Goal: Task Accomplishment & Management: Manage account settings

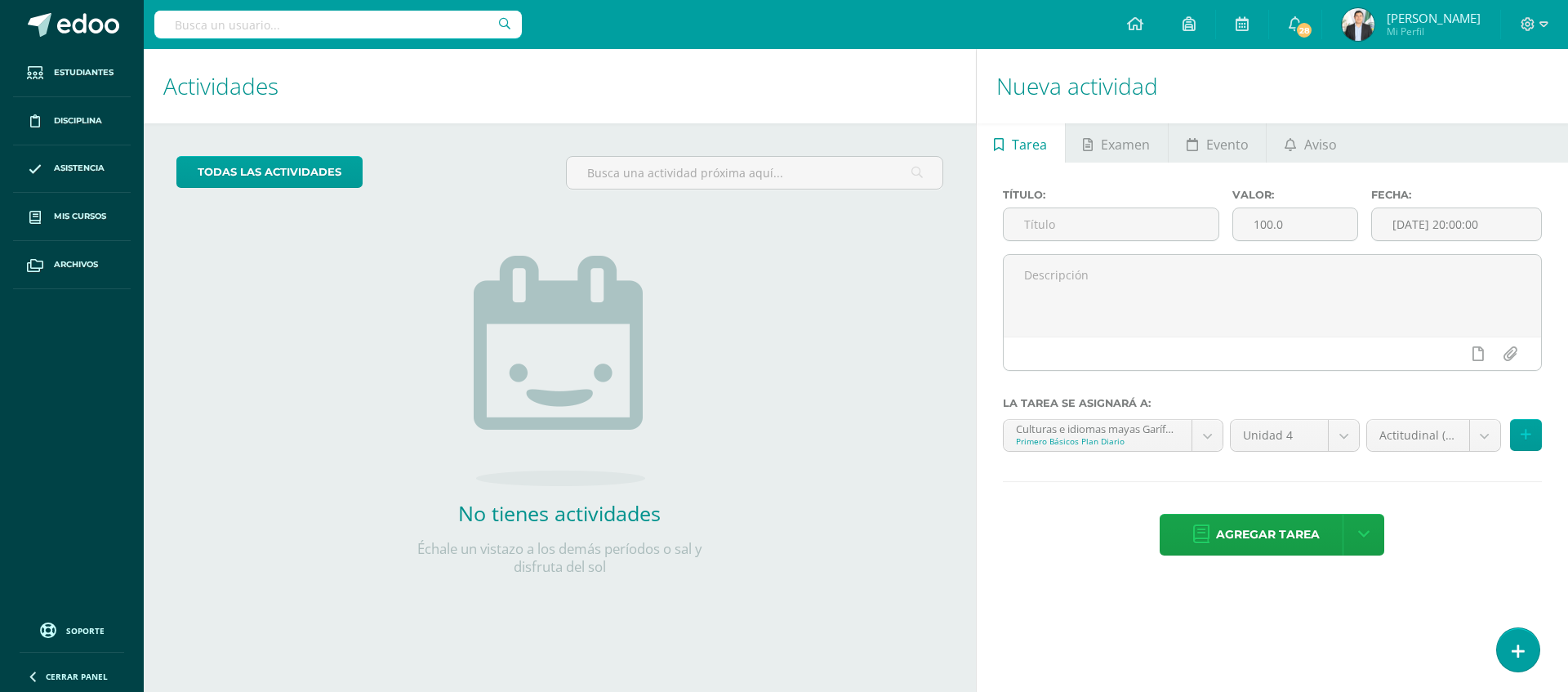
click at [1241, 14] on img at bounding box center [1358, 24] width 33 height 33
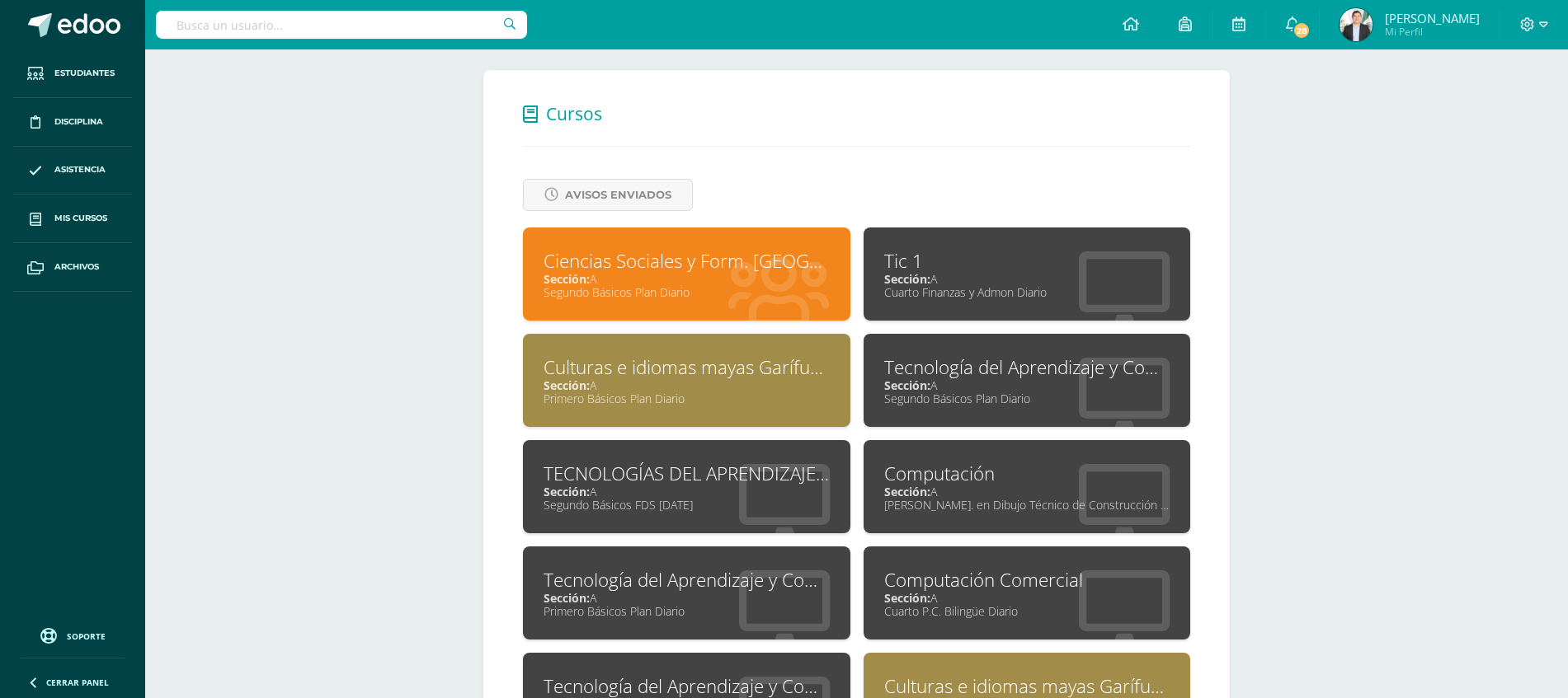
scroll to position [717, 0]
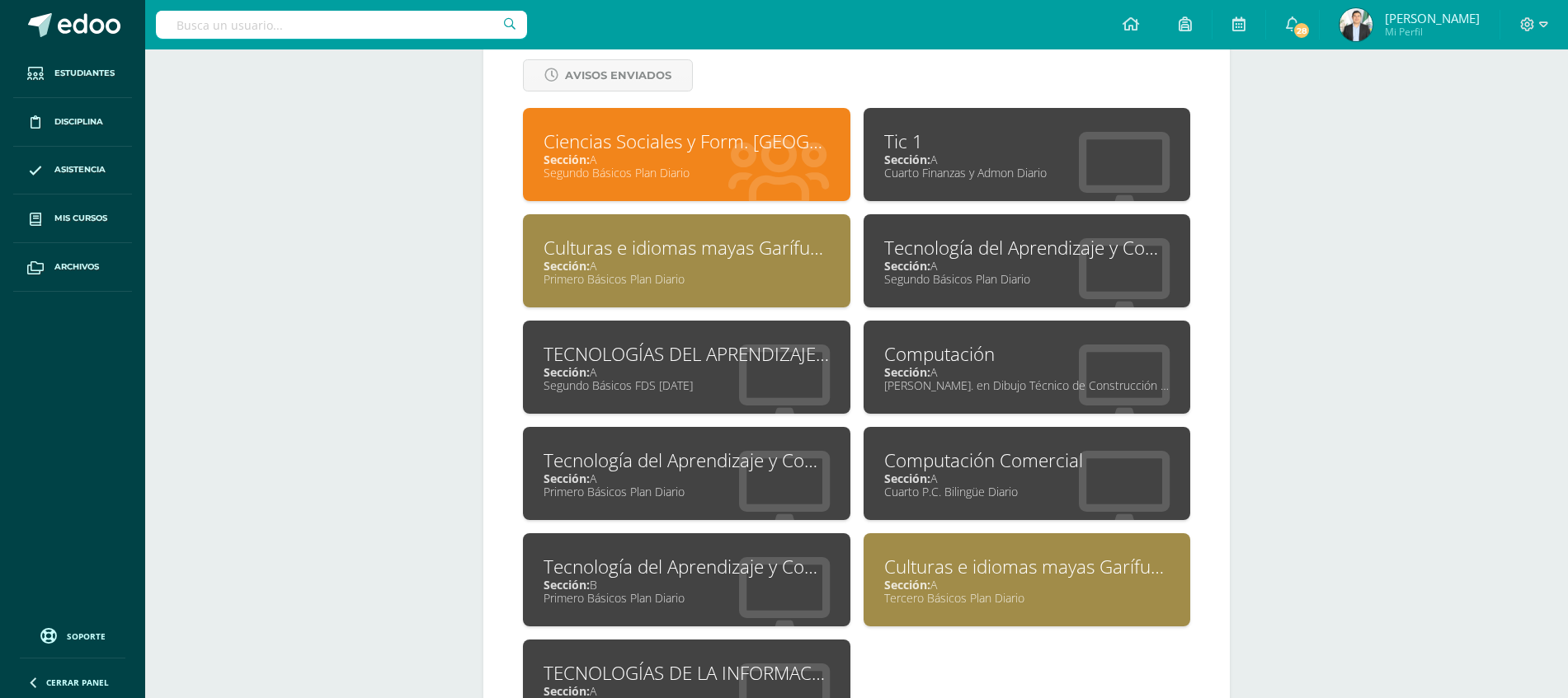
click at [1089, 166] on div "Cuarto Finanzas y Admon Diario" at bounding box center [1027, 173] width 286 height 16
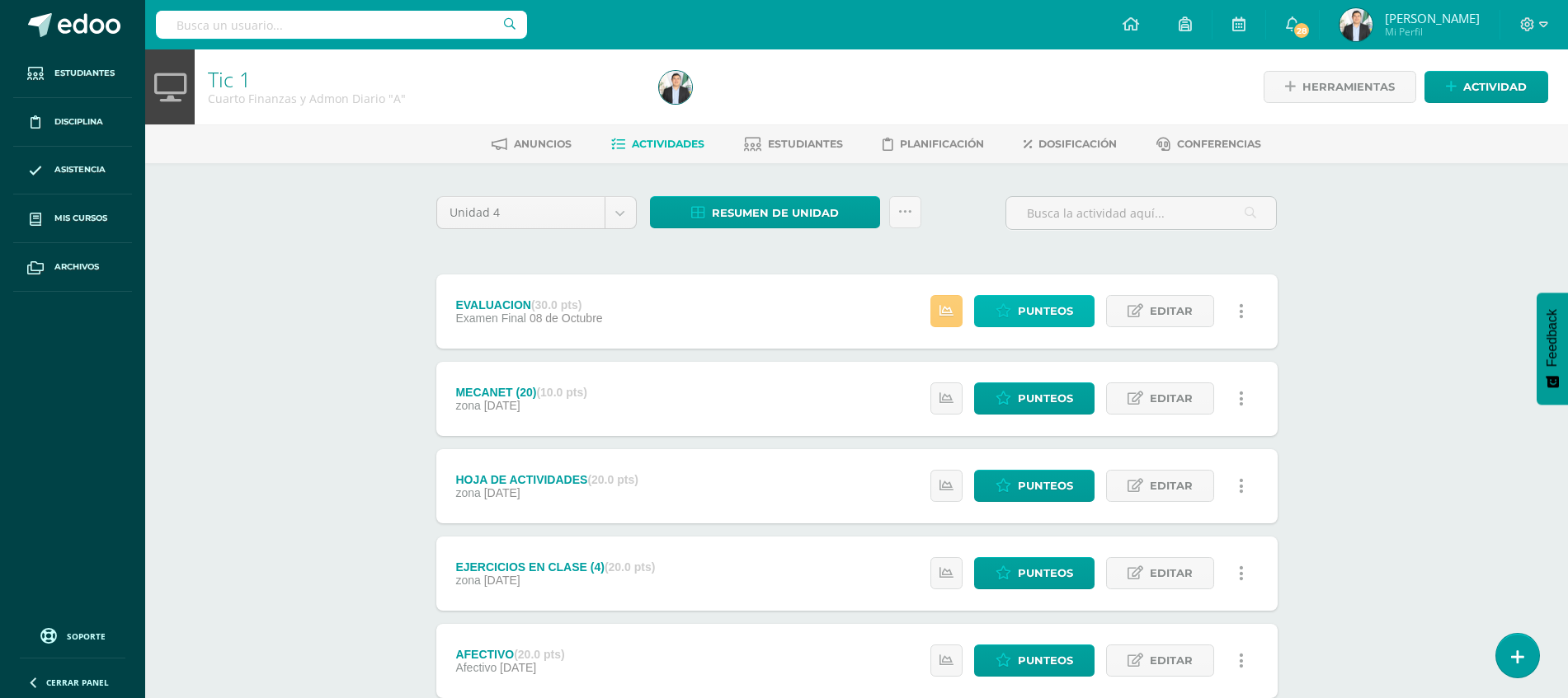
click at [1030, 299] on span "Punteos" at bounding box center [1045, 311] width 55 height 30
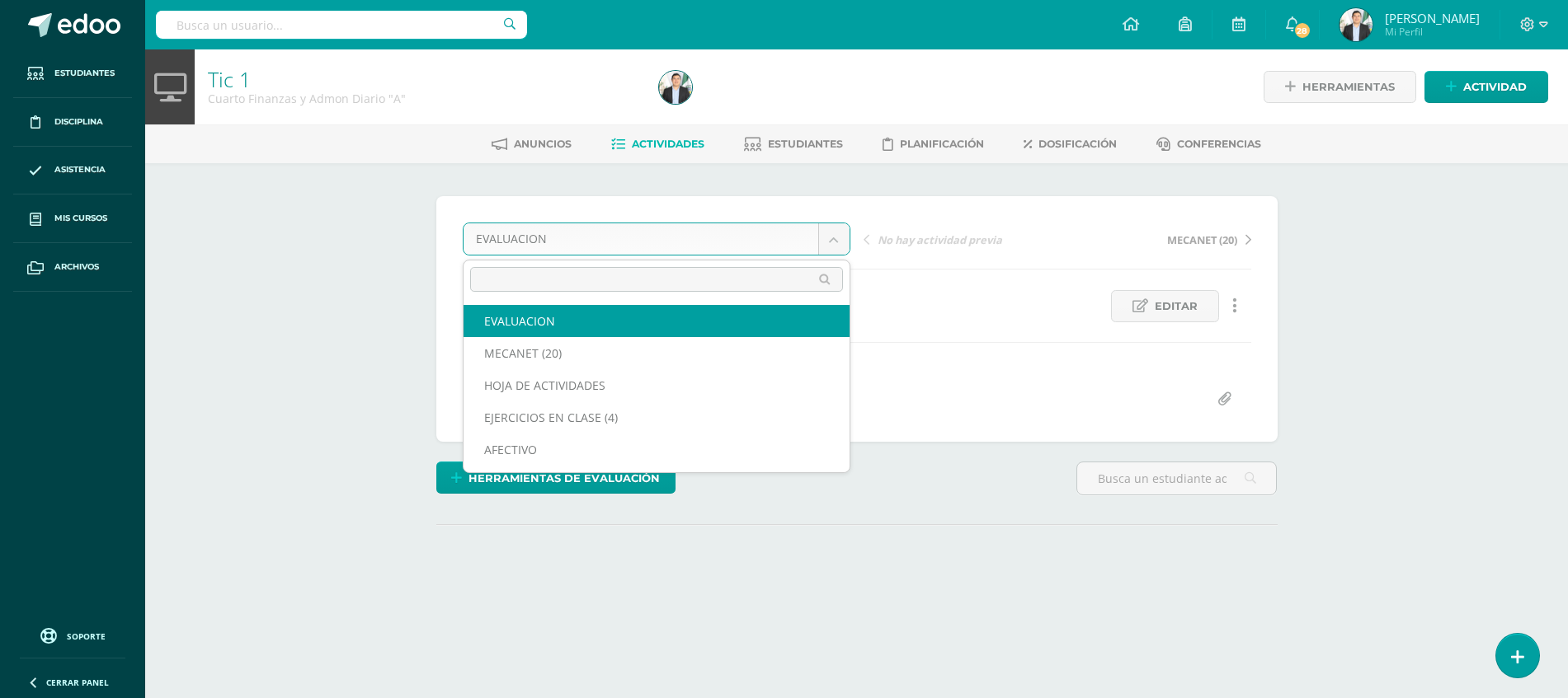
click at [605, 242] on body "Estudiantes Disciplina Asistencia Mis cursos Archivos Soporte Ayuda Reportar un…" at bounding box center [784, 326] width 1568 height 652
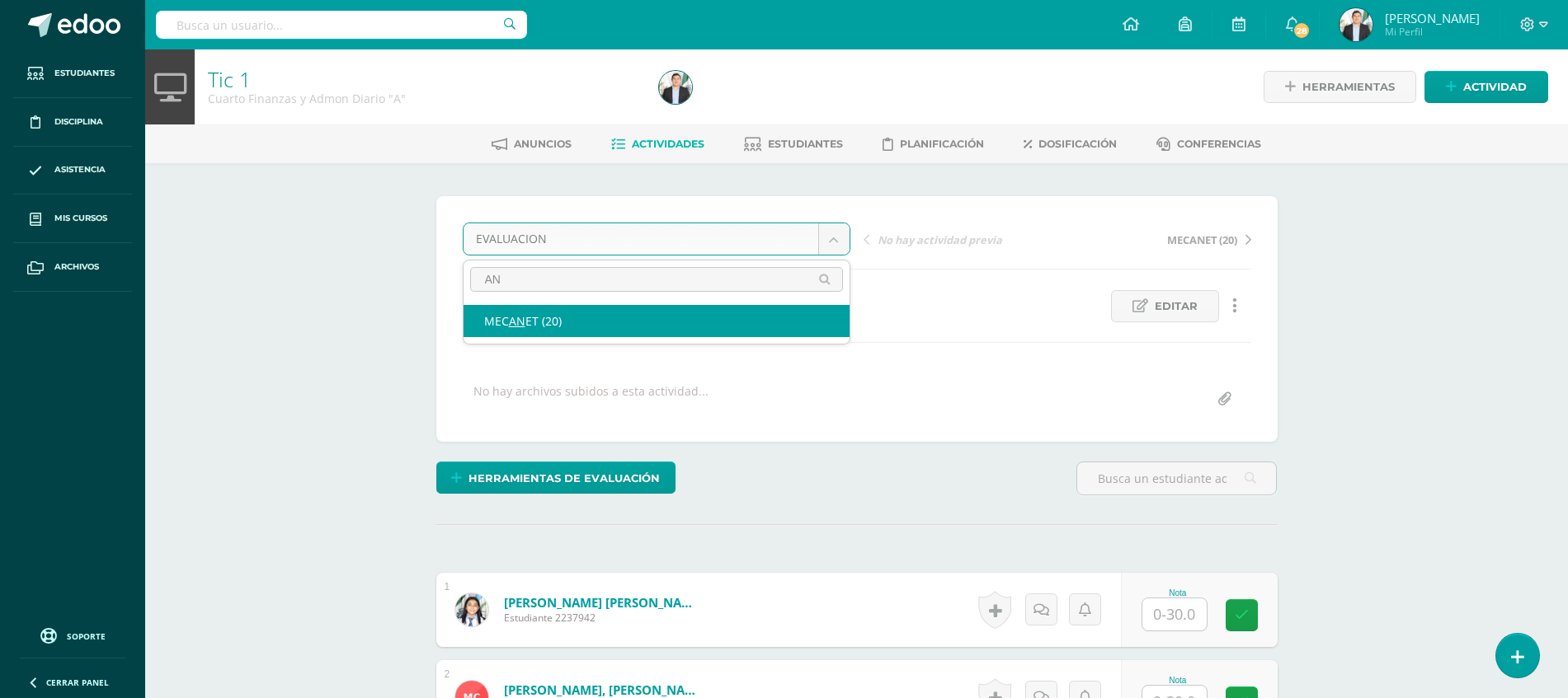
scroll to position [1, 0]
type input "A"
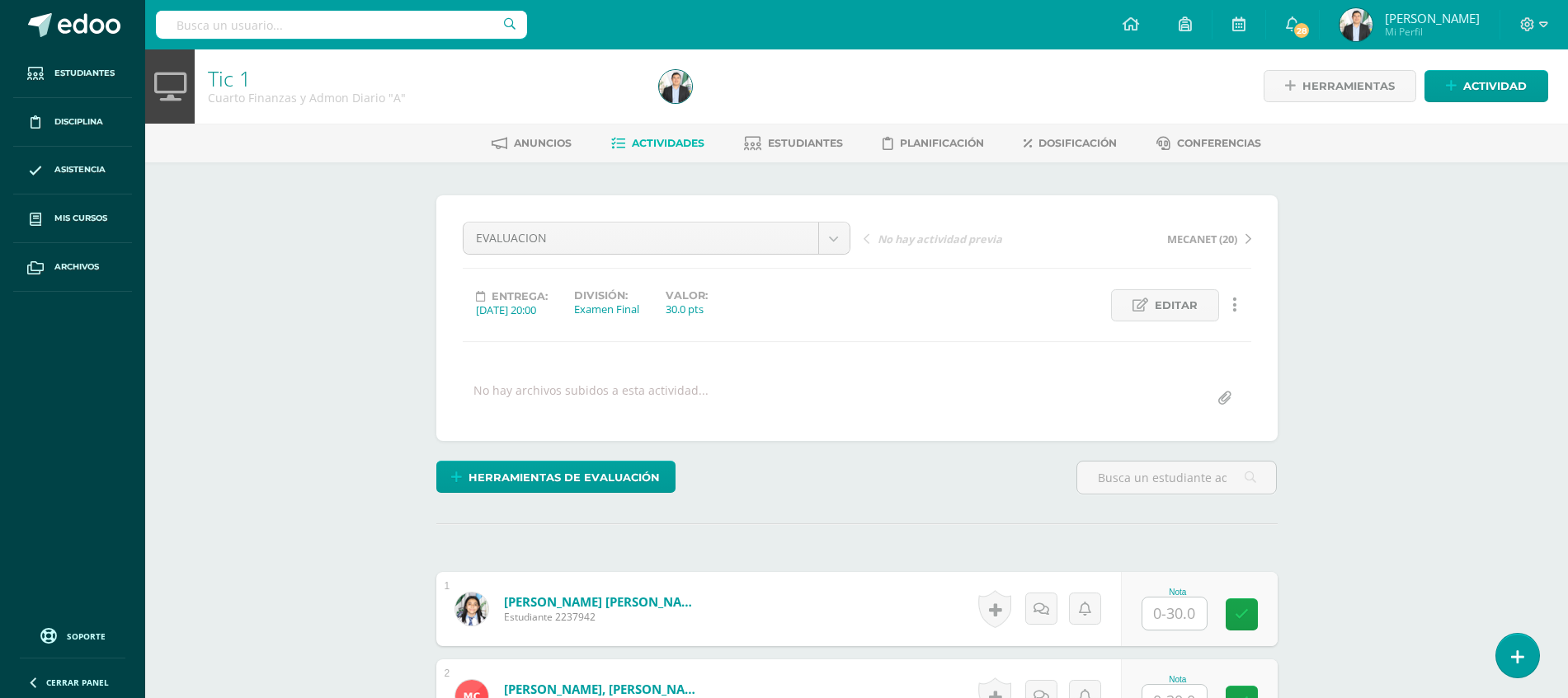
click at [812, 130] on link "Estudiantes" at bounding box center [793, 142] width 99 height 26
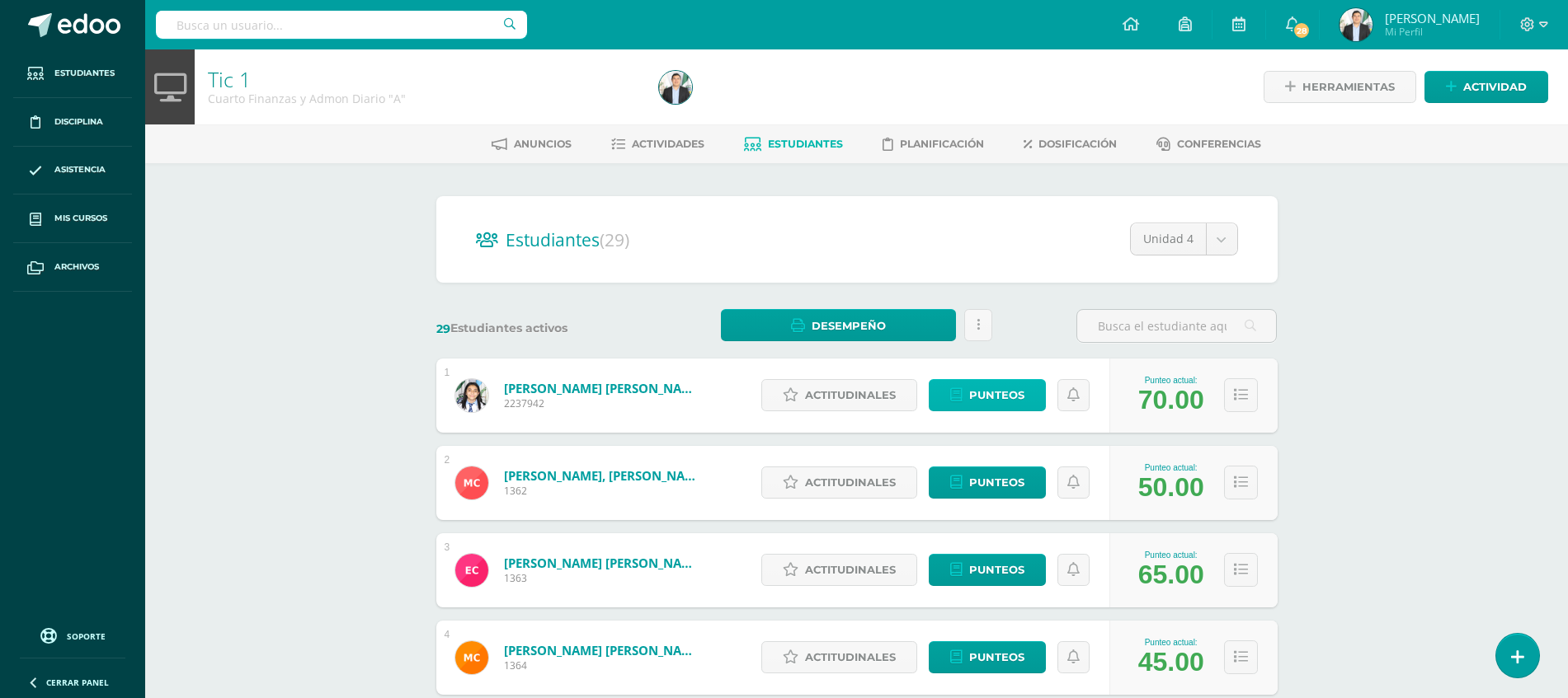
click at [961, 396] on icon at bounding box center [956, 395] width 13 height 14
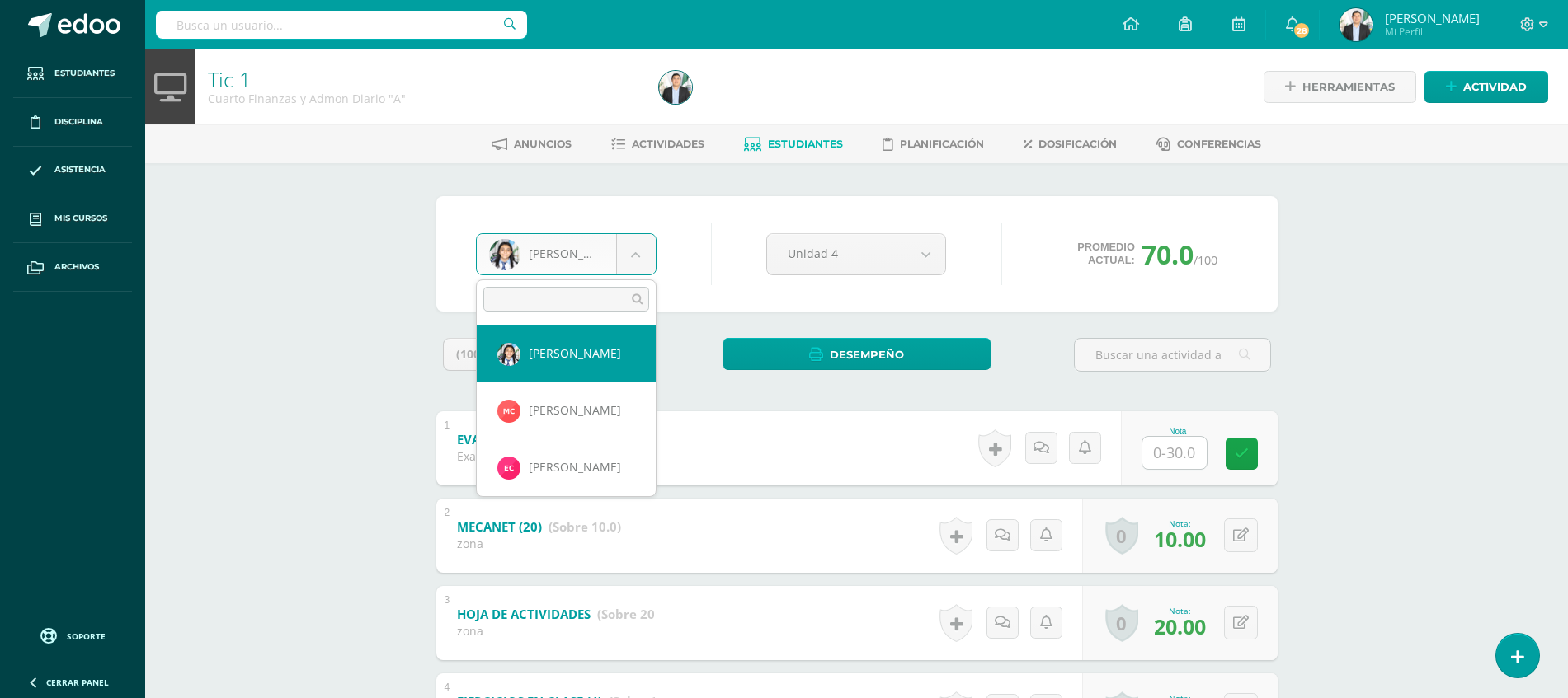
click at [638, 265] on body "Estudiantes Disciplina Asistencia Mis cursos Archivos Soporte Ayuda Reportar un…" at bounding box center [784, 472] width 1568 height 944
type input "VILL"
select select "6860"
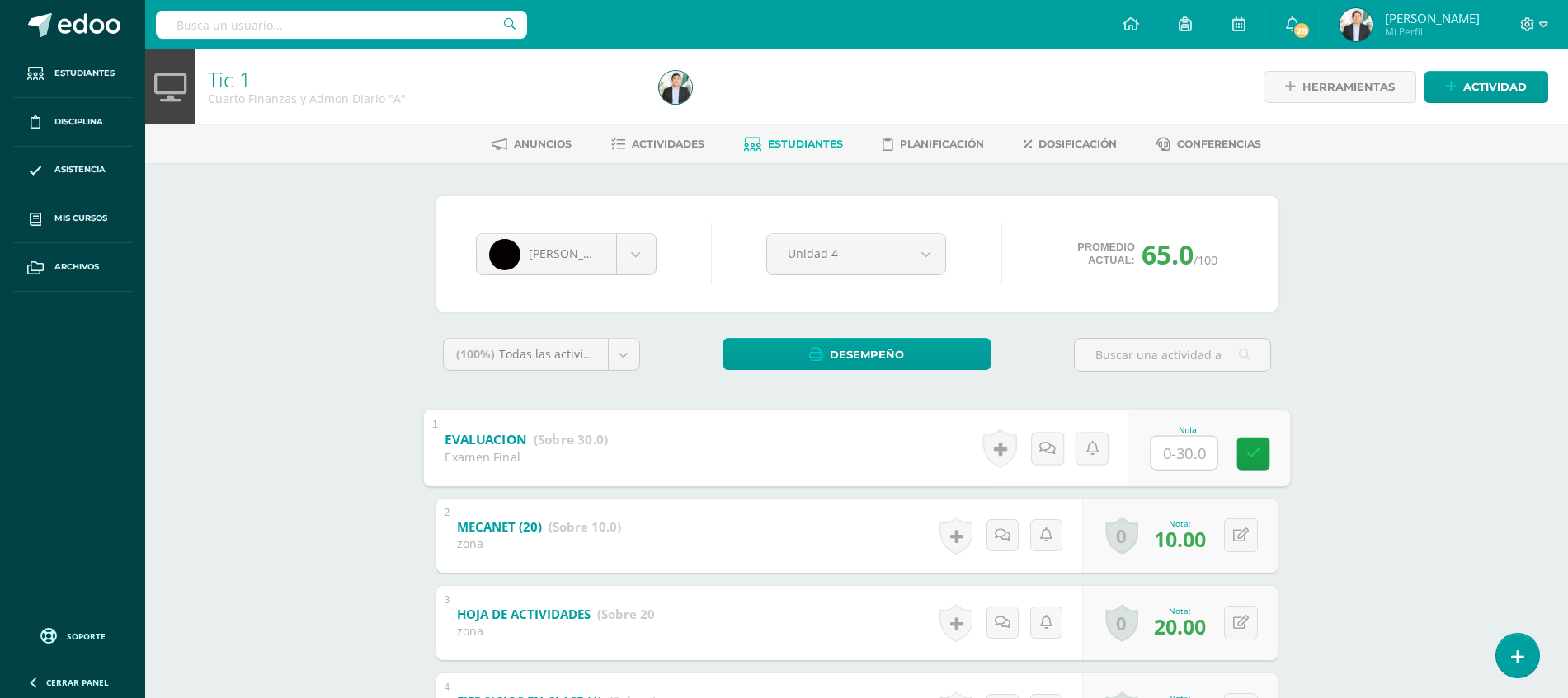
click at [1176, 447] on input "text" at bounding box center [1184, 452] width 66 height 33
type input "30"
drag, startPoint x: 1342, startPoint y: 455, endPoint x: 1582, endPoint y: 294, distance: 289.0
click at [1568, 294] on html "Estudiantes Disciplina Asistencia Mis cursos Archivos Soporte Ayuda Reportar un…" at bounding box center [784, 472] width 1568 height 944
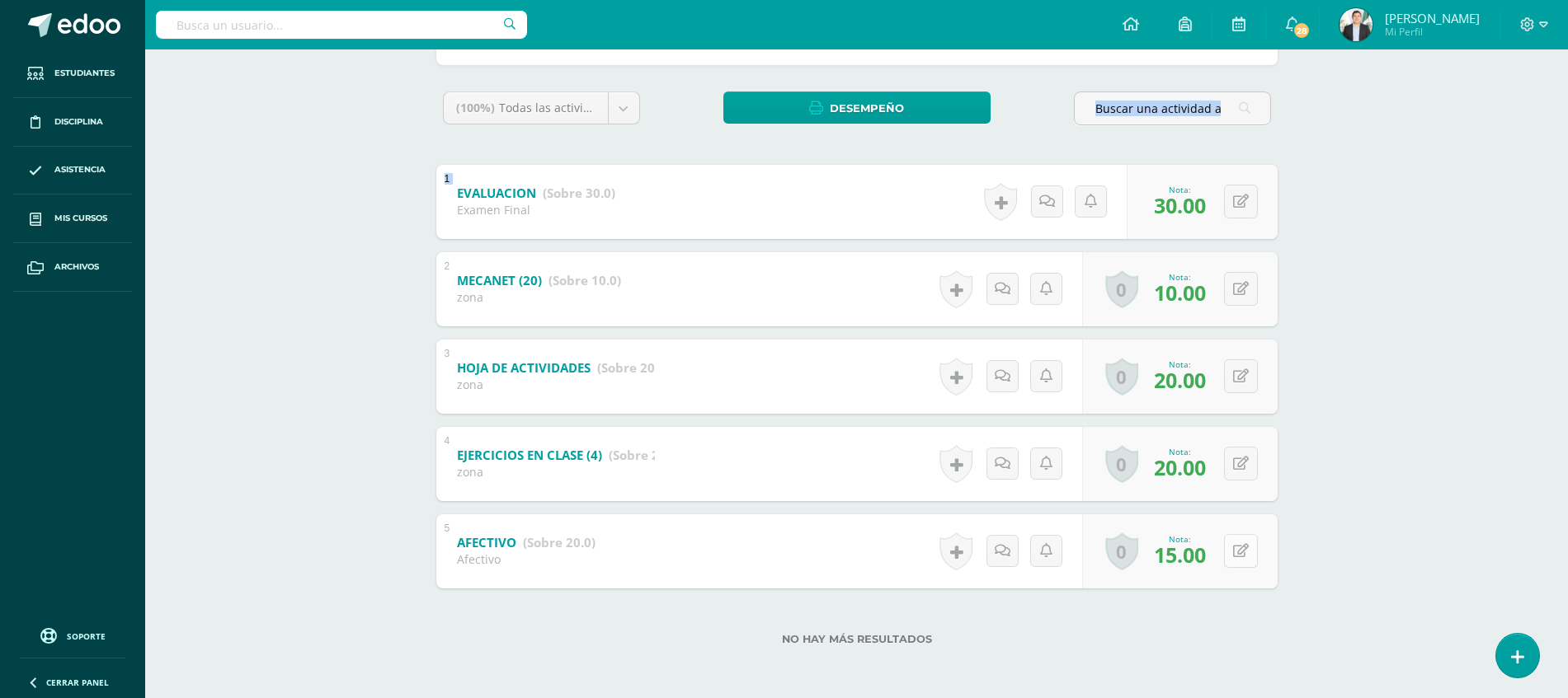
click at [1246, 552] on icon at bounding box center [1240, 551] width 16 height 14
type input "20"
click at [1317, 556] on div "Tic 1 Cuarto Finanzas y Admon Diario "A" Herramientas Detalle de asistencias Ac…" at bounding box center [856, 250] width 1422 height 895
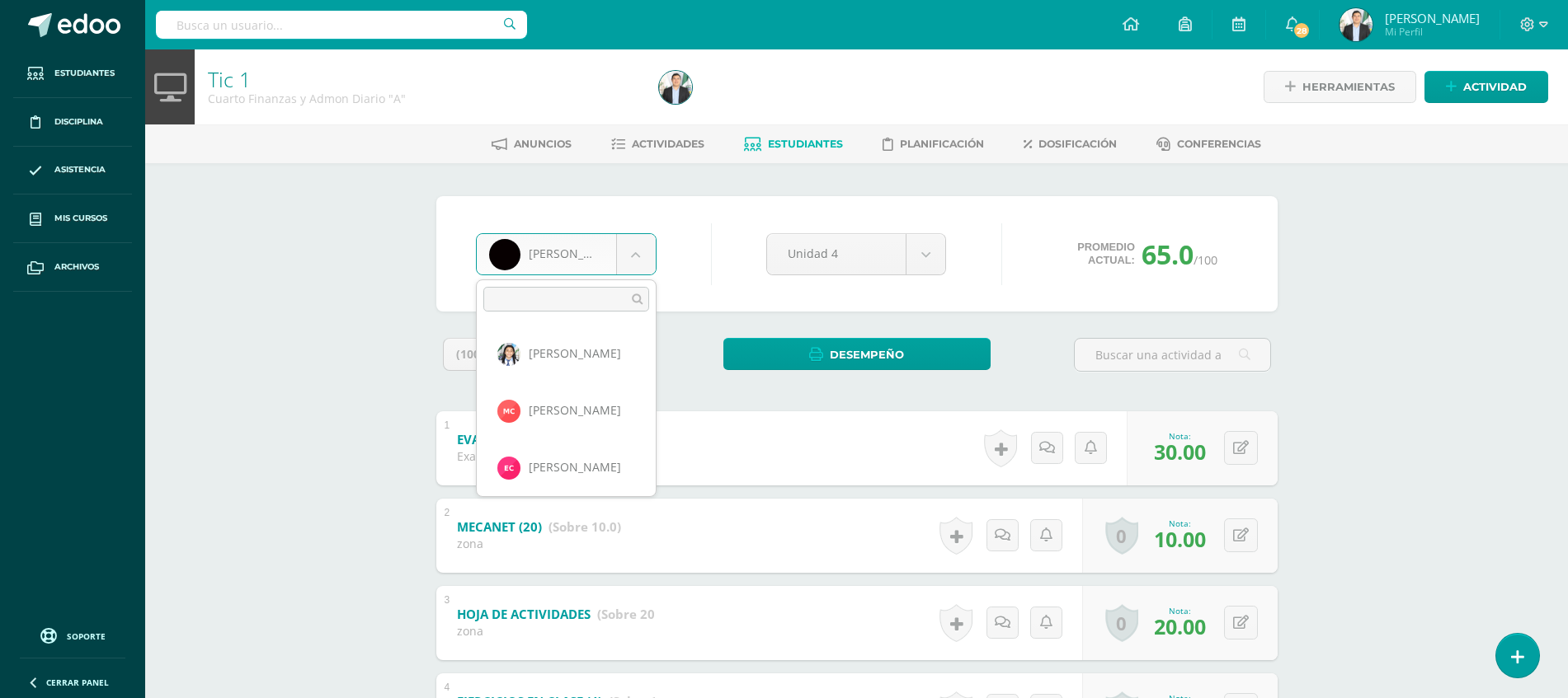
scroll to position [1477, 0]
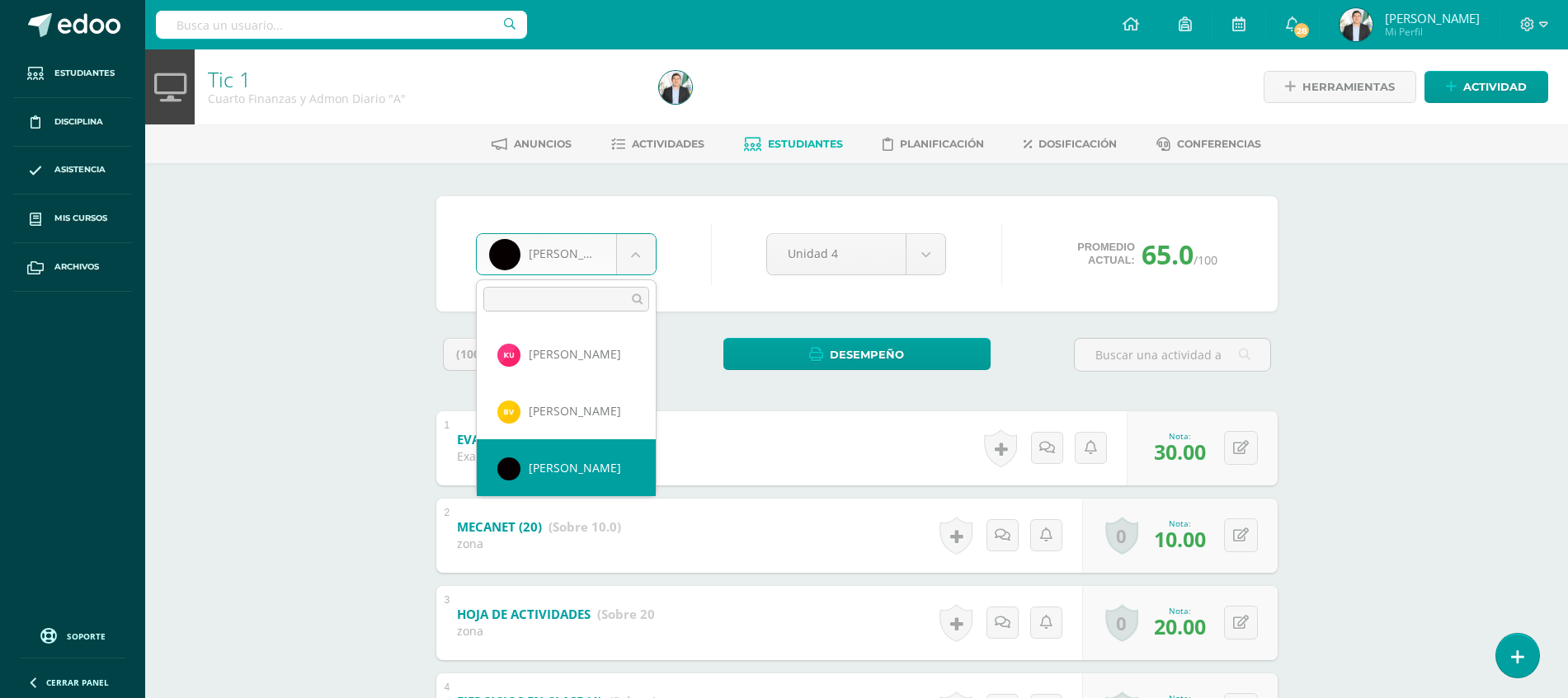
click at [552, 272] on body "Estudiantes Disciplina Asistencia Mis cursos Archivos Soporte Ayuda Reportar un…" at bounding box center [784, 472] width 1568 height 944
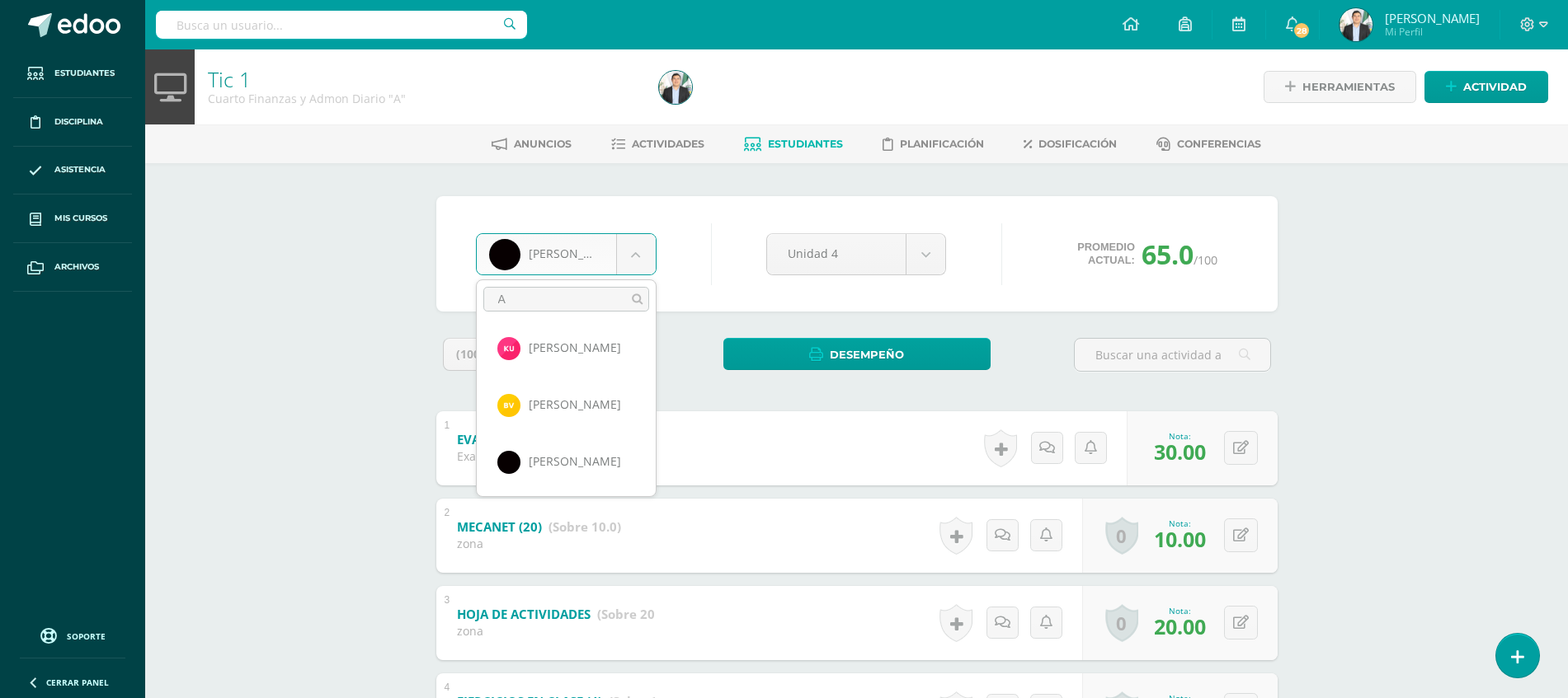
scroll to position [0, 0]
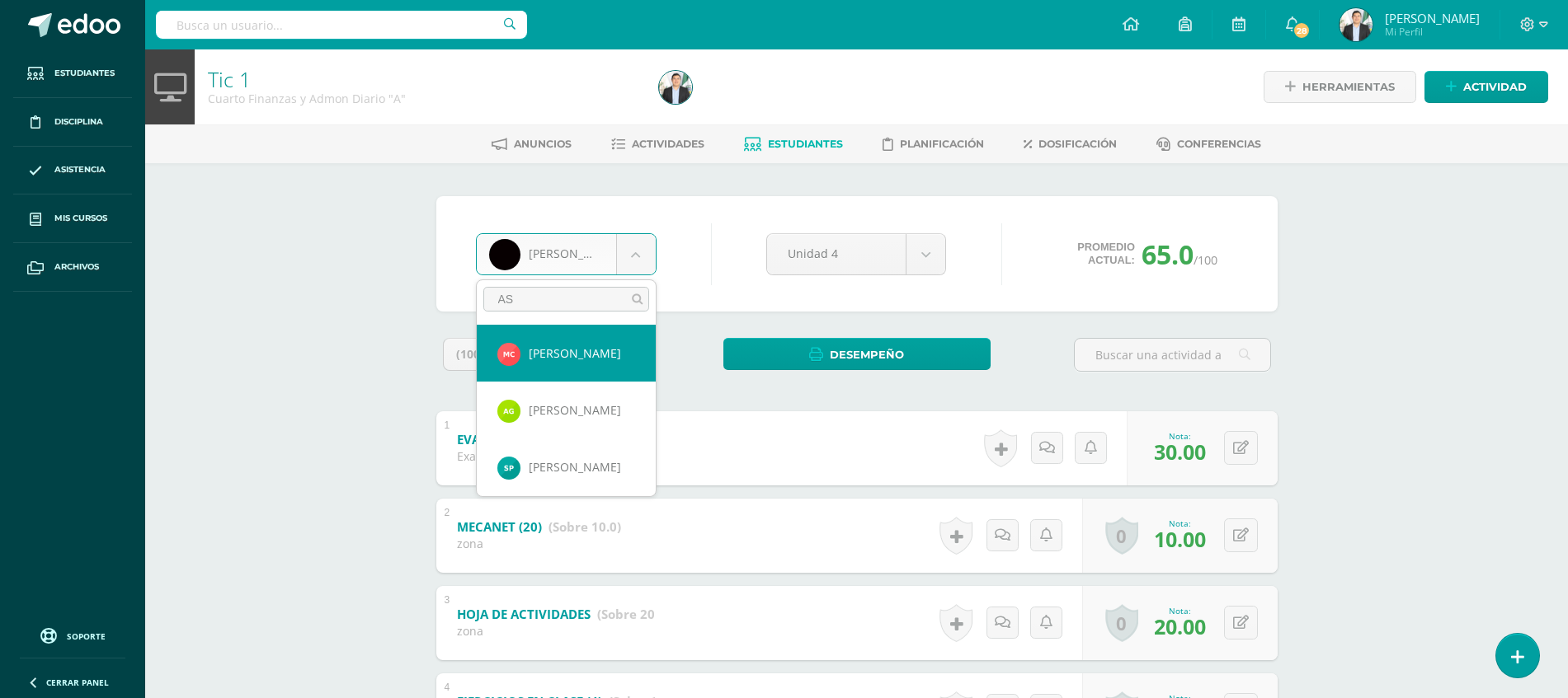
type input "ASH"
select select "8714"
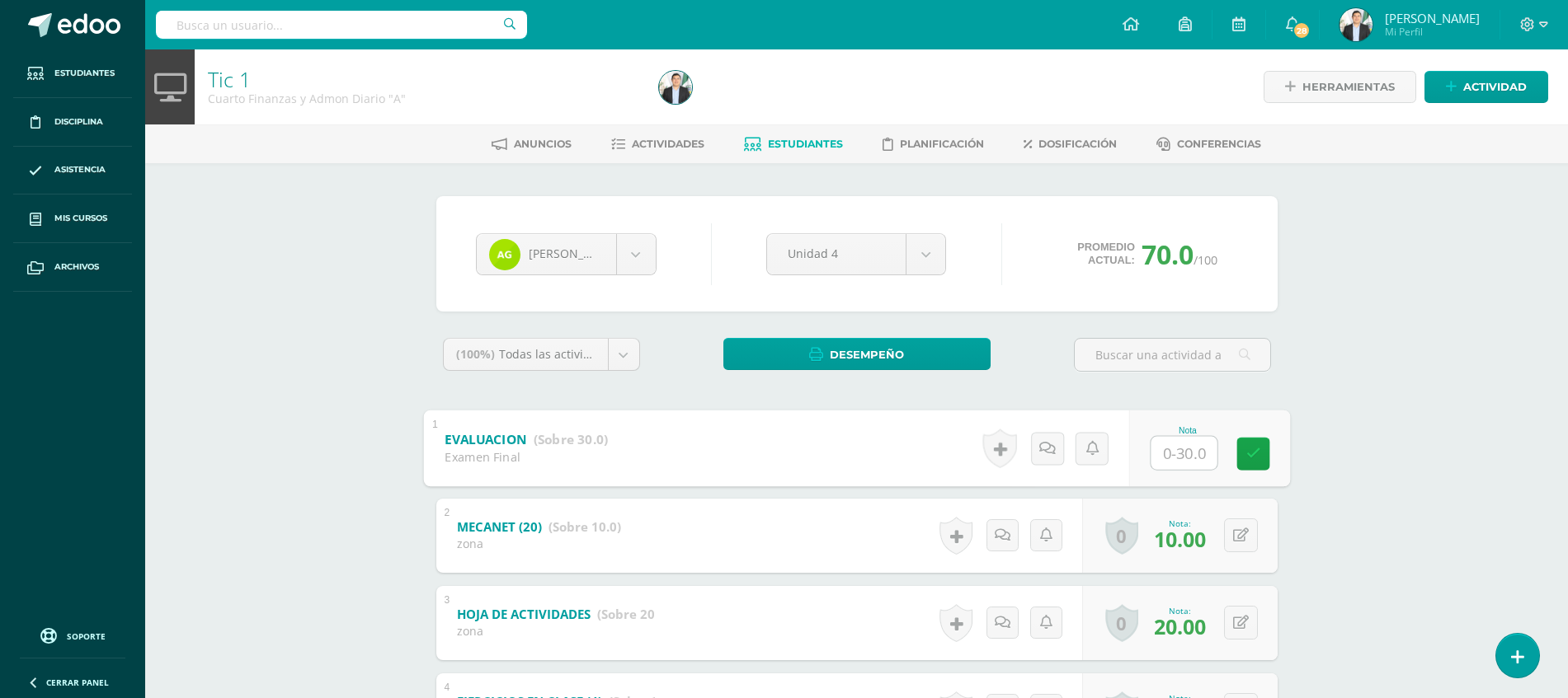
click at [1145, 440] on div "Nota" at bounding box center [1208, 448] width 161 height 77
type input "30"
click at [1346, 471] on div "Tic 1 Cuarto Finanzas y Admon Diario "A" Herramientas Detalle de asistencias Ac…" at bounding box center [856, 497] width 1422 height 895
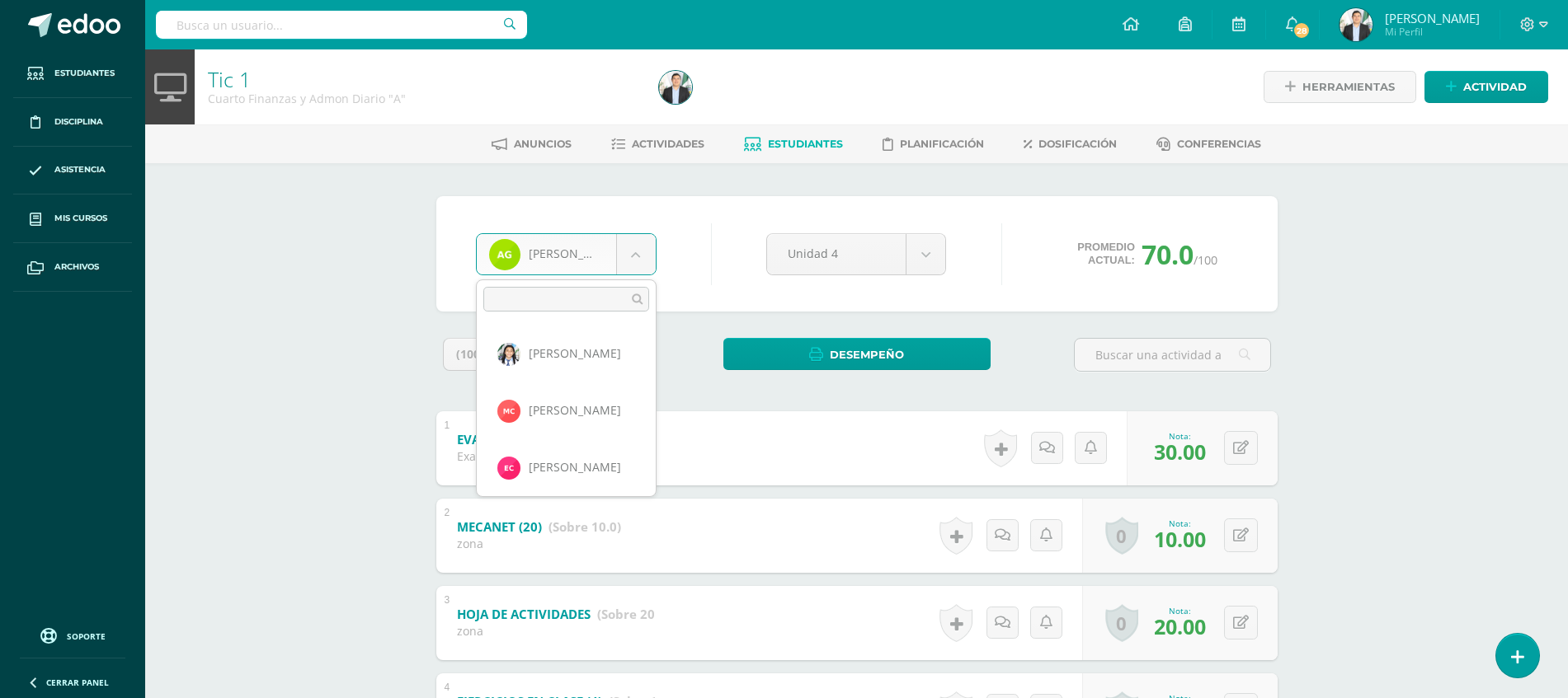
scroll to position [227, 0]
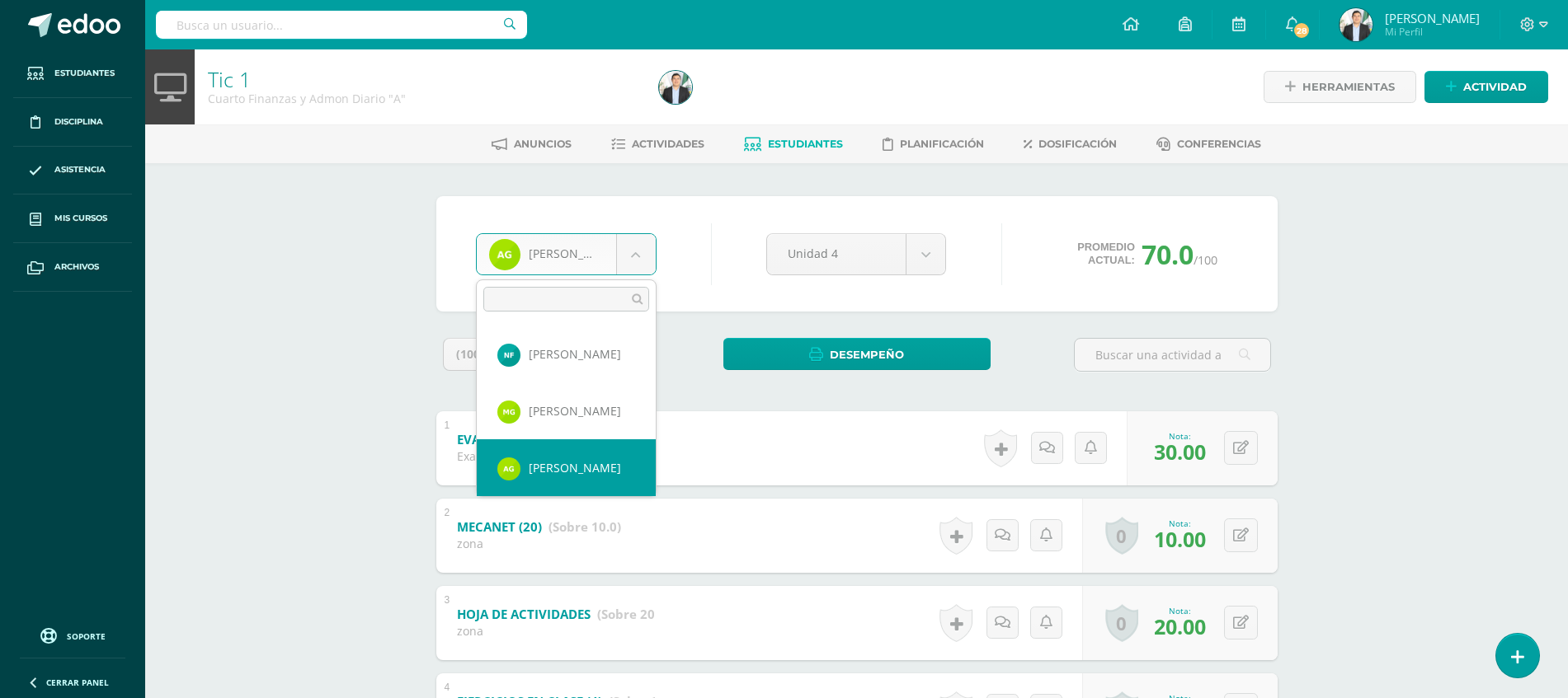
click at [630, 244] on body "Estudiantes Disciplina Asistencia Mis cursos Archivos Soporte Ayuda Reportar un…" at bounding box center [784, 472] width 1568 height 944
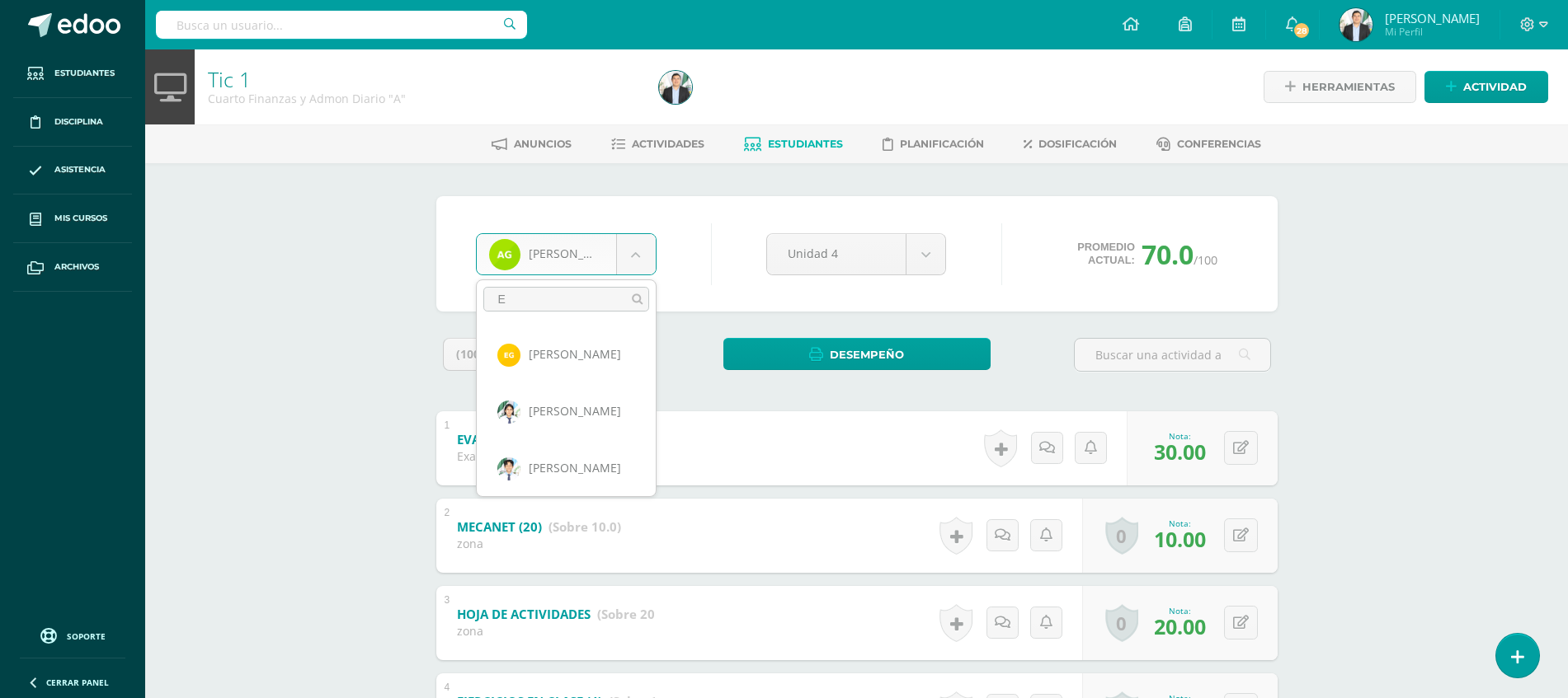
scroll to position [0, 0]
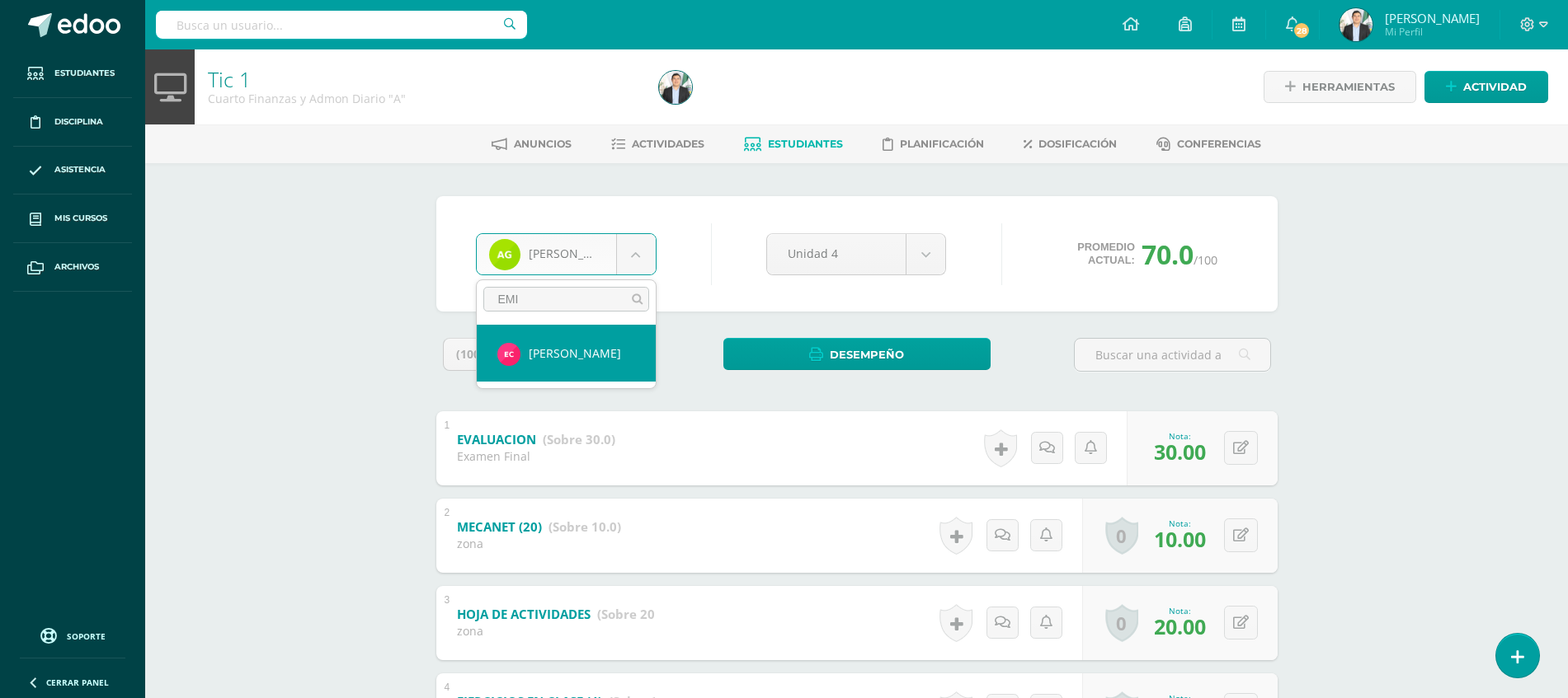
type input "EMIL"
select select "8710"
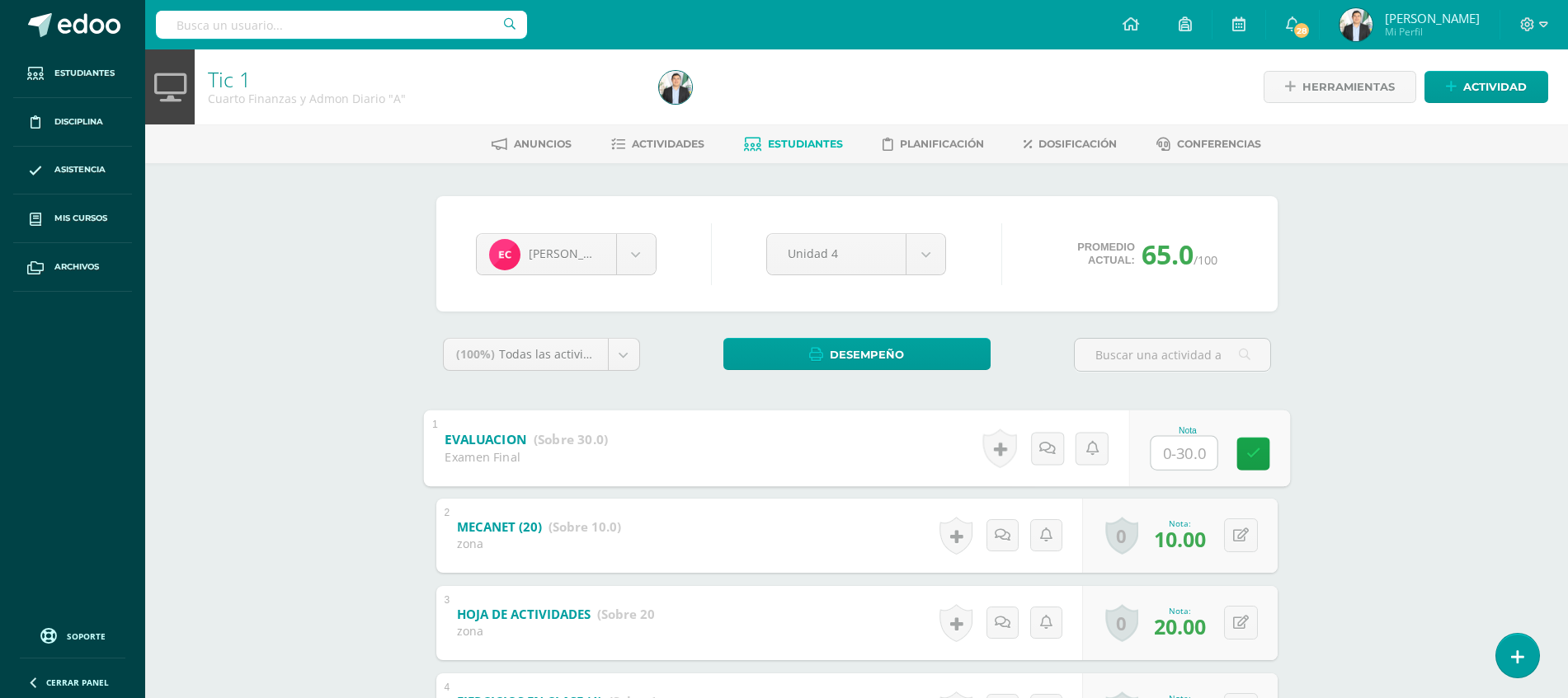
click at [1171, 453] on input "text" at bounding box center [1184, 452] width 66 height 33
type input "15"
click at [1390, 481] on div "Tic 1 Cuarto Finanzas y Admon Diario "A" Herramientas Detalle de asistencias Ac…" at bounding box center [856, 497] width 1422 height 895
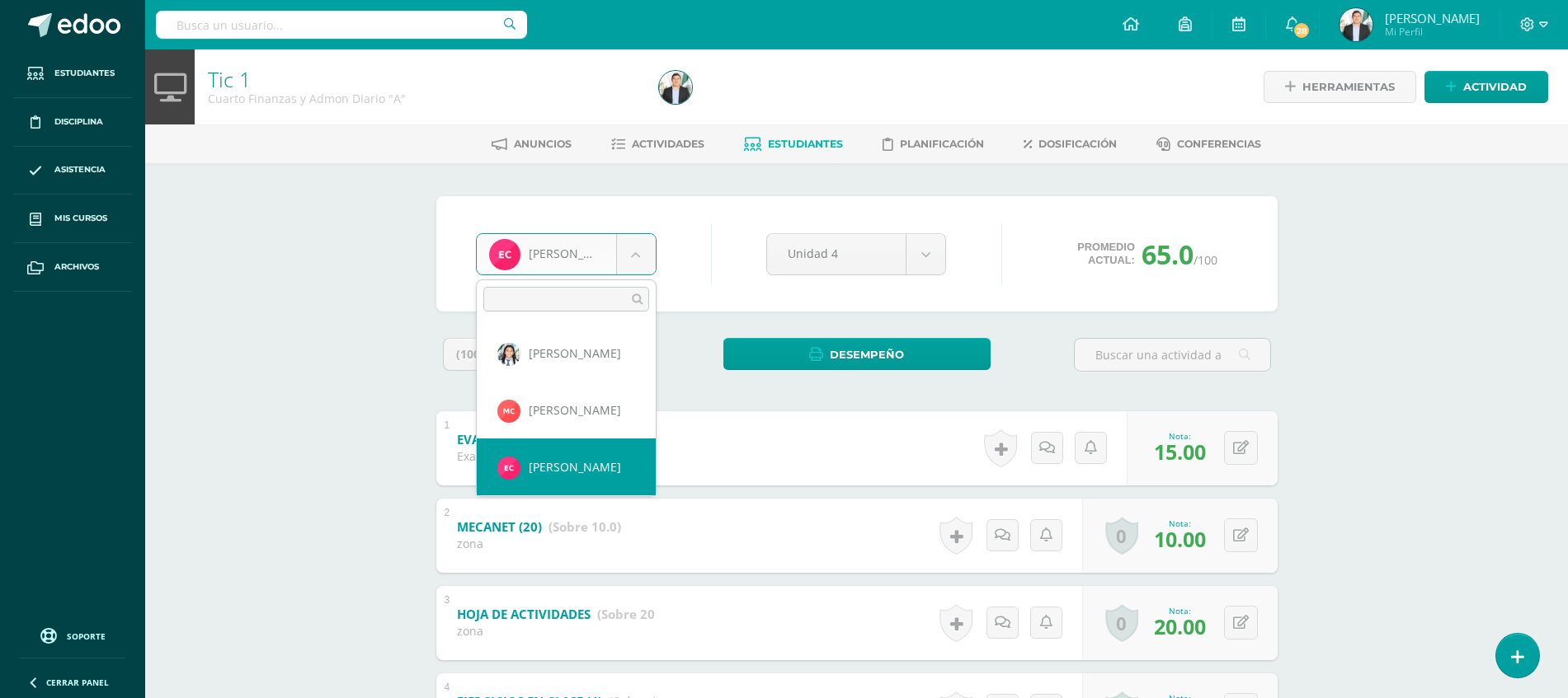
click at [610, 266] on body "Estudiantes Disciplina Asistencia Mis cursos Archivos Soporte Ayuda Reportar un…" at bounding box center [784, 472] width 1568 height 944
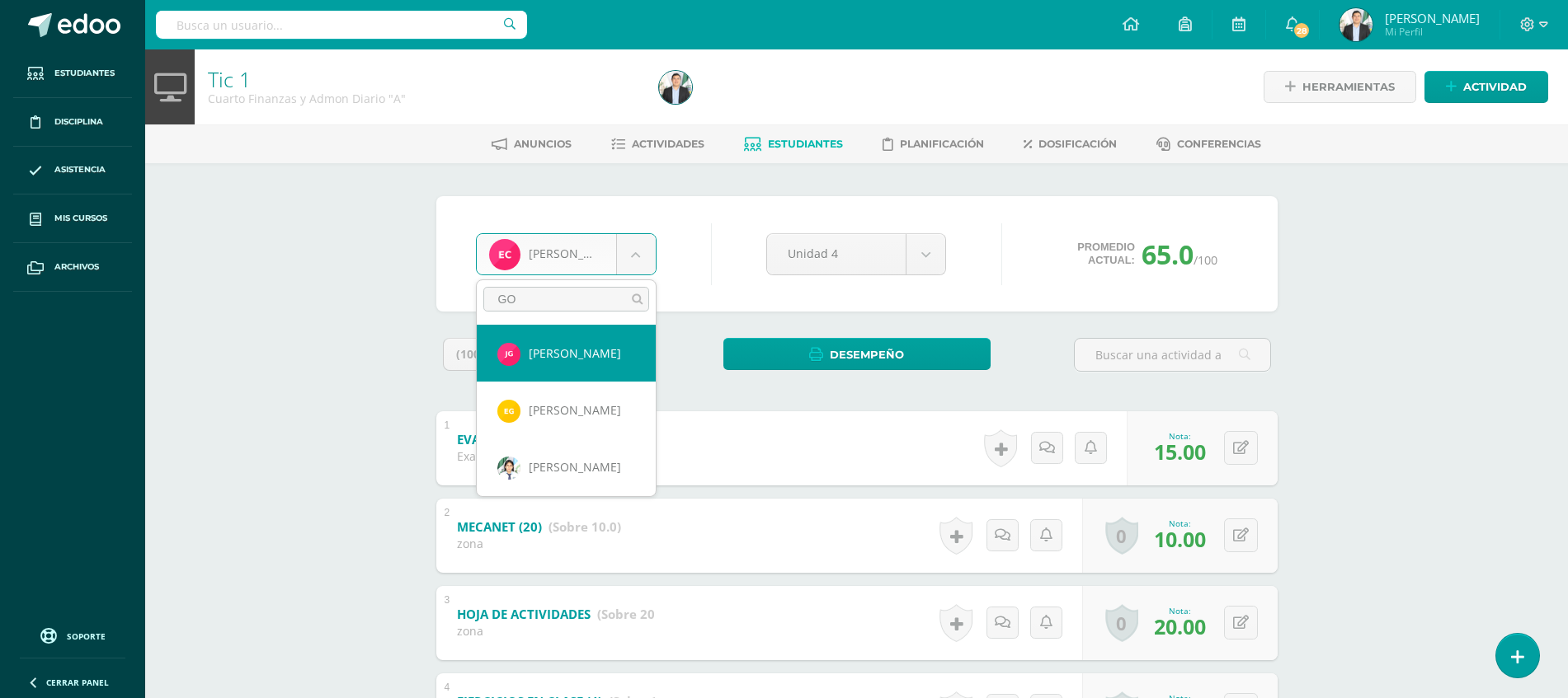
type input "GON"
select select "8716"
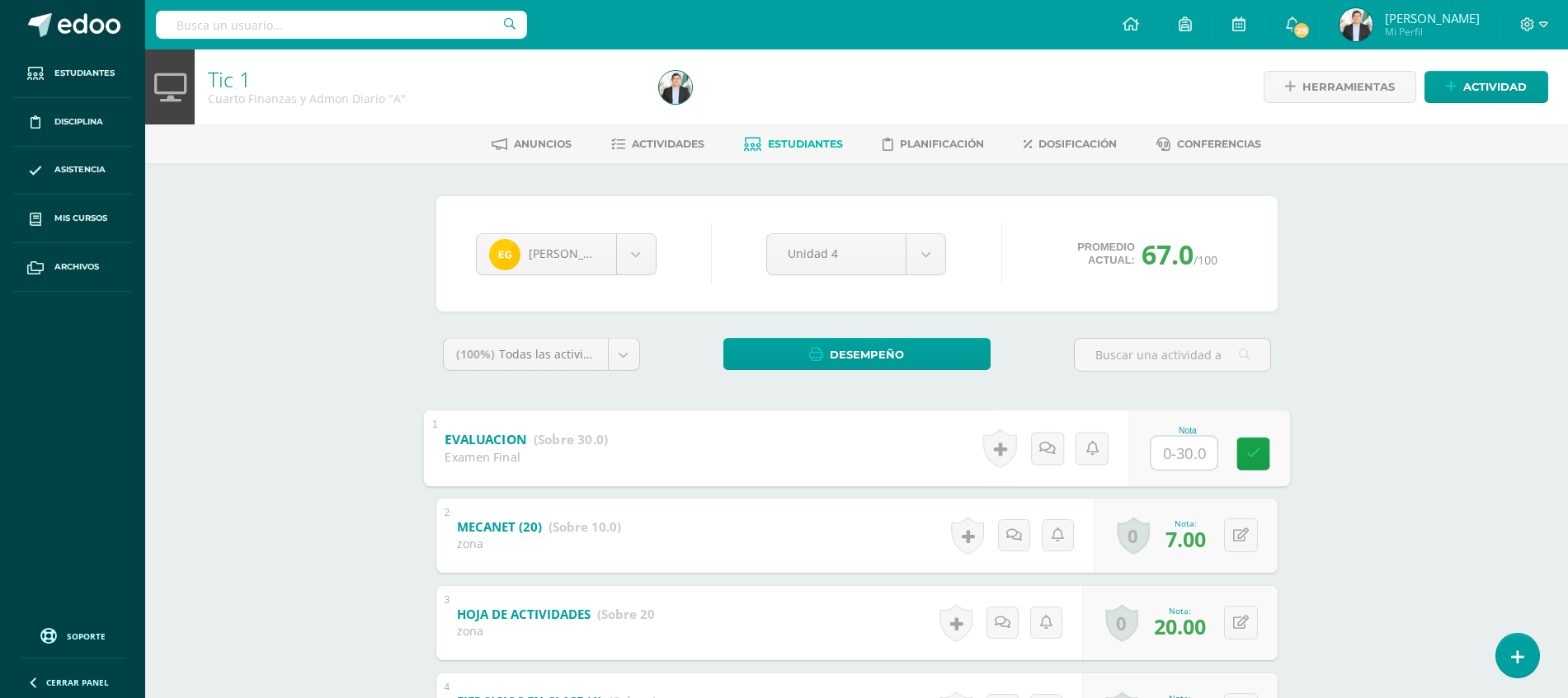
click at [1175, 461] on input "text" at bounding box center [1184, 452] width 66 height 33
type input "21"
click at [1429, 393] on div "Tic 1 Cuarto Finanzas y Admon Diario "A" Herramientas Detalle de asistencias Ac…" at bounding box center [856, 497] width 1422 height 895
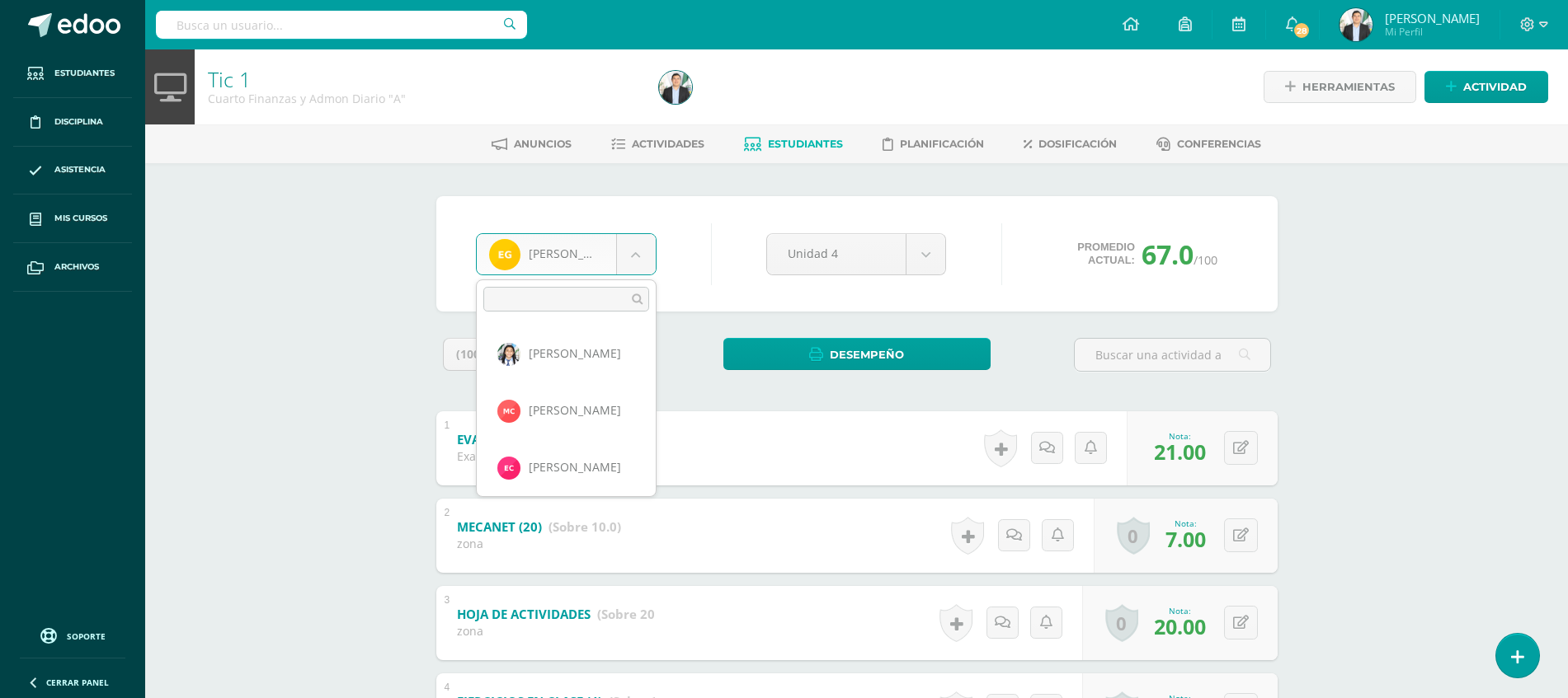
scroll to position [340, 0]
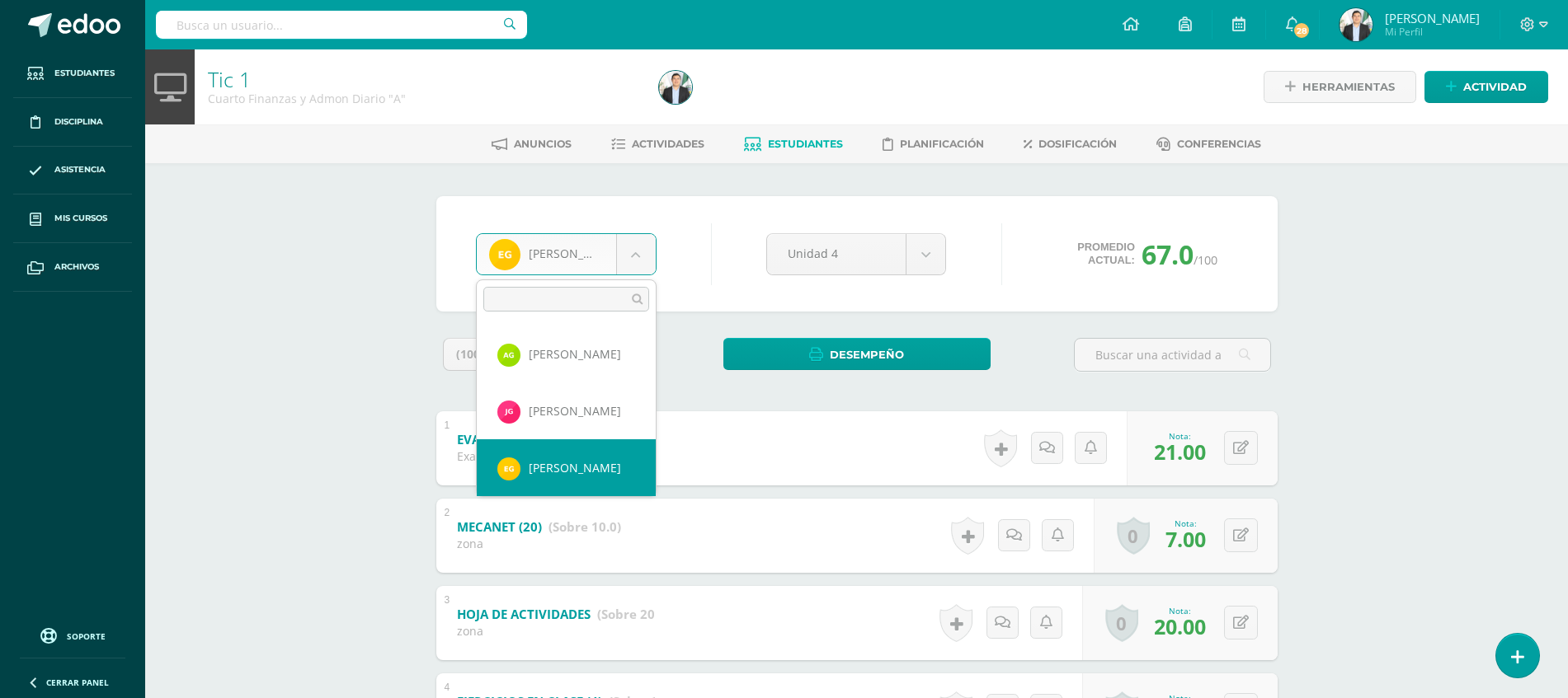
click at [651, 255] on body "Estudiantes Disciplina Asistencia Mis cursos Archivos Soporte Ayuda Reportar un…" at bounding box center [784, 472] width 1568 height 944
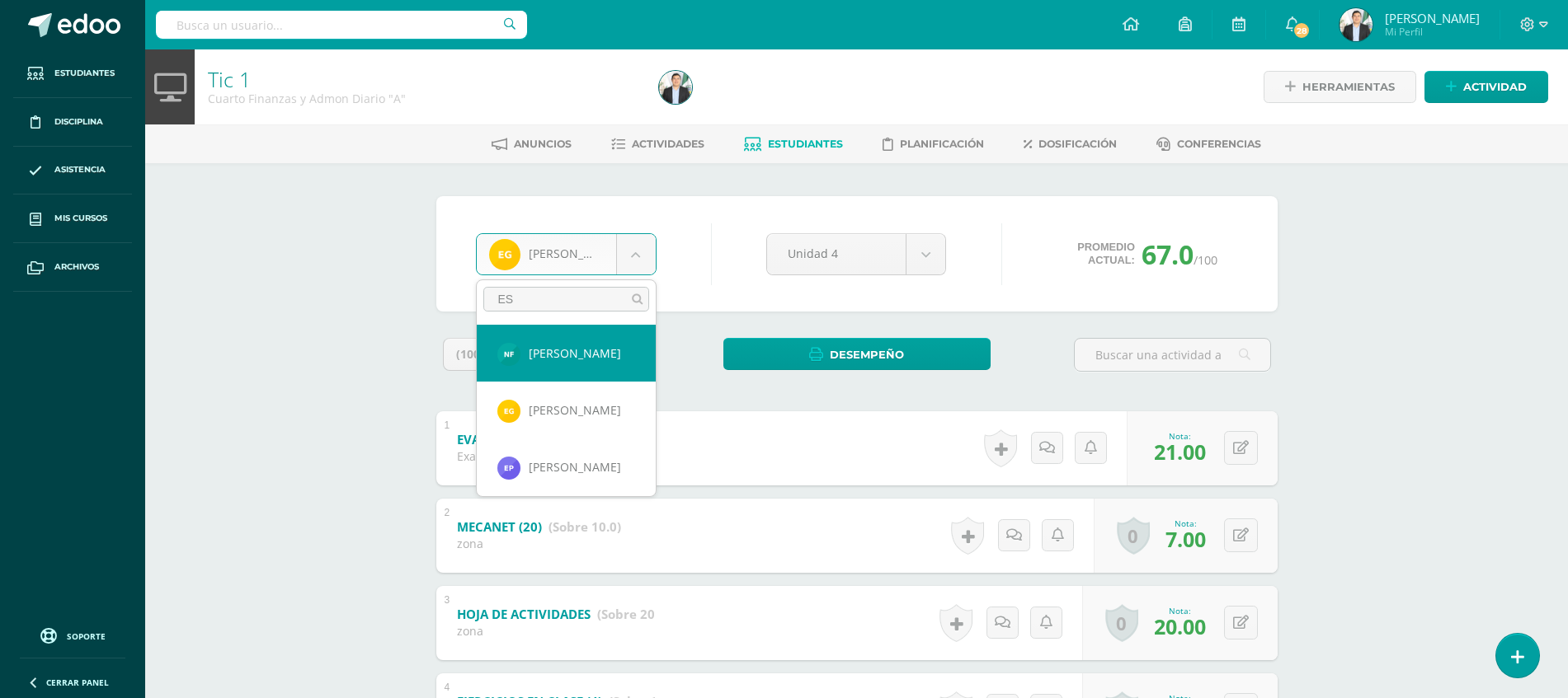
type input "ESL"
select select "8727"
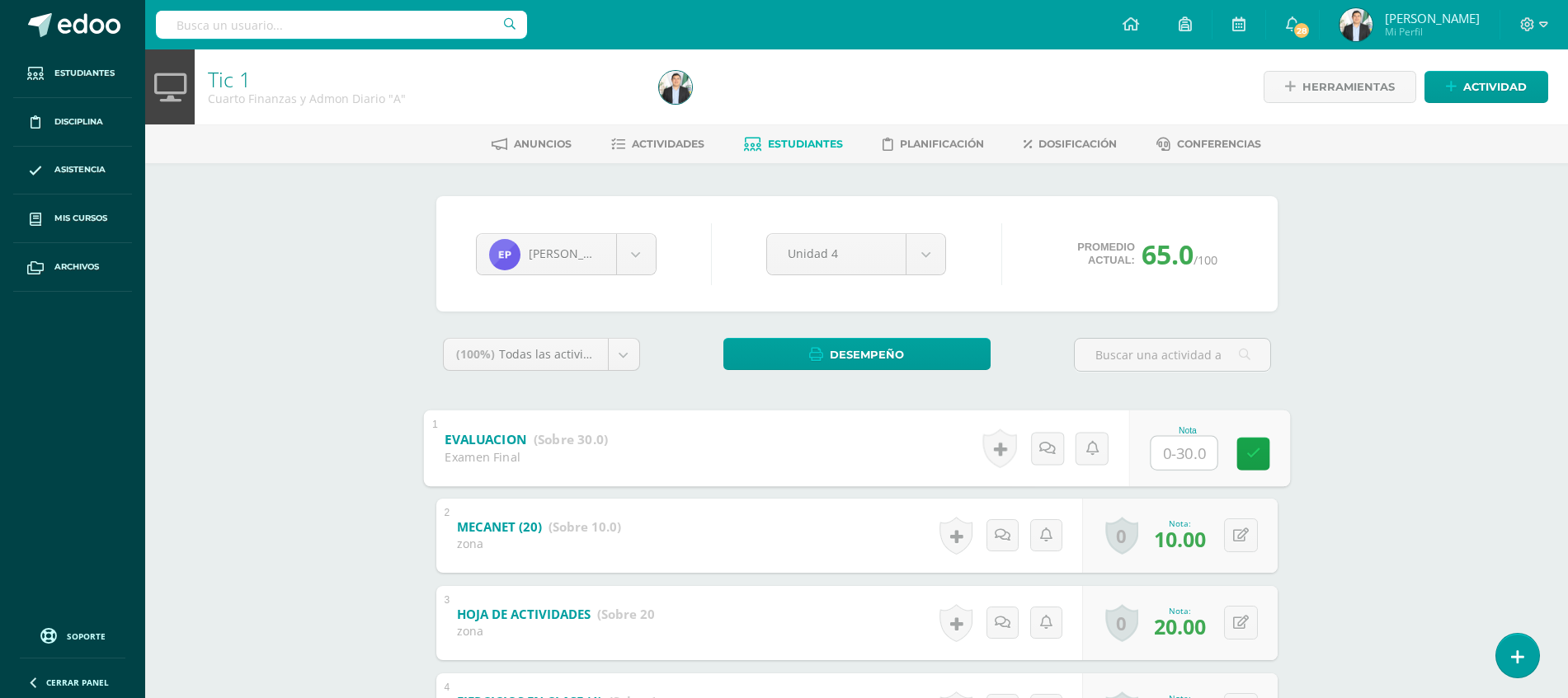
click at [1187, 457] on input "text" at bounding box center [1184, 452] width 66 height 33
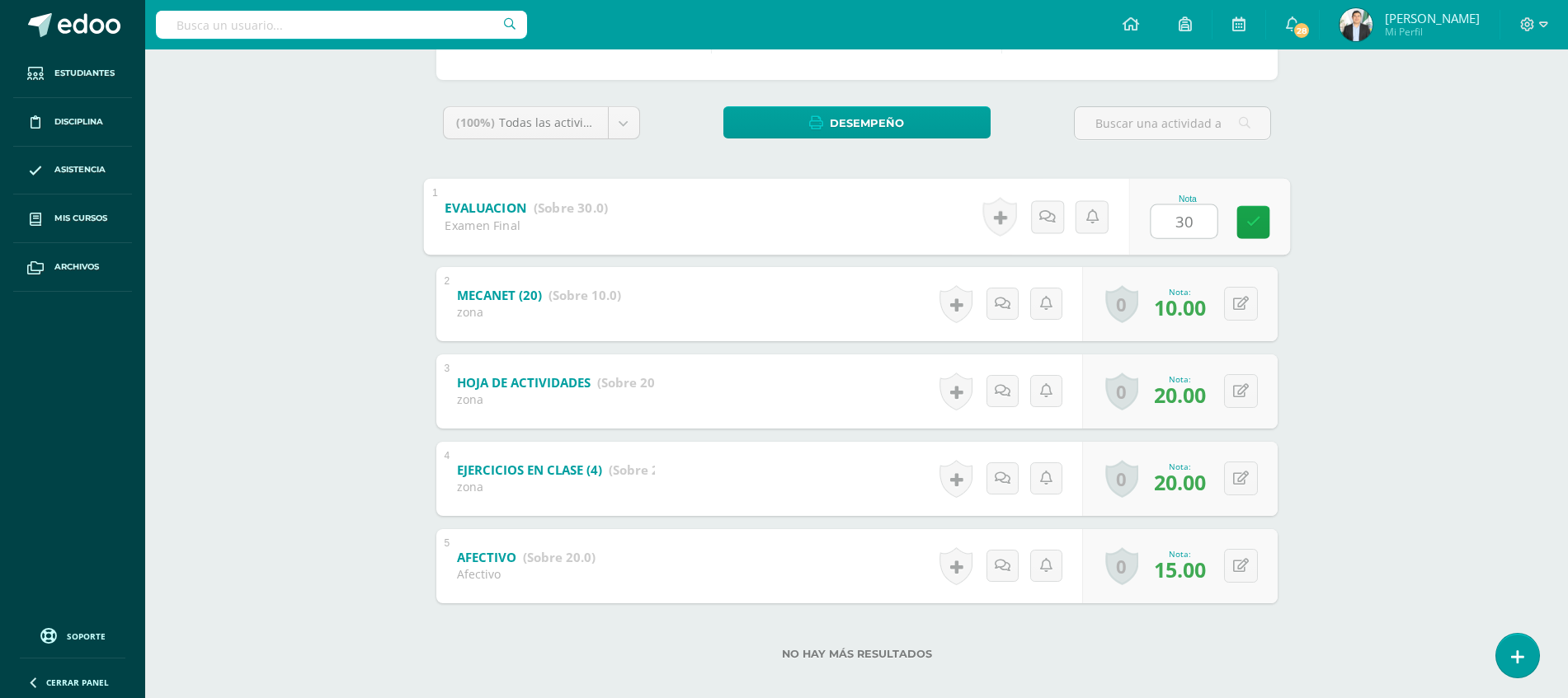
scroll to position [244, 0]
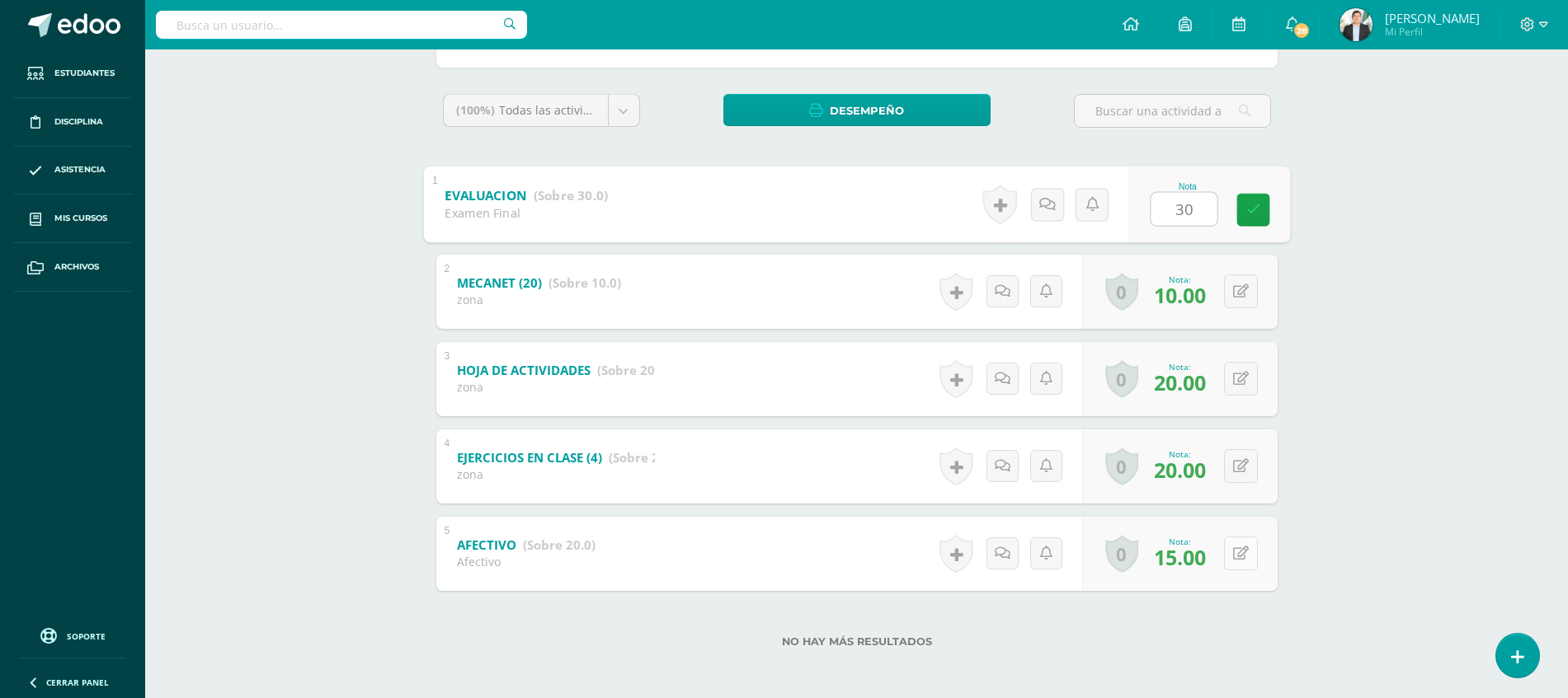
type input "30"
click at [1242, 553] on button at bounding box center [1251, 553] width 35 height 35
type input "20"
click at [1430, 459] on div "Tic 1 Cuarto Finanzas y Admon Diario "A" Herramientas Detalle de asistencias Ac…" at bounding box center [856, 253] width 1422 height 895
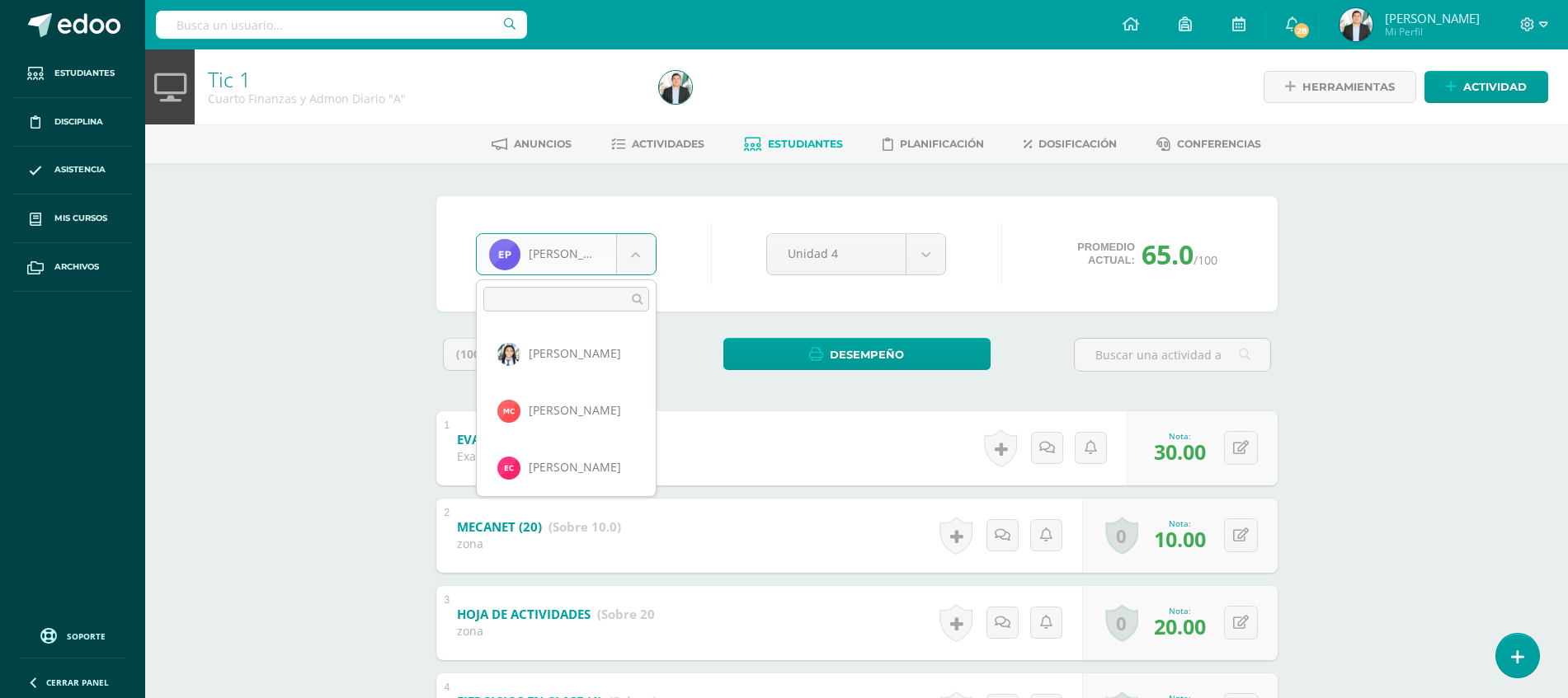
scroll to position [966, 0]
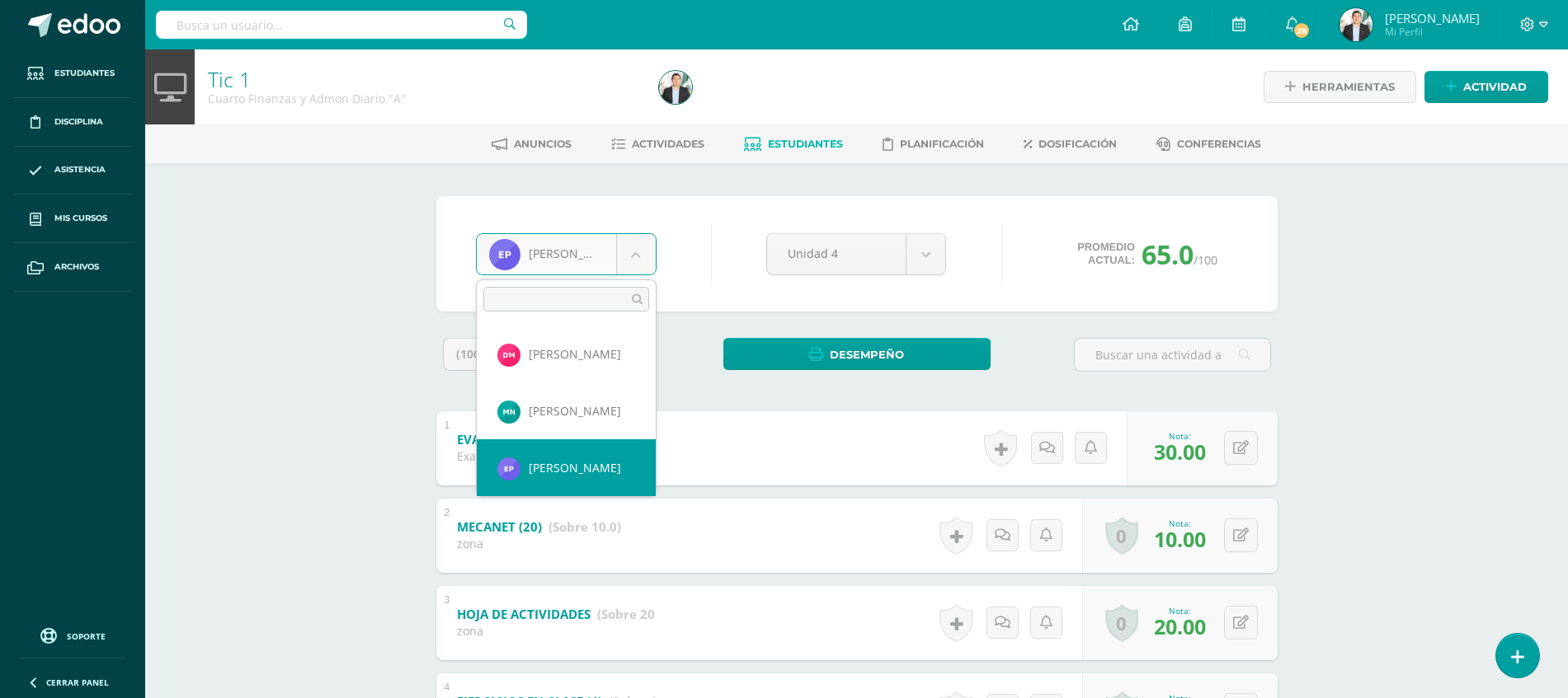
click at [590, 254] on body "Estudiantes Disciplina Asistencia Mis cursos Archivos Soporte Ayuda Reportar un…" at bounding box center [784, 472] width 1568 height 944
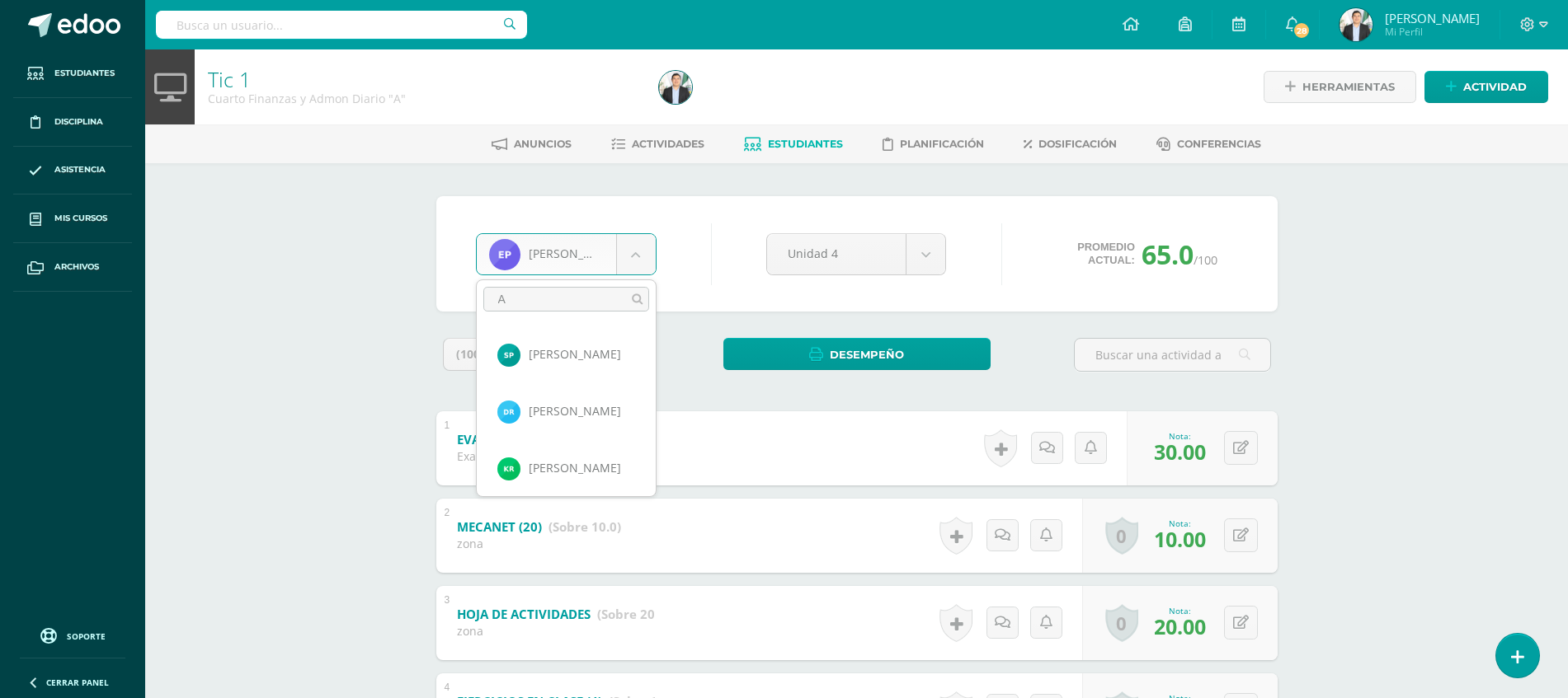
scroll to position [0, 0]
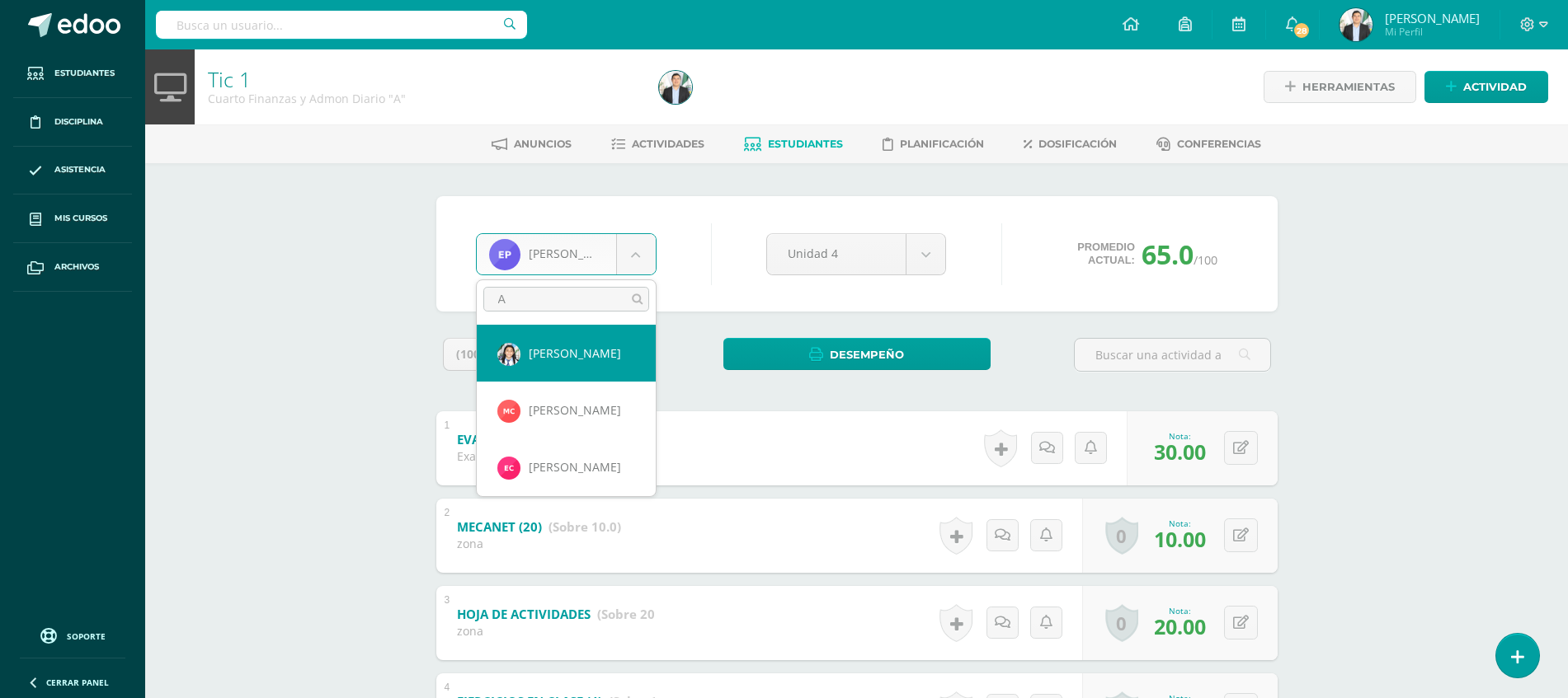
type input "AR"
select select "6824"
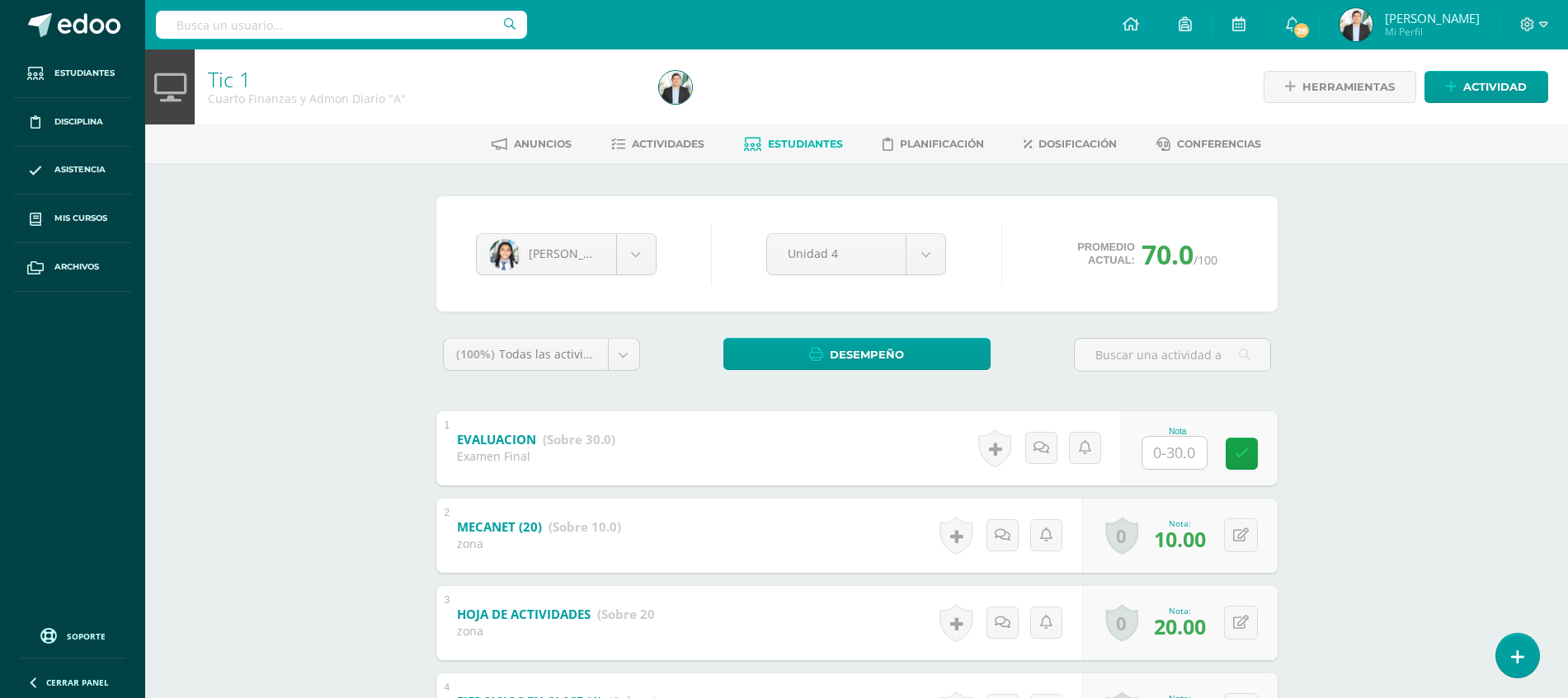
click at [1154, 464] on input "text" at bounding box center [1174, 453] width 64 height 32
type input "24"
click at [1455, 468] on div "Tic 1 Cuarto Finanzas y Admon Diario "A" Herramientas Detalle de asistencias Ac…" at bounding box center [856, 497] width 1422 height 895
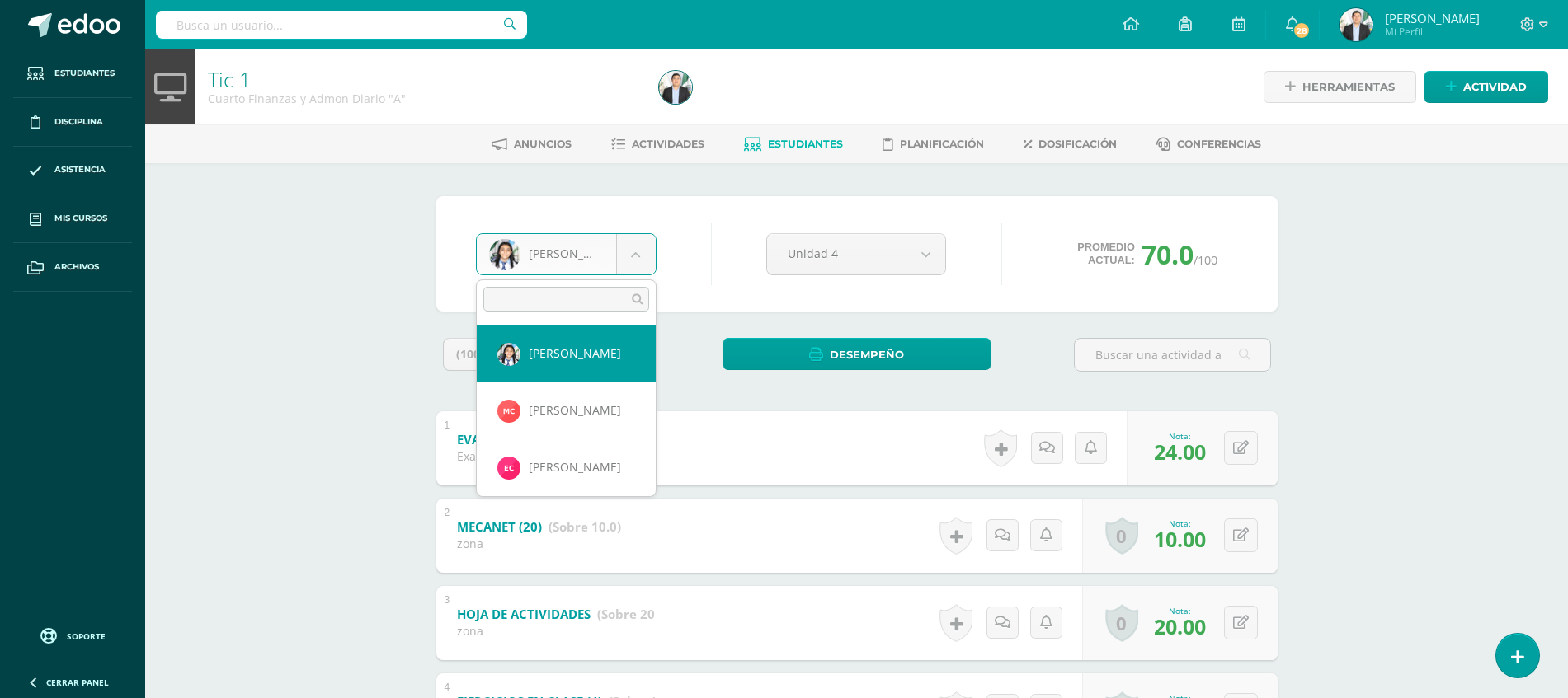
click at [599, 269] on body "Estudiantes Disciplina Asistencia Mis cursos Archivos Soporte Ayuda Reportar un…" at bounding box center [784, 472] width 1568 height 944
type input "EVE"
select select "6859"
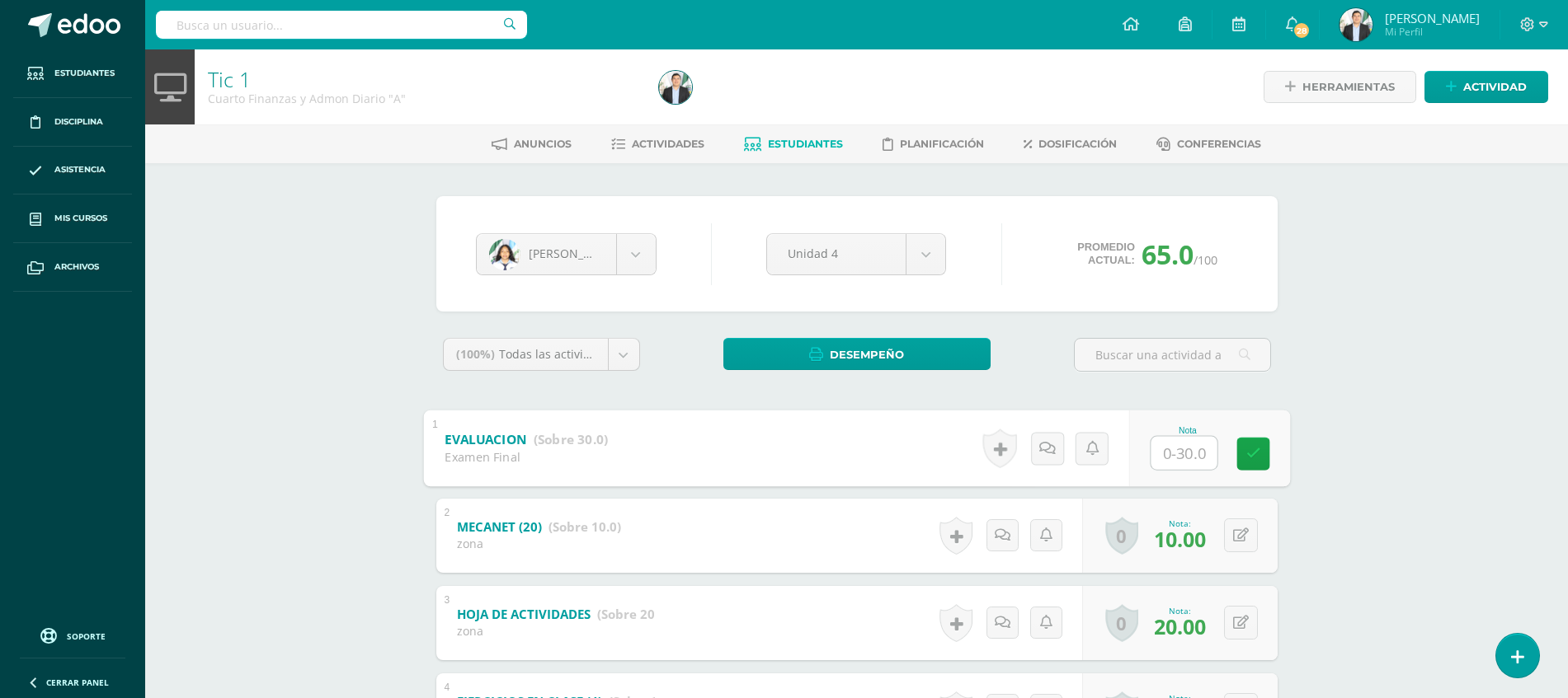
click at [1170, 448] on input "text" at bounding box center [1184, 452] width 66 height 33
type input "24"
click at [1365, 481] on div "Tic 1 Cuarto Finanzas y Admon Diario "A" Herramientas Detalle de asistencias Ac…" at bounding box center [856, 497] width 1422 height 895
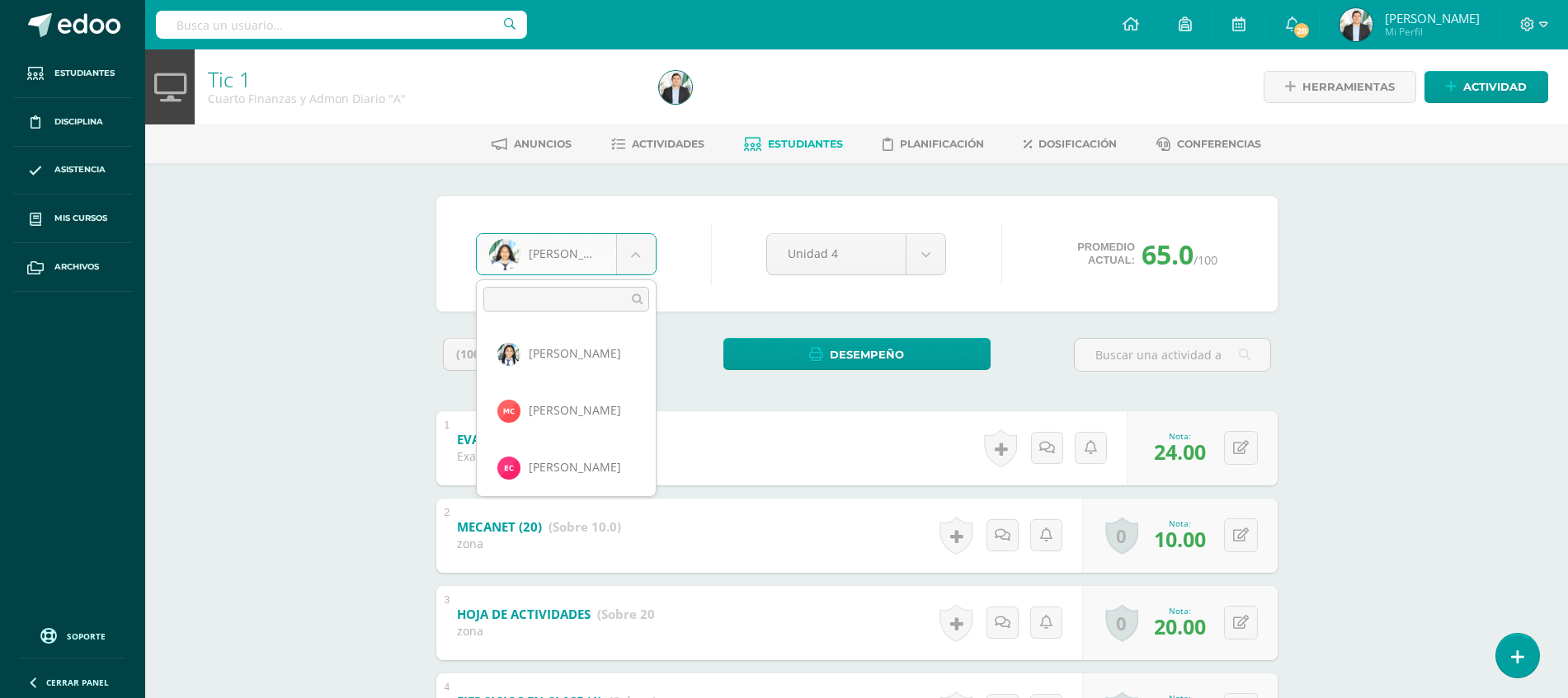
click at [591, 269] on body "Estudiantes Disciplina Asistencia Mis cursos Archivos Soporte Ayuda Reportar un…" at bounding box center [784, 472] width 1568 height 944
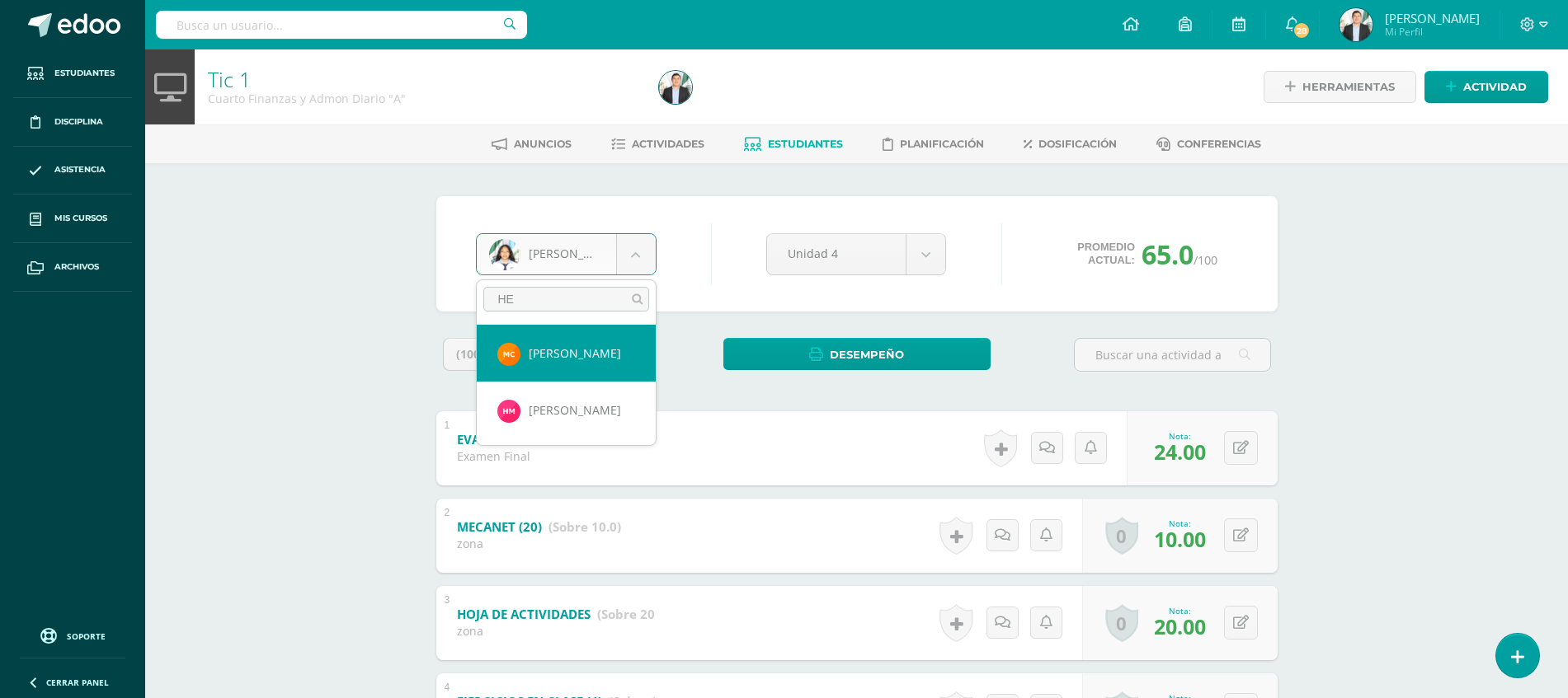
type input "HEL"
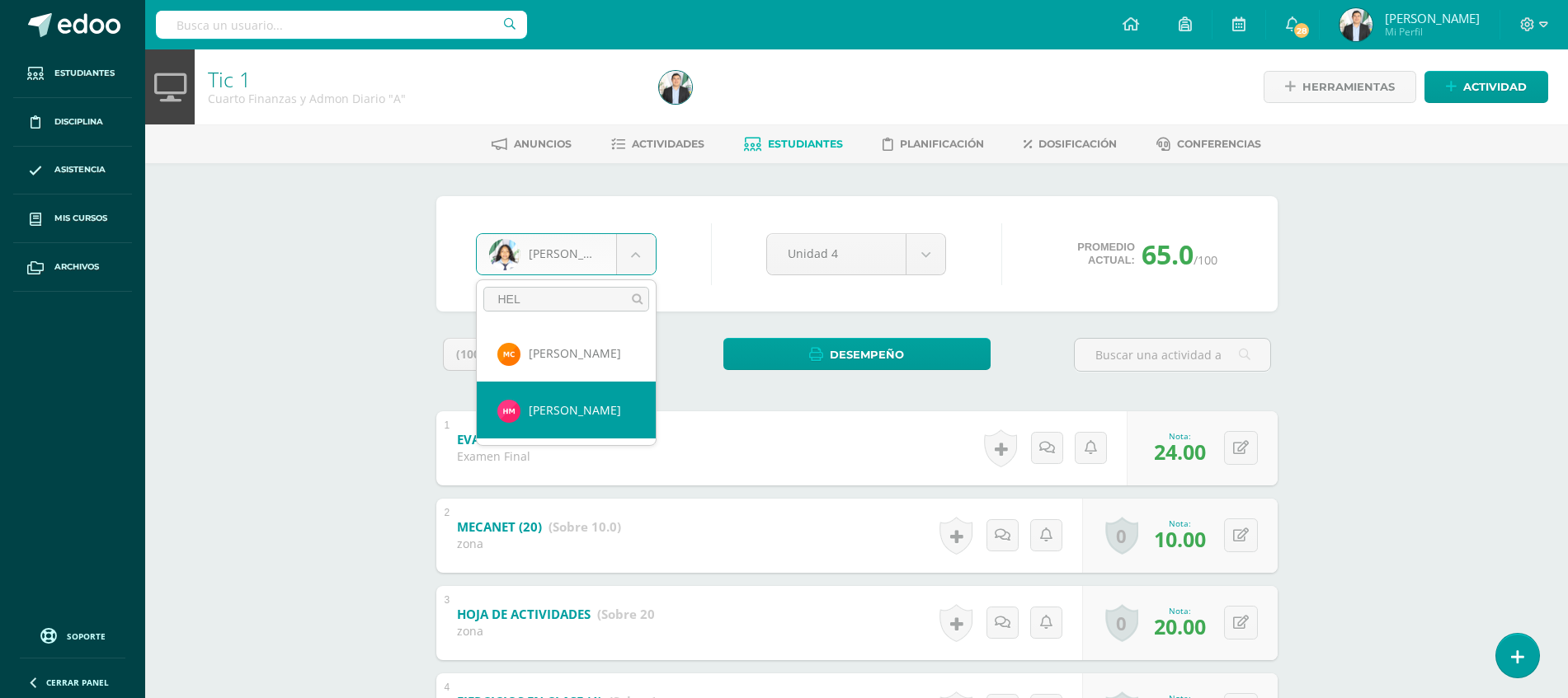
select select "8721"
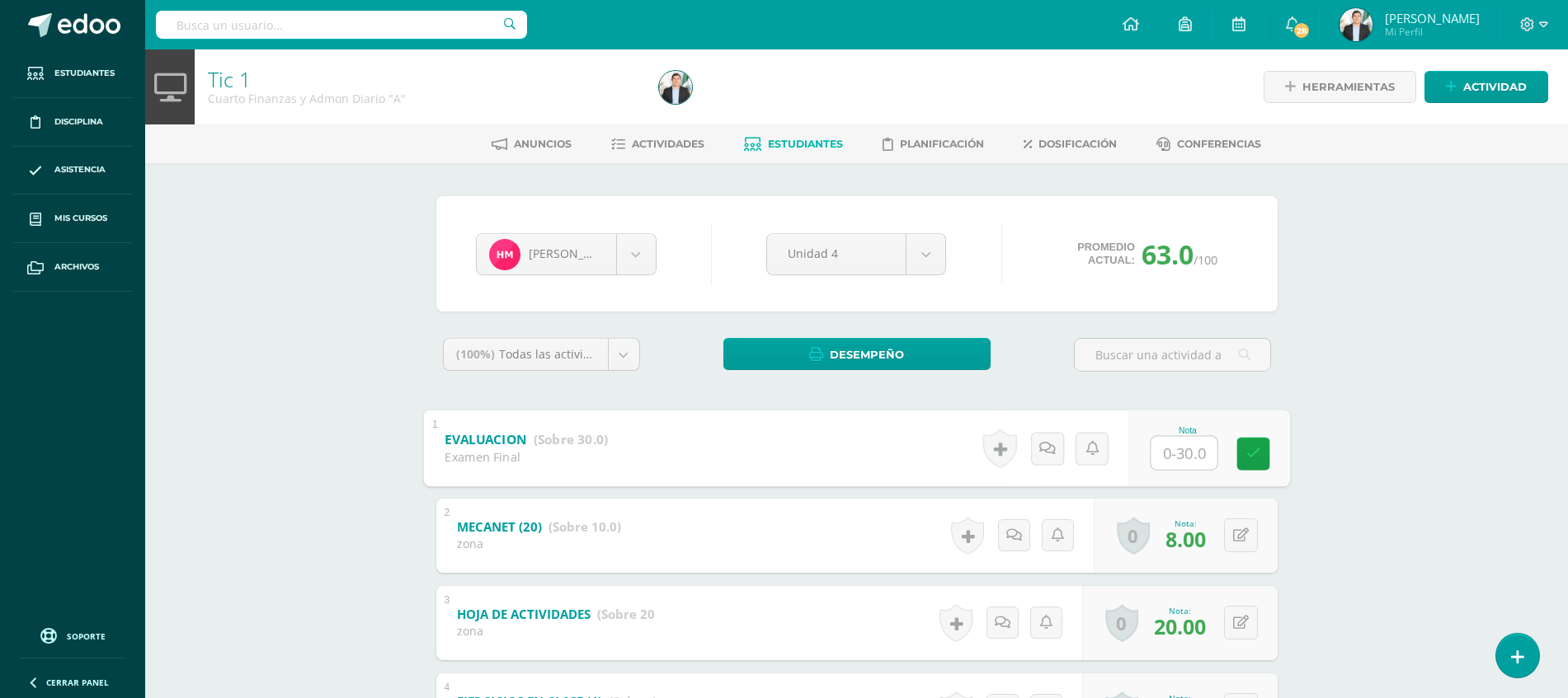
click at [1157, 463] on input "text" at bounding box center [1184, 452] width 66 height 33
type input "18"
click at [1305, 463] on div "Helen Medrano Luz Ardón Maikh Castillo Emily Chavez Michelle Chinchilla Nidia F…" at bounding box center [856, 553] width 907 height 781
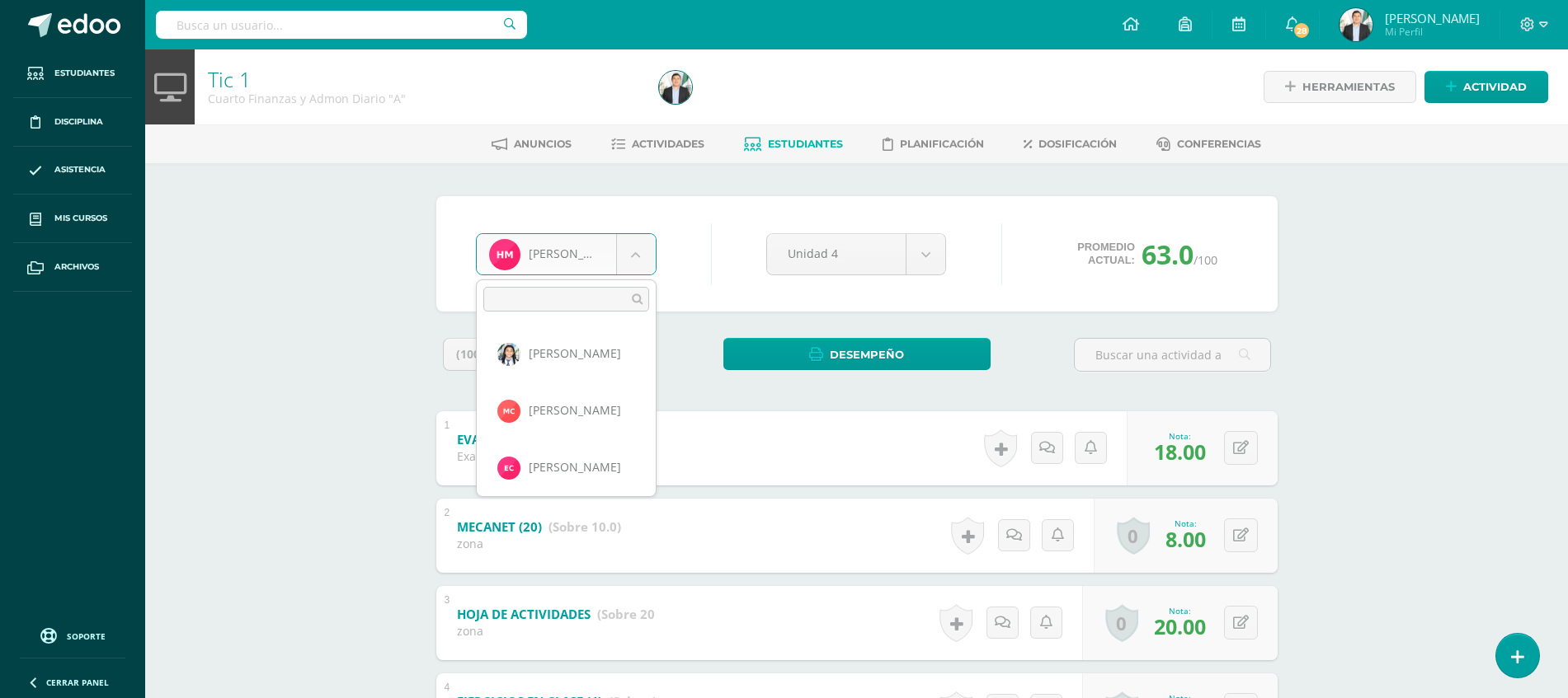
click at [628, 264] on body "Estudiantes Disciplina Asistencia Mis cursos Archivos Soporte Ayuda Reportar un…" at bounding box center [784, 472] width 1568 height 944
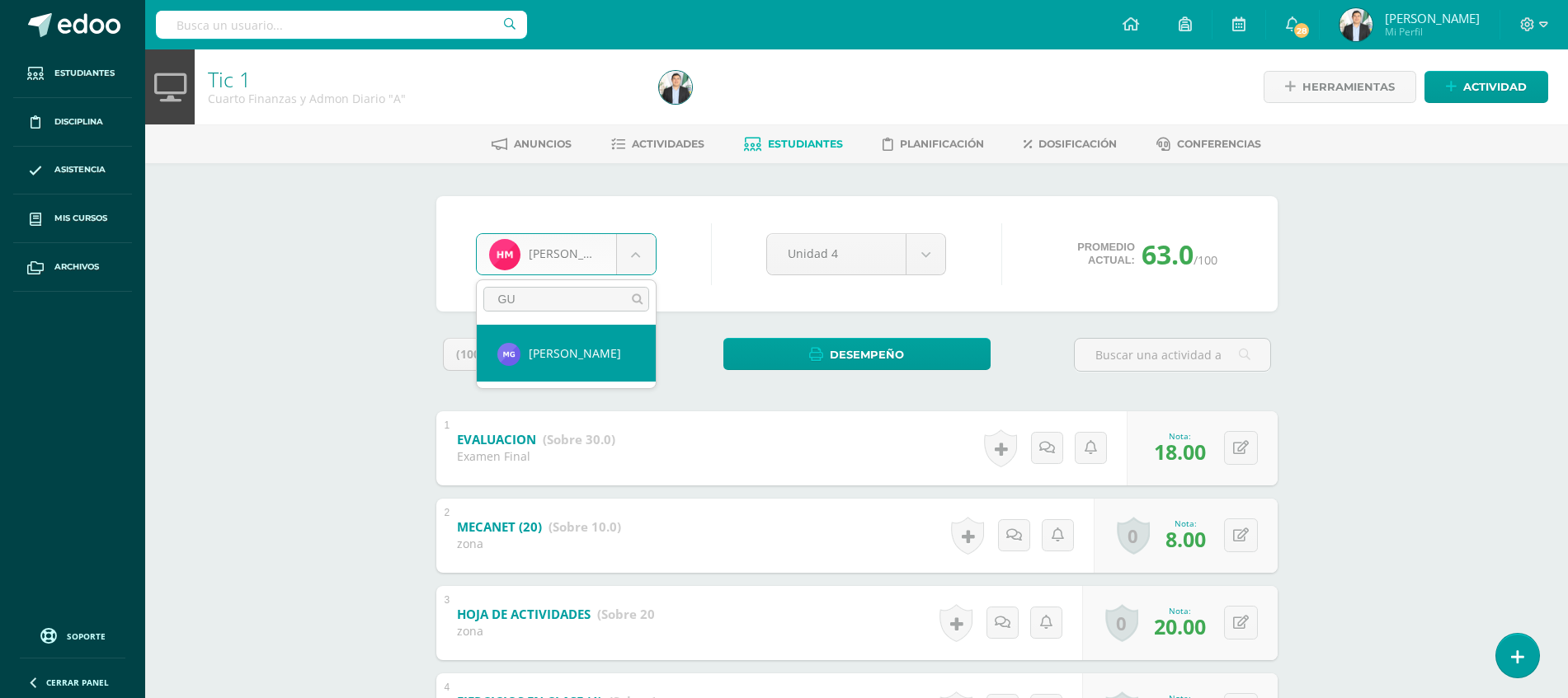
type input "GUZ"
select select "8717"
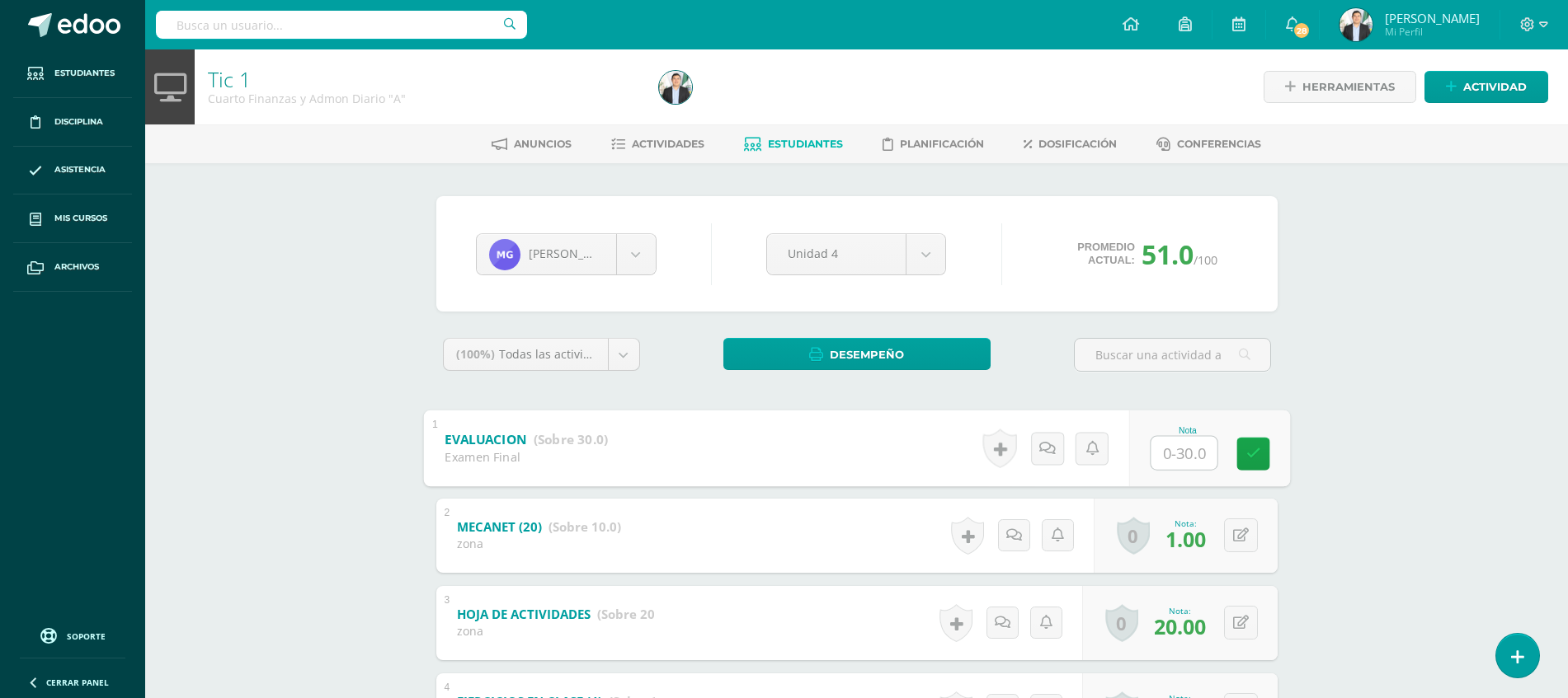
click at [1190, 457] on input "text" at bounding box center [1184, 452] width 66 height 33
type input "21"
click at [1378, 444] on div "Tic 1 Cuarto Finanzas y Admon Diario "A" Herramientas Detalle de asistencias Ac…" at bounding box center [856, 497] width 1422 height 895
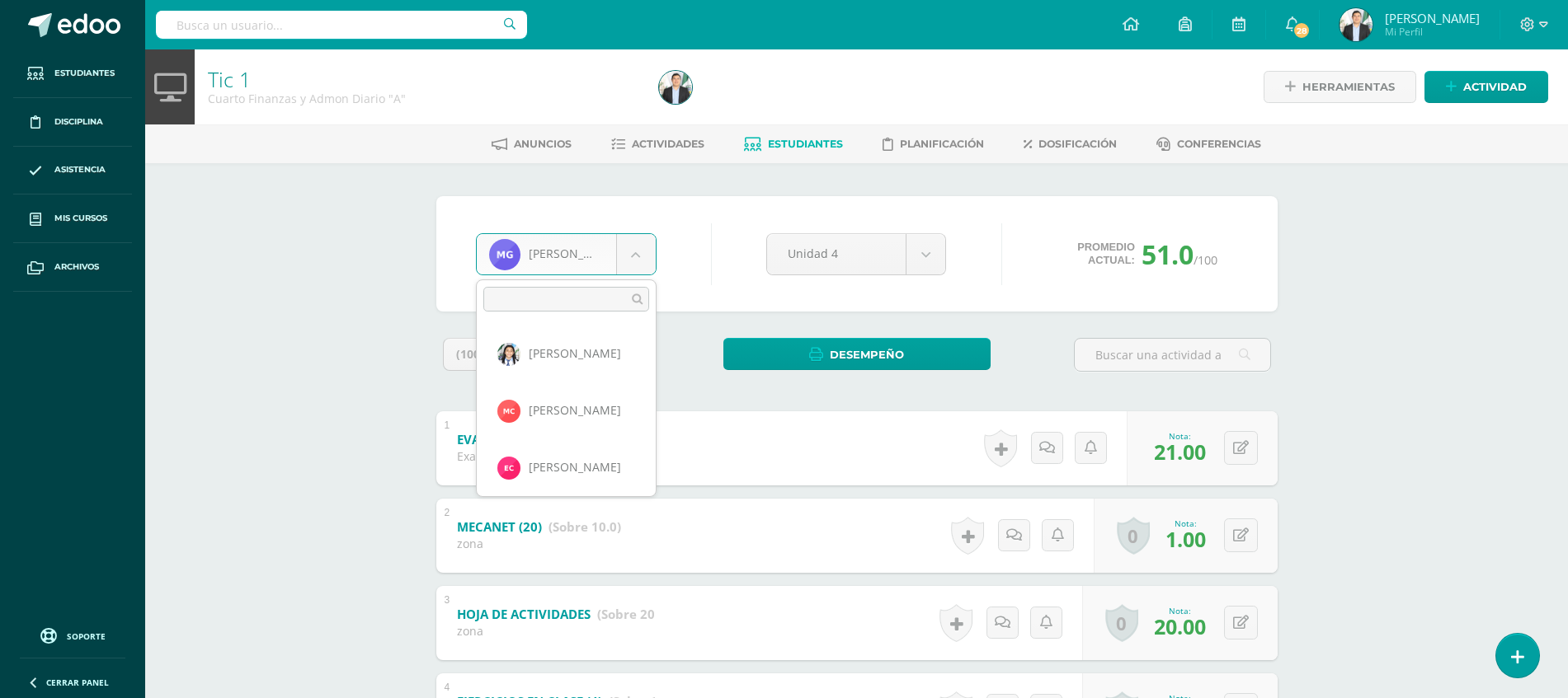
scroll to position [454, 0]
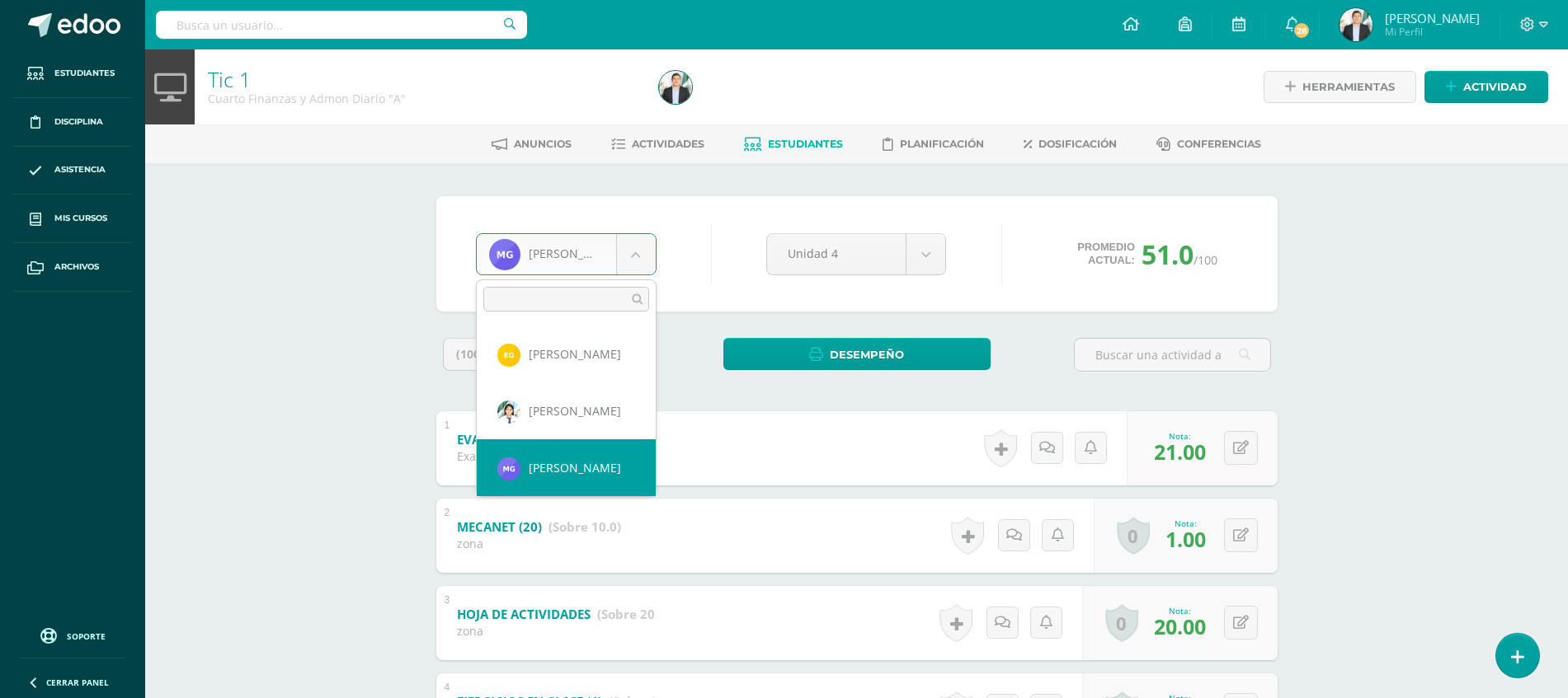
click at [628, 256] on body "Estudiantes Disciplina Asistencia Mis cursos Archivos Soporte Ayuda Reportar un…" at bounding box center [784, 472] width 1568 height 944
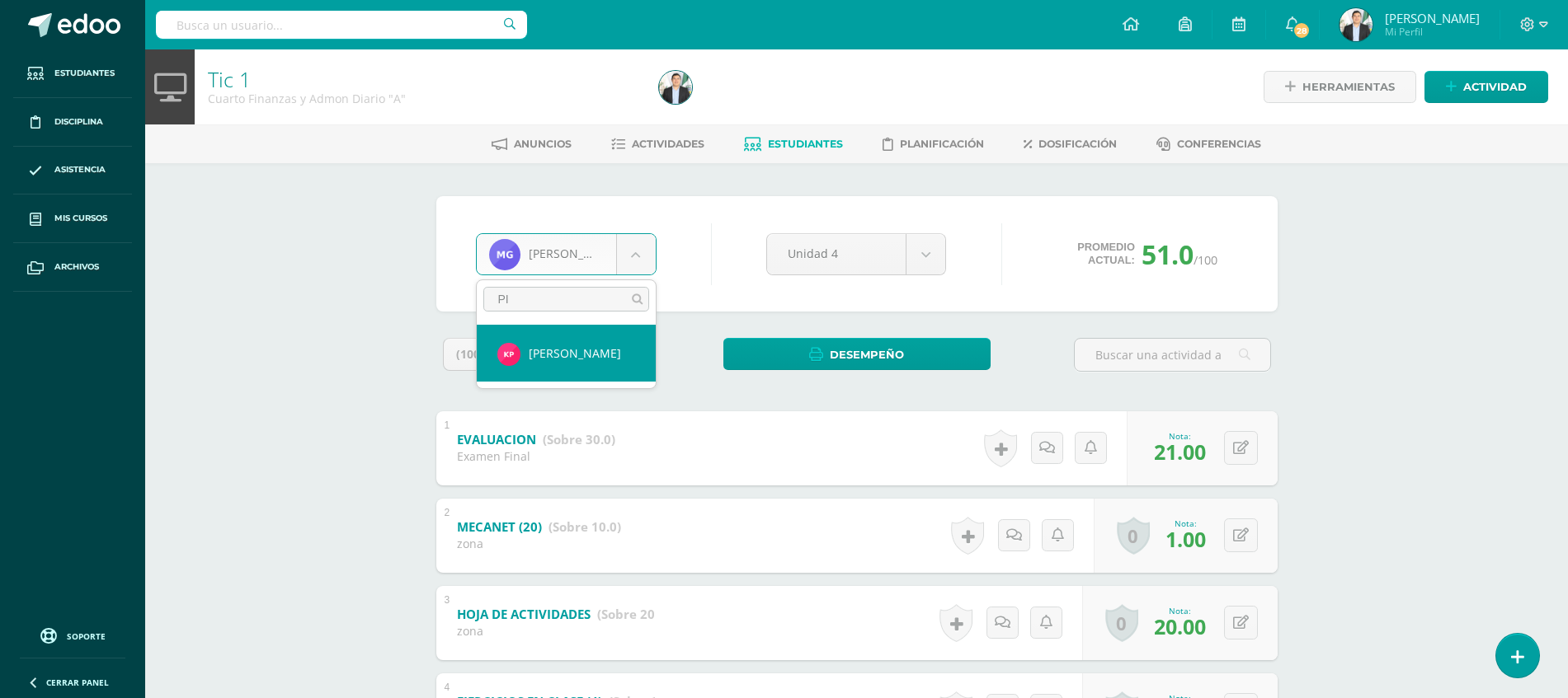
type input "PIN"
select select "8729"
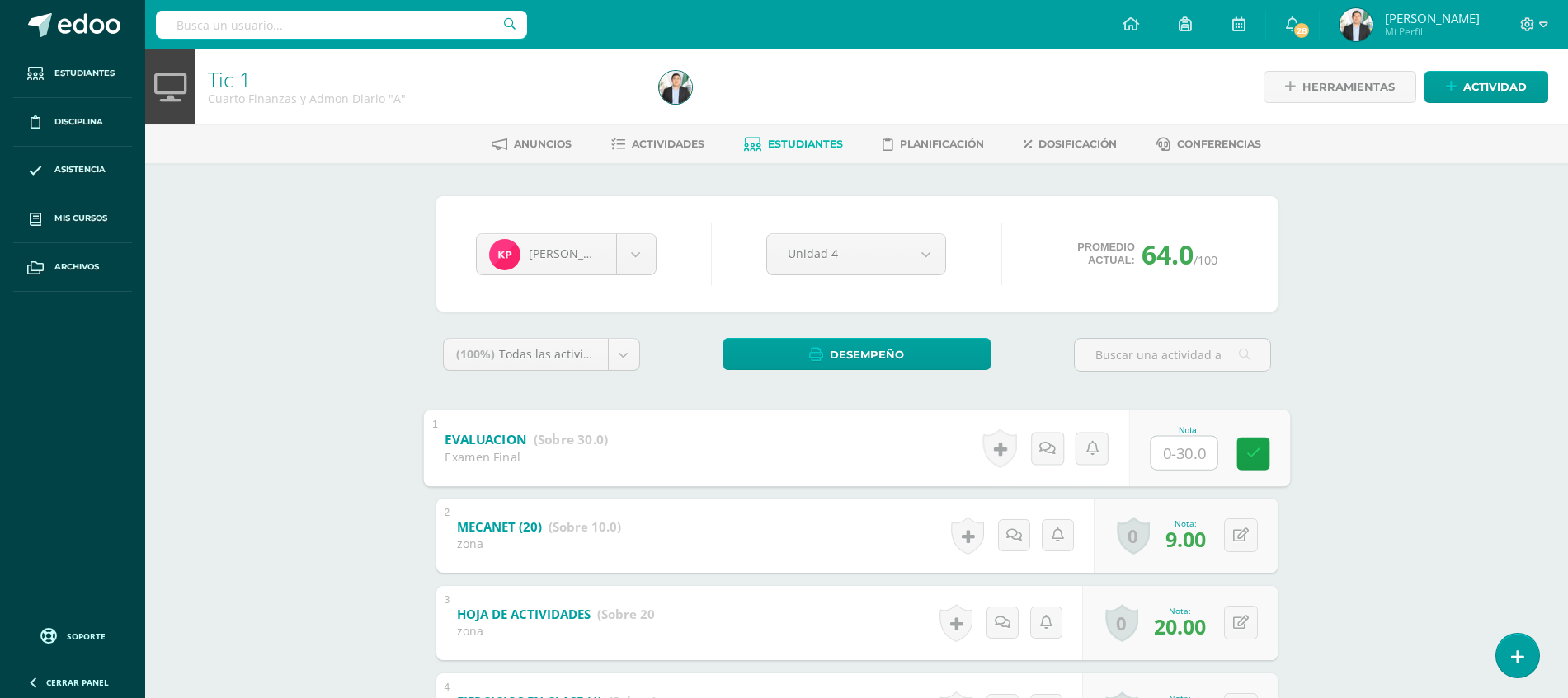
click at [1171, 455] on input "text" at bounding box center [1184, 452] width 66 height 33
type input "30"
click at [1347, 469] on div "Tic 1 Cuarto Finanzas y Admon Diario "A" Herramientas Detalle de asistencias Ac…" at bounding box center [856, 497] width 1422 height 895
click at [1234, 539] on button at bounding box center [1251, 536] width 35 height 35
type input "10"
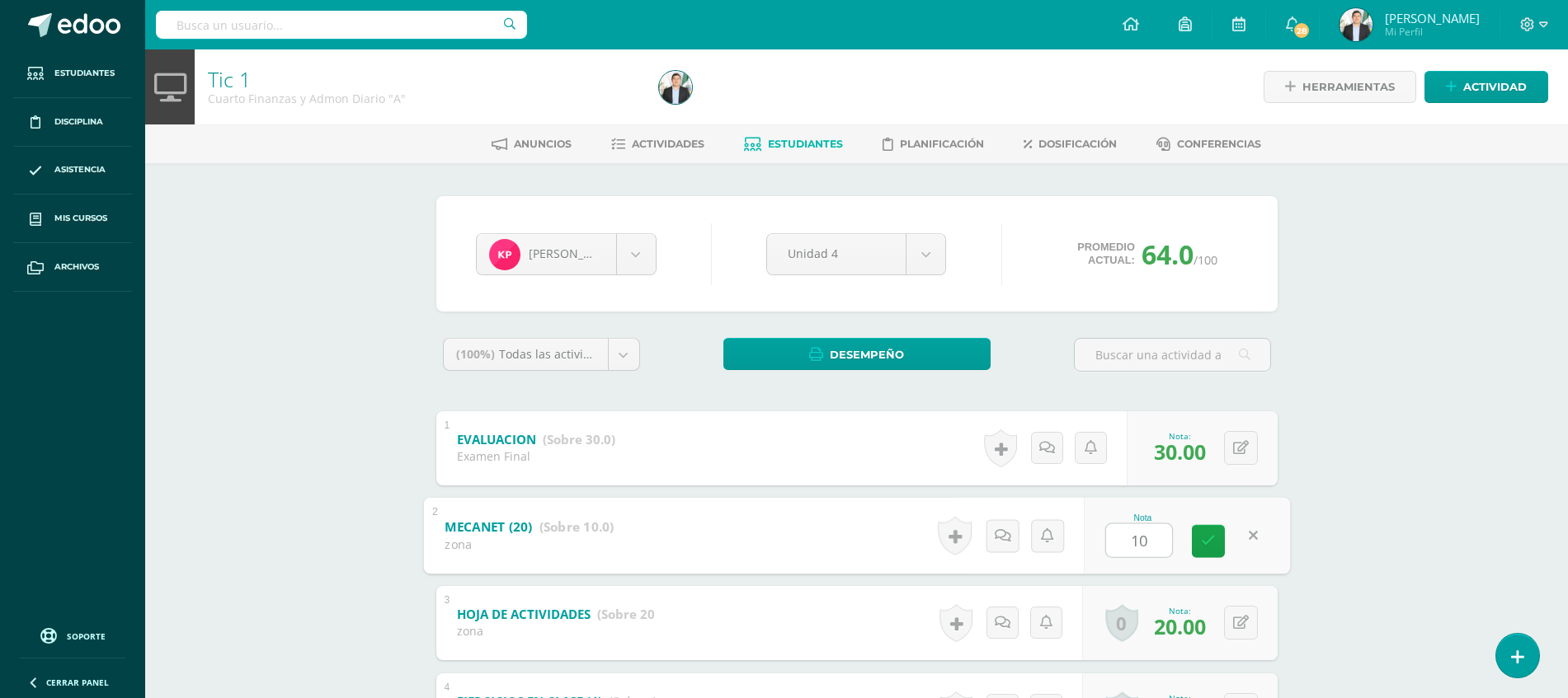
click at [1383, 479] on div "Tic 1 Cuarto Finanzas y Admon Diario "A" Herramientas Detalle de asistencias Ac…" at bounding box center [856, 497] width 1422 height 895
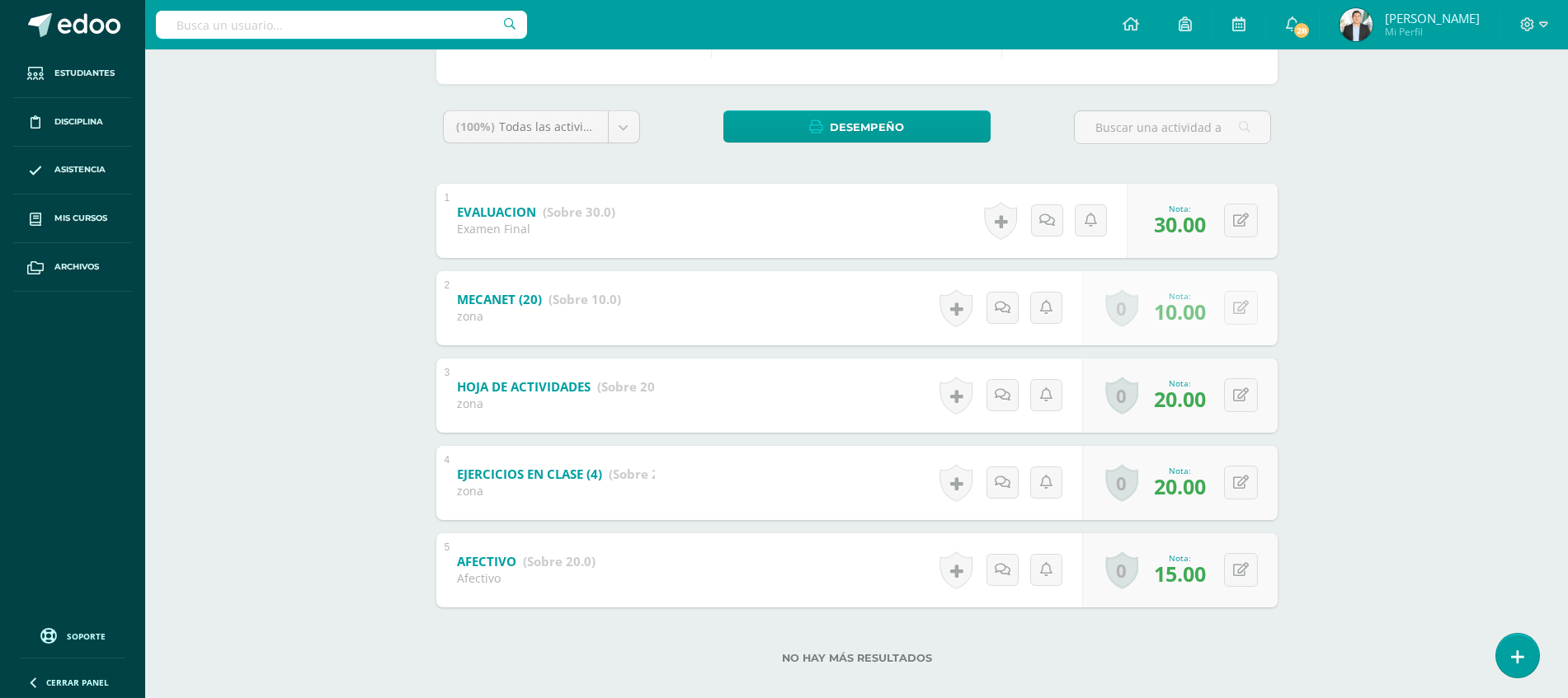
scroll to position [246, 0]
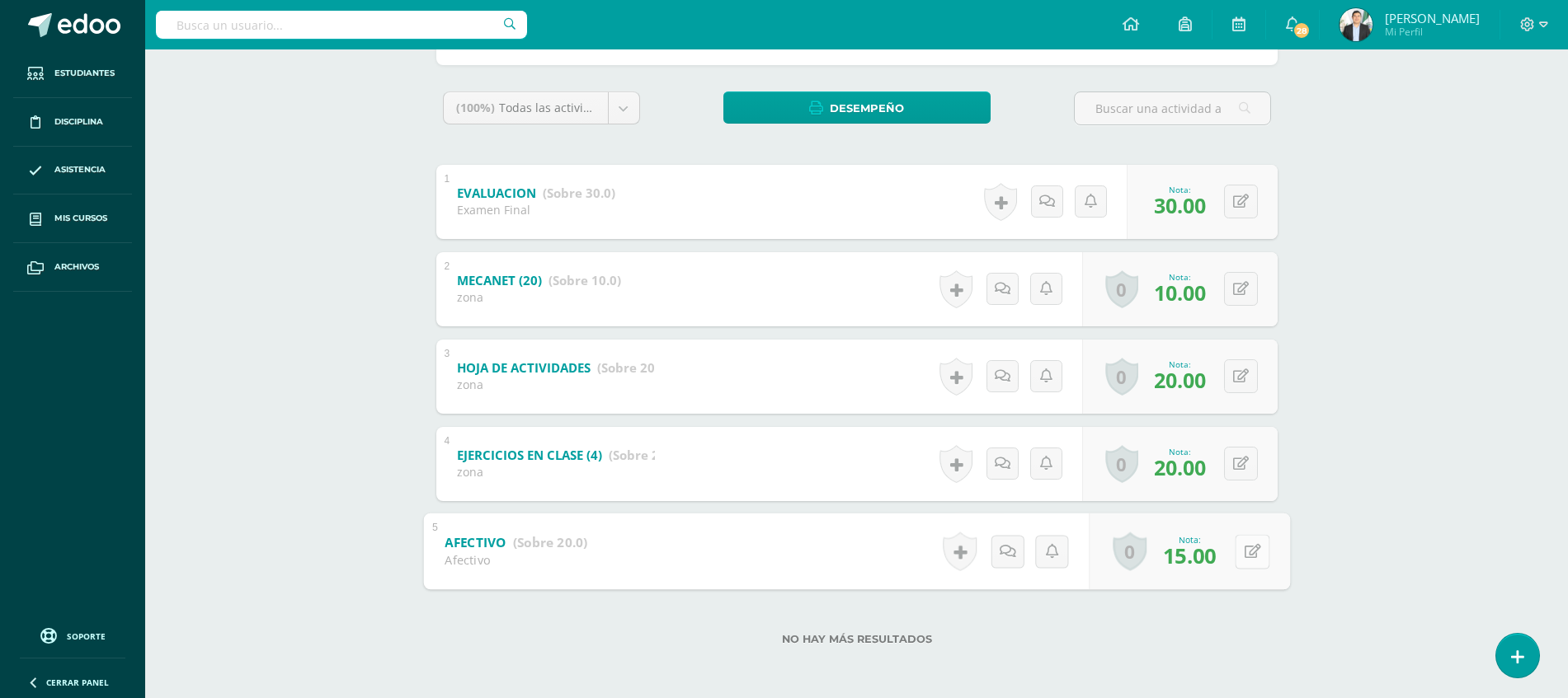
click at [1245, 541] on button at bounding box center [1251, 551] width 35 height 35
type input "20"
click at [1433, 536] on div "Tic 1 Cuarto Finanzas y Admon Diario "A" Herramientas Detalle de asistencias Ac…" at bounding box center [856, 250] width 1422 height 895
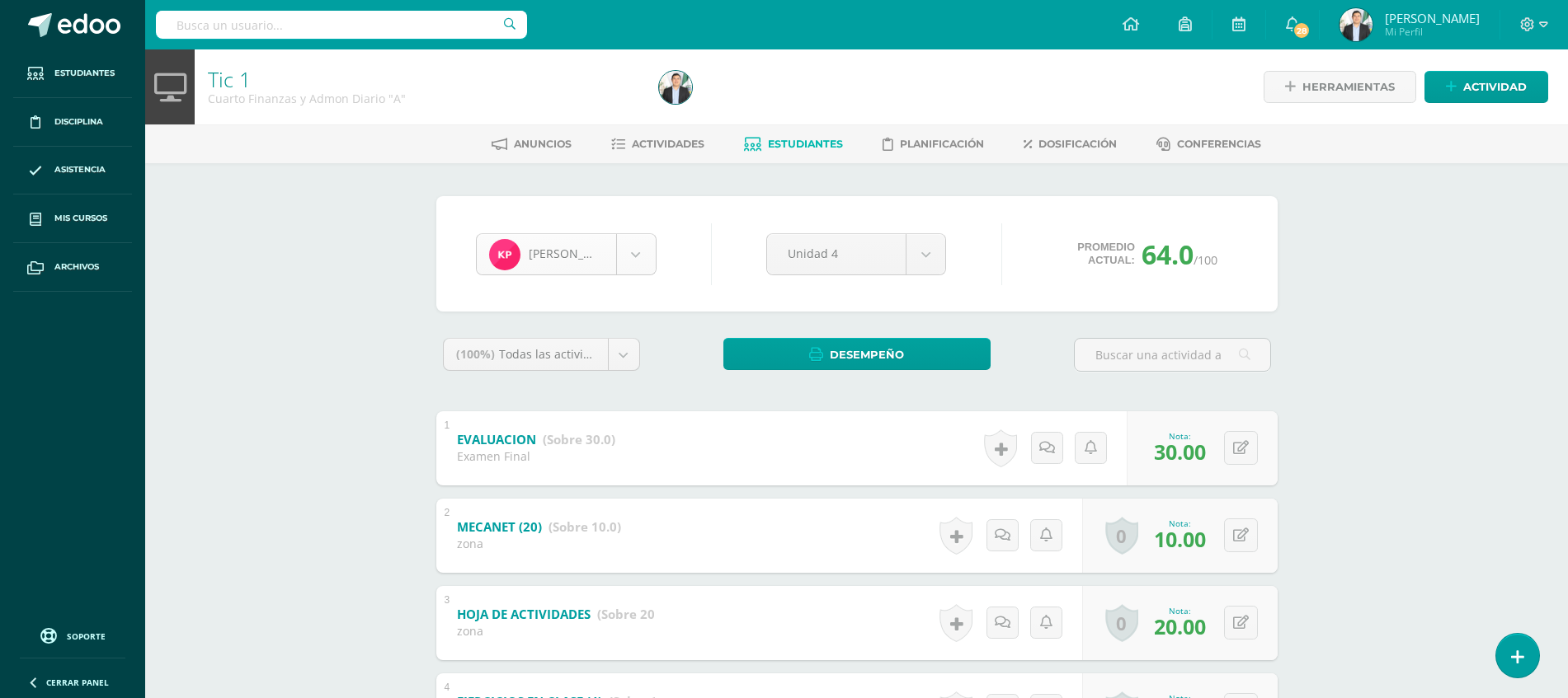
scroll to position [1080, 0]
click at [558, 255] on body "Estudiantes Disciplina Asistencia Mis cursos Archivos Soporte Ayuda Reportar un…" at bounding box center [784, 472] width 1568 height 944
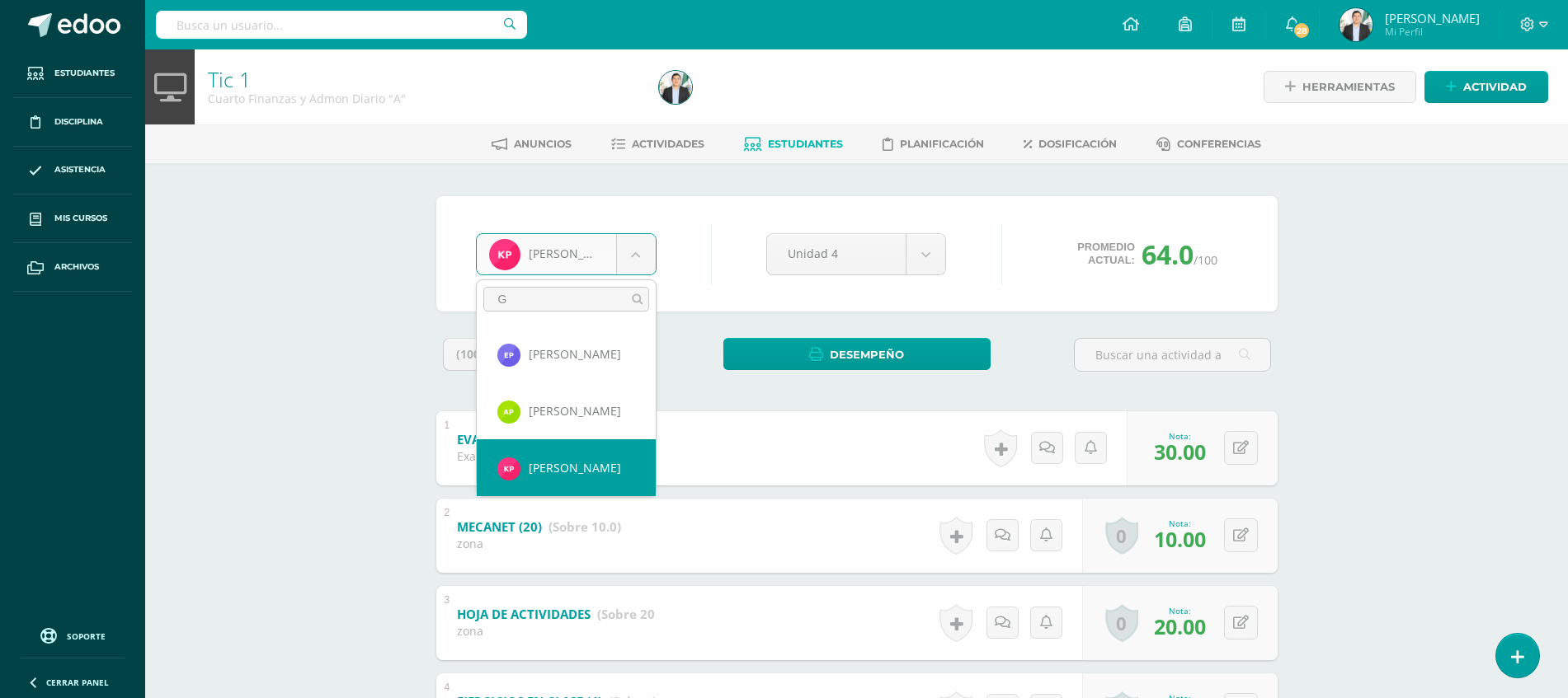
scroll to position [0, 0]
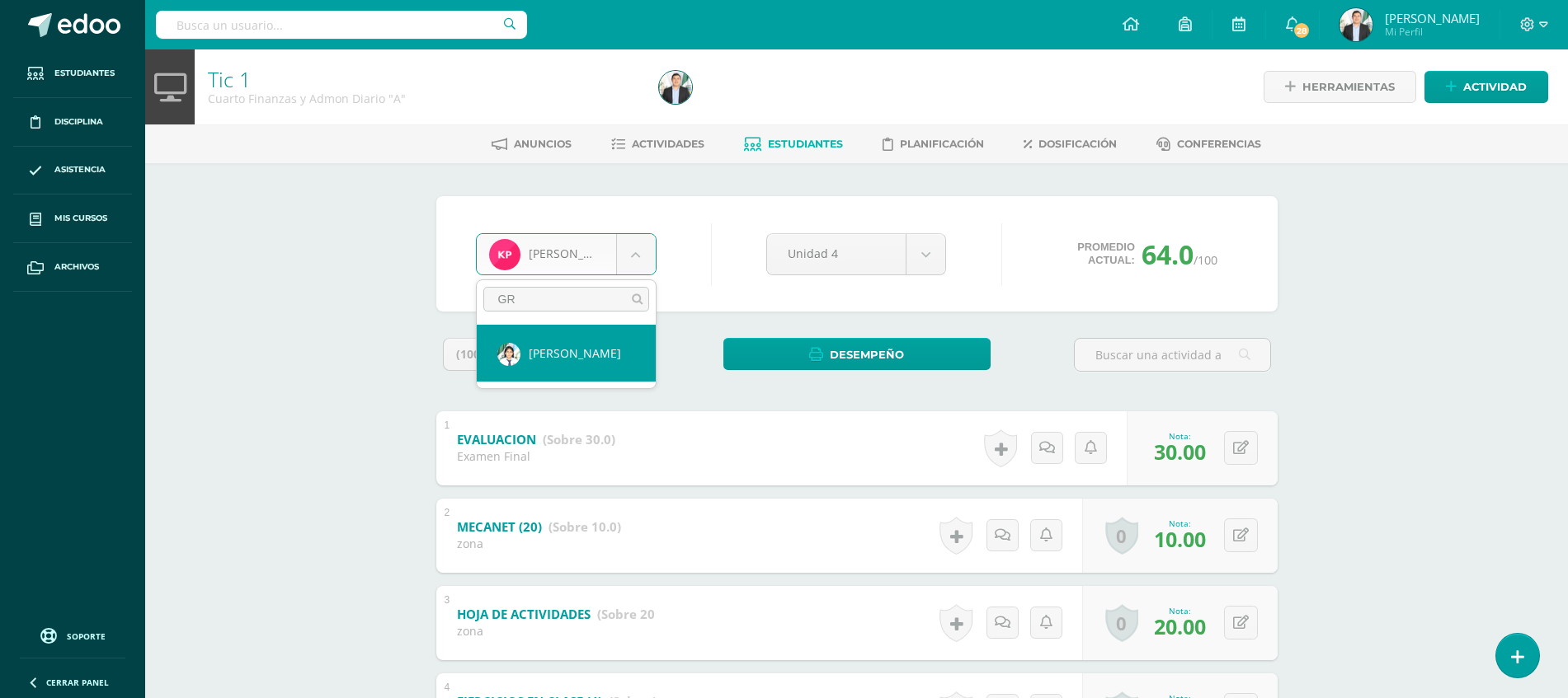
type input "GRE"
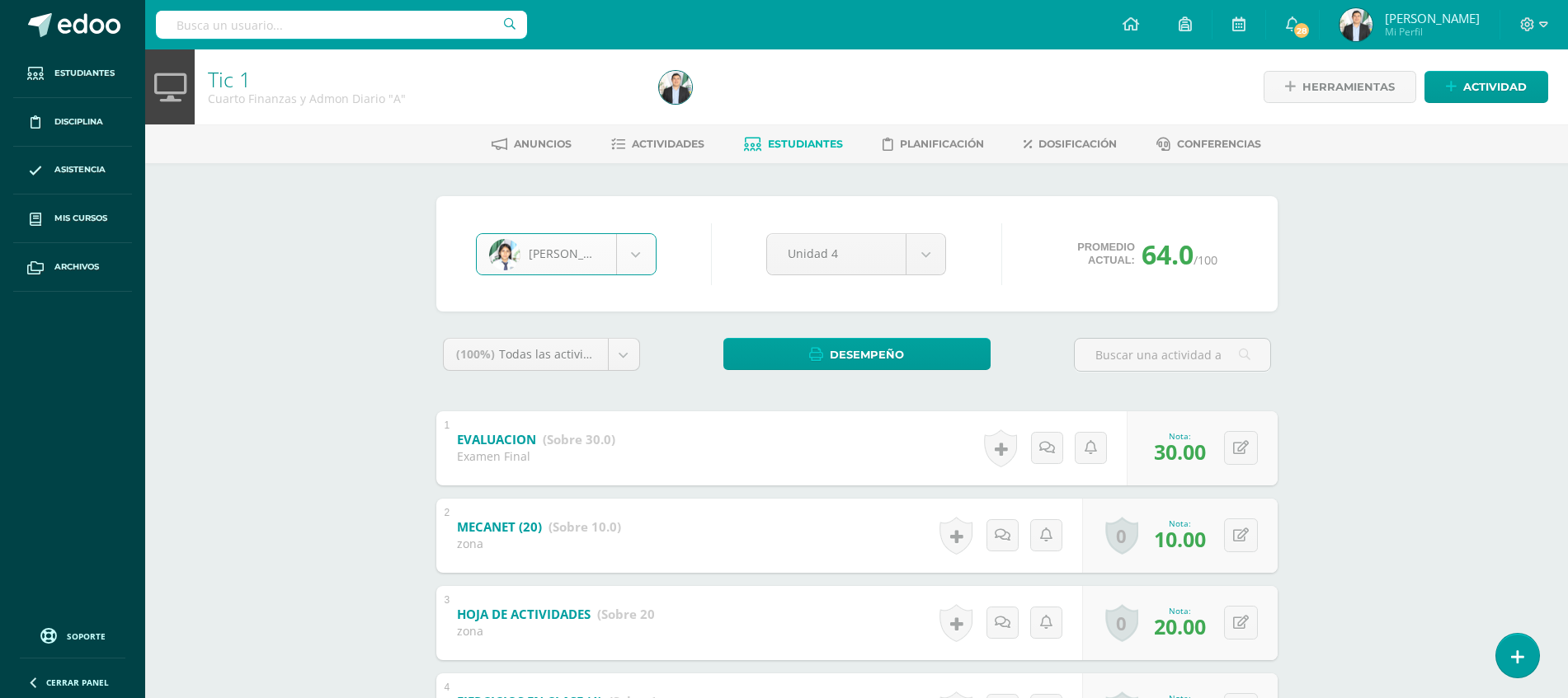
select select "6838"
click at [1187, 449] on input "text" at bounding box center [1184, 452] width 66 height 33
type input "18"
click at [1414, 526] on div "Tic 1 Cuarto Finanzas y Admon Diario "A" Herramientas Detalle de asistencias Ac…" at bounding box center [856, 497] width 1422 height 895
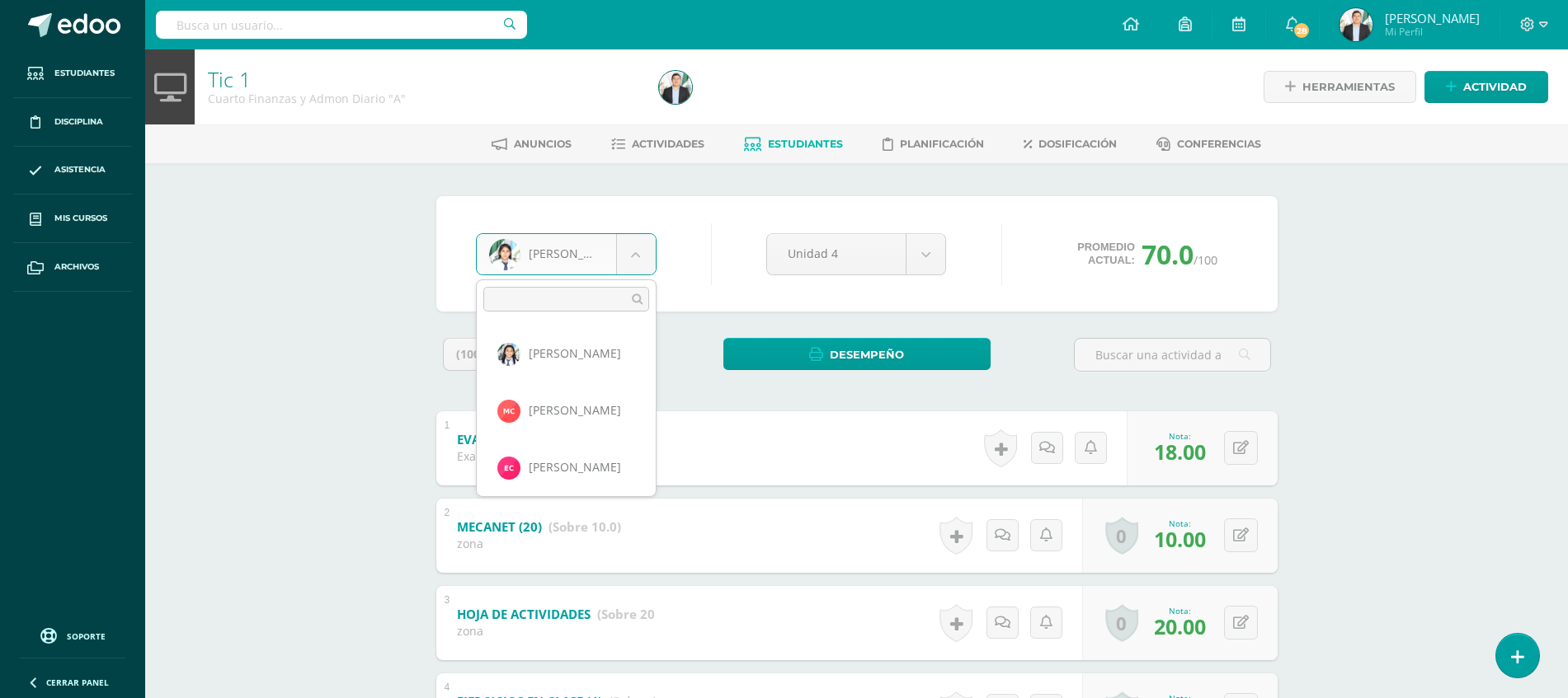
click at [538, 241] on body "Estudiantes Disciplina Asistencia Mis cursos Archivos Soporte Ayuda Reportar un…" at bounding box center [784, 472] width 1568 height 944
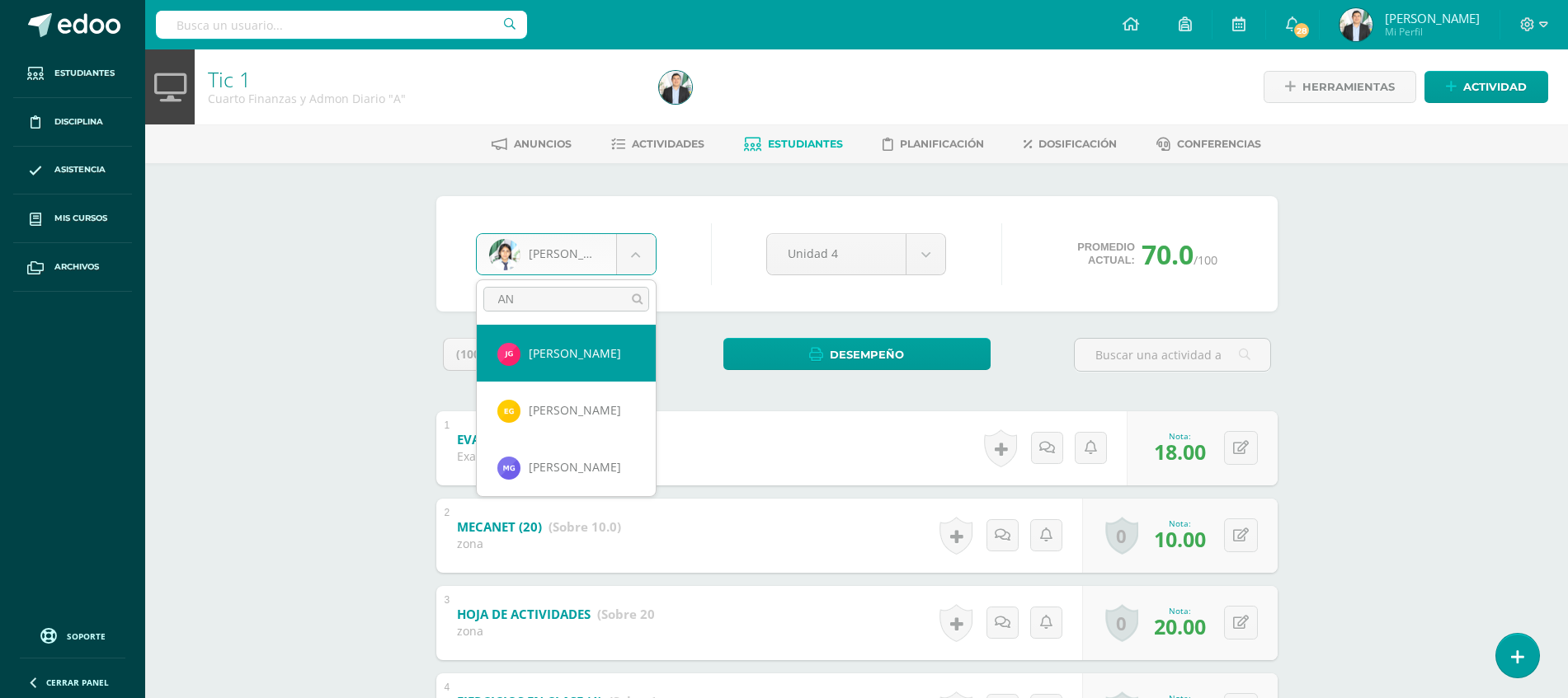
type input "ANA"
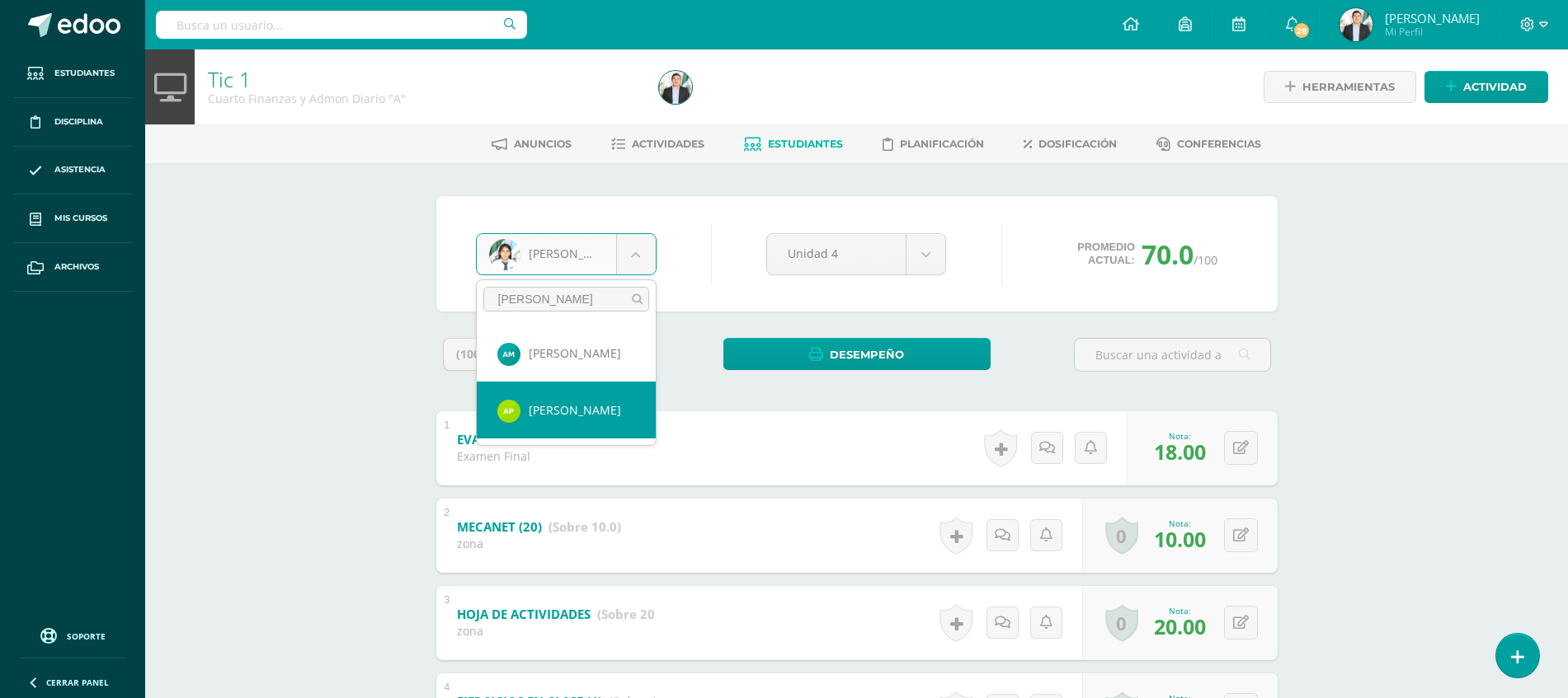
select select "8728"
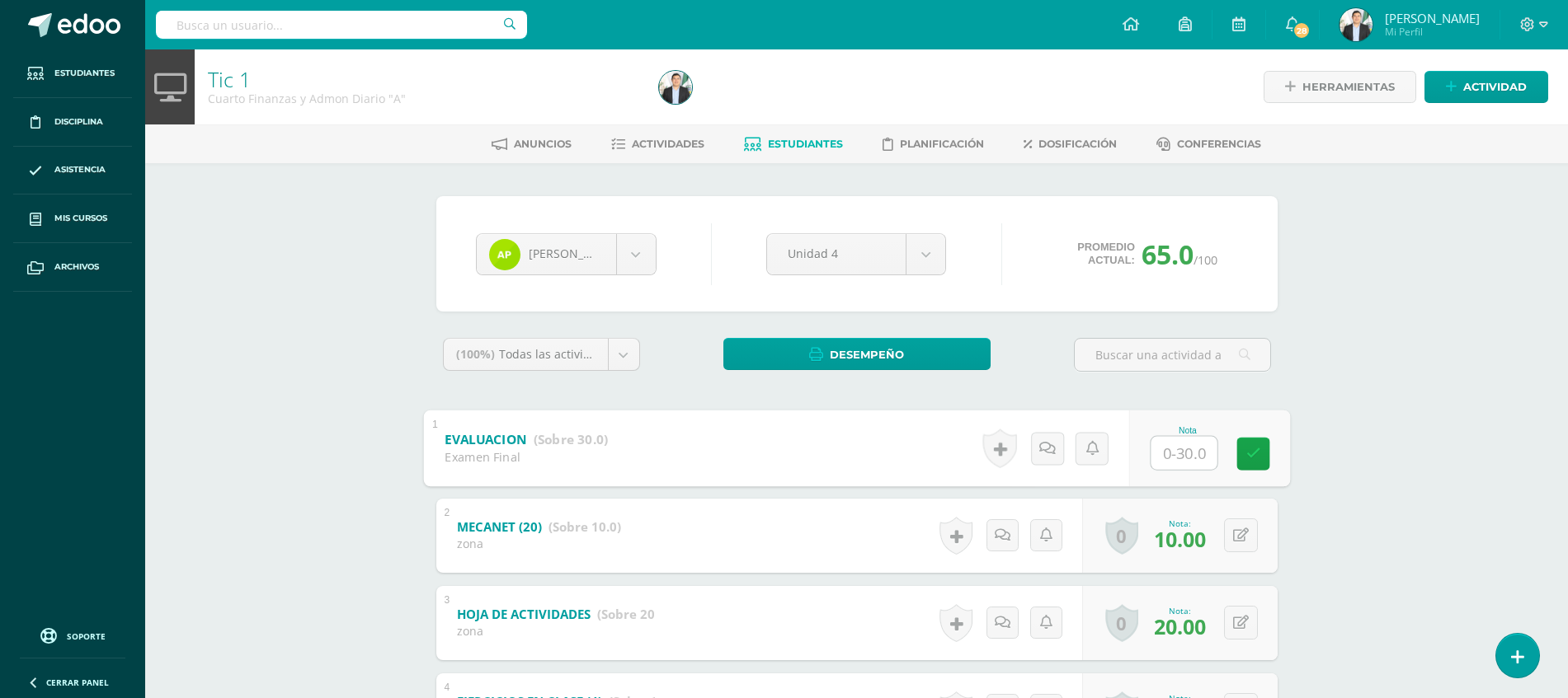
click at [1190, 464] on input "text" at bounding box center [1184, 452] width 66 height 33
type input "12"
click at [1405, 568] on div "Tic 1 Cuarto Finanzas y Admon Diario "A" Herramientas Detalle de asistencias Ac…" at bounding box center [856, 497] width 1422 height 895
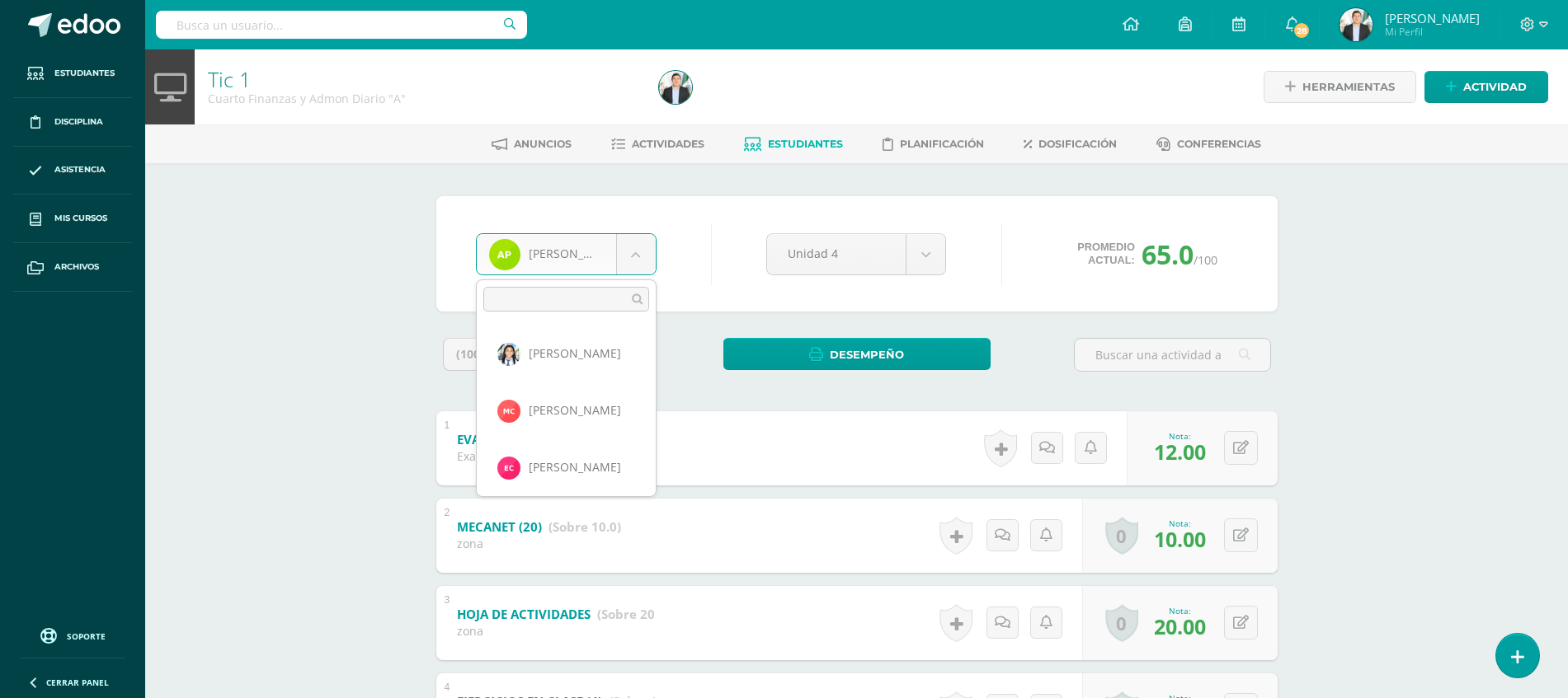
scroll to position [1023, 0]
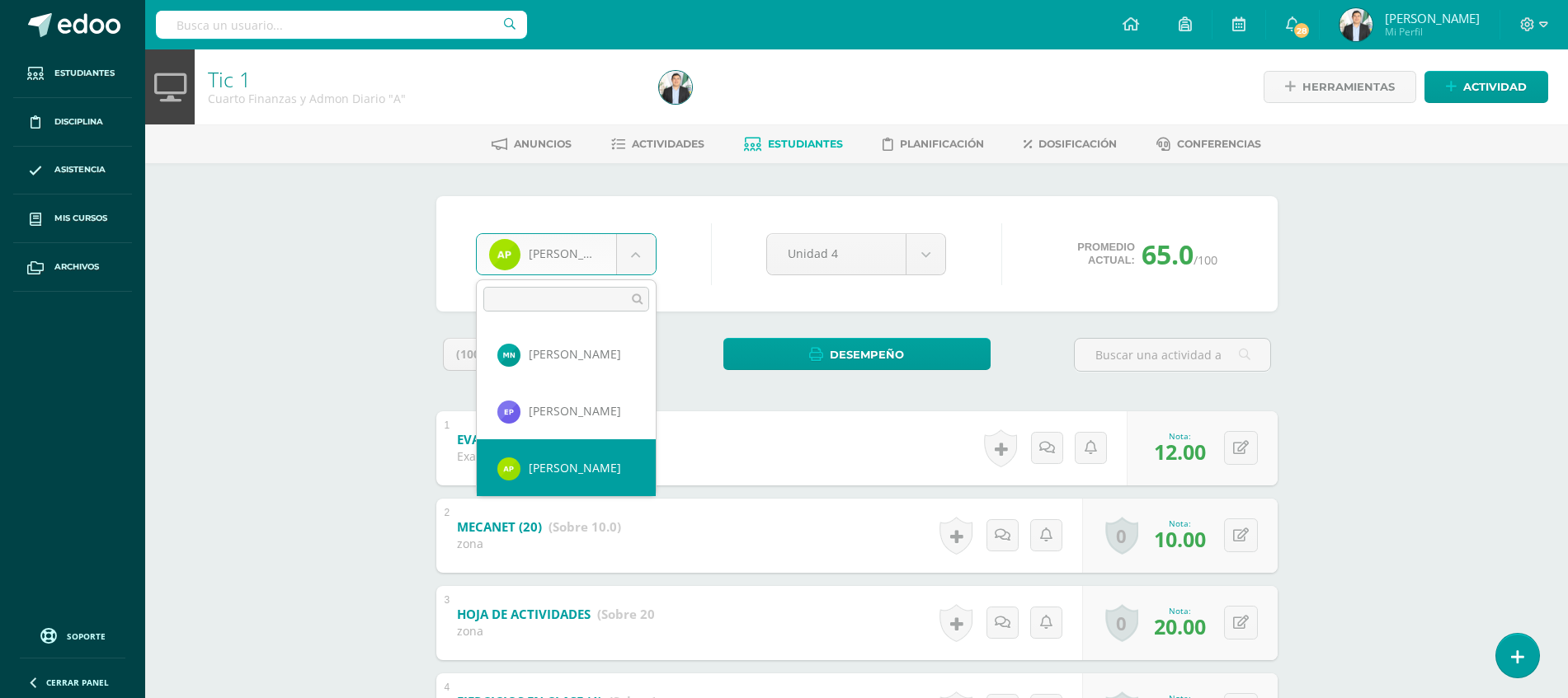
click at [618, 255] on body "Estudiantes Disciplina Asistencia Mis cursos Archivos Soporte Ayuda Reportar un…" at bounding box center [784, 472] width 1568 height 944
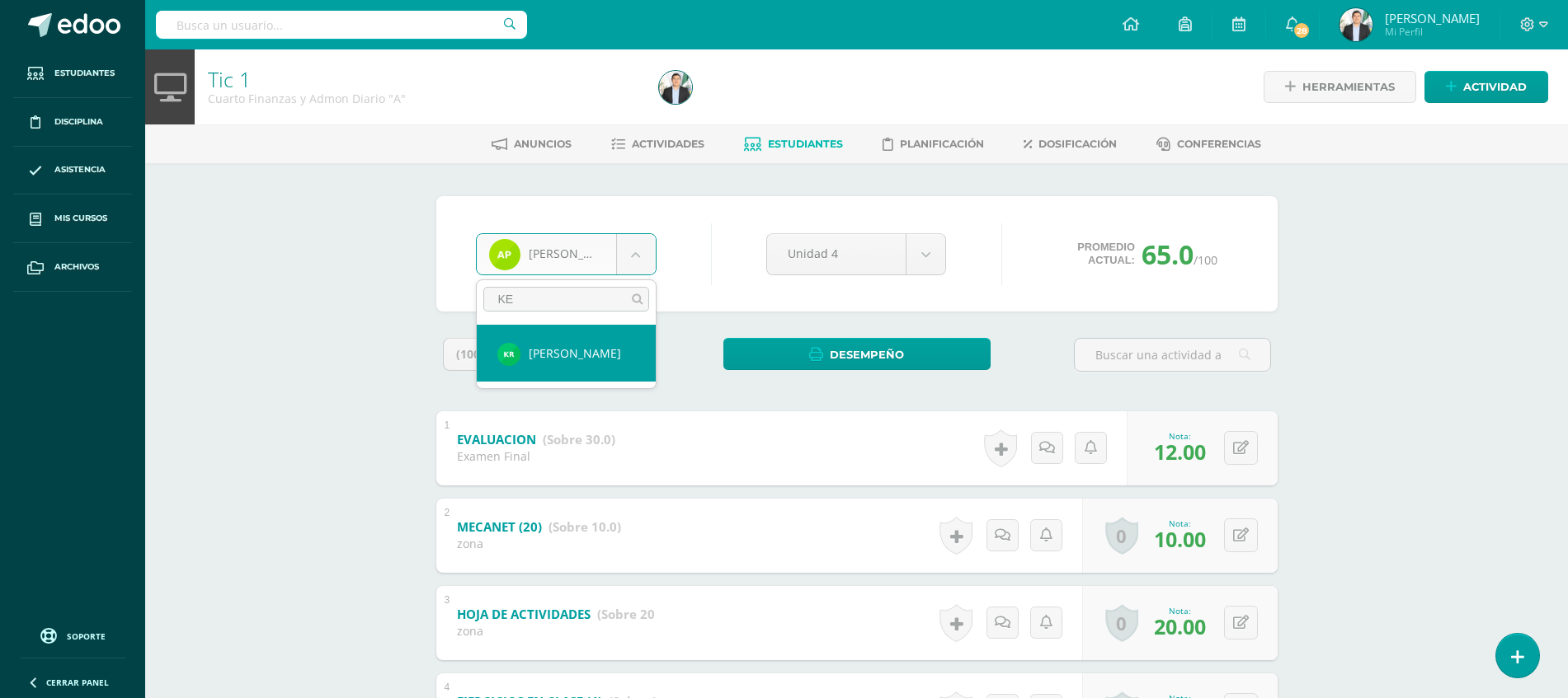
type input "KER"
select select "8732"
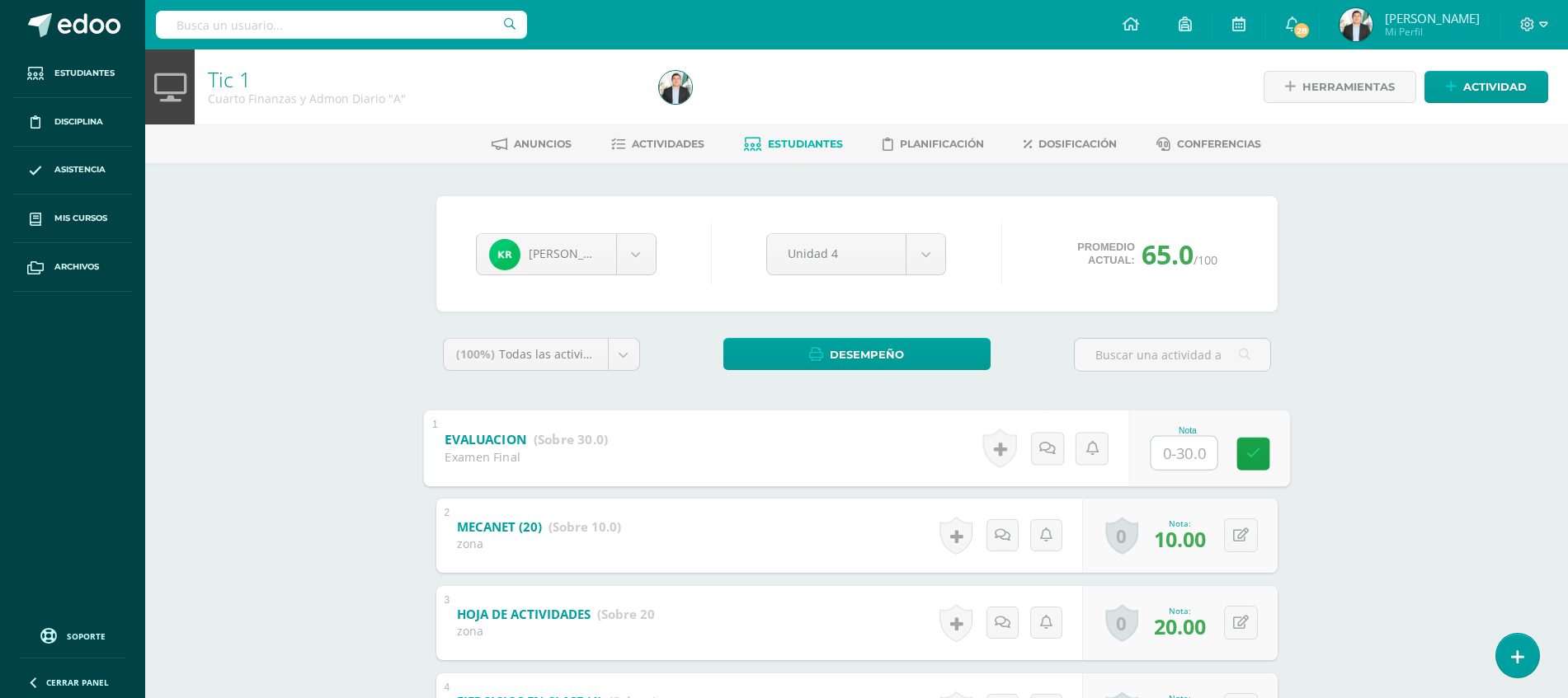
click at [1173, 453] on input "text" at bounding box center [1184, 452] width 66 height 33
type input "30"
drag, startPoint x: 1456, startPoint y: 440, endPoint x: 1582, endPoint y: 391, distance: 135.2
click at [1568, 391] on html "Estudiantes Disciplina Asistencia Mis cursos Archivos Soporte Ayuda Reportar un…" at bounding box center [784, 472] width 1568 height 944
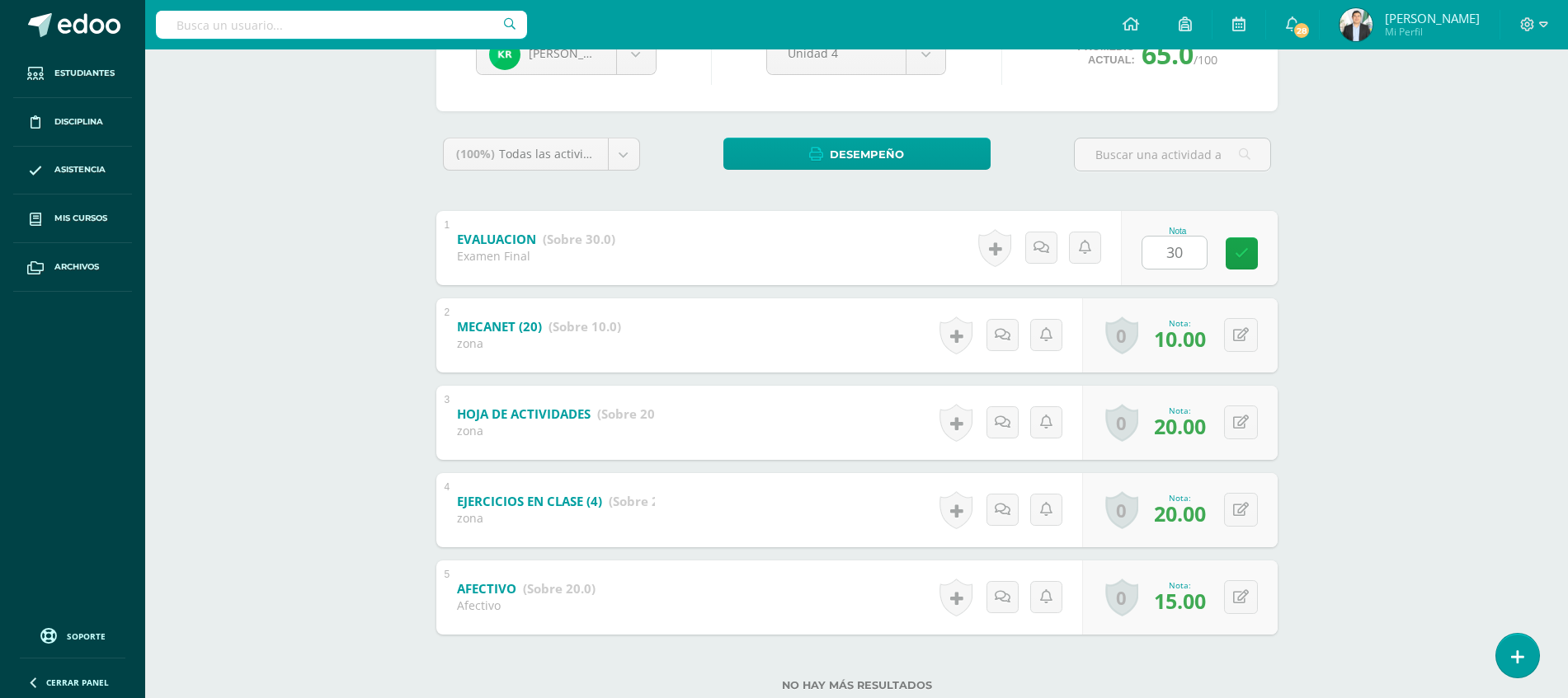
scroll to position [246, 0]
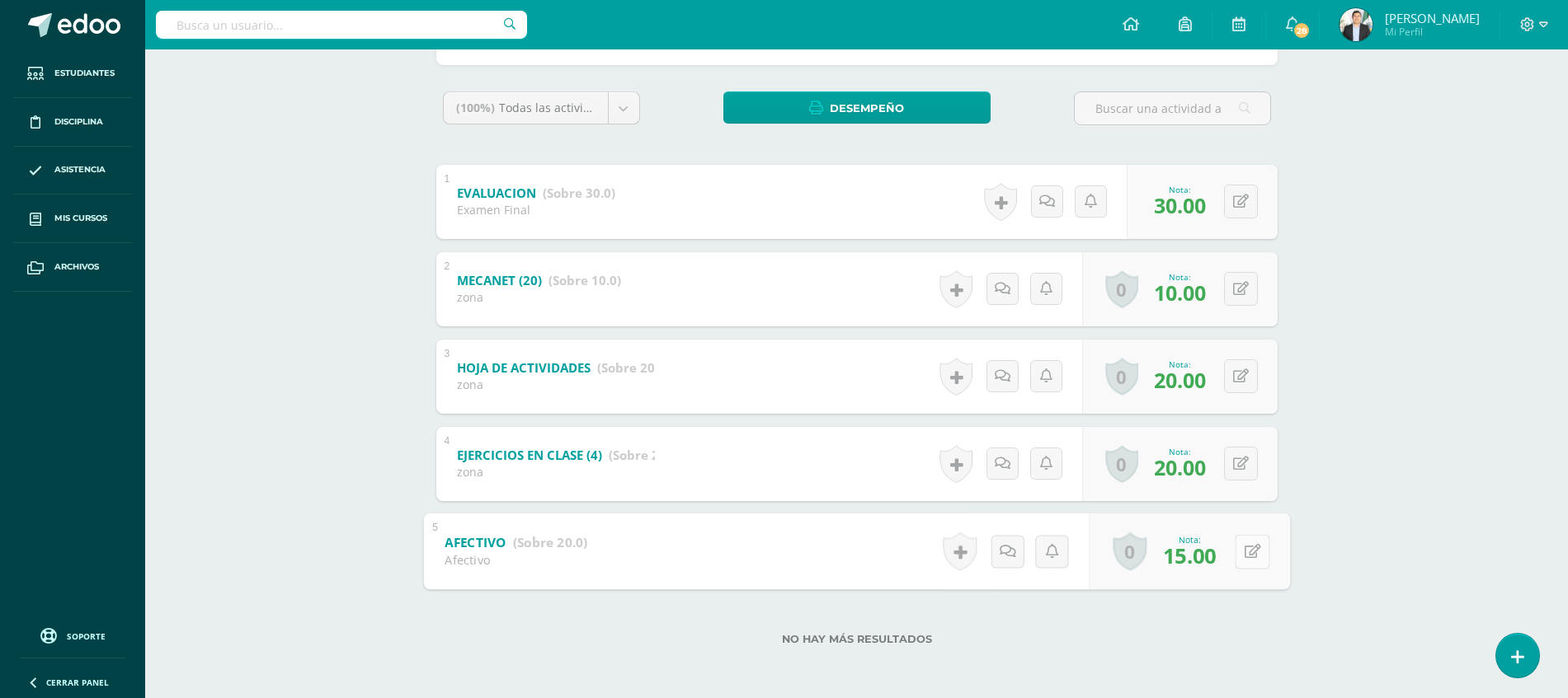
click at [1242, 546] on button at bounding box center [1251, 551] width 35 height 35
type input "20"
click at [1389, 574] on div "Tic 1 Cuarto Finanzas y Admon Diario "A" Herramientas Detalle de asistencias Ac…" at bounding box center [856, 250] width 1422 height 895
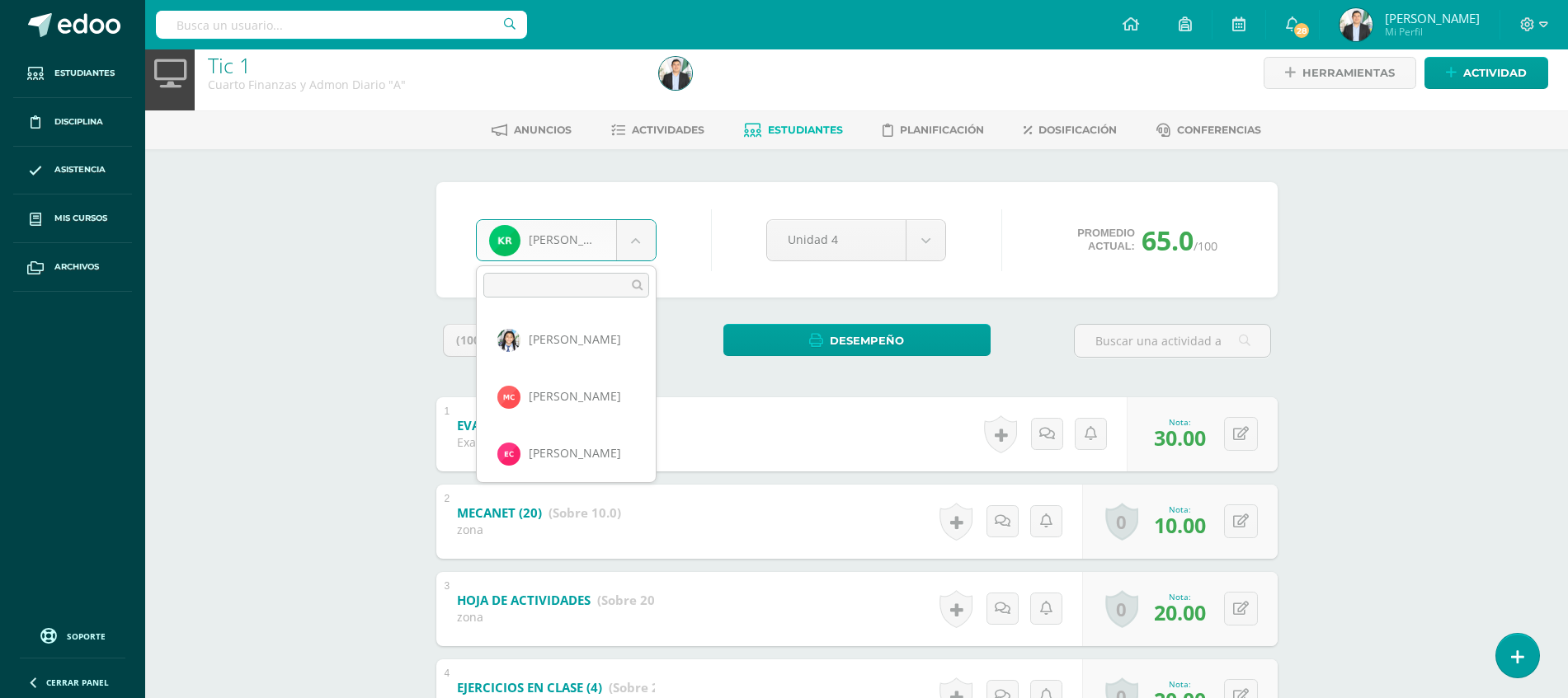
scroll to position [1250, 0]
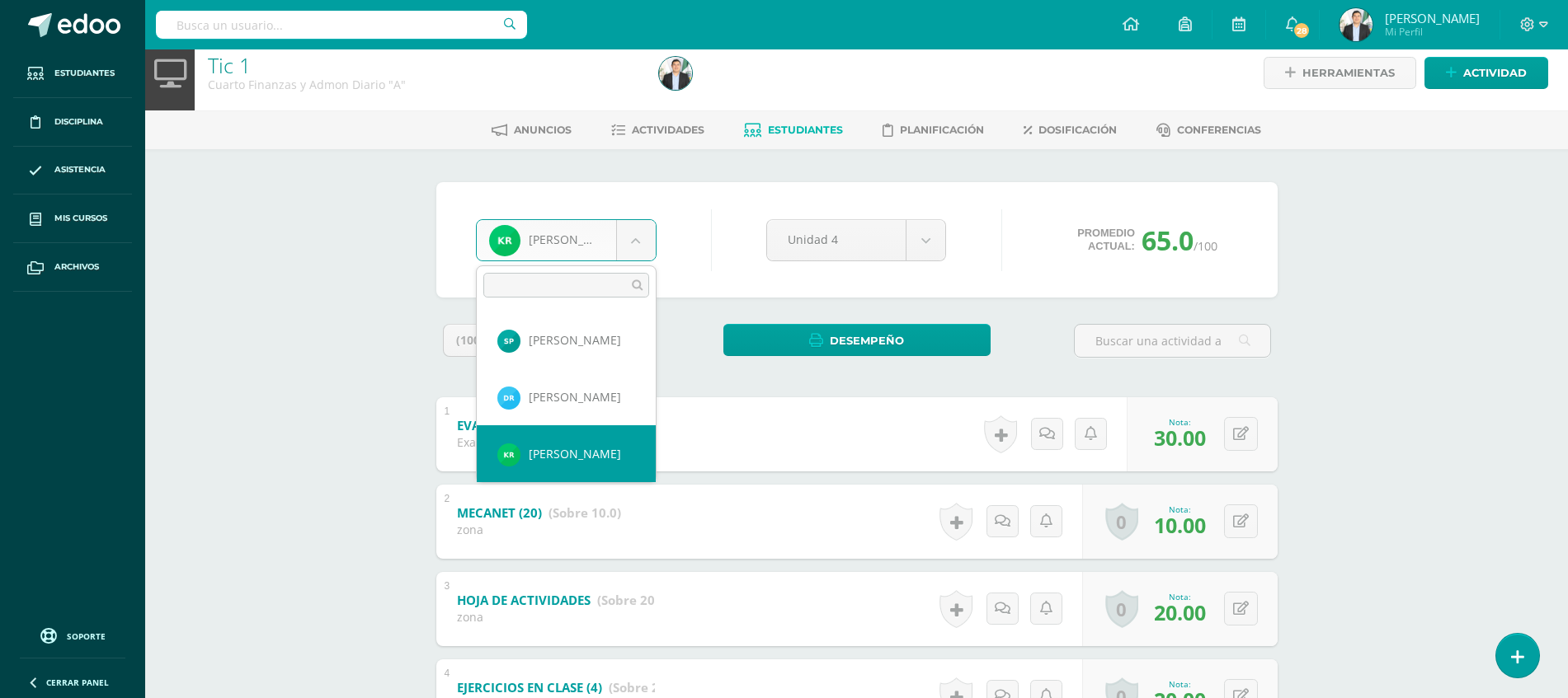
click at [556, 224] on body "Estudiantes Disciplina Asistencia Mis cursos Archivos Soporte Ayuda Reportar un…" at bounding box center [784, 458] width 1568 height 944
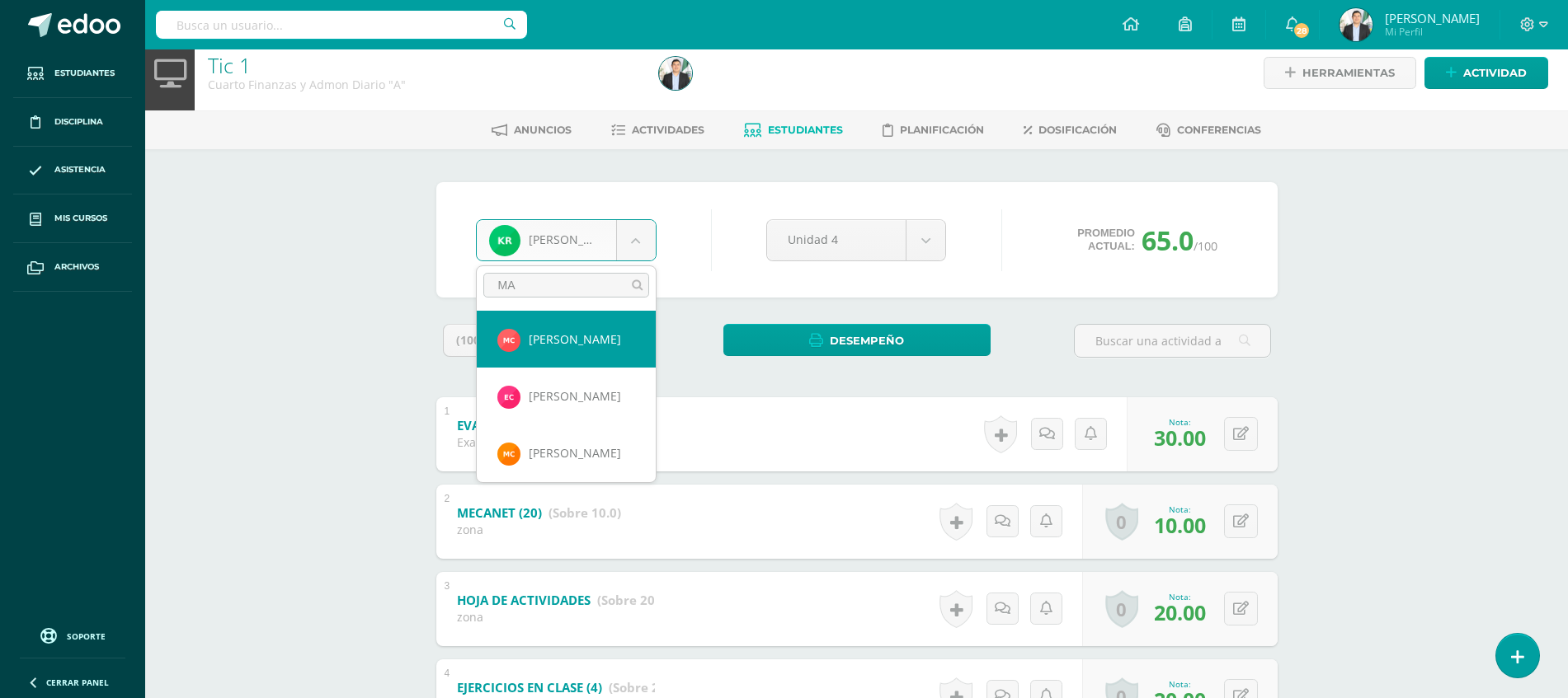
type input "MAR"
select select "8713"
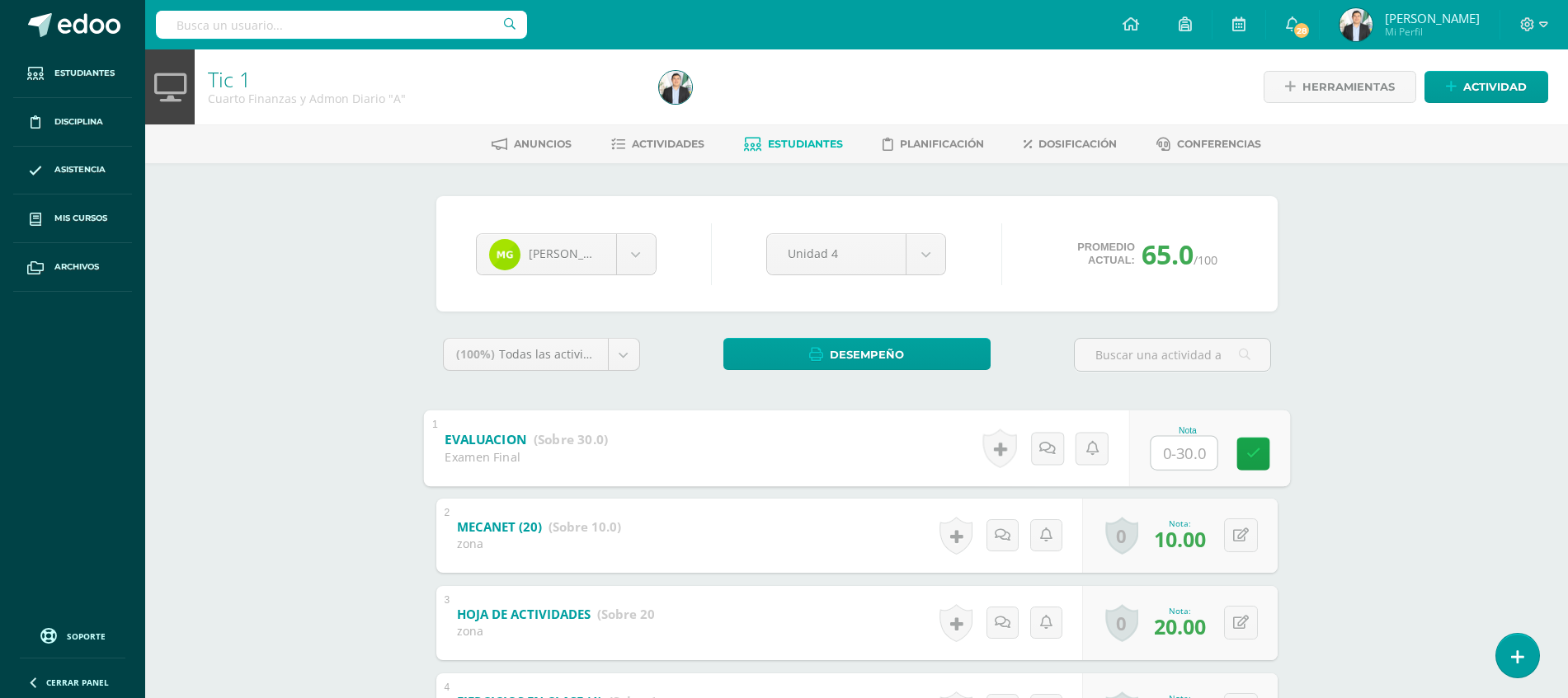
click at [1176, 436] on input "text" at bounding box center [1184, 452] width 66 height 33
type input "30"
drag, startPoint x: 1468, startPoint y: 475, endPoint x: 1582, endPoint y: 361, distance: 161.2
click at [1568, 361] on html "Estudiantes Disciplina Asistencia Mis cursos Archivos Soporte Ayuda Reportar un…" at bounding box center [784, 472] width 1568 height 944
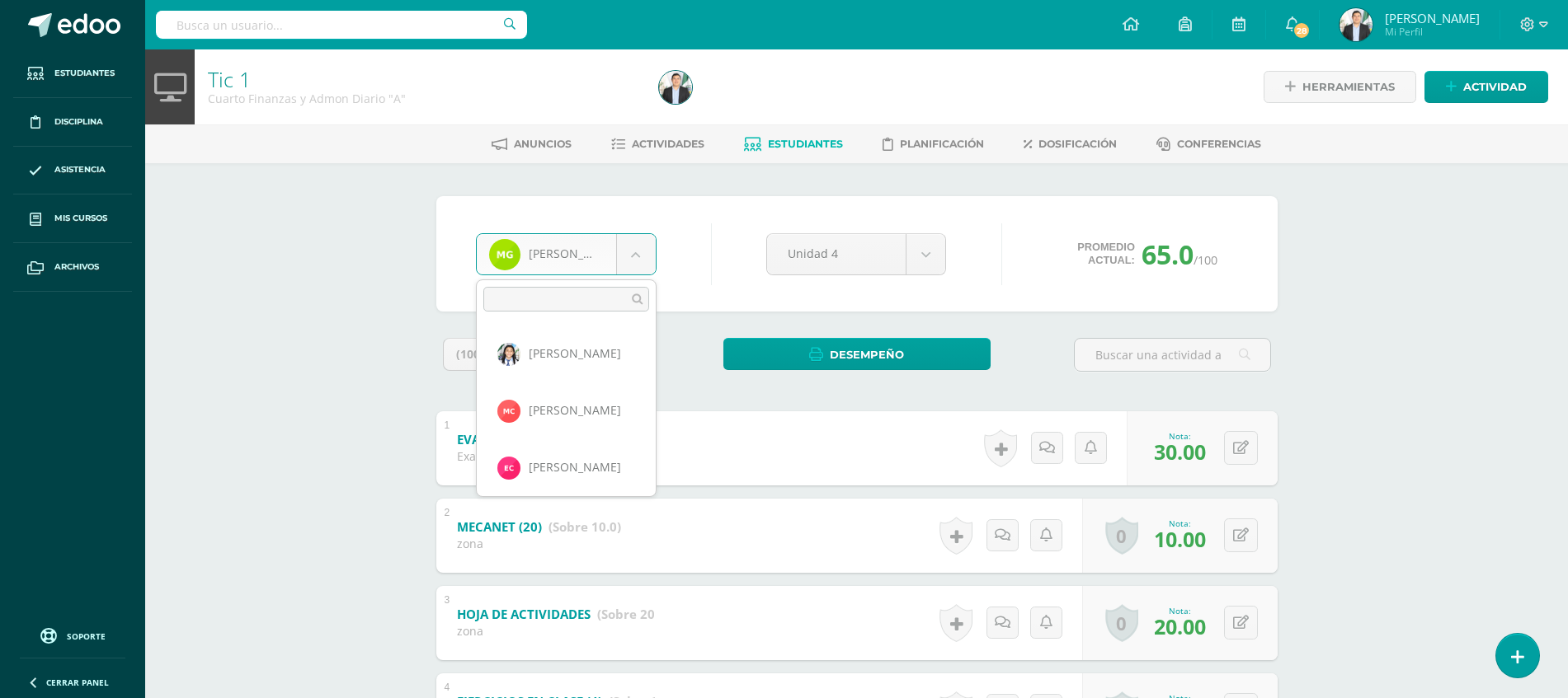
click at [632, 260] on body "Estudiantes Disciplina Asistencia Mis cursos Archivos Soporte Ayuda Reportar un…" at bounding box center [784, 472] width 1568 height 944
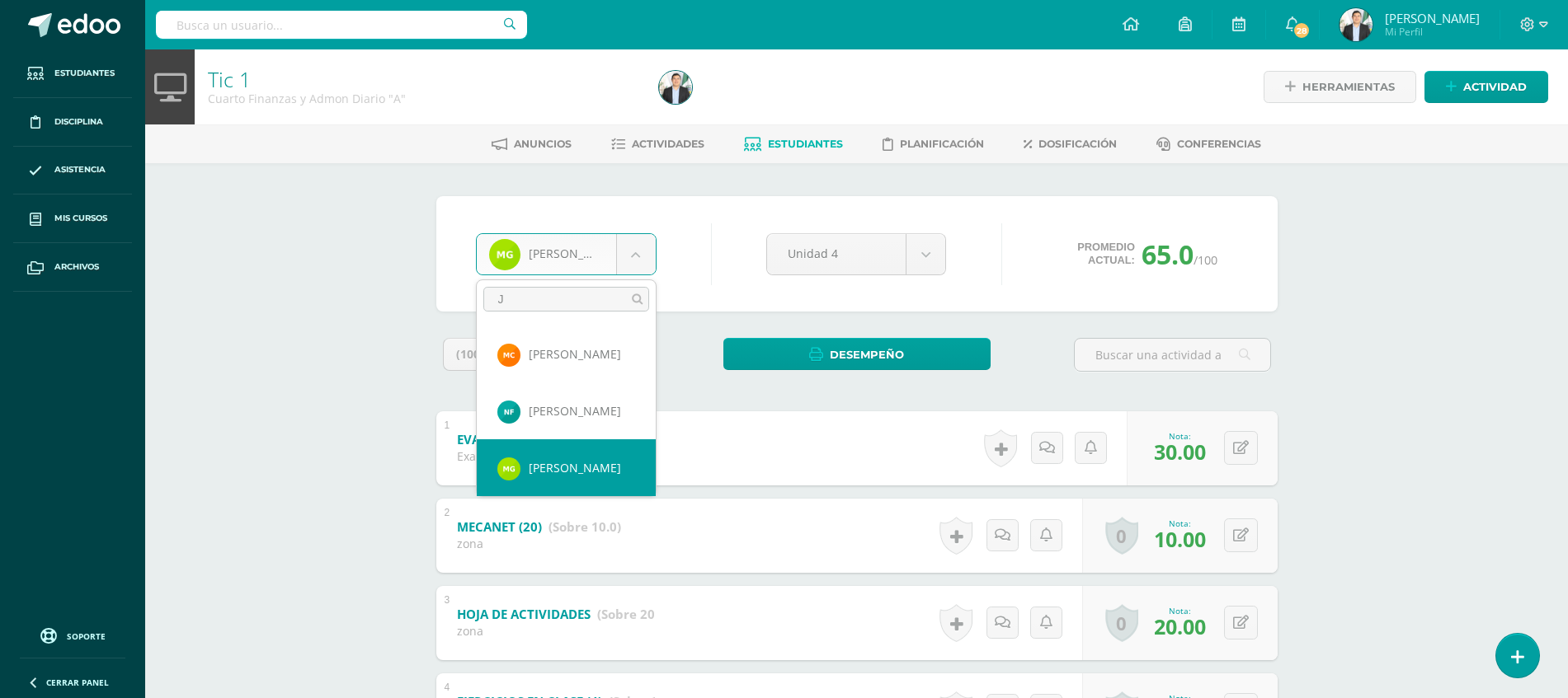
scroll to position [0, 0]
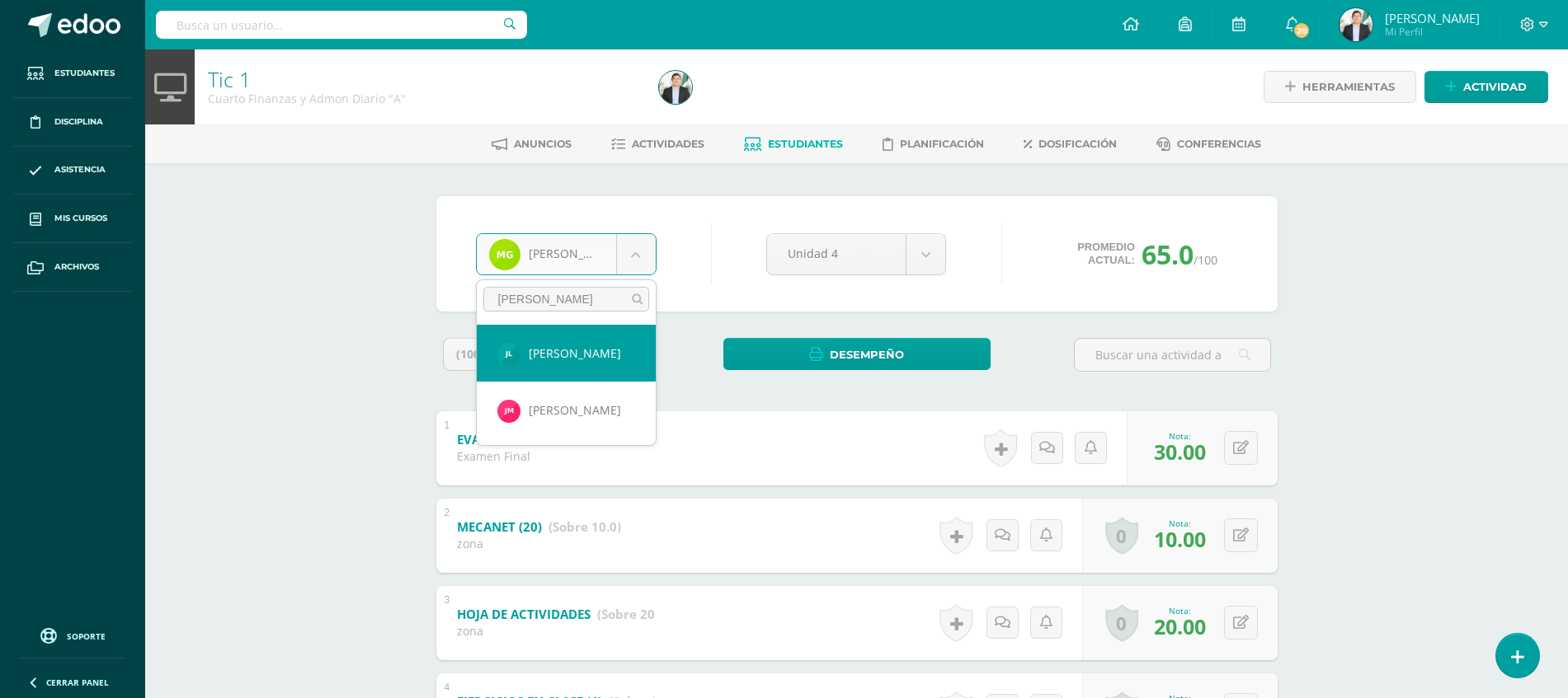
type input "JOSE"
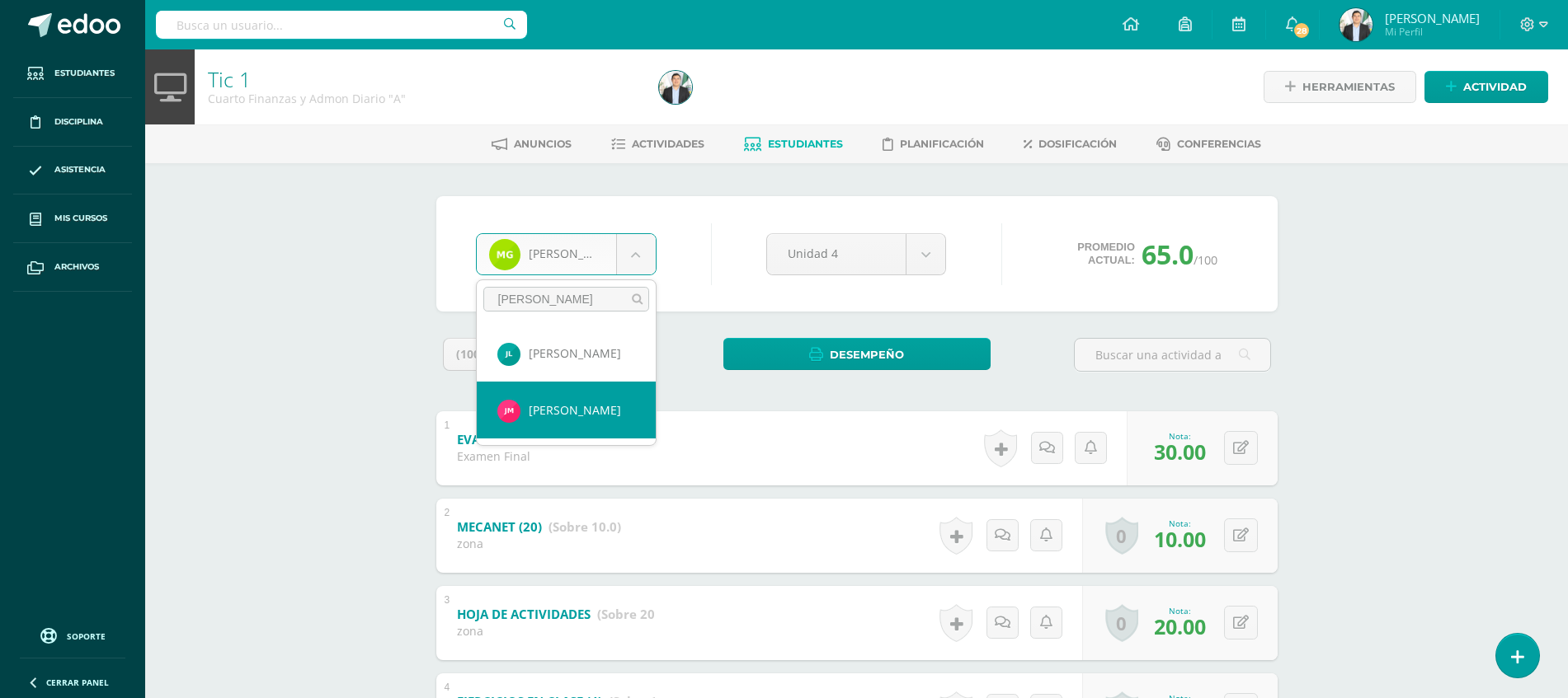
select select "8722"
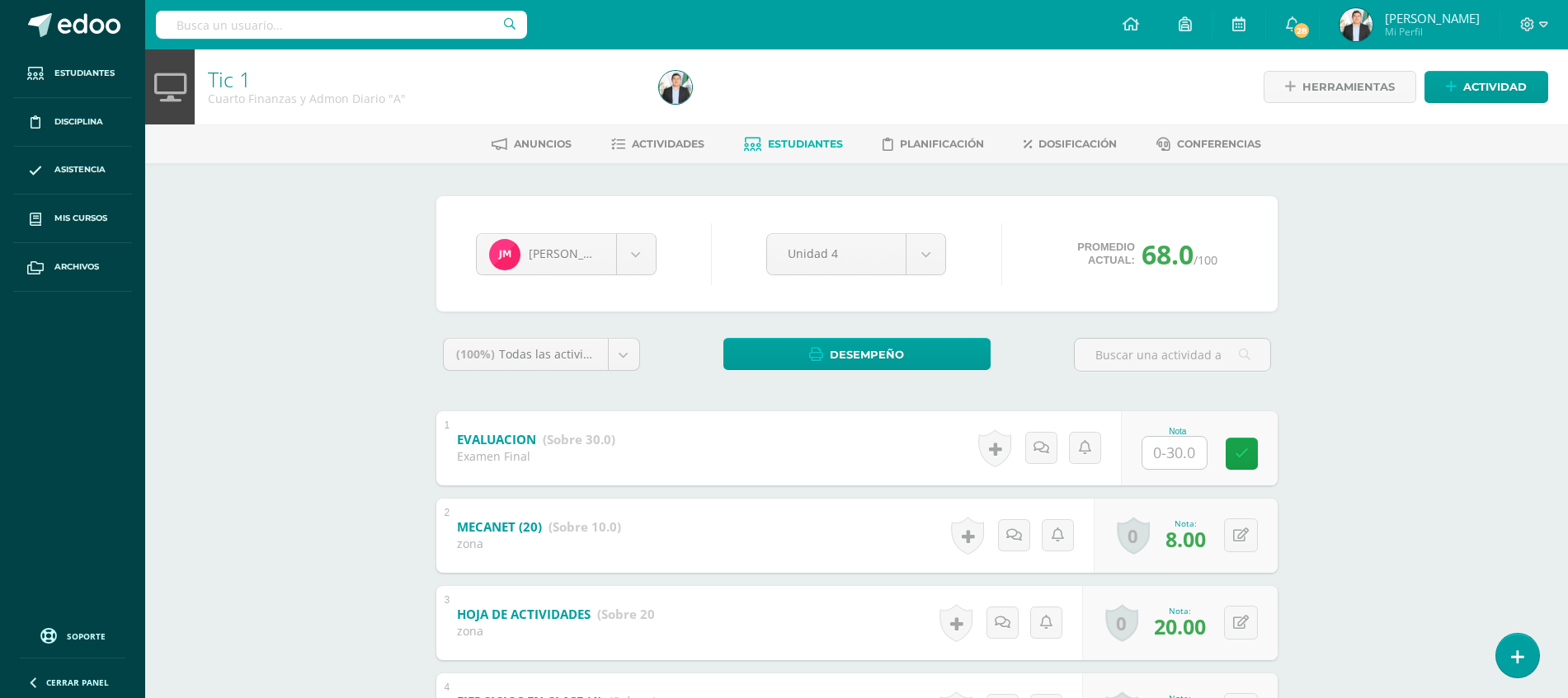
click at [1157, 461] on input "text" at bounding box center [1174, 453] width 64 height 32
type input "30"
click at [1311, 488] on div "Tic 1 Cuarto Finanzas y Admon Diario "A" Herramientas Detalle de asistencias Ac…" at bounding box center [856, 497] width 1422 height 895
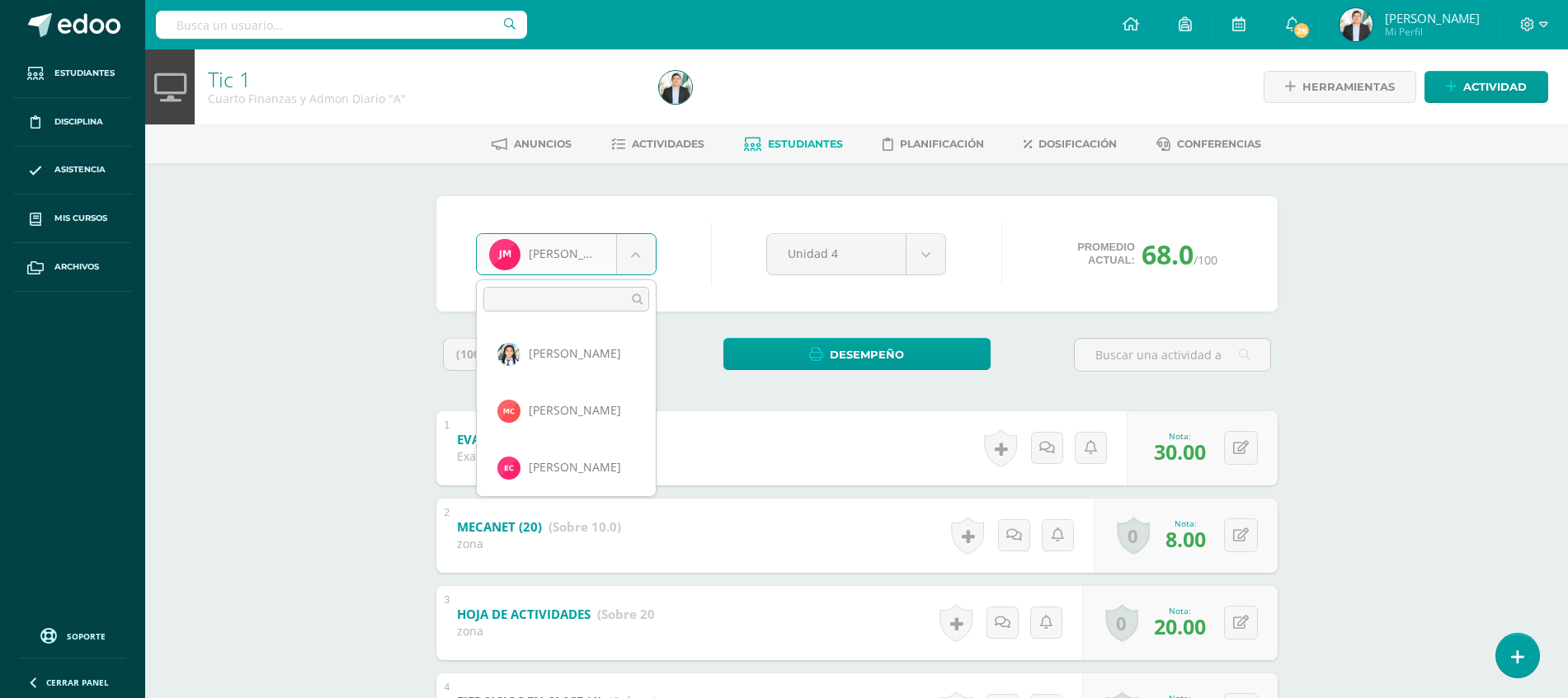
click at [627, 261] on body "Estudiantes Disciplina Asistencia Mis cursos Archivos Soporte Ayuda Reportar un…" at bounding box center [784, 472] width 1568 height 944
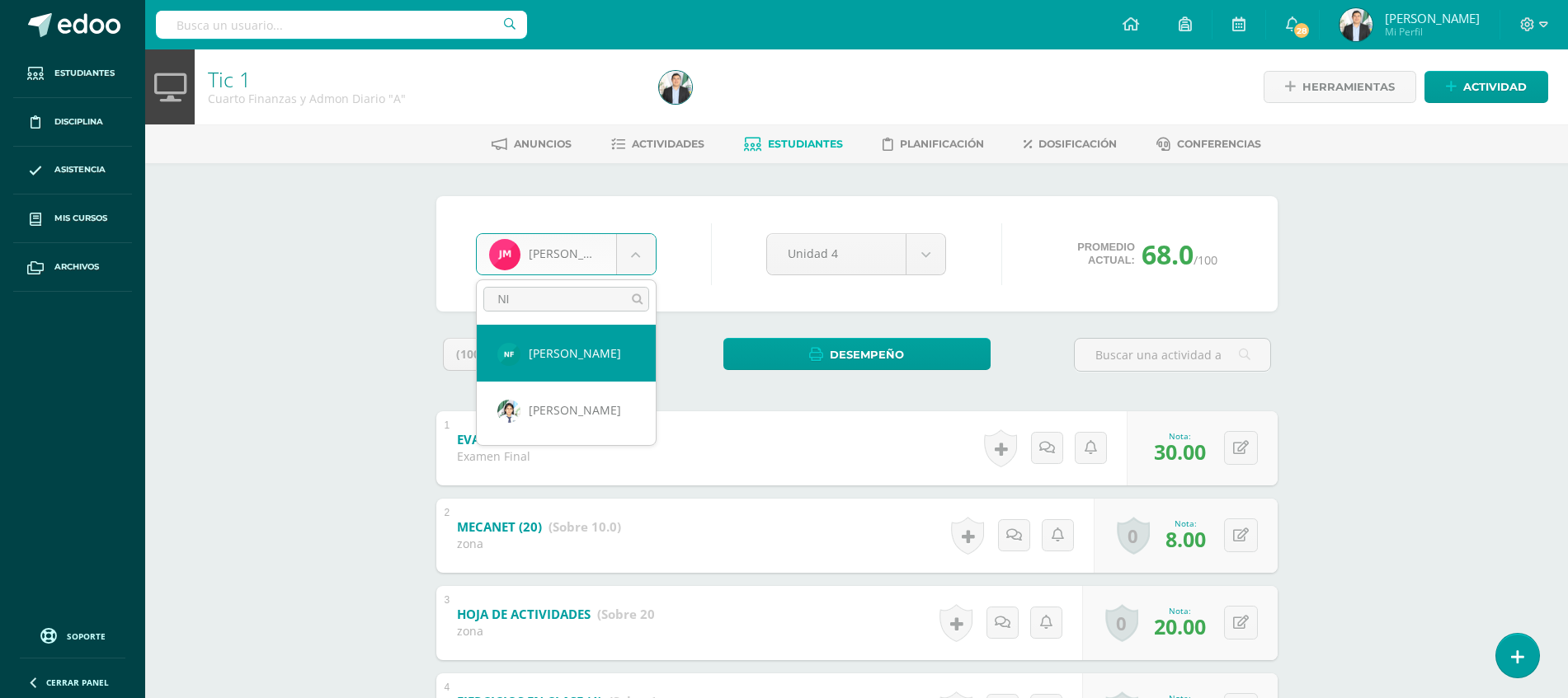
type input "NID"
select select "8712"
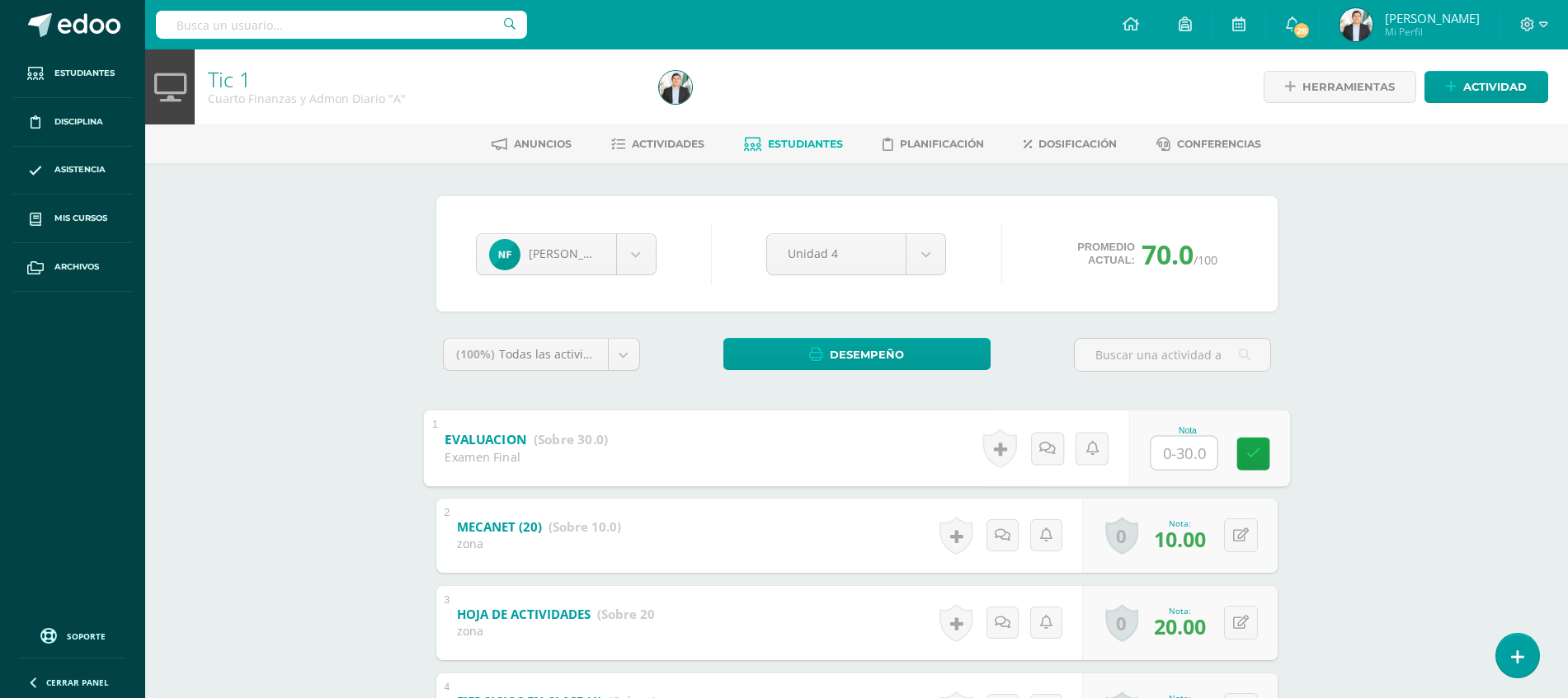
click at [1156, 458] on input "text" at bounding box center [1184, 452] width 66 height 33
type input "27"
click at [1386, 546] on div "Tic 1 Cuarto Finanzas y Admon Diario "A" Herramientas Detalle de asistencias Ac…" at bounding box center [856, 497] width 1422 height 895
click at [587, 276] on div "Nidia Fuentes Luz Ardón Maikh Castillo Emily Chavez Michelle Chinchilla Nidia F…" at bounding box center [857, 254] width 776 height 63
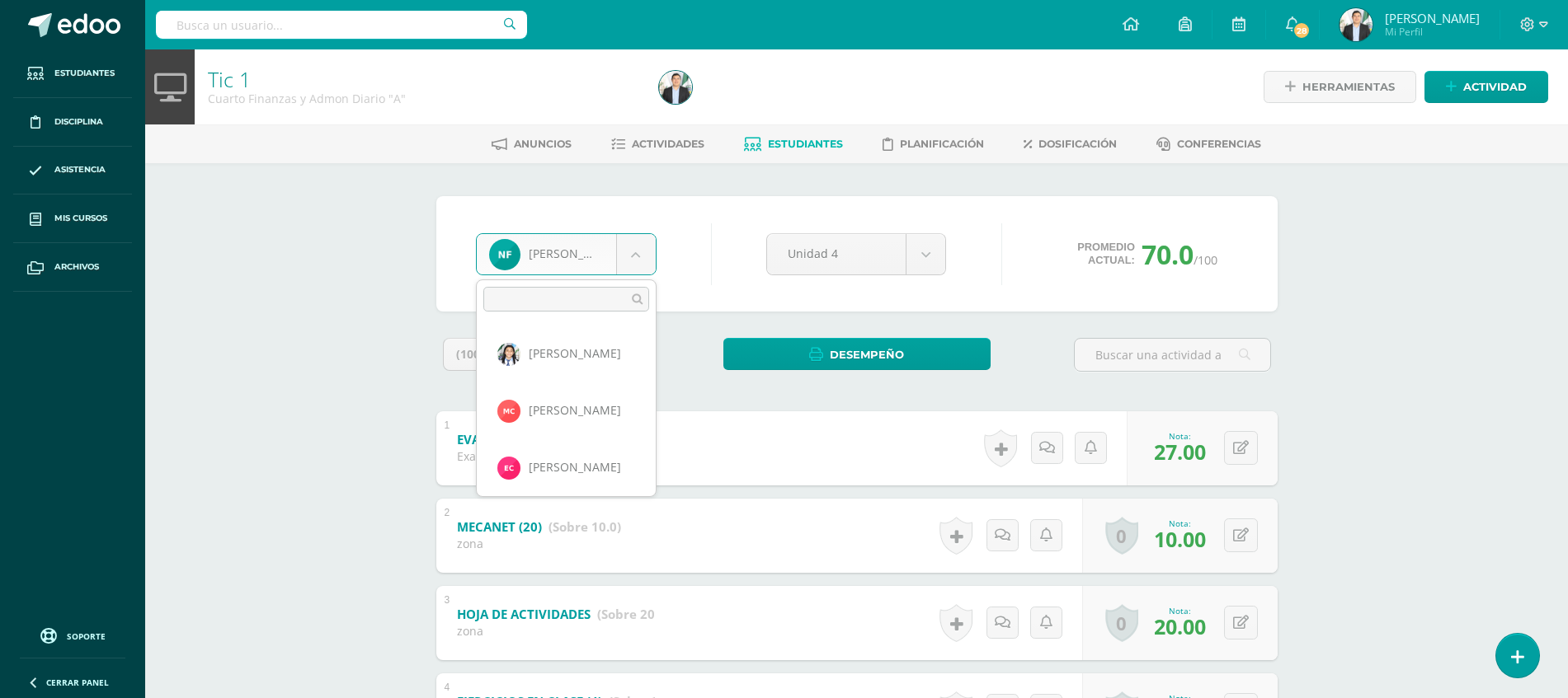
click at [606, 270] on body "Estudiantes Disciplina Asistencia Mis cursos Archivos Soporte Ayuda Reportar un…" at bounding box center [784, 472] width 1568 height 944
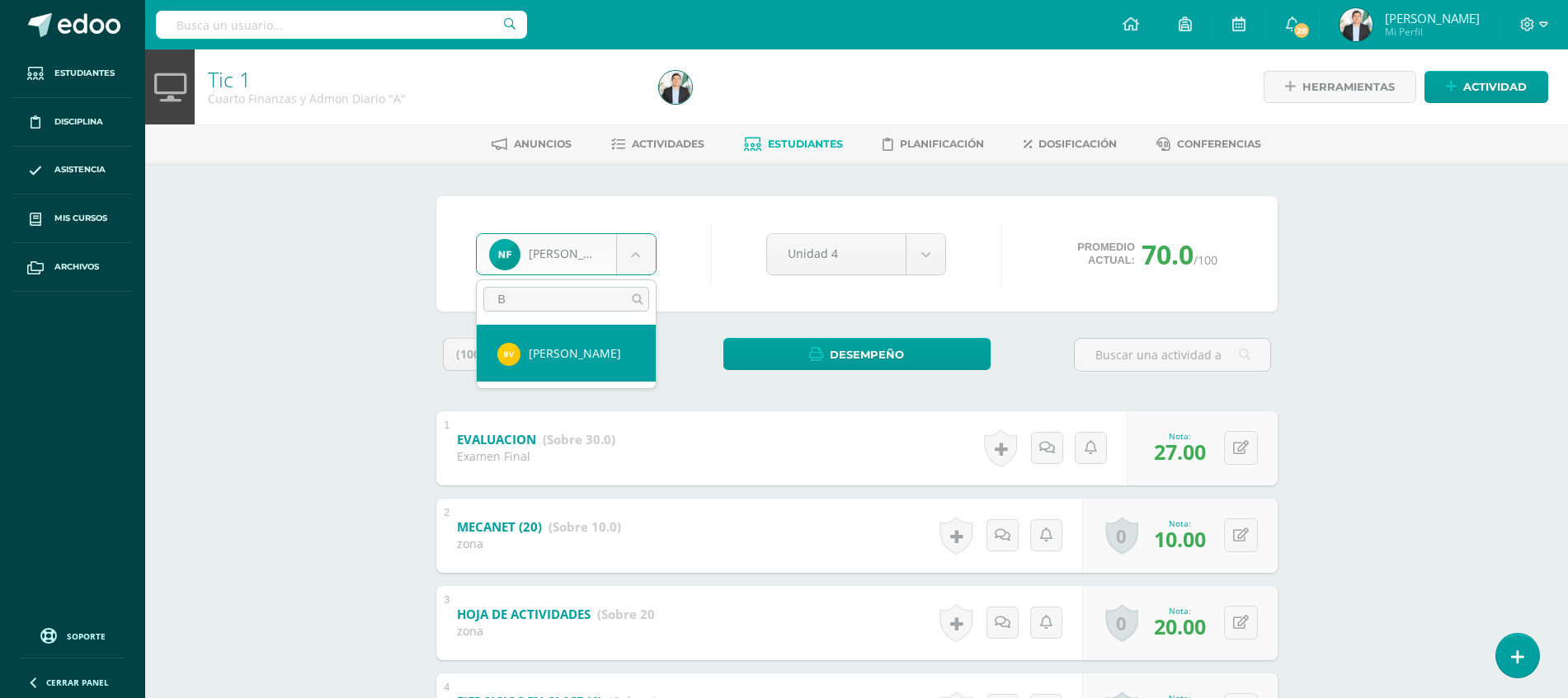
type input "BY"
select select "8734"
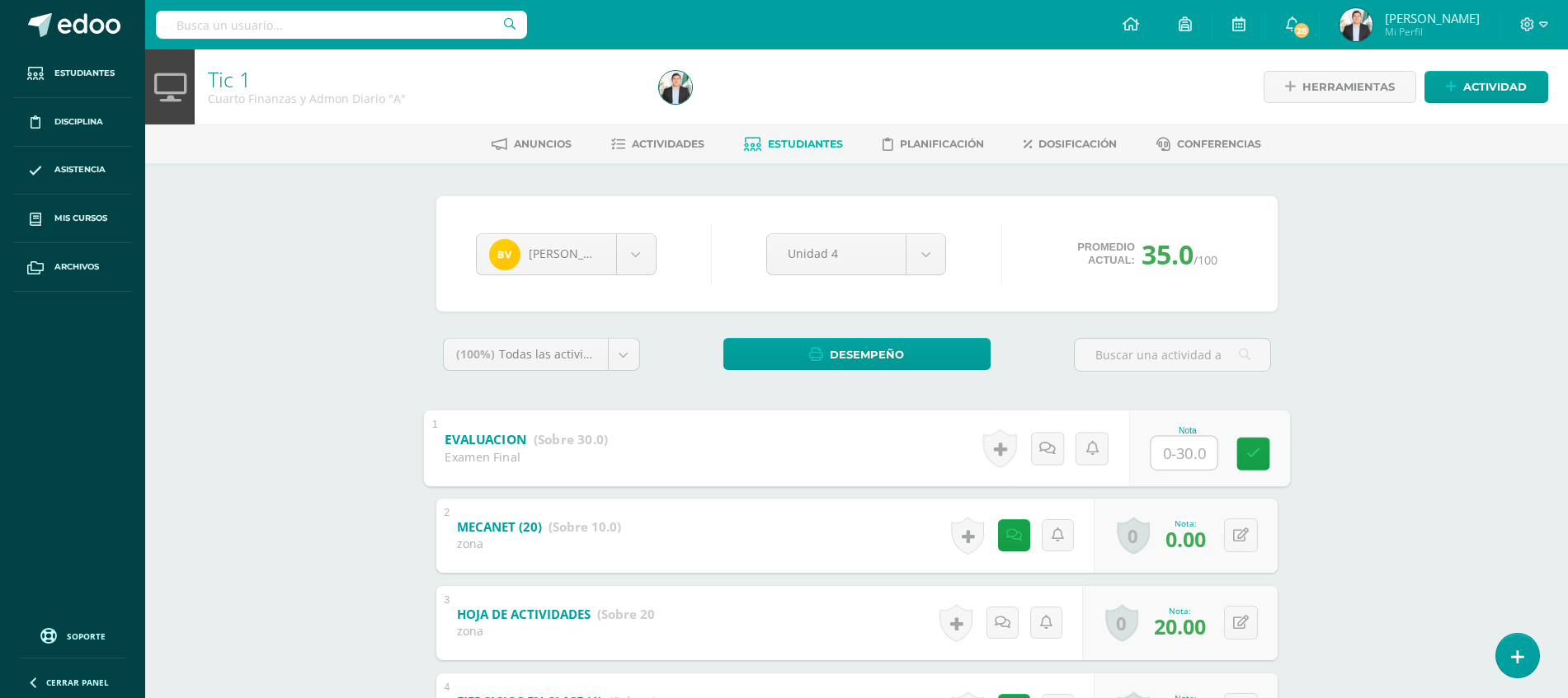
click at [1181, 441] on input "text" at bounding box center [1184, 452] width 66 height 33
type input "18"
click at [1442, 546] on div "Tic 1 Cuarto Finanzas y Admon Diario "A" Herramientas Detalle de asistencias Ac…" at bounding box center [856, 497] width 1422 height 895
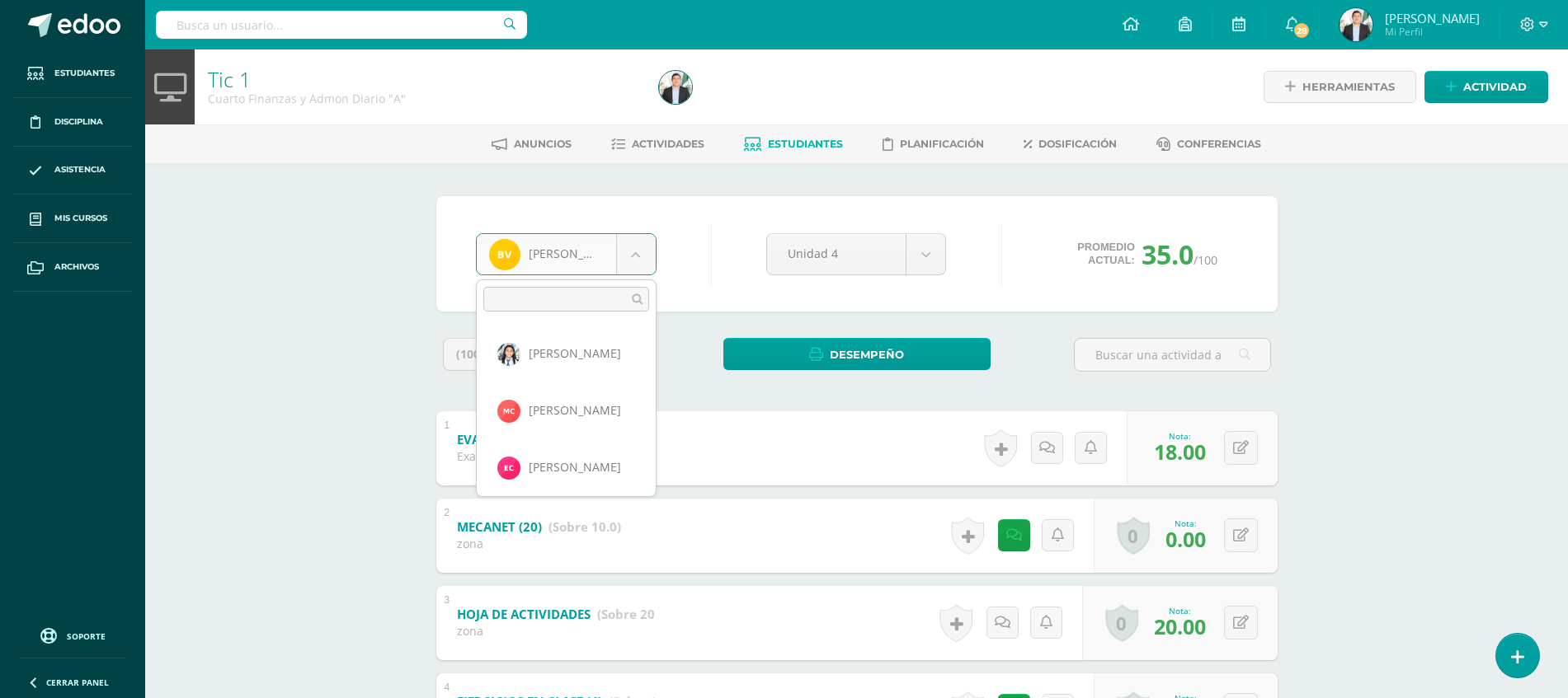
scroll to position [1421, 0]
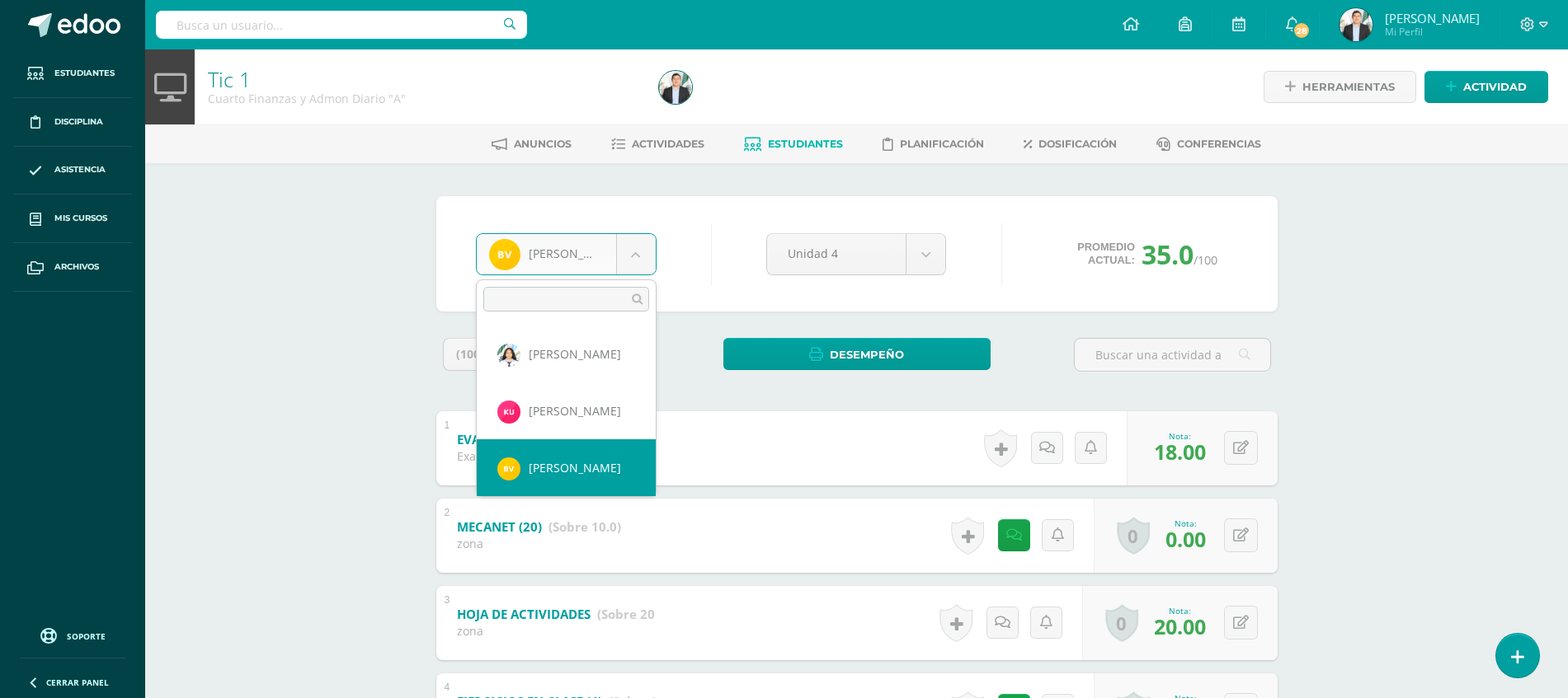
click at [599, 262] on body "Estudiantes Disciplina Asistencia Mis cursos Archivos Soporte Ayuda Reportar un…" at bounding box center [784, 472] width 1568 height 944
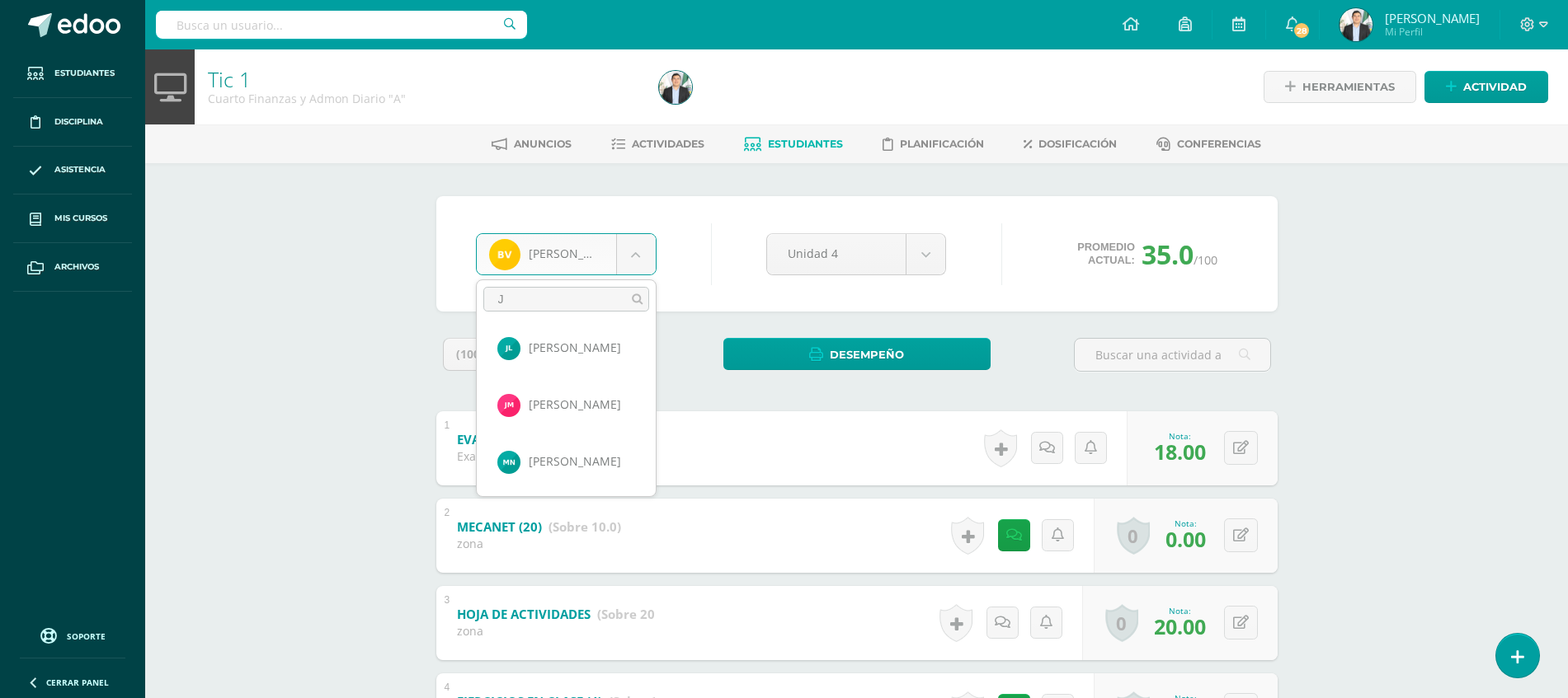
scroll to position [0, 0]
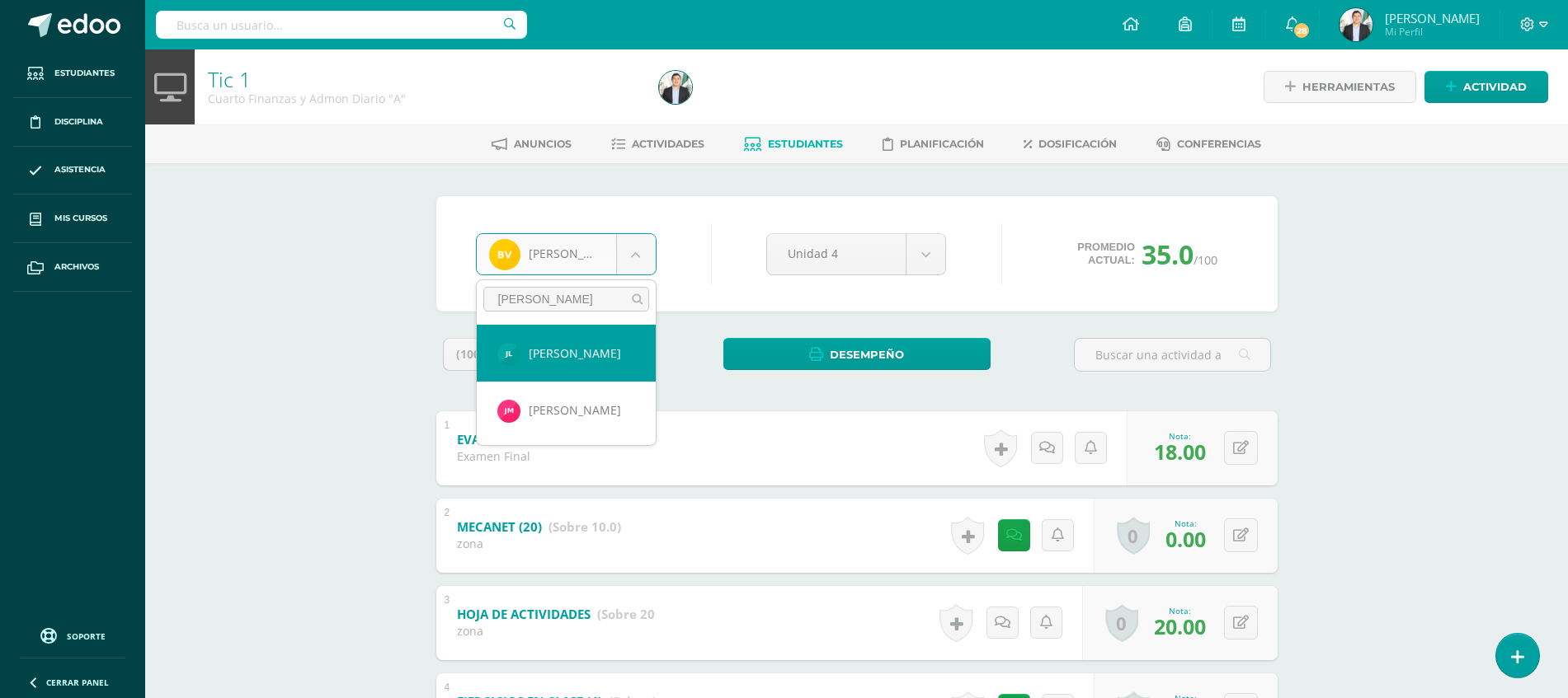
type input "JOSE"
select select "8718"
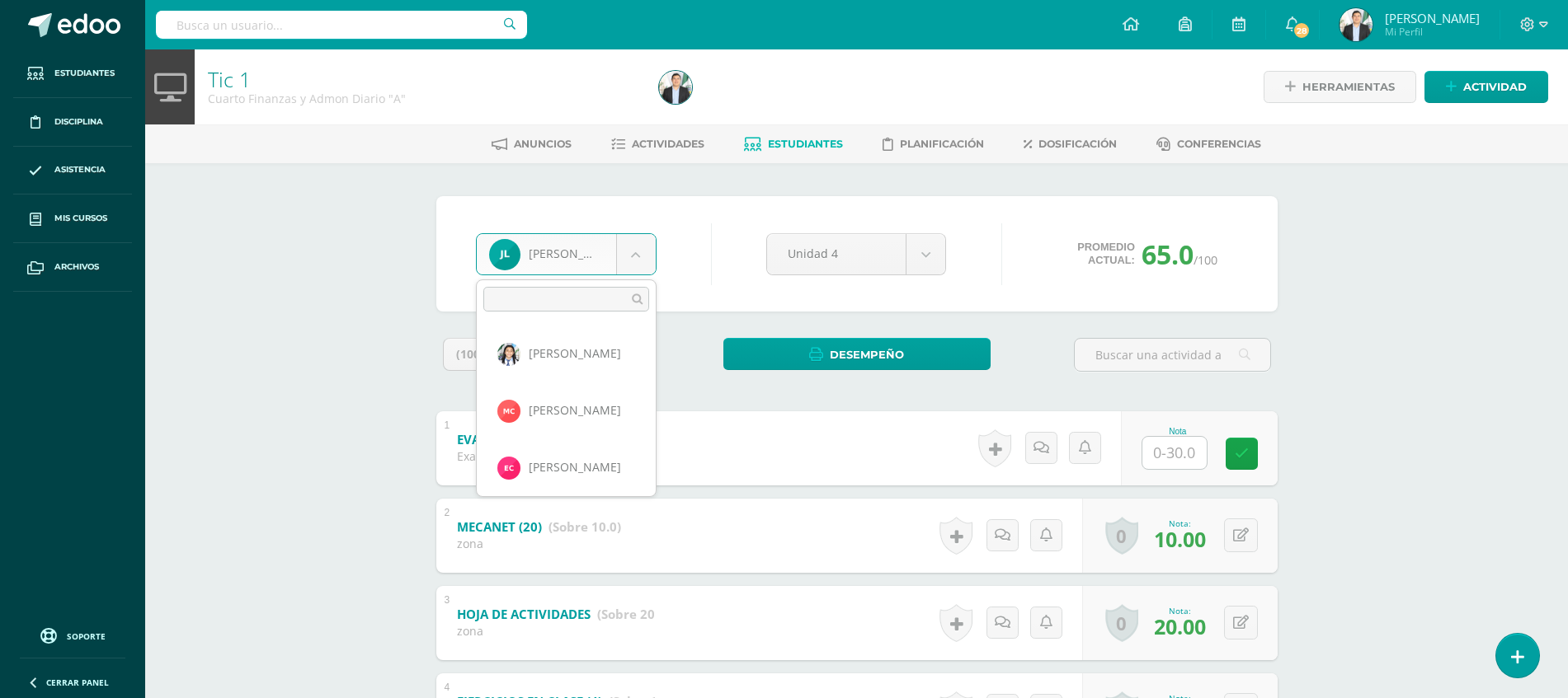
click at [627, 251] on body "Estudiantes Disciplina Asistencia Mis cursos Archivos Soporte Ayuda Reportar un…" at bounding box center [784, 472] width 1568 height 944
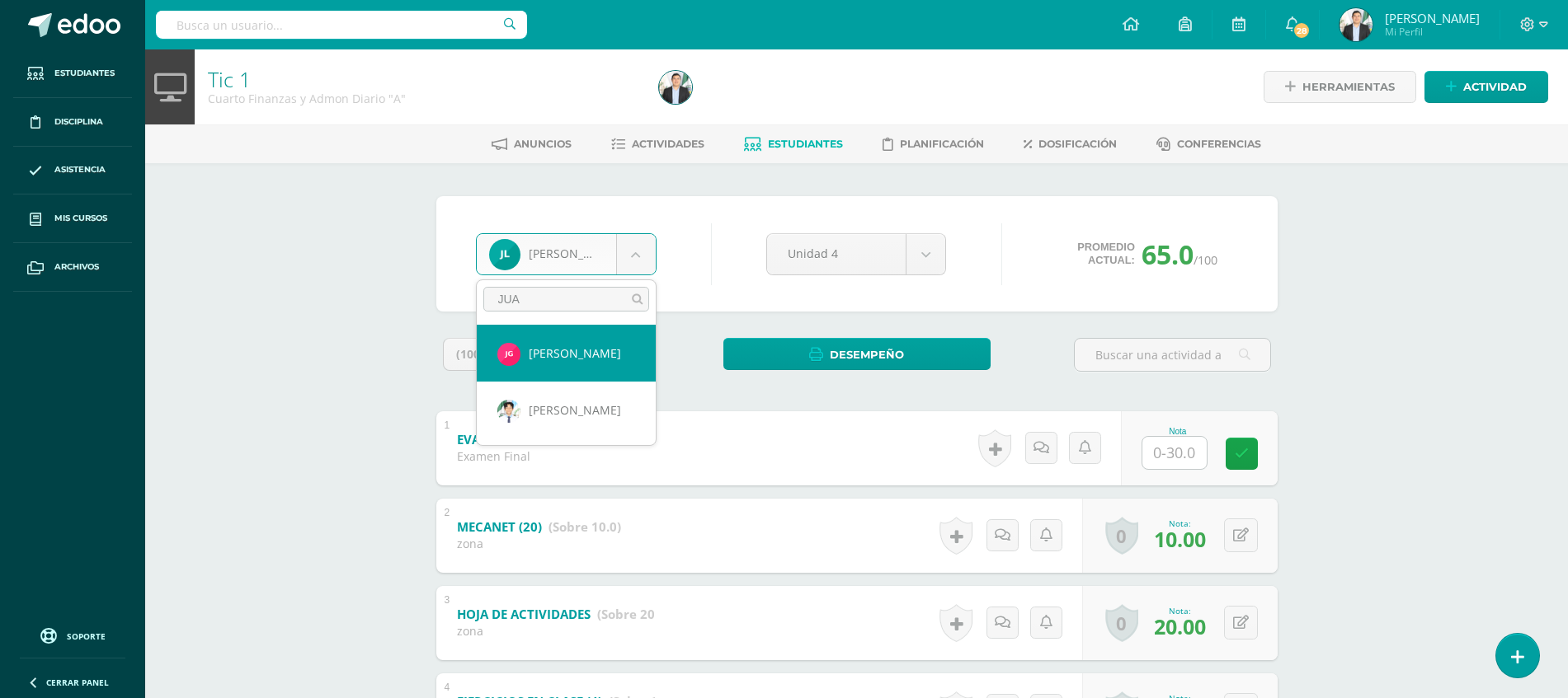
type input "JUAN"
select select "8715"
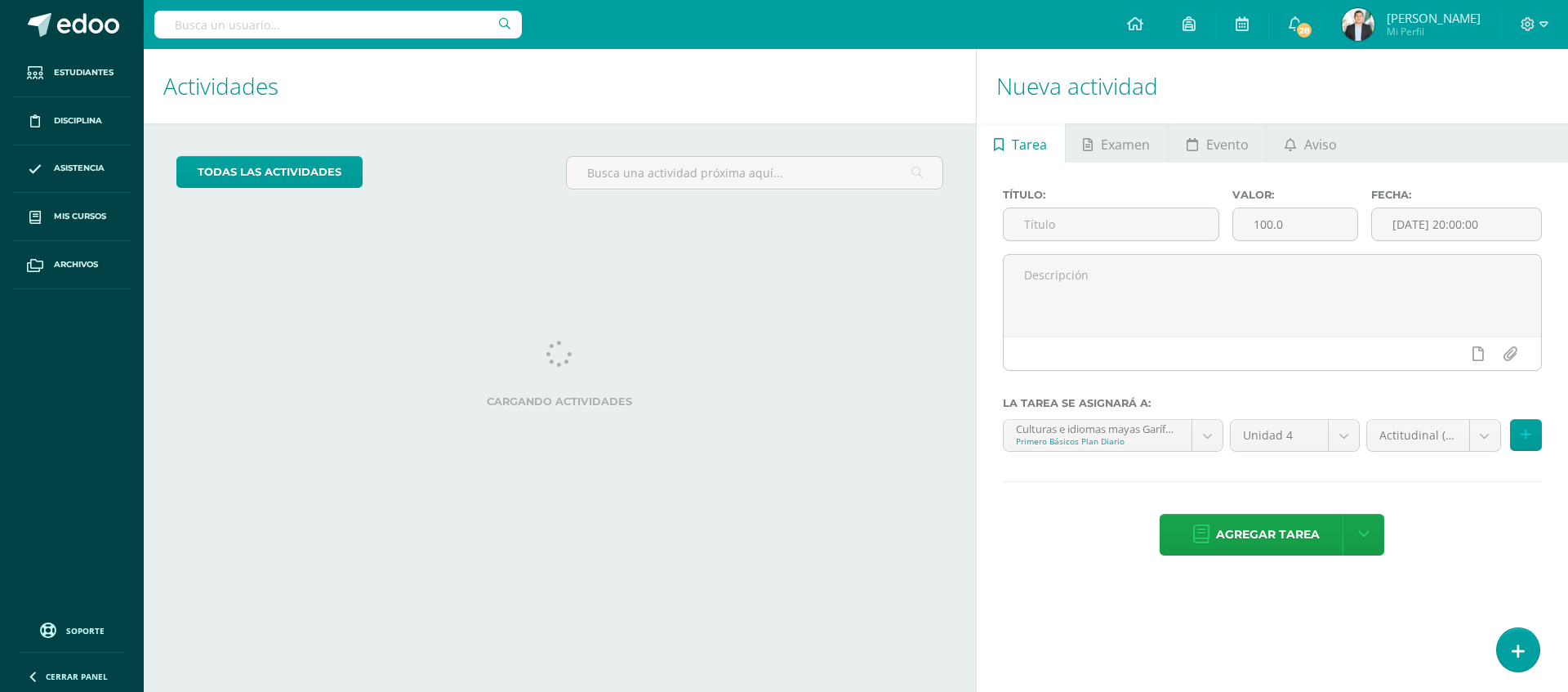
click at [1363, 21] on img at bounding box center [1358, 24] width 33 height 33
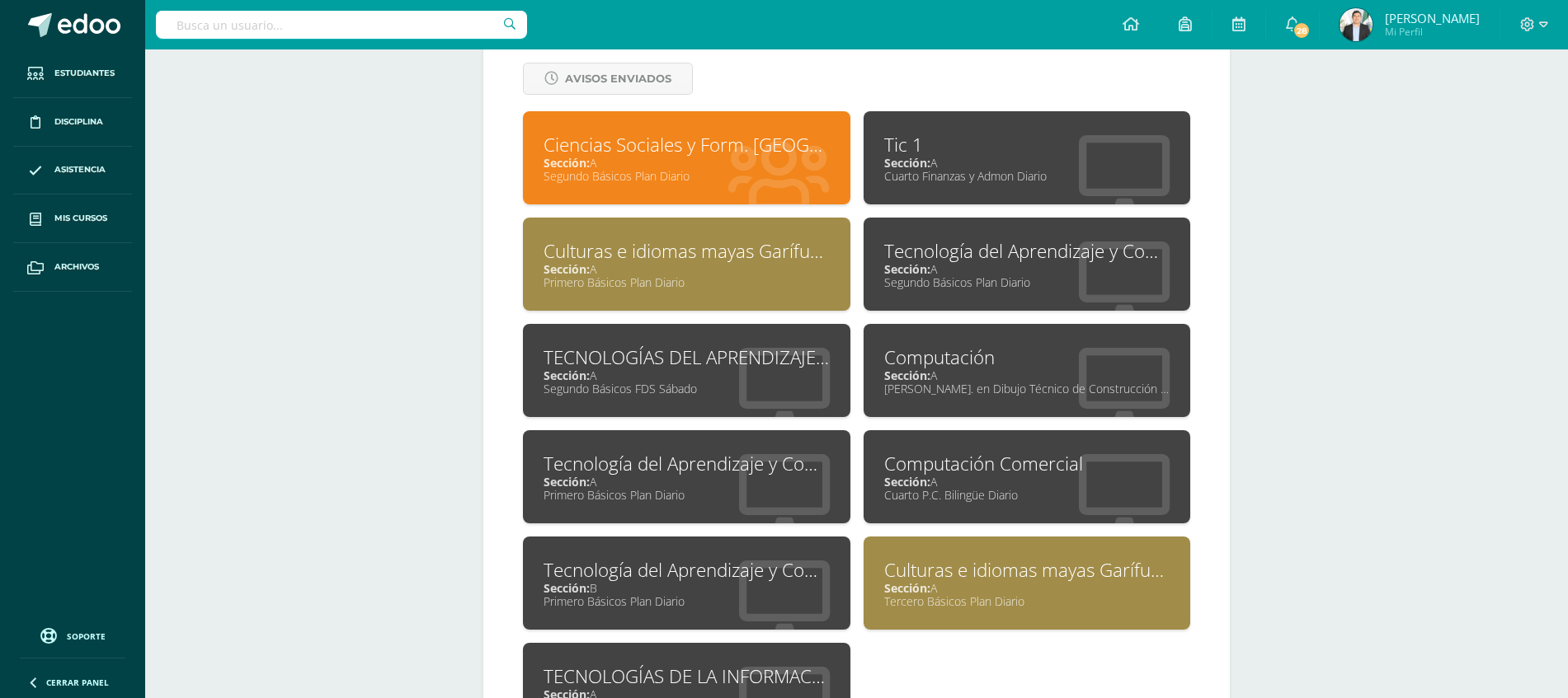
scroll to position [725, 0]
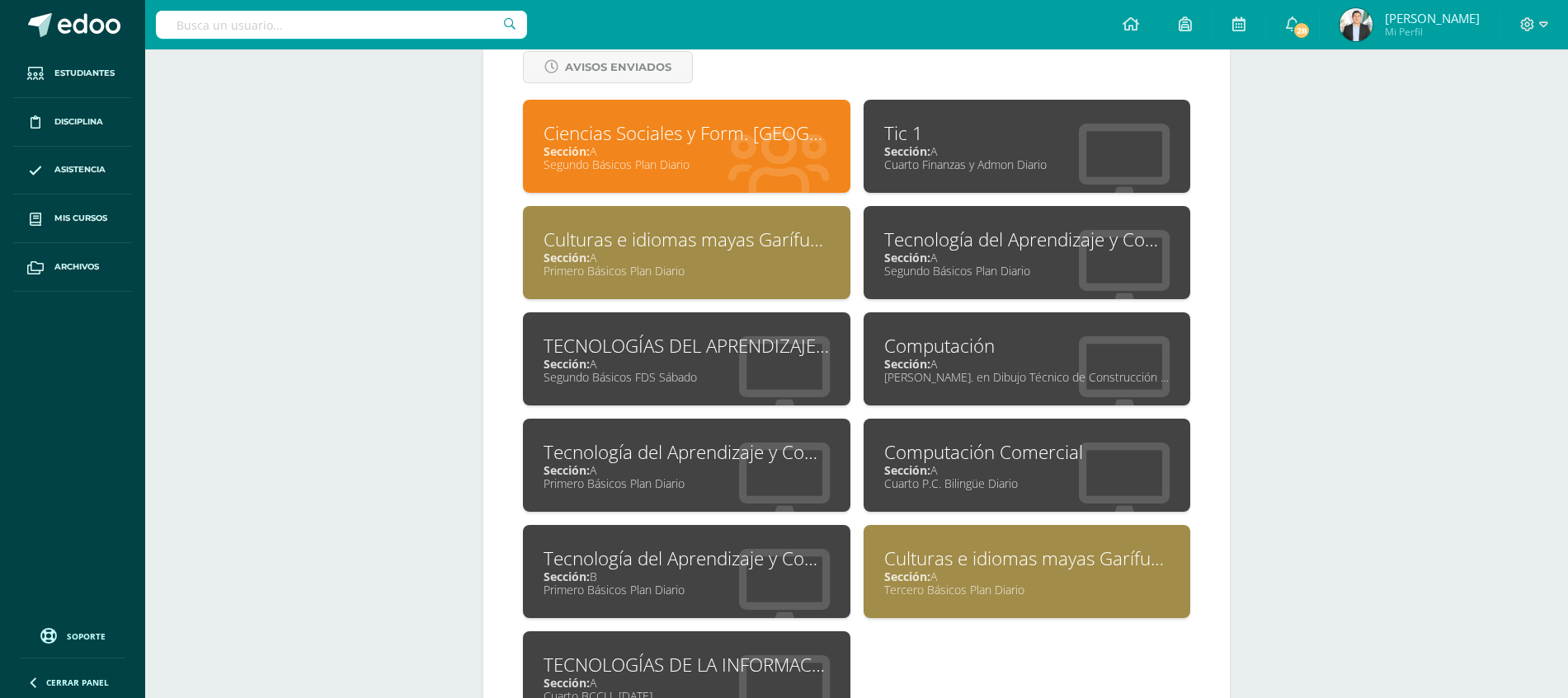
click at [696, 160] on div "Segundo Básicos Plan Diario" at bounding box center [687, 164] width 286 height 16
click at [958, 578] on div "Sección: A" at bounding box center [1027, 576] width 286 height 16
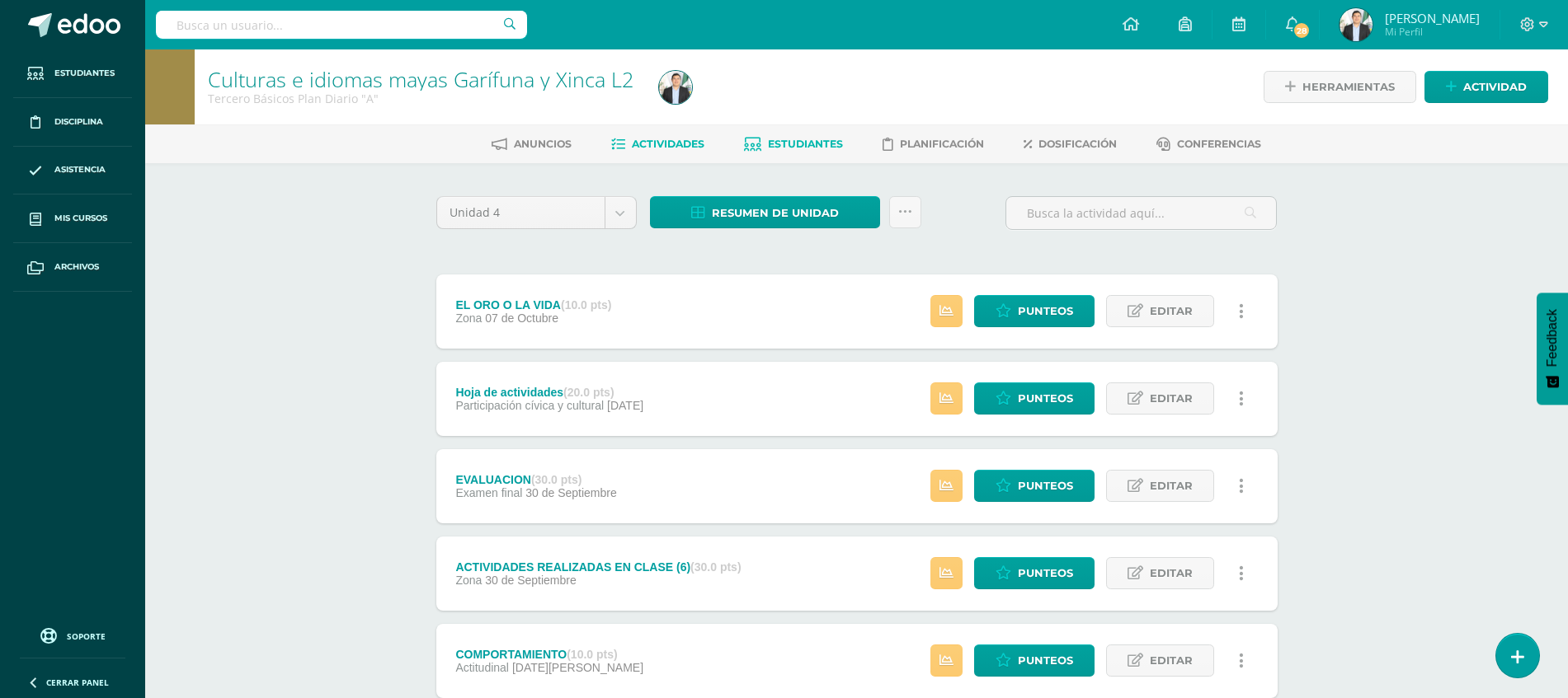
click at [810, 141] on span "Estudiantes" at bounding box center [805, 144] width 75 height 13
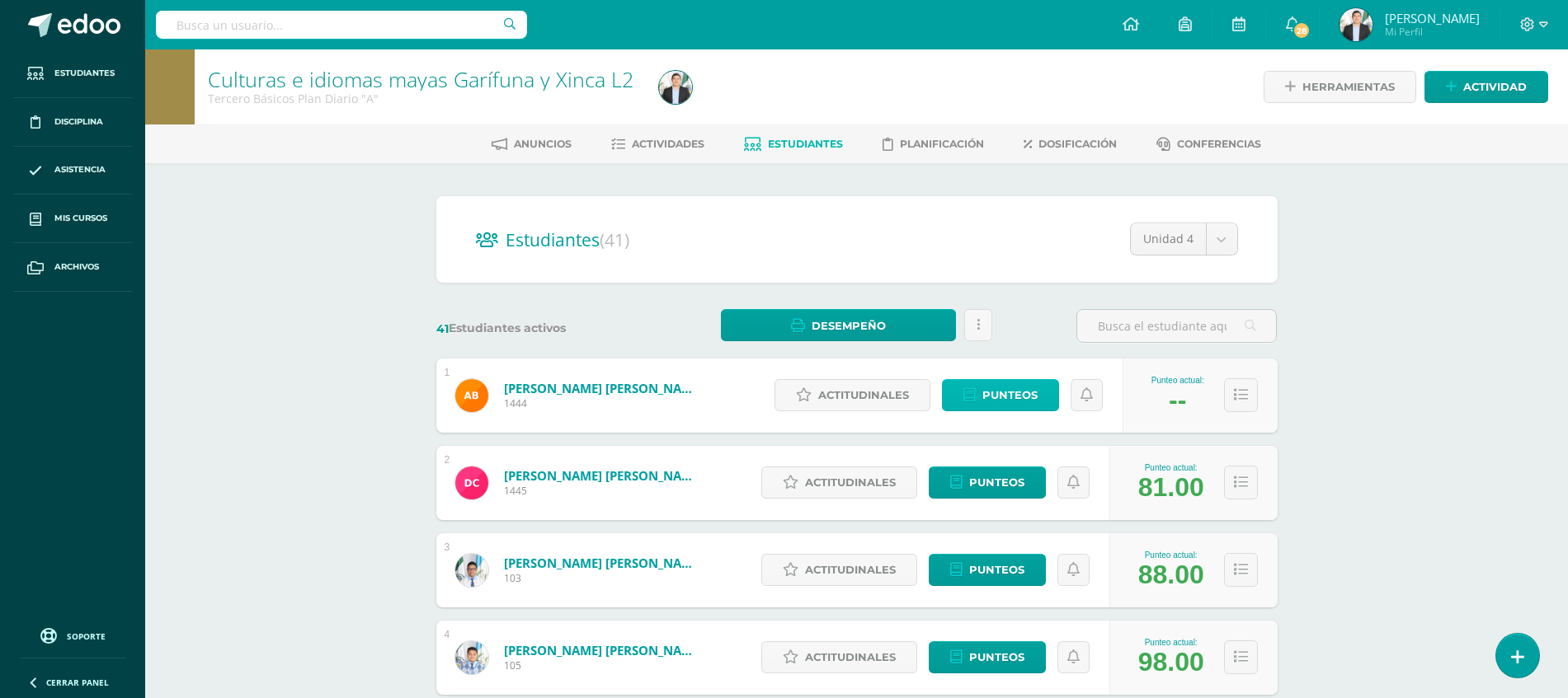
click at [992, 390] on span "Punteos" at bounding box center [1009, 395] width 55 height 30
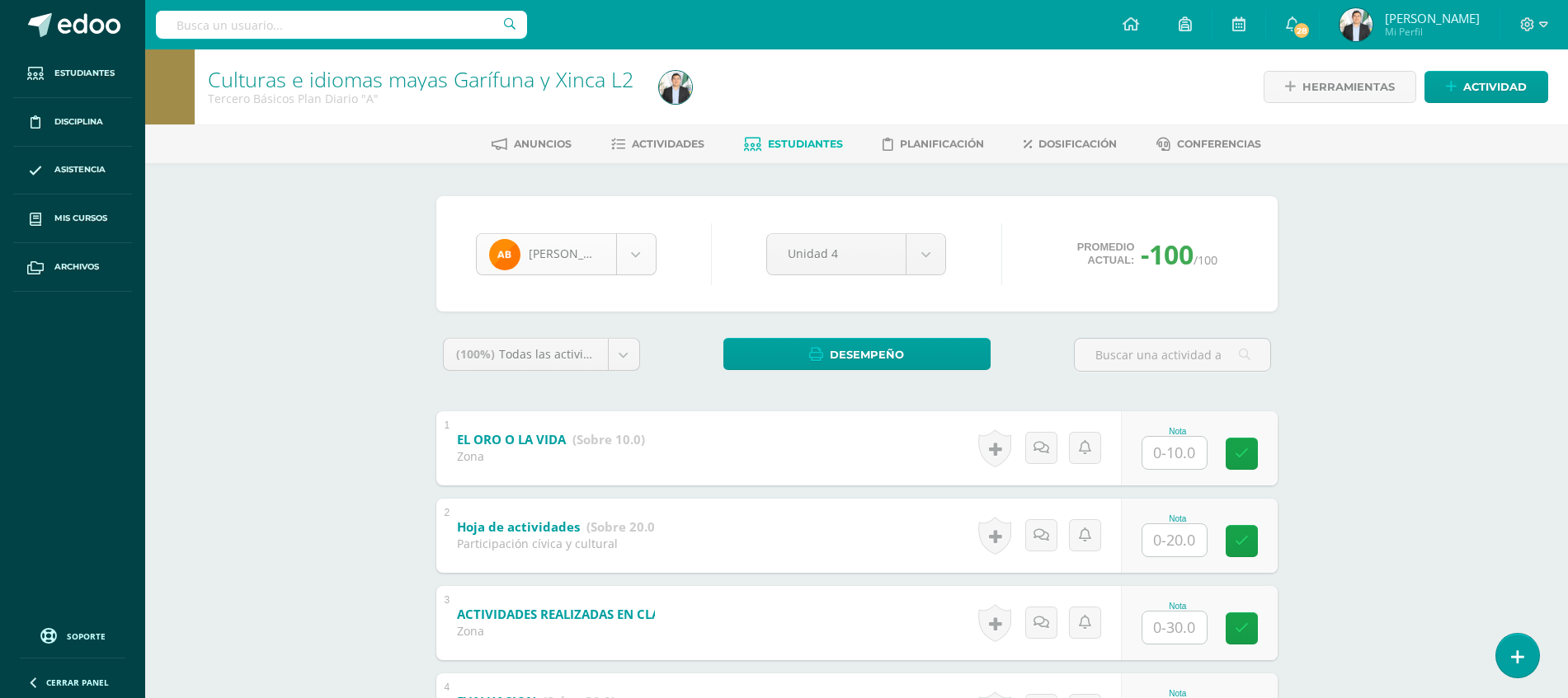
click at [617, 256] on body "Estudiantes Disciplina Asistencia Mis cursos Archivos Soporte Ayuda Reportar un…" at bounding box center [784, 472] width 1568 height 944
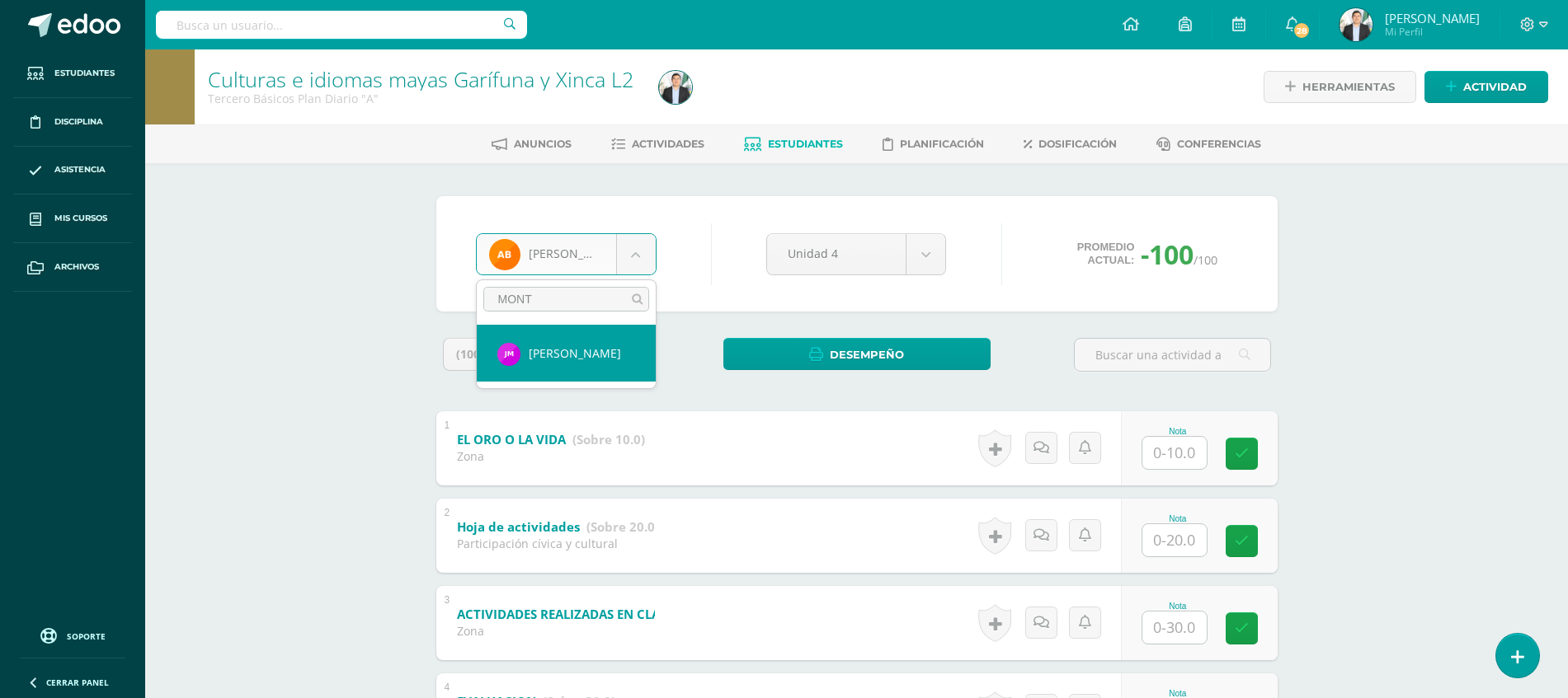
type input "MONTE"
select select "8078"
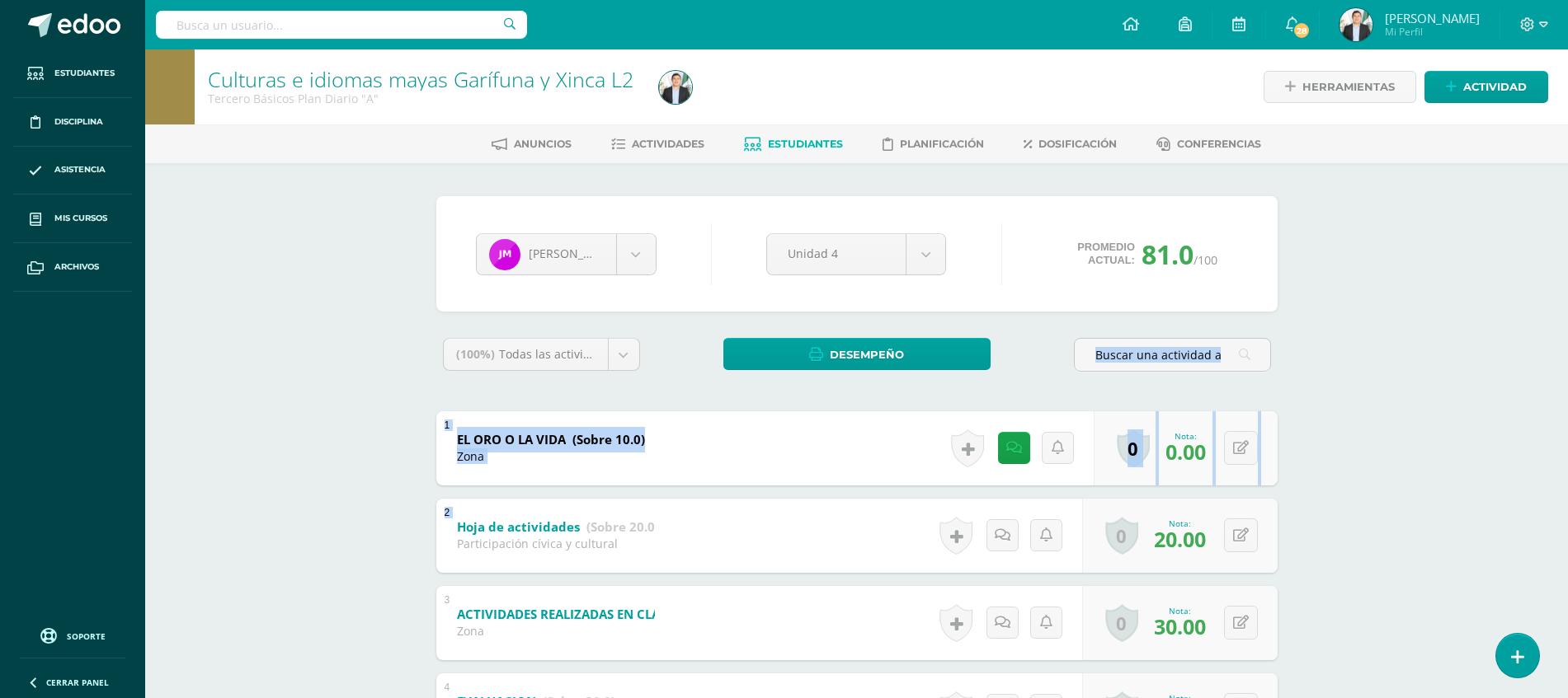
drag, startPoint x: 1560, startPoint y: 384, endPoint x: 1547, endPoint y: 549, distance: 165.5
click at [1547, 549] on div "Culturas e idiomas mayas Garífuna y Xinca L2 Tercero Básicos Plan Diario "A" He…" at bounding box center [856, 497] width 1422 height 895
click at [1379, 489] on div "Culturas e idiomas mayas Garífuna y Xinca L2 Tercero Básicos Plan Diario "A" He…" at bounding box center [856, 497] width 1422 height 895
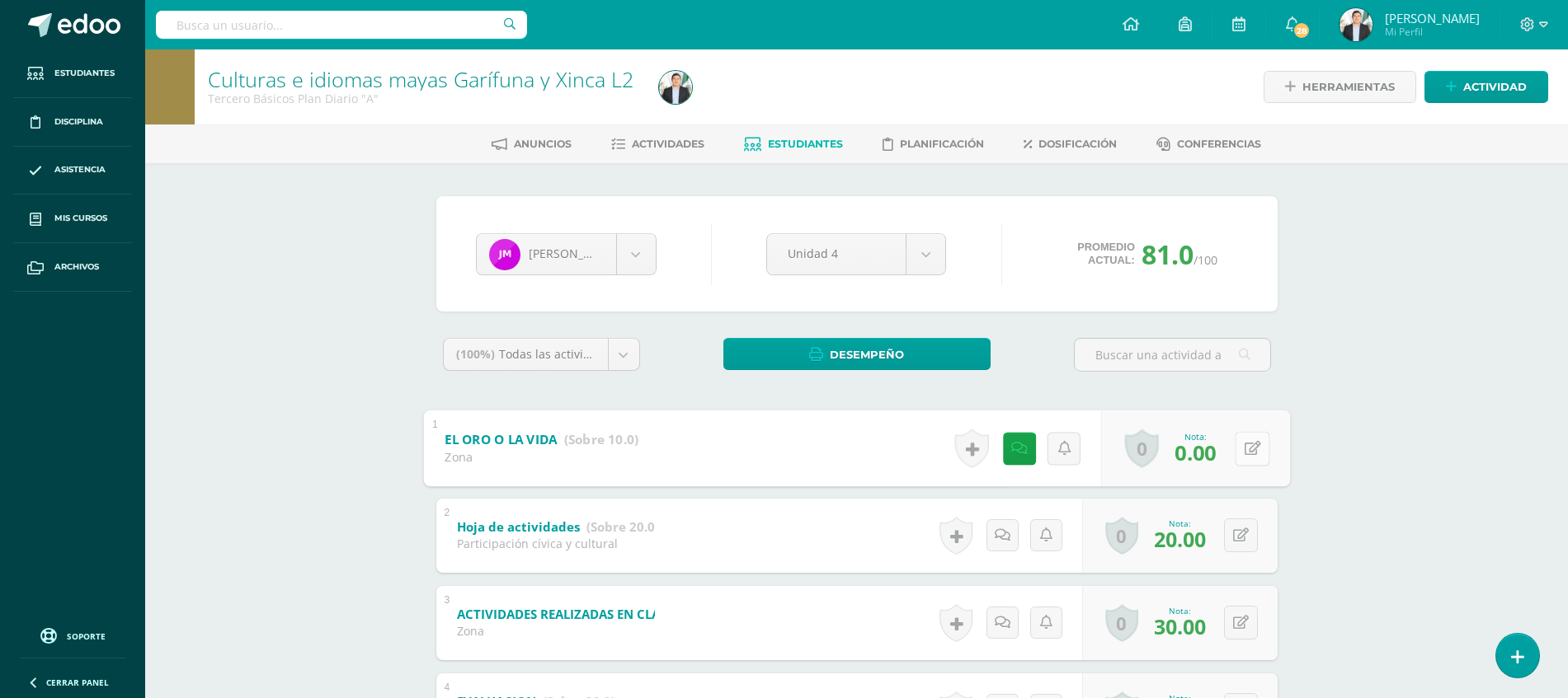
click at [1239, 453] on button at bounding box center [1251, 448] width 35 height 35
type input "10"
click at [1339, 469] on div "Culturas e idiomas mayas Garífuna y Xinca L2 Tercero Básicos Plan Diario "A" He…" at bounding box center [856, 497] width 1422 height 895
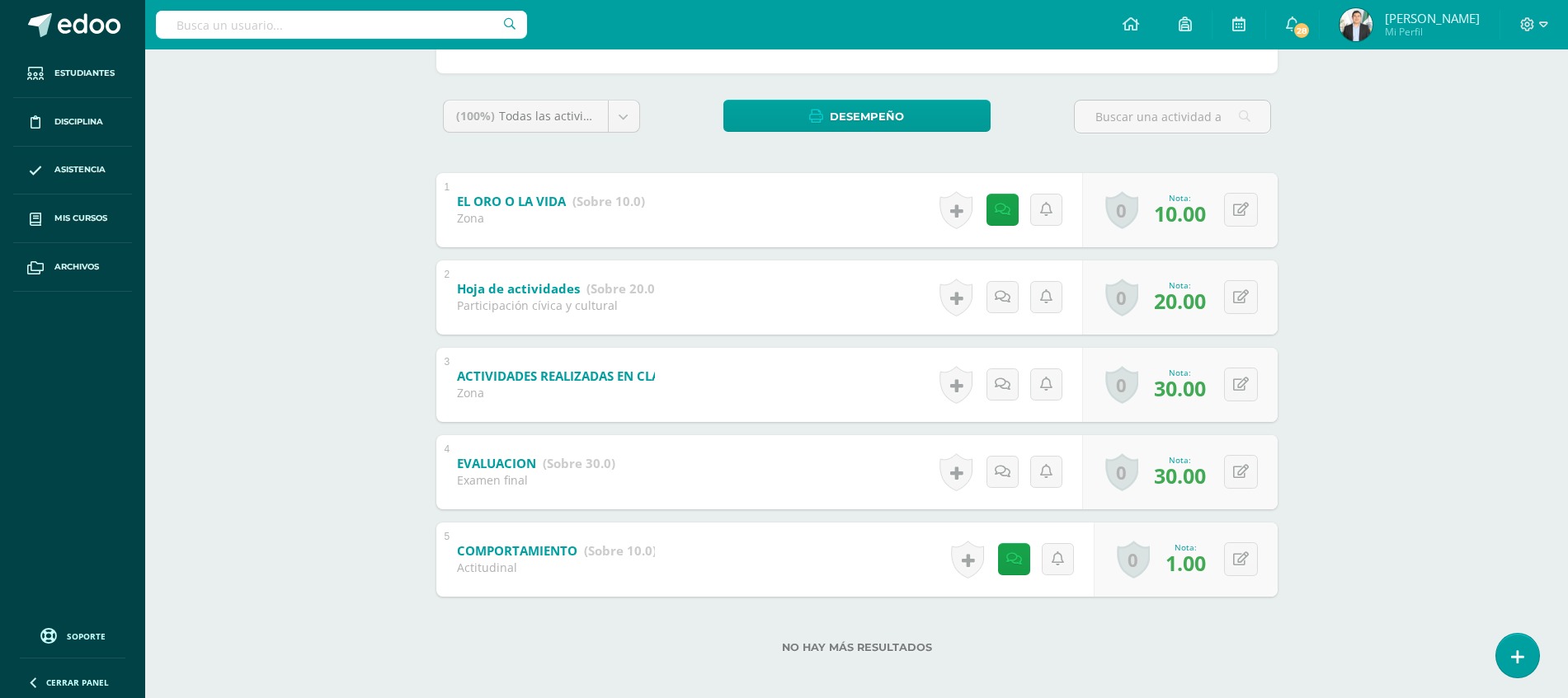
scroll to position [246, 0]
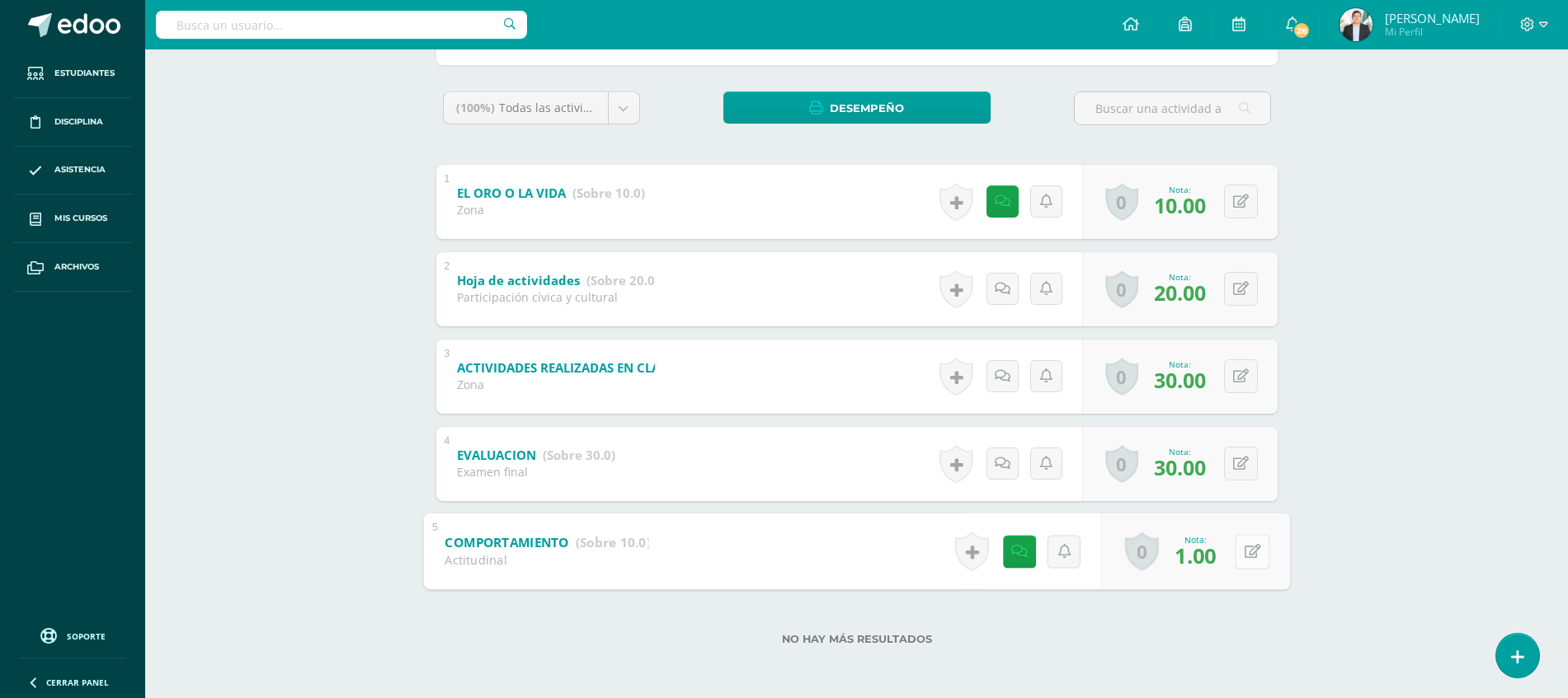
click at [1241, 551] on button at bounding box center [1251, 551] width 35 height 35
click at [1373, 483] on div "Culturas e idiomas mayas Garífuna y Xinca L2 Tercero Básicos Plan Diario "A" He…" at bounding box center [856, 250] width 1422 height 895
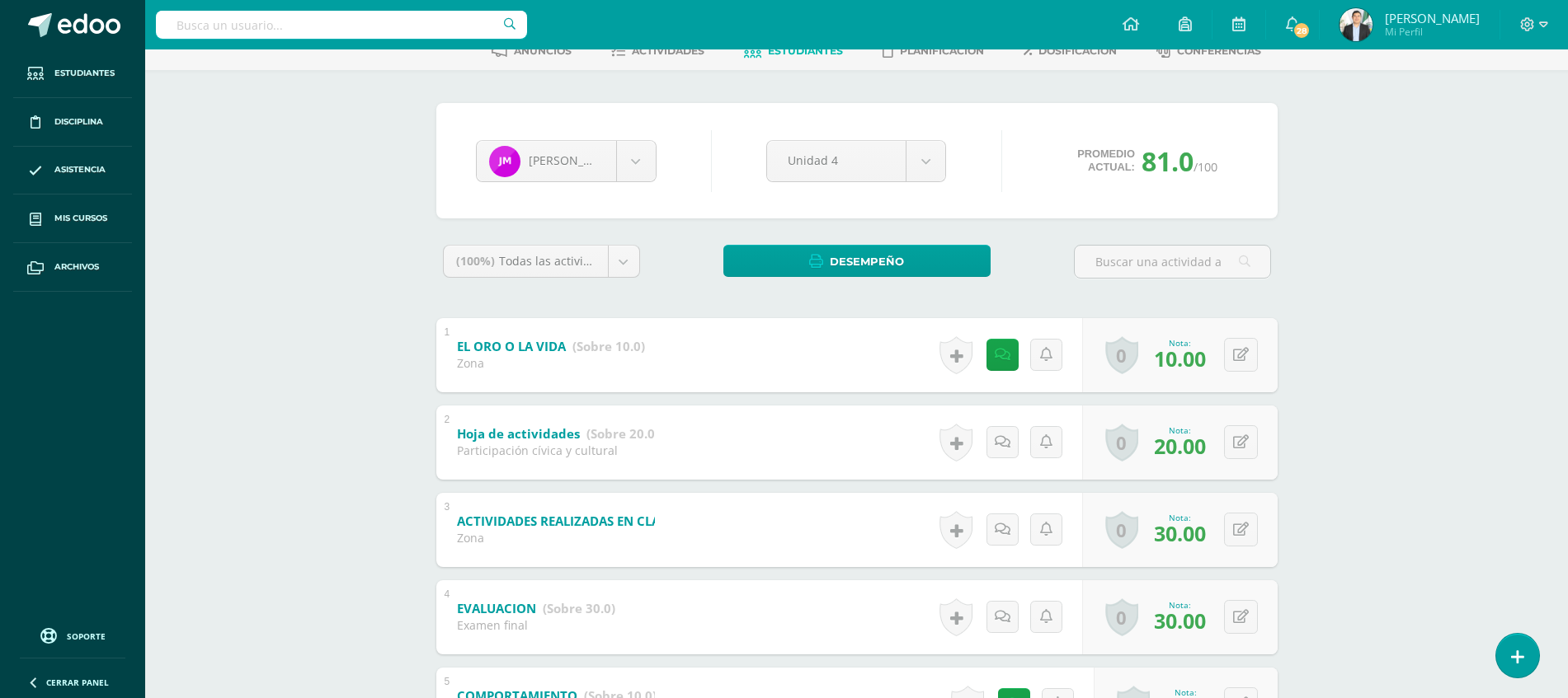
scroll to position [0, 0]
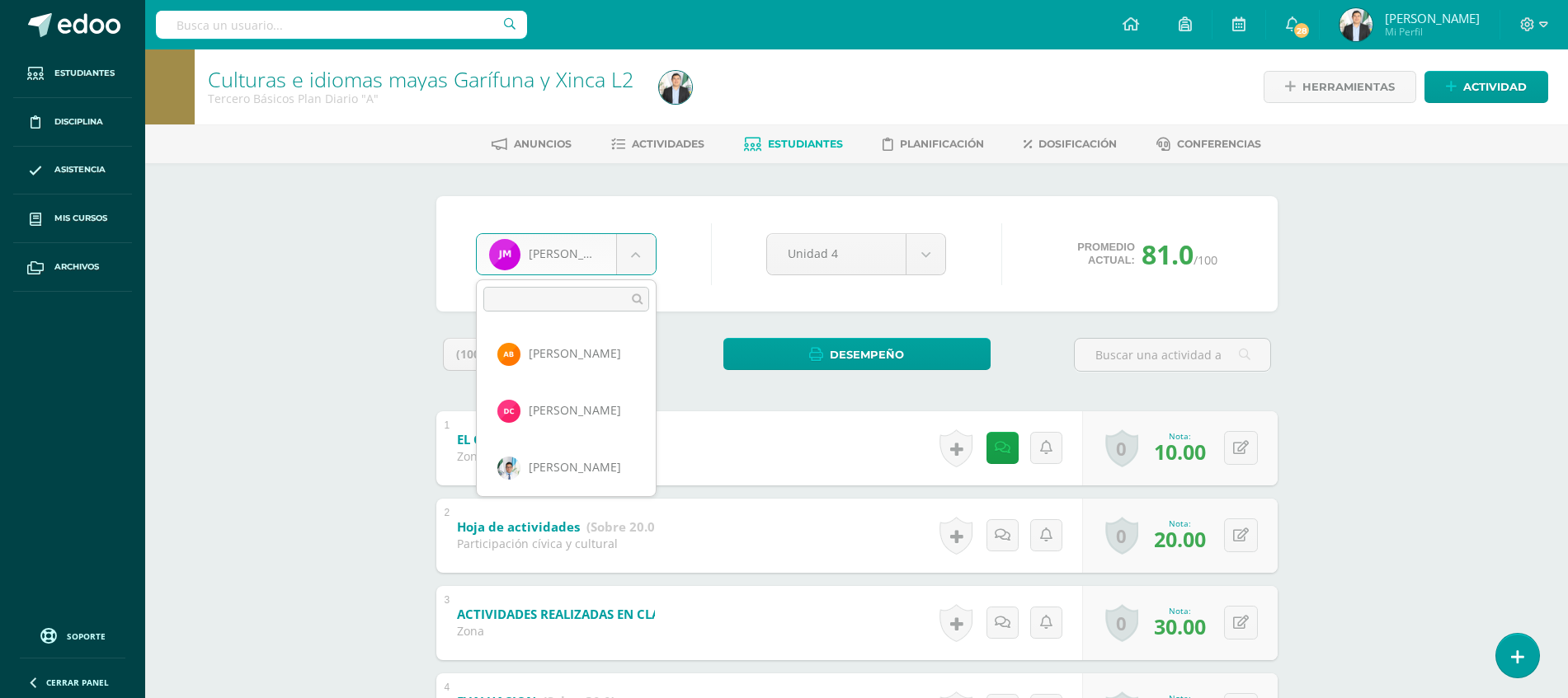
click at [628, 247] on body "Estudiantes Disciplina Asistencia Mis cursos Archivos Soporte Ayuda Reportar un…" at bounding box center [784, 472] width 1568 height 944
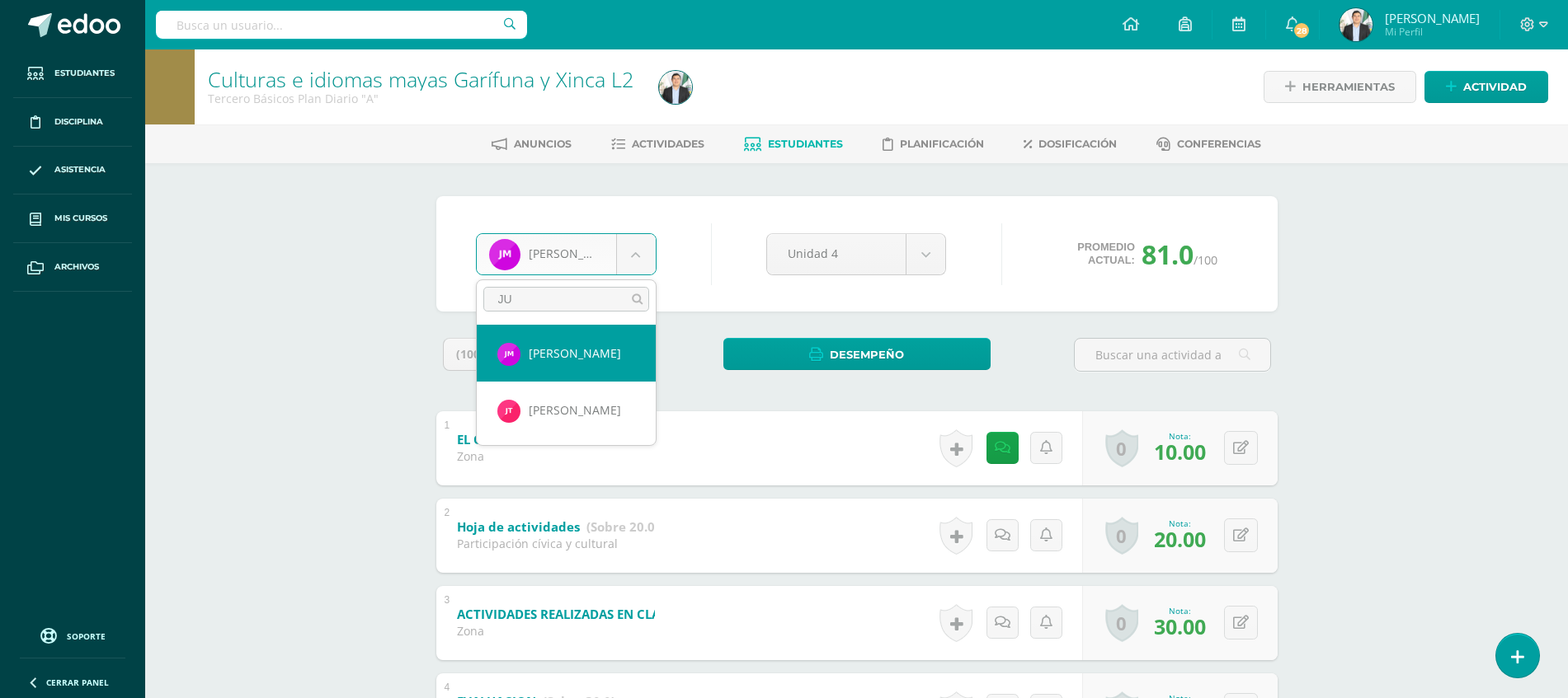
type input "J"
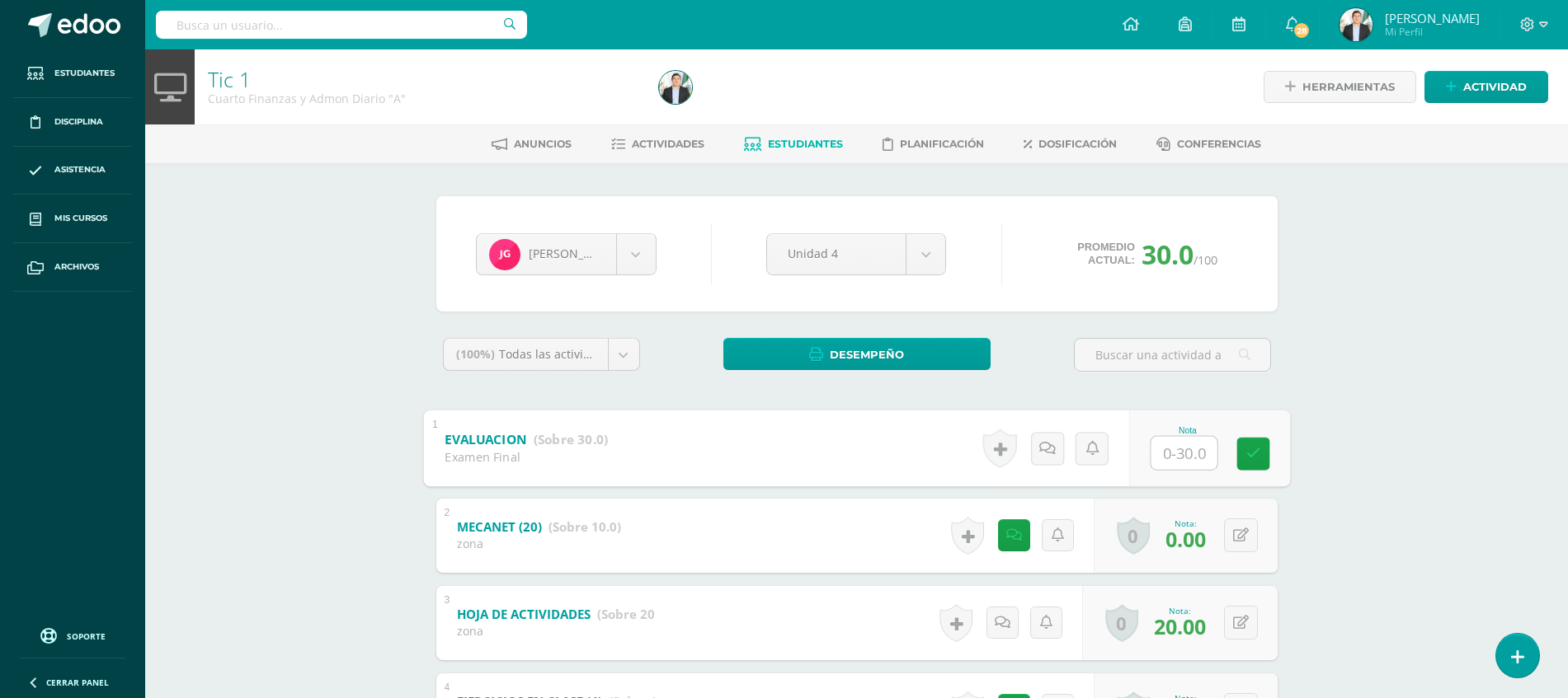
click at [1183, 453] on input "text" at bounding box center [1184, 452] width 66 height 33
type input "21"
click at [1387, 442] on div "Tic 1 Cuarto Finanzas y Admon Diario "A" Herramientas Detalle de asistencias Ac…" at bounding box center [856, 497] width 1422 height 895
drag, startPoint x: 616, startPoint y: 279, endPoint x: 642, endPoint y: 268, distance: 28.2
click at [642, 268] on div "Juan Gómez Luz Ardón Maikh Castillo Emily Chavez Michelle Chinchilla Nidia Fuen…" at bounding box center [857, 254] width 776 height 63
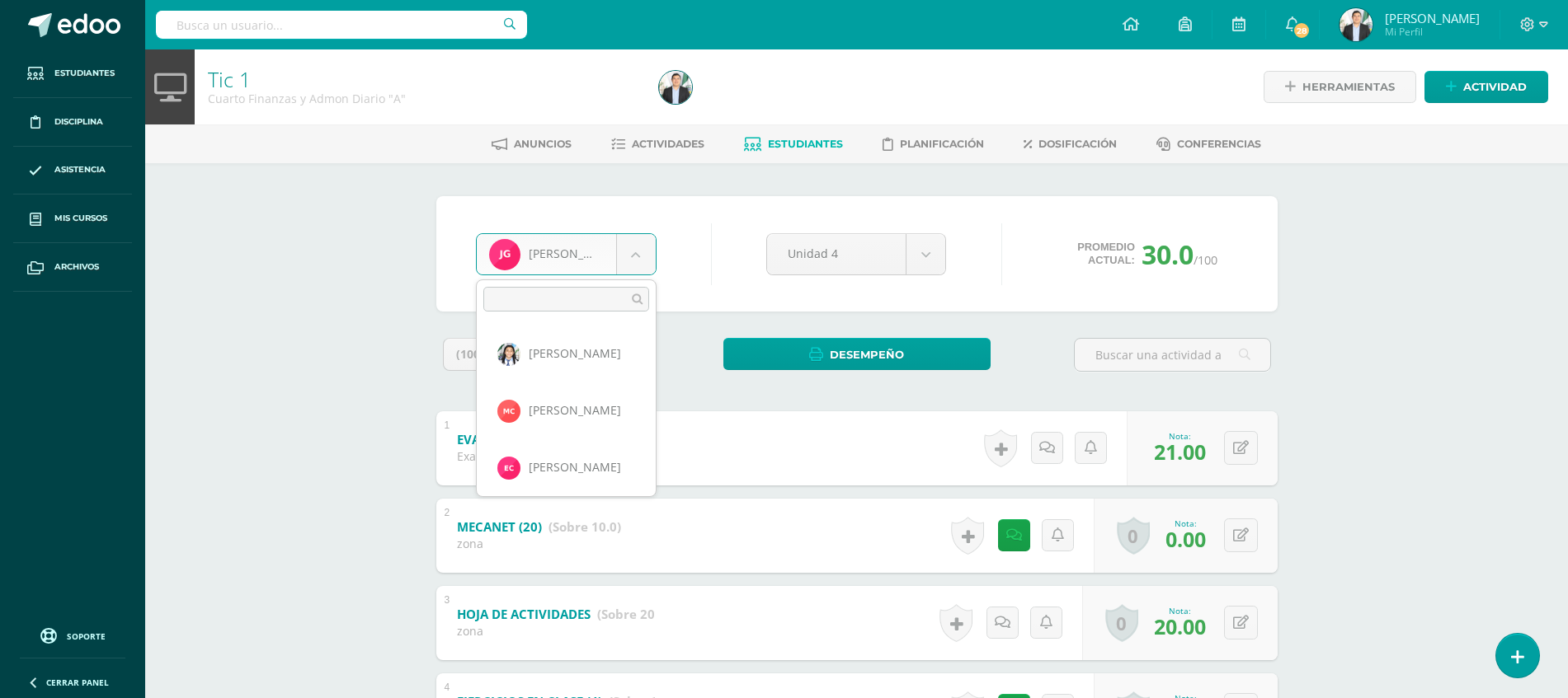
click at [642, 268] on body "Estudiantes Disciplina Asistencia Mis cursos Archivos Soporte Ayuda Reportar un…" at bounding box center [784, 472] width 1568 height 944
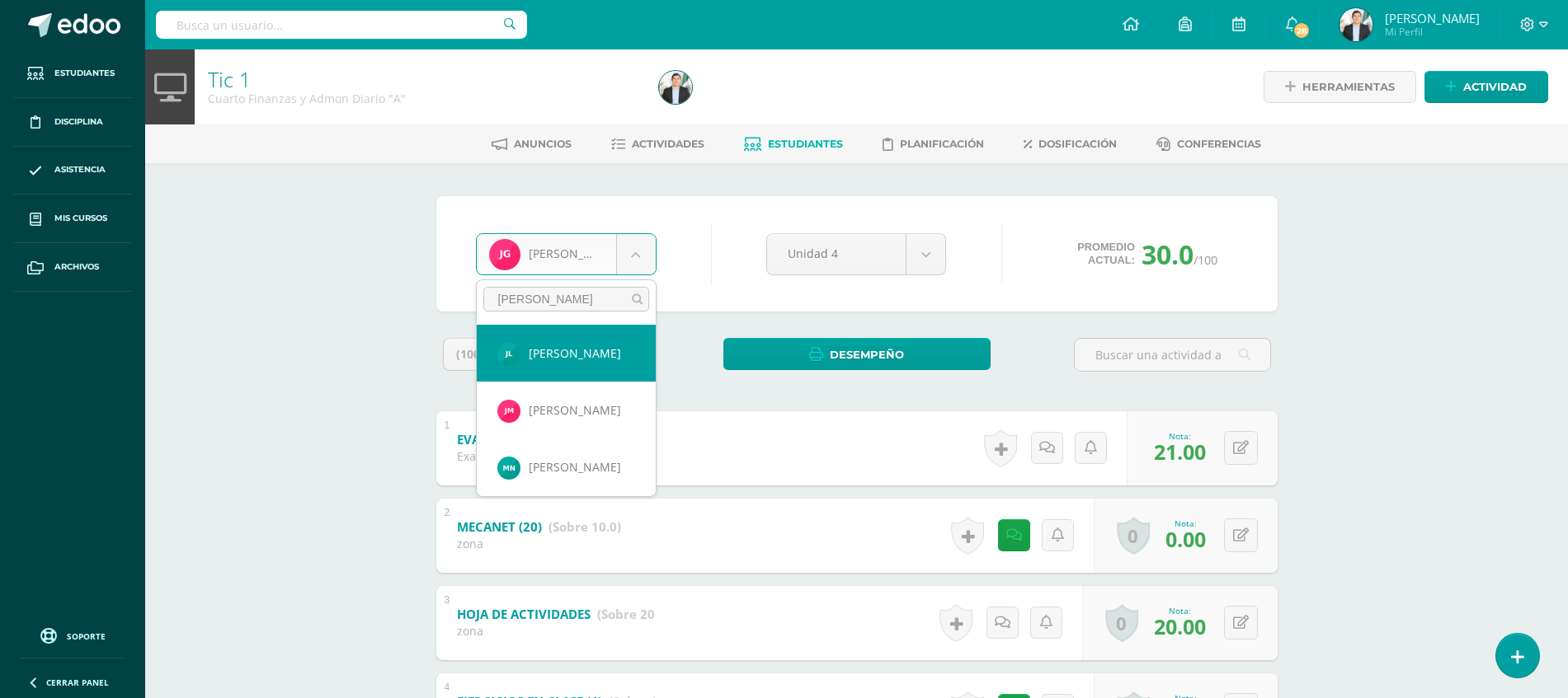
type input "JOS"
select select "8718"
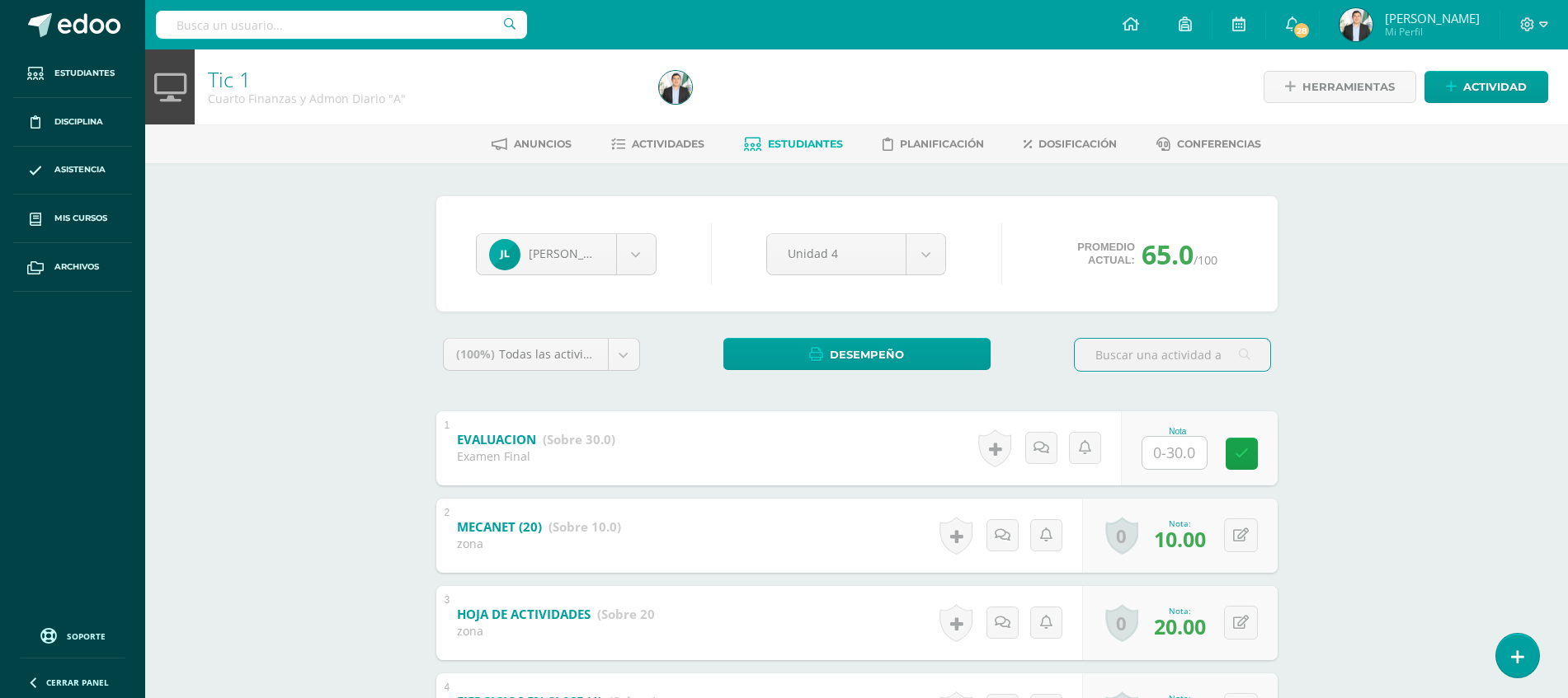
click at [1184, 460] on input "text" at bounding box center [1174, 453] width 64 height 32
type input "18"
click at [1489, 585] on div "Tic 1 Cuarto Finanzas y Admon Diario "A" Herramientas Detalle de asistencias Ac…" at bounding box center [856, 497] width 1422 height 895
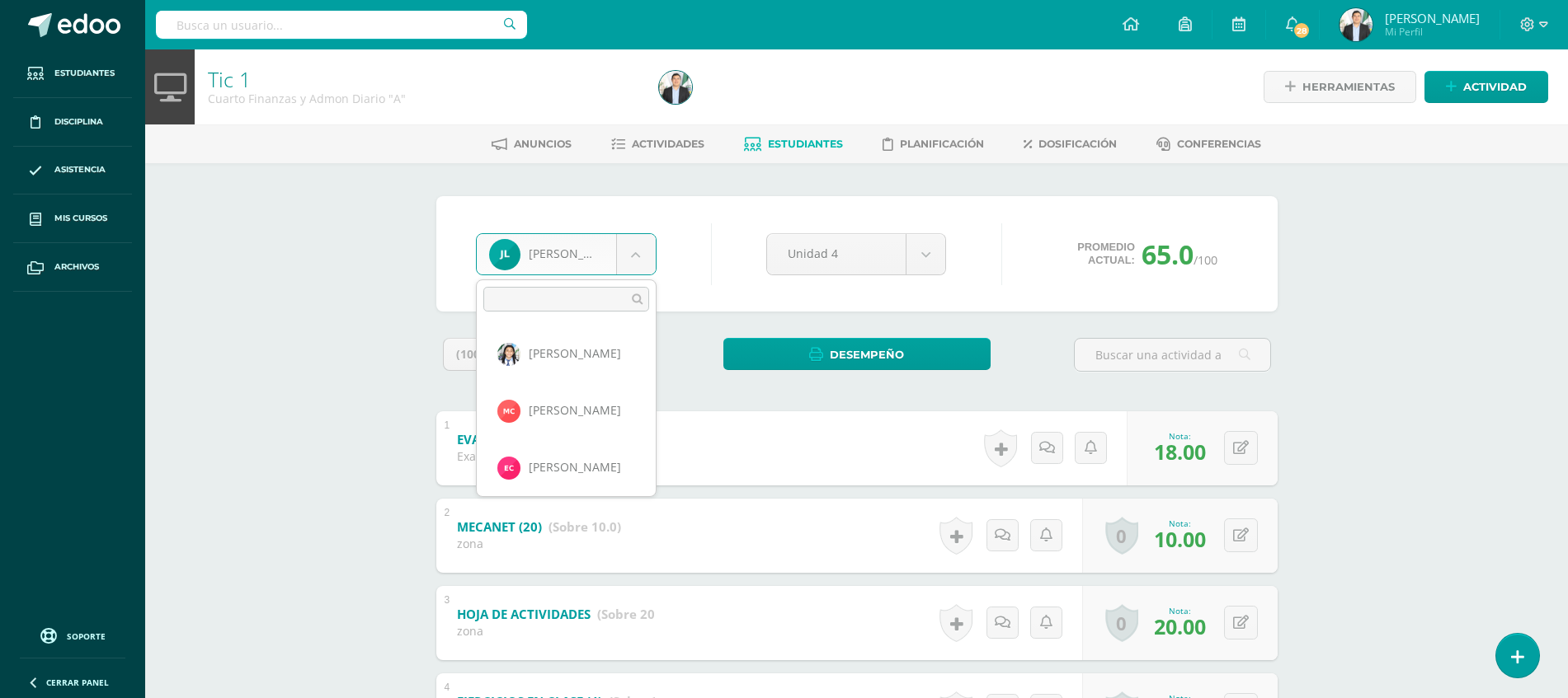
click at [595, 241] on body "Estudiantes Disciplina Asistencia Mis cursos Archivos Soporte Ayuda Reportar un…" at bounding box center [784, 472] width 1568 height 944
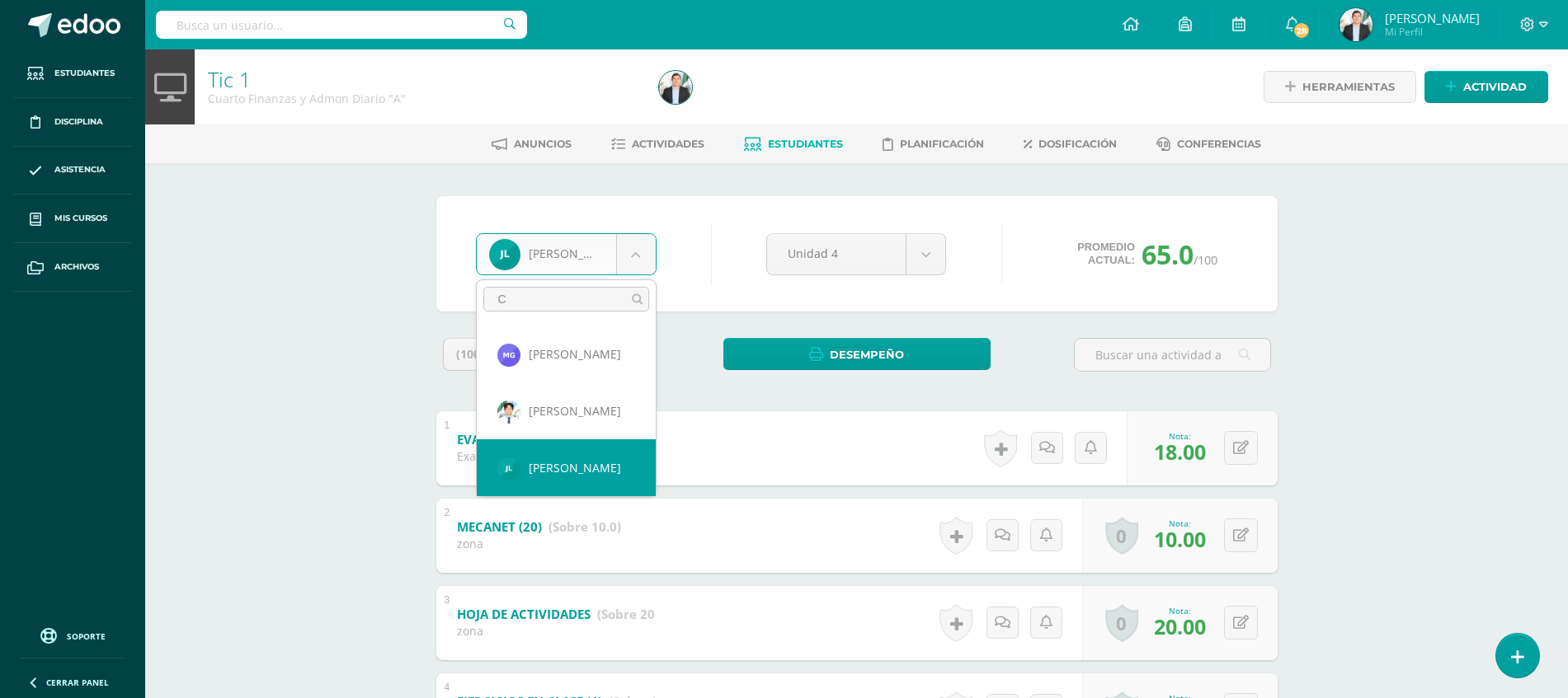
scroll to position [0, 0]
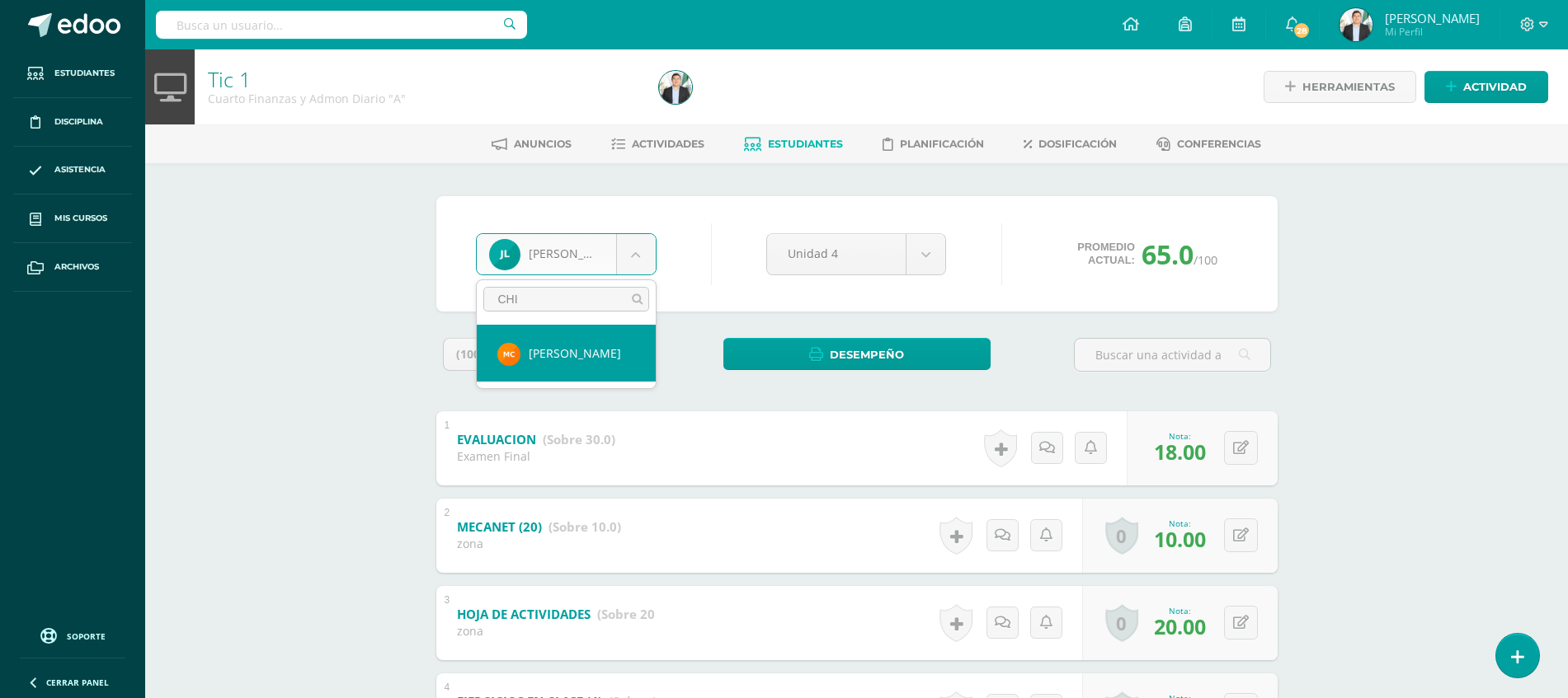
type input "CHIN"
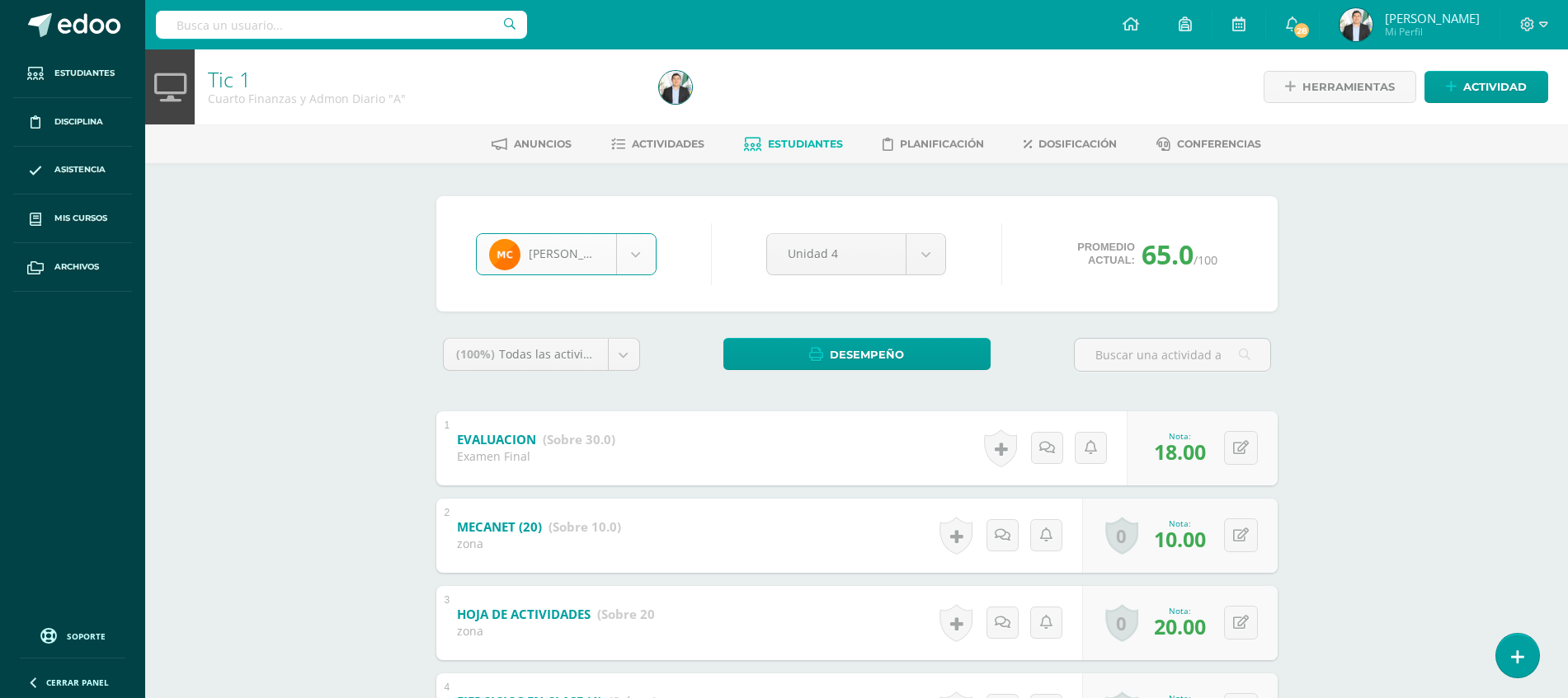
select select "8711"
click at [1170, 452] on input "text" at bounding box center [1184, 452] width 66 height 33
type input "30"
click at [1346, 476] on div "Tic 1 Cuarto Finanzas y Admon Diario "A" Herramientas Detalle de asistencias Ac…" at bounding box center [856, 497] width 1422 height 895
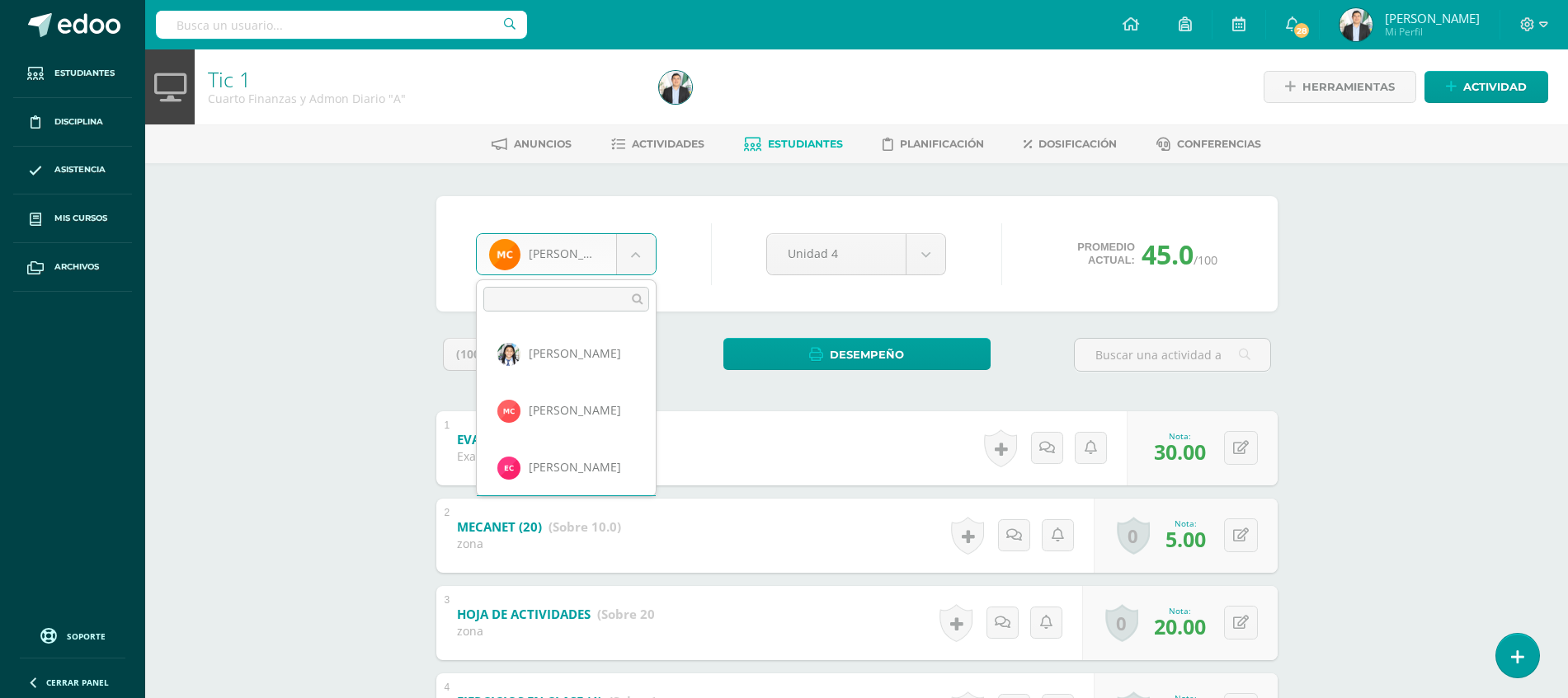
scroll to position [56, 0]
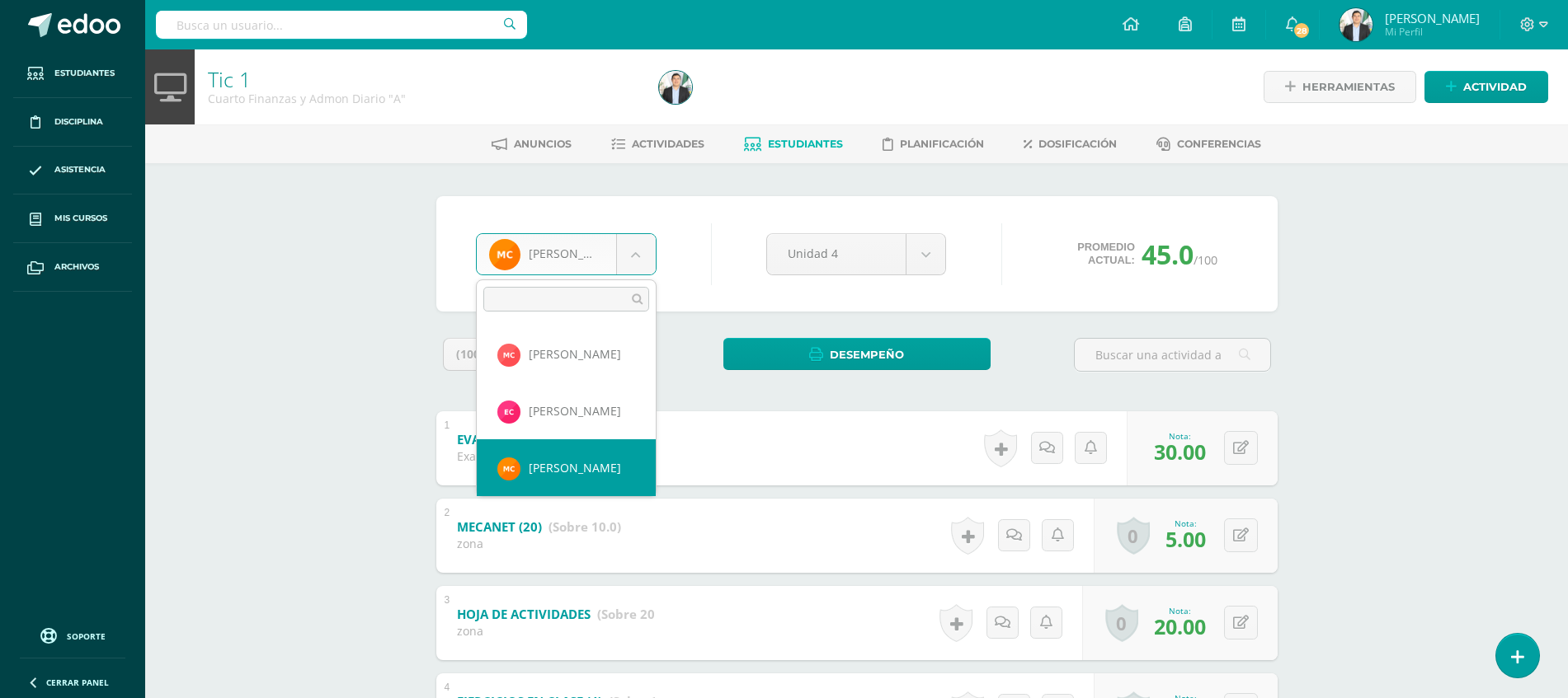
click at [563, 251] on body "Estudiantes Disciplina Asistencia Mis cursos Archivos Soporte Ayuda Reportar un…" at bounding box center [784, 472] width 1568 height 944
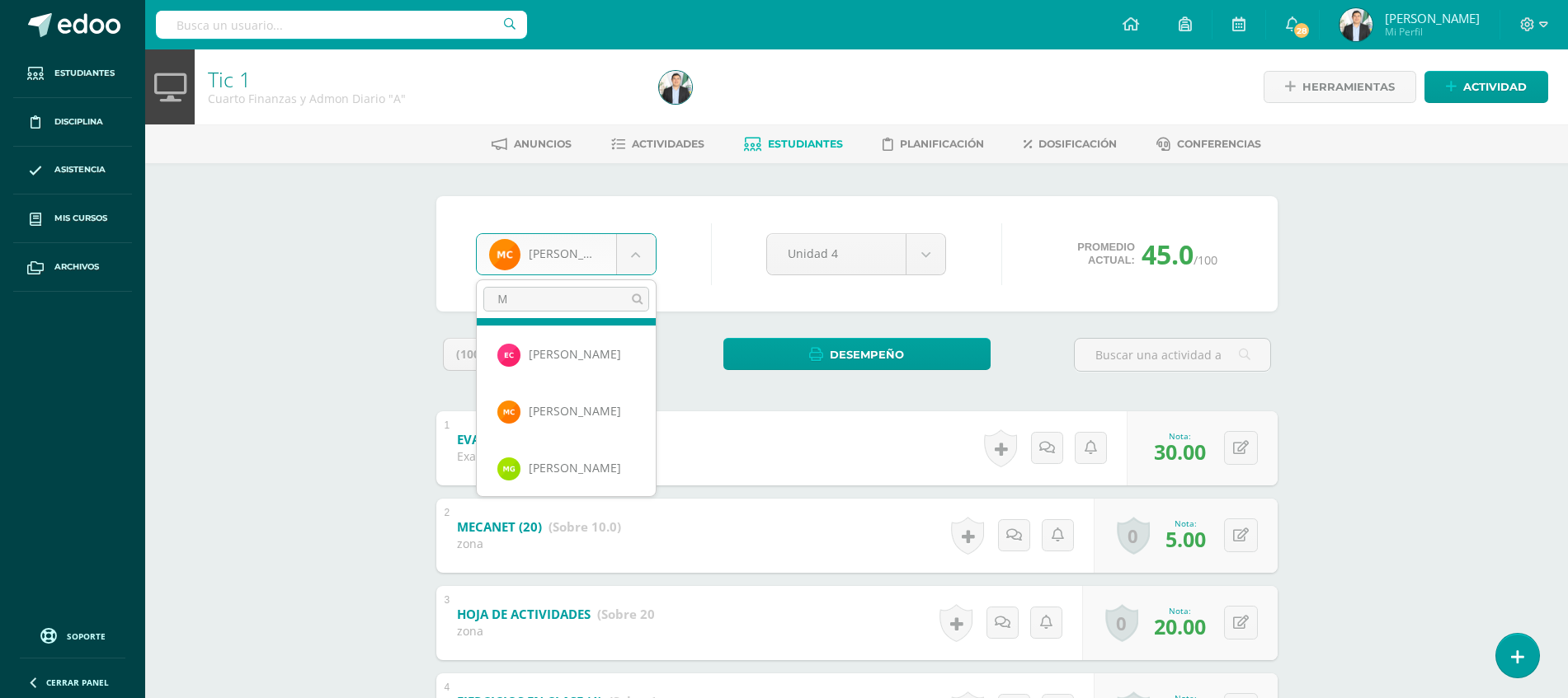
scroll to position [0, 0]
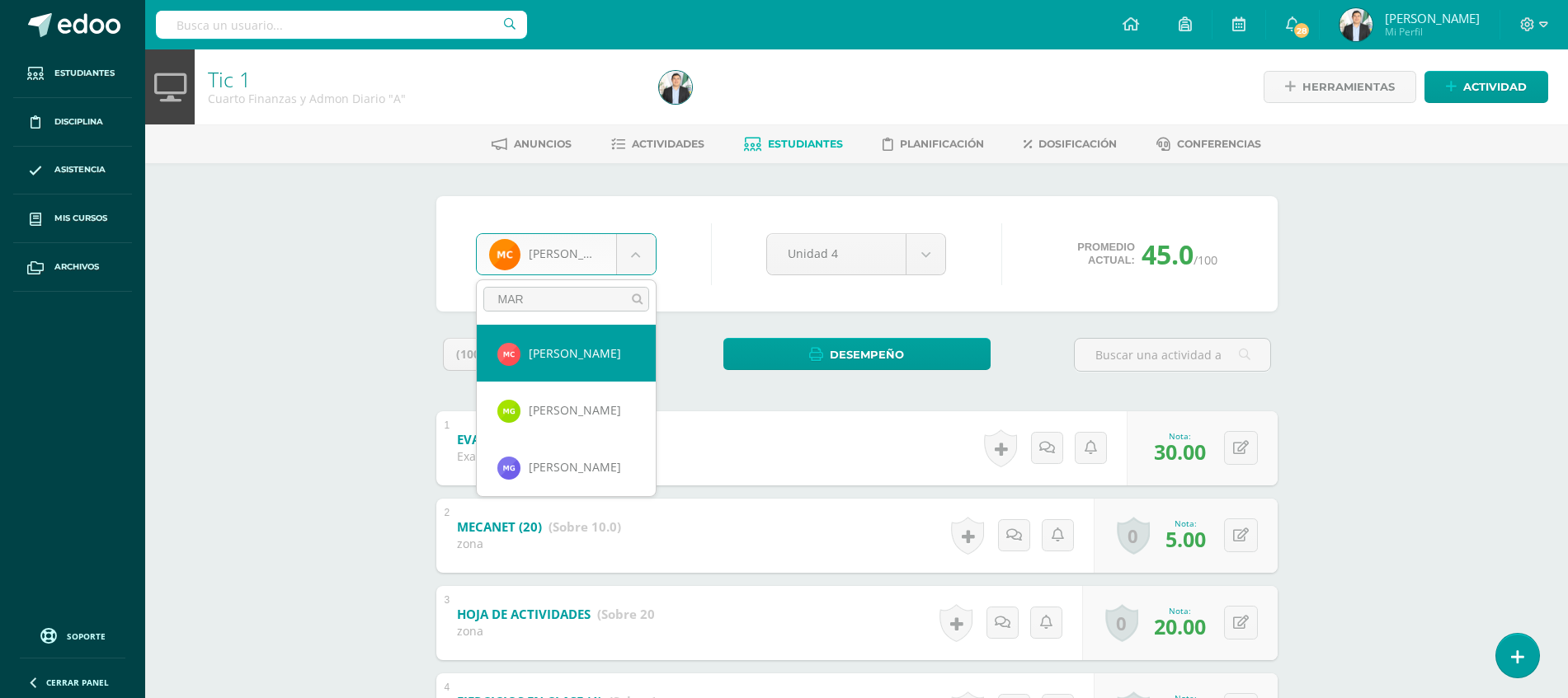
type input "[PERSON_NAME]"
select select "8719"
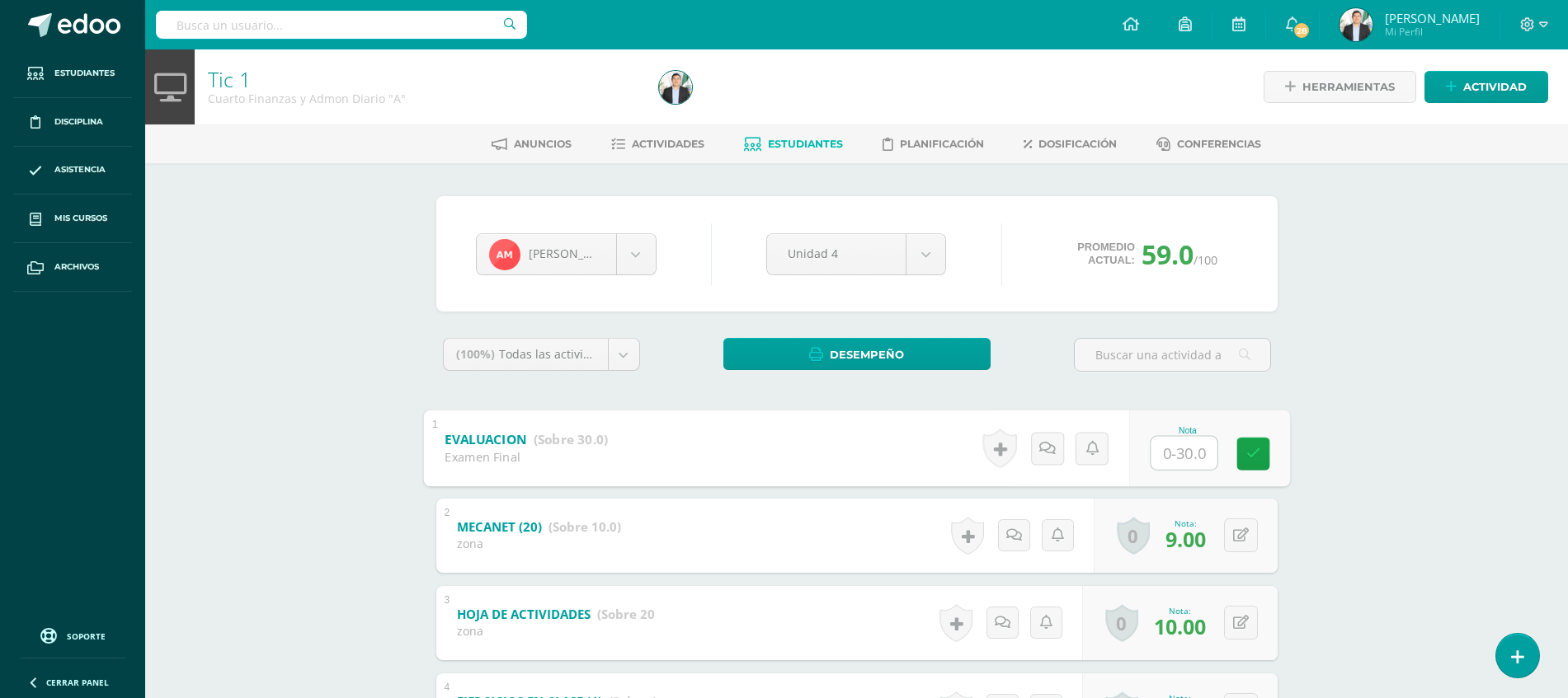
click at [1184, 452] on input "text" at bounding box center [1184, 452] width 66 height 33
type input "27"
click at [1421, 497] on div "Tic 1 Cuarto Finanzas y Admon Diario "A" Herramientas Detalle de asistencias Ac…" at bounding box center [856, 497] width 1422 height 895
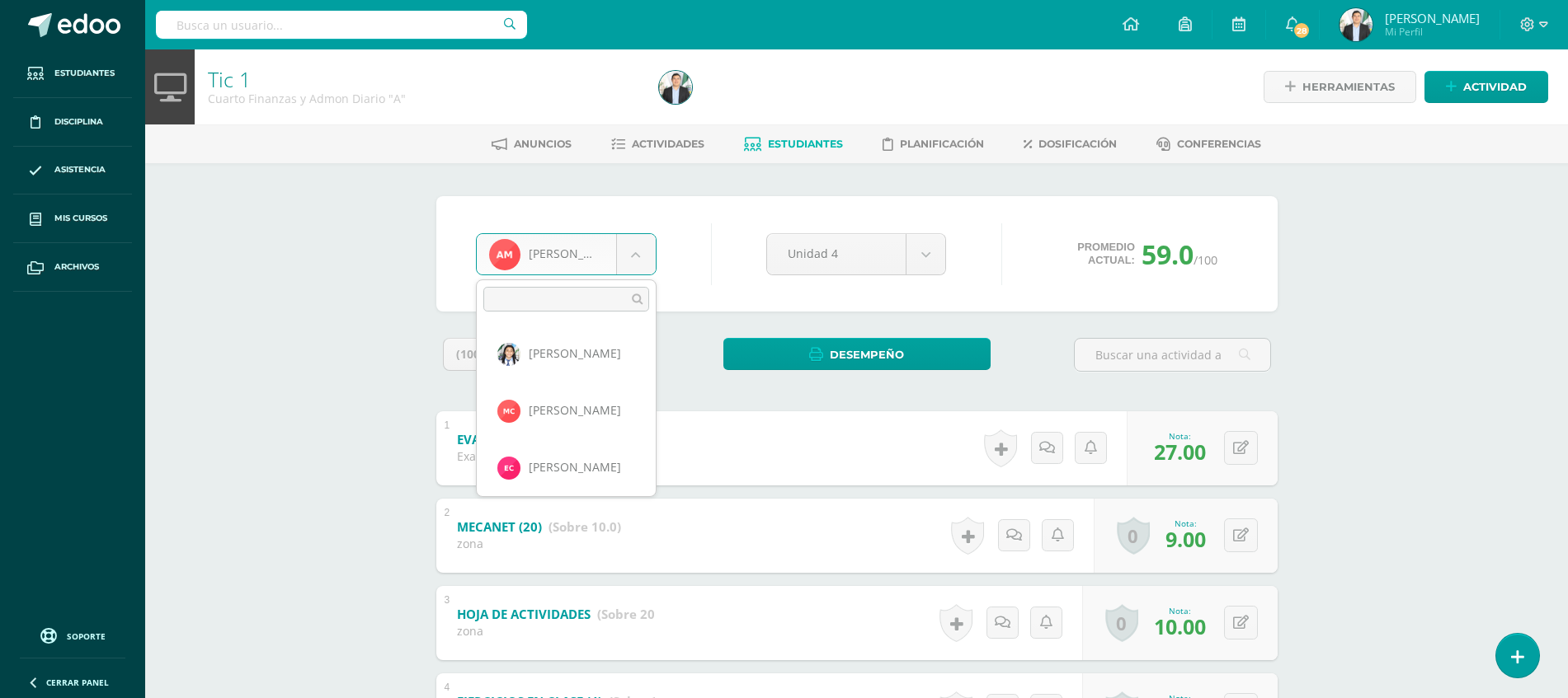
scroll to position [624, 0]
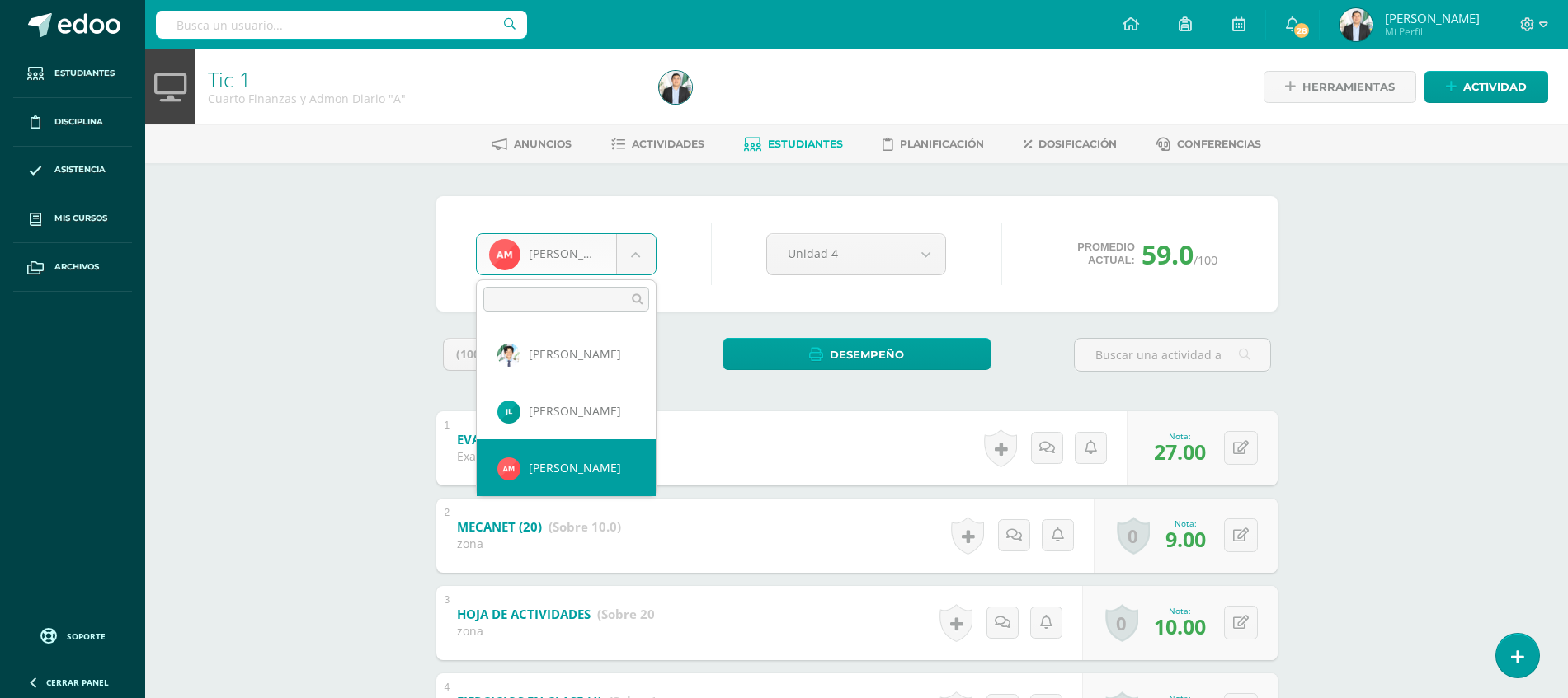
click at [609, 263] on body "Estudiantes Disciplina Asistencia Mis cursos Archivos Soporte Ayuda Reportar un…" at bounding box center [784, 472] width 1568 height 944
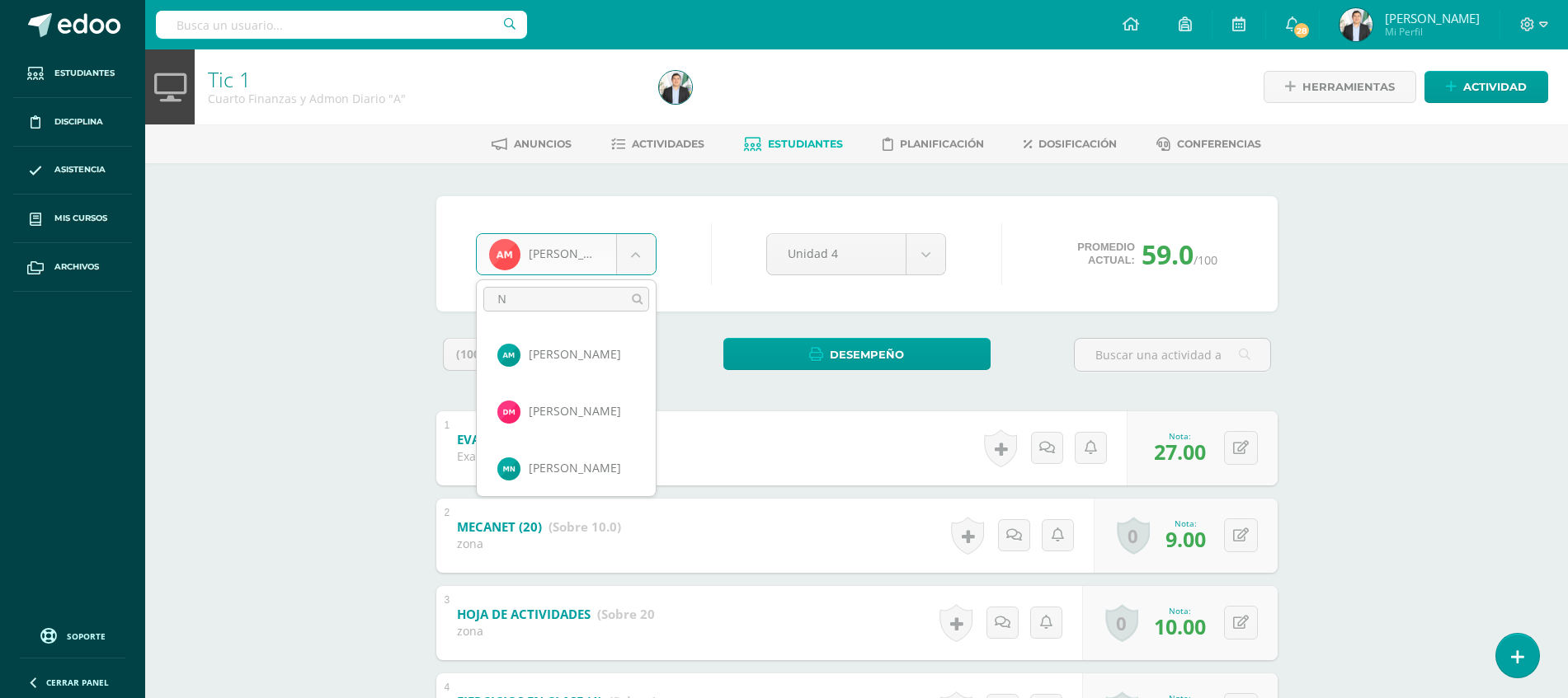
scroll to position [0, 0]
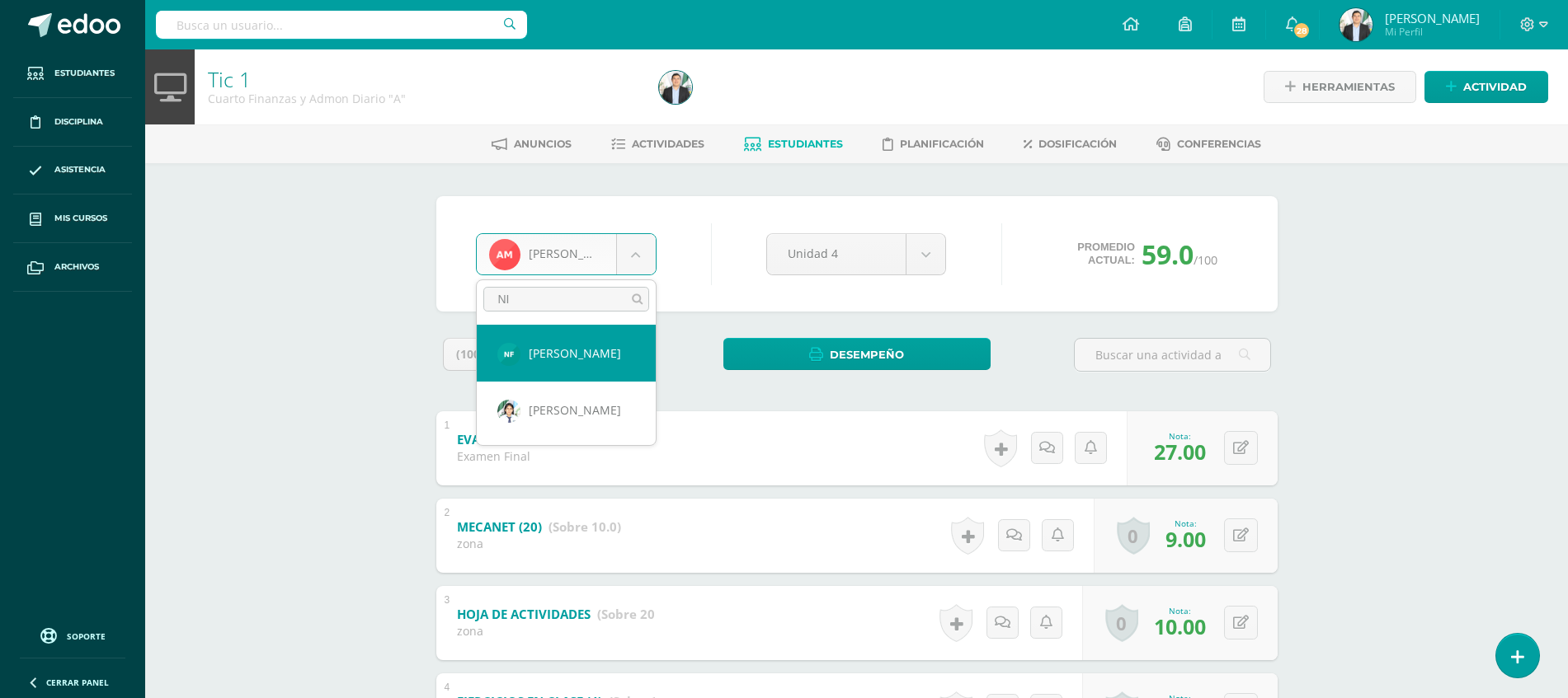
type input "N"
type input "NAJ"
select select "8726"
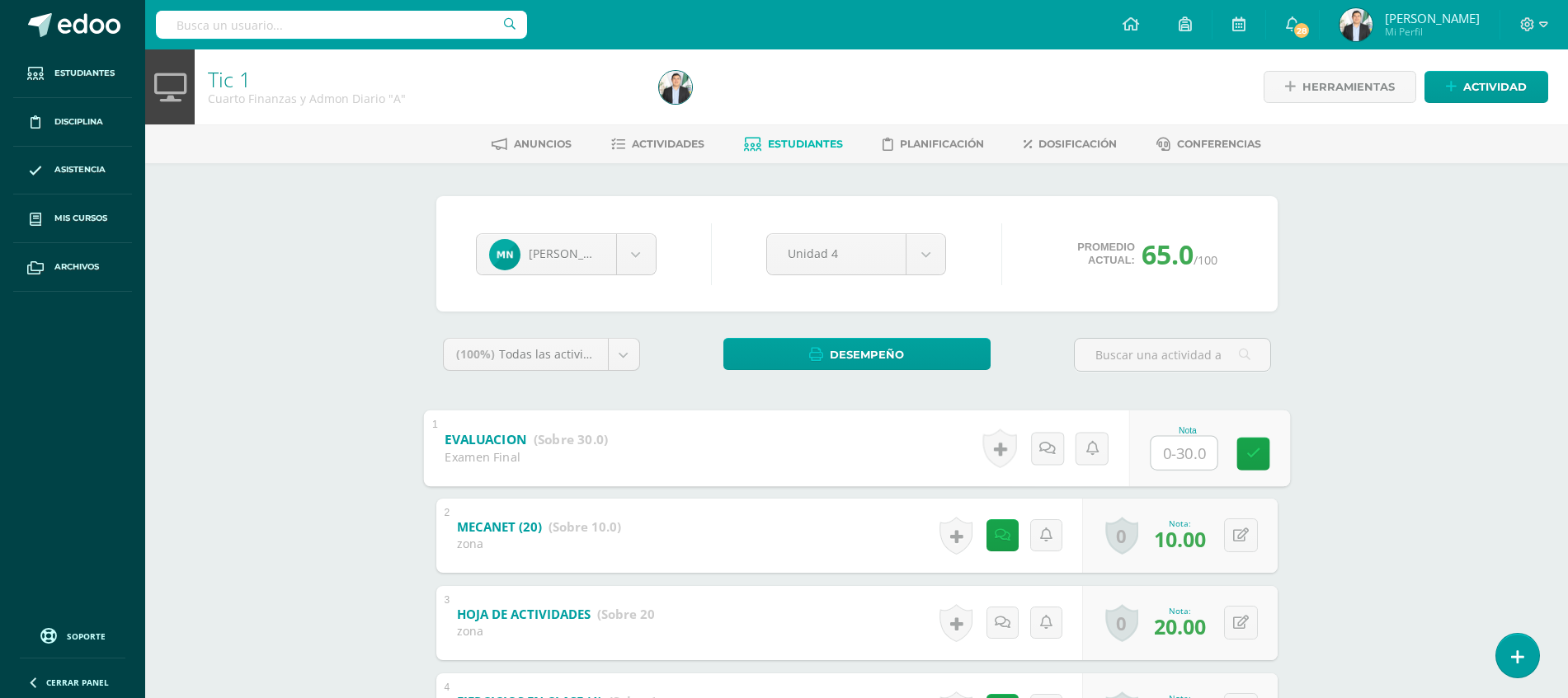
click at [1190, 453] on input "text" at bounding box center [1184, 452] width 66 height 33
type input "9"
click at [1339, 536] on div "Tic 1 Cuarto Finanzas y Admon Diario "A" Herramientas Detalle de asistencias Ac…" at bounding box center [856, 497] width 1422 height 895
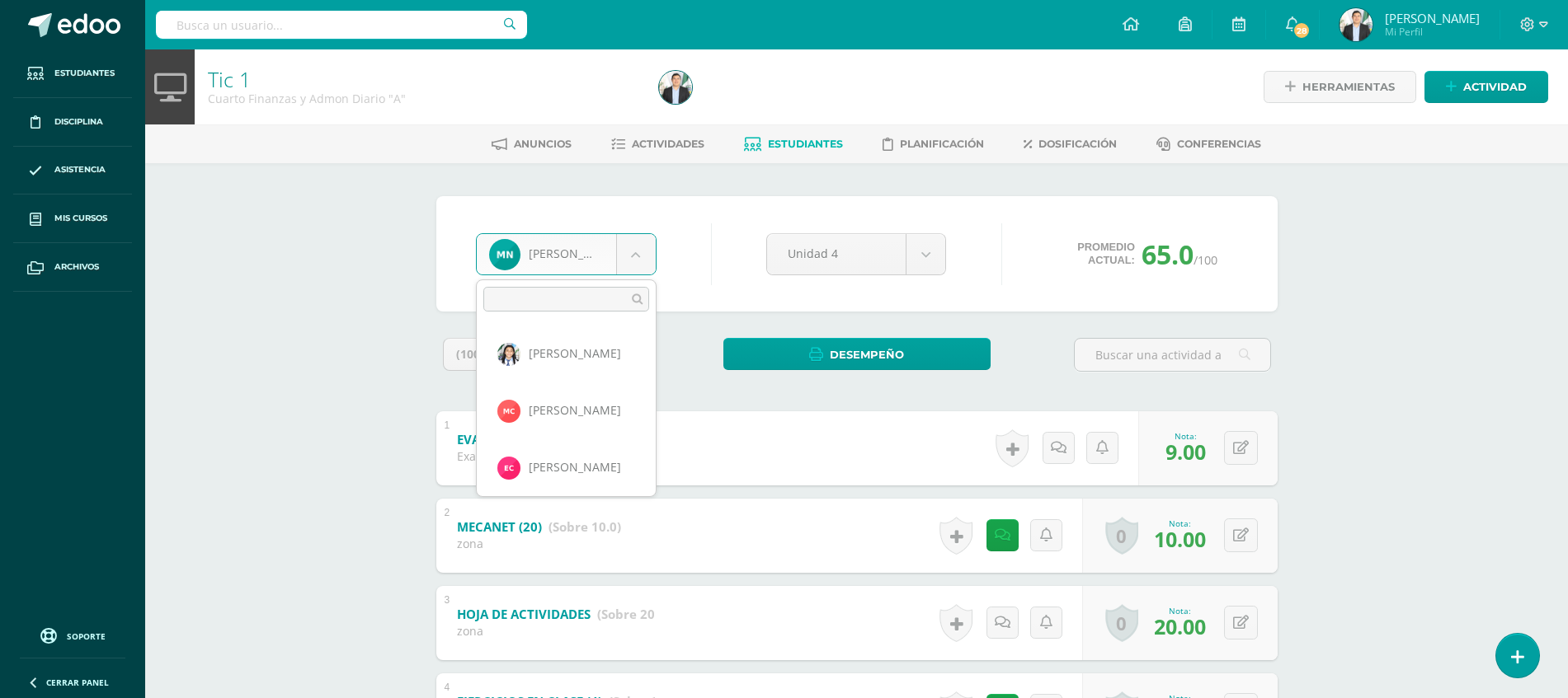
click at [583, 245] on body "Estudiantes Disciplina Asistencia Mis cursos Archivos Soporte Ayuda Reportar un…" at bounding box center [784, 472] width 1568 height 944
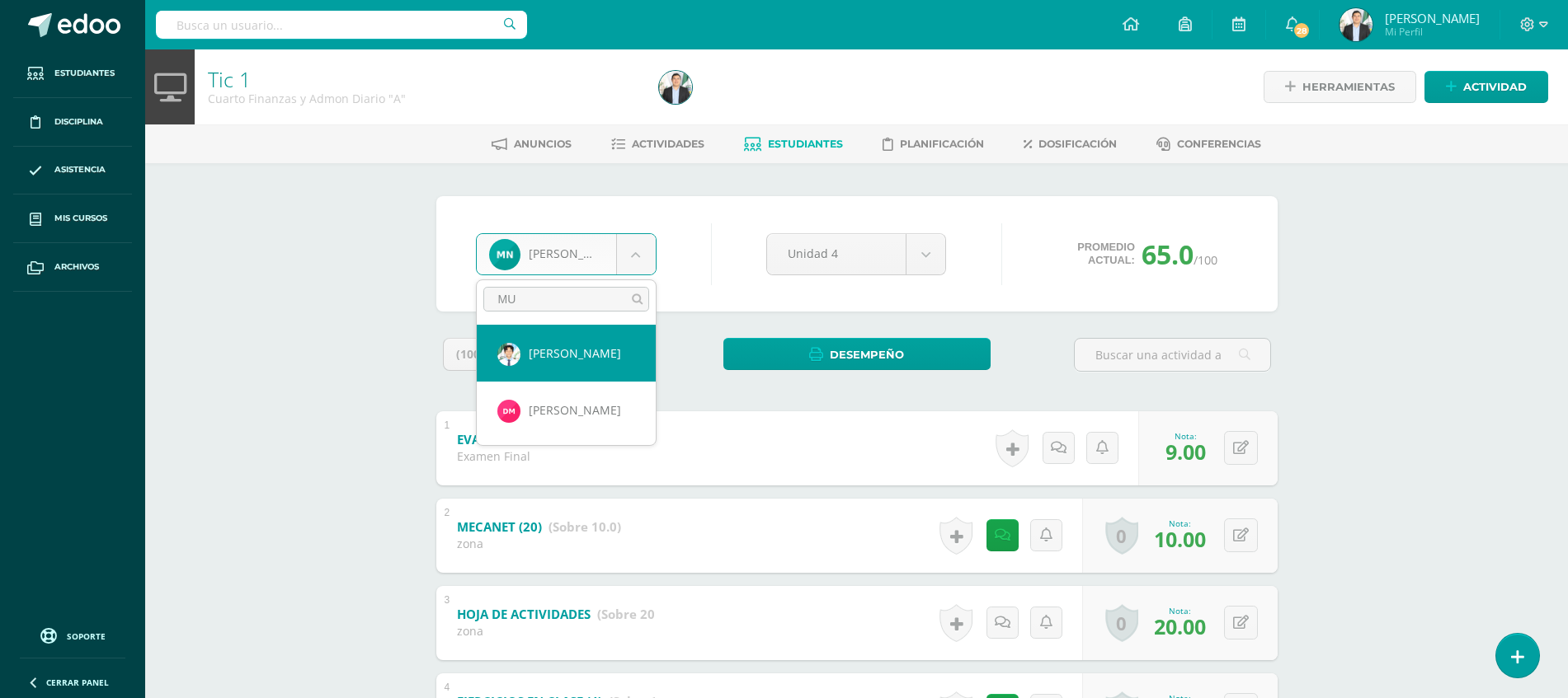
type input "MUÑ"
select select "8725"
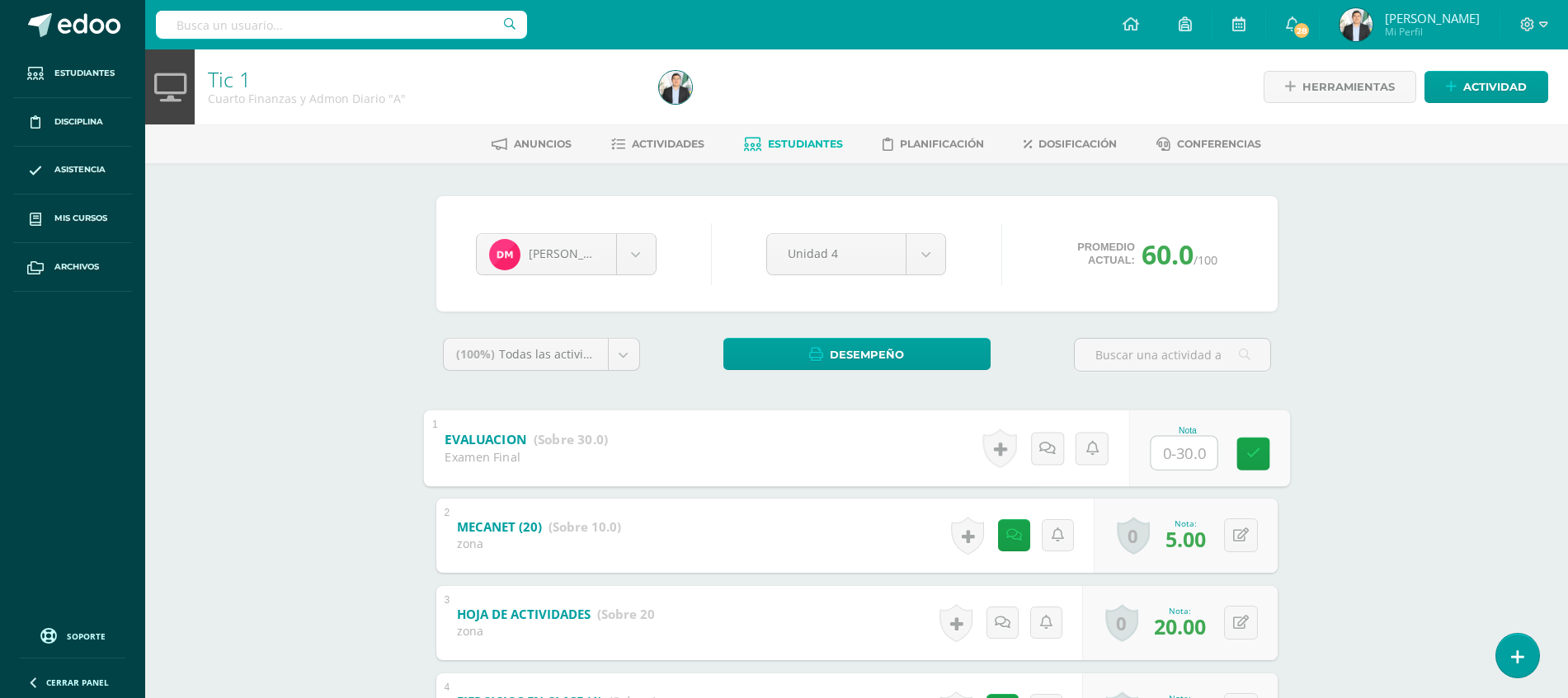
click at [1189, 458] on input "text" at bounding box center [1184, 452] width 66 height 33
type input "18"
click at [1340, 518] on div "Tic 1 Cuarto Finanzas y Admon Diario "A" Herramientas Detalle de asistencias Ac…" at bounding box center [856, 497] width 1422 height 895
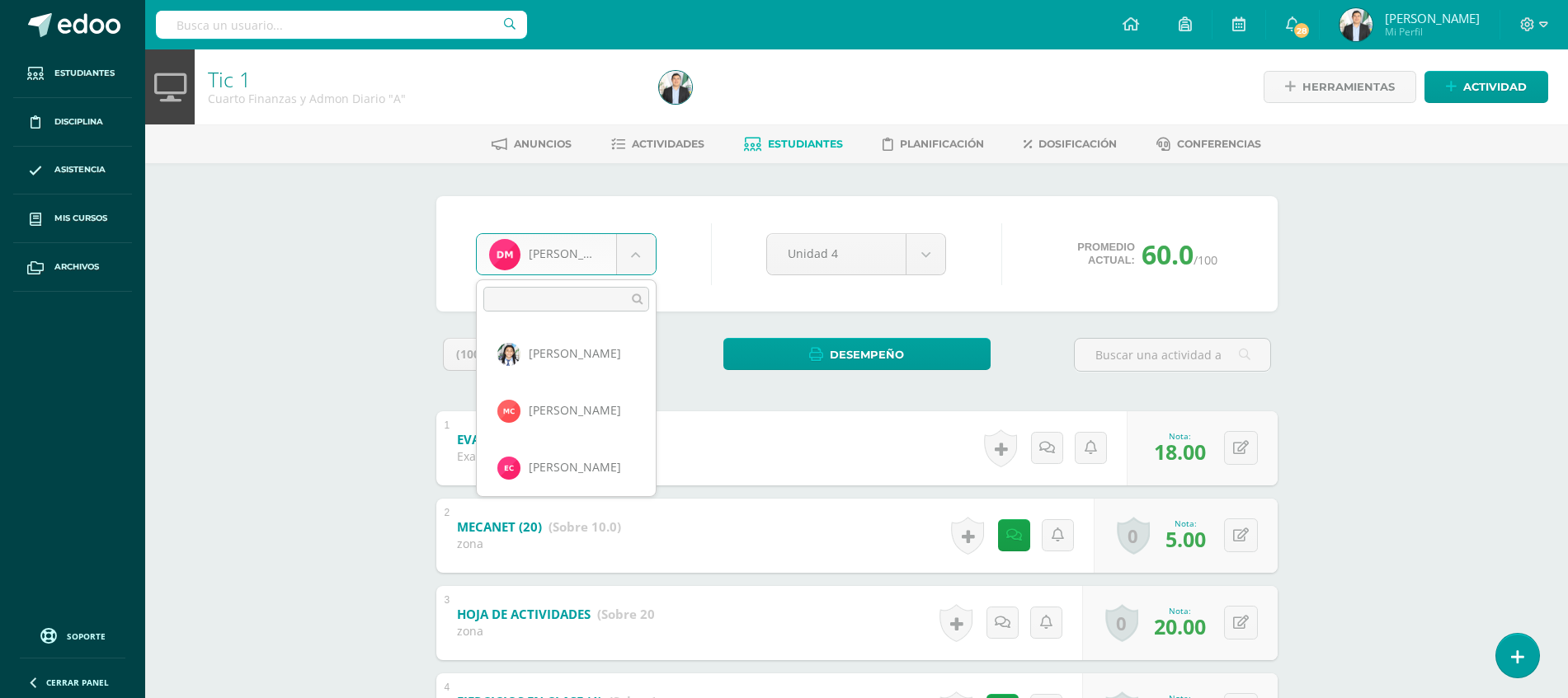
click at [616, 258] on body "Estudiantes Disciplina Asistencia Mis cursos Archivos Soporte Ayuda Reportar un…" at bounding box center [784, 472] width 1568 height 944
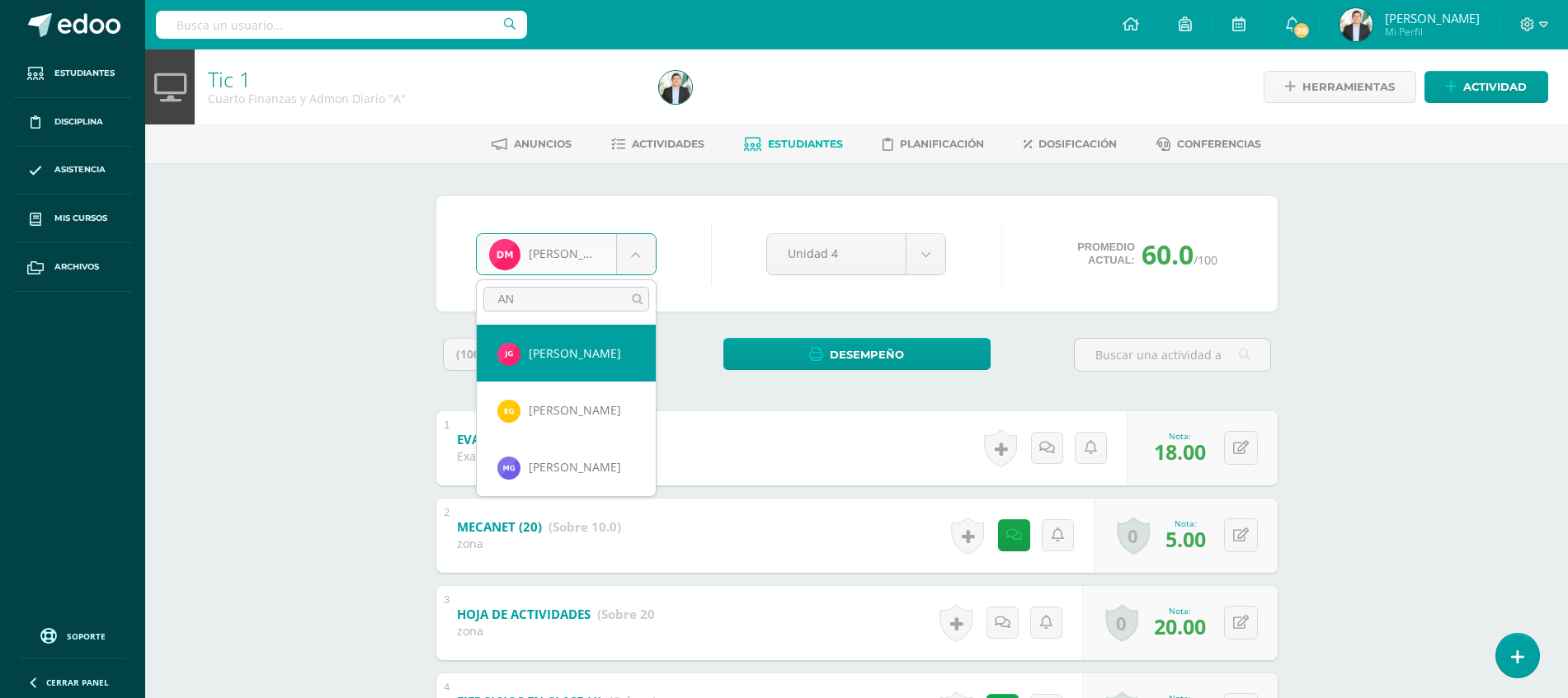
type input "ANA"
select select "8724"
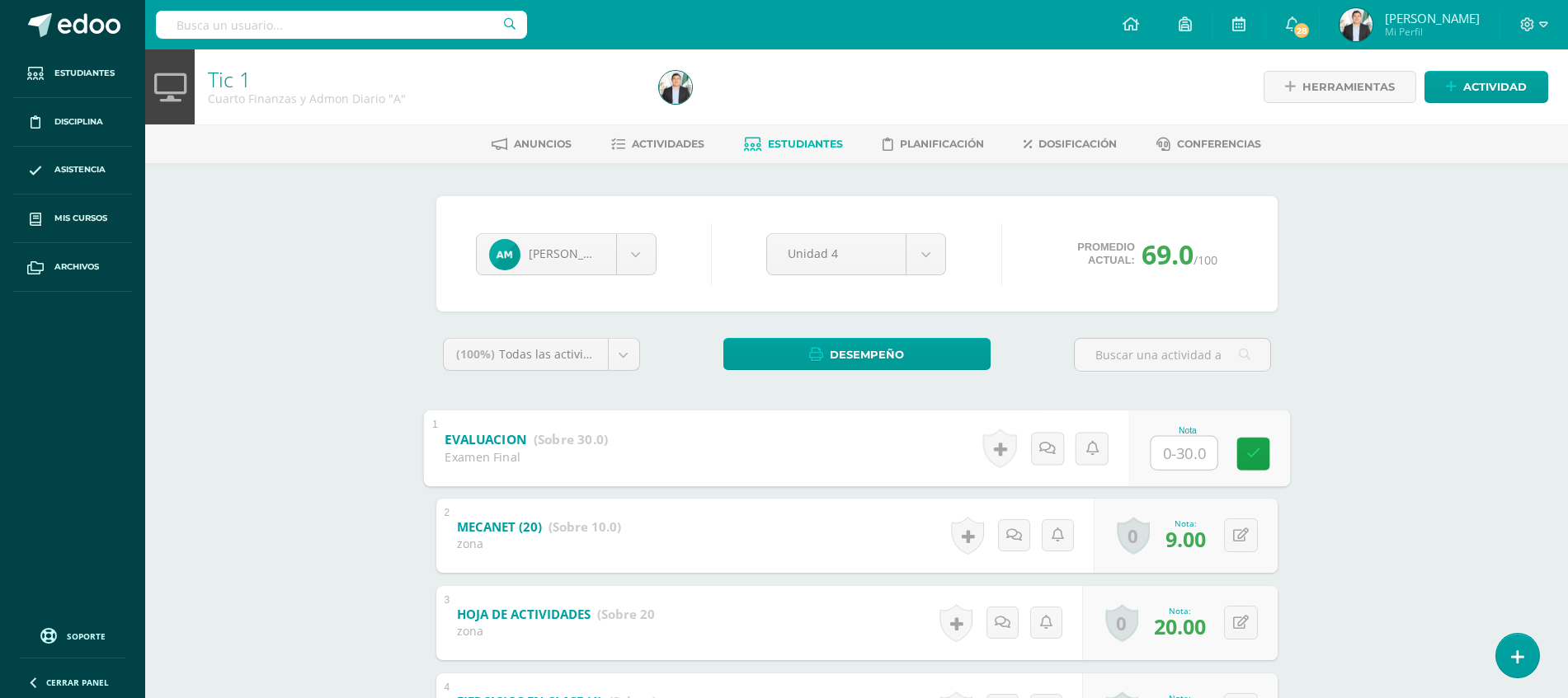
click at [1173, 466] on input "text" at bounding box center [1184, 452] width 66 height 33
type input "18"
click at [1416, 471] on div "Tic 1 Cuarto Finanzas y Admon Diario "A" Herramientas Detalle de asistencias Ac…" at bounding box center [856, 497] width 1422 height 895
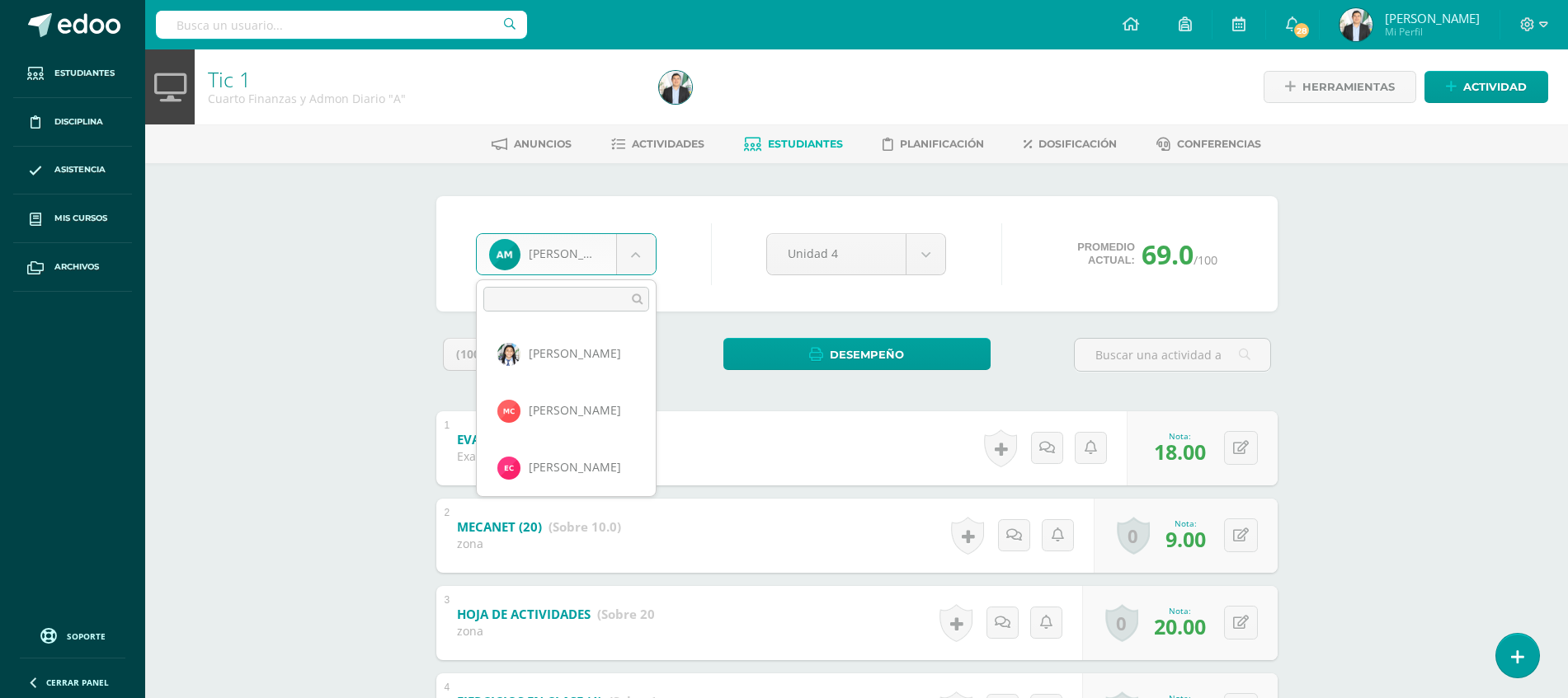
click at [632, 273] on body "Estudiantes Disciplina Asistencia Mis cursos Archivos Soporte Ayuda Reportar un…" at bounding box center [784, 472] width 1568 height 944
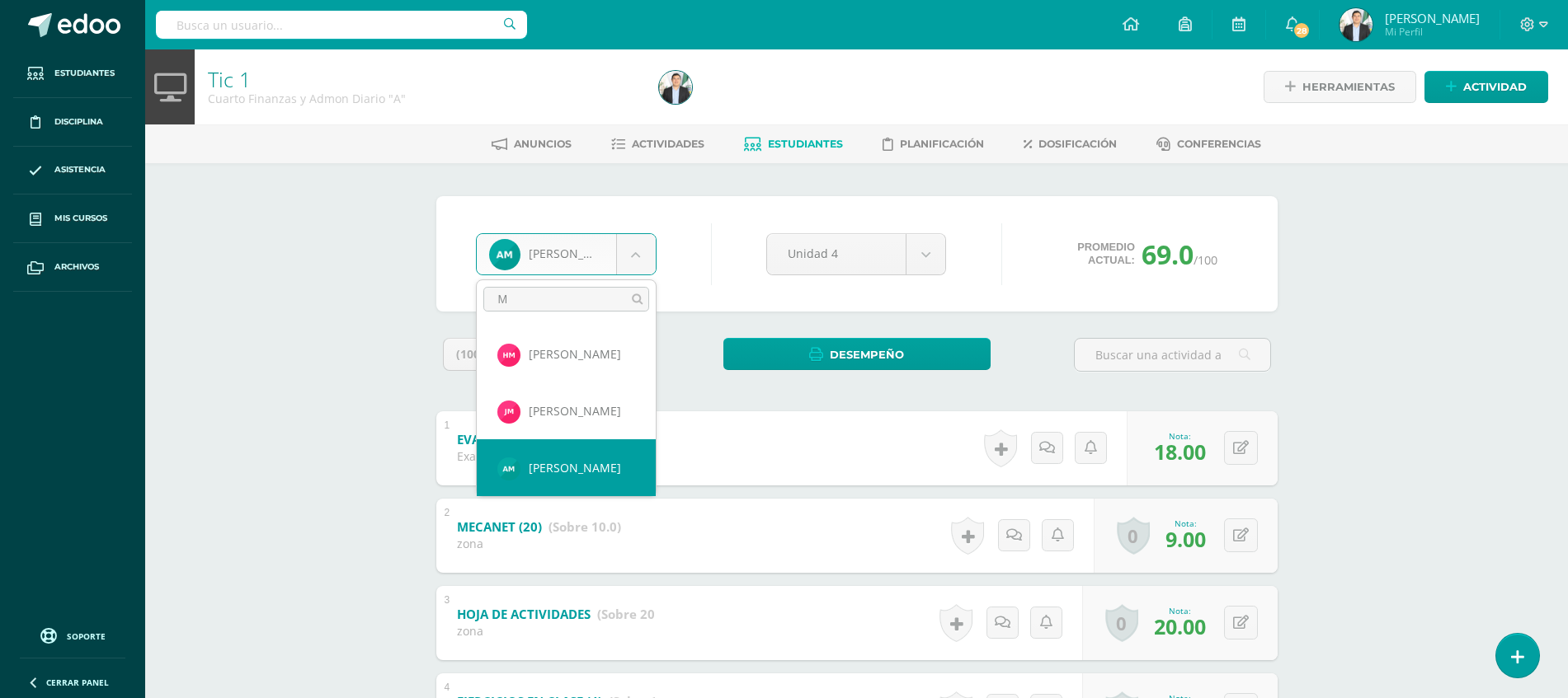
scroll to position [0, 0]
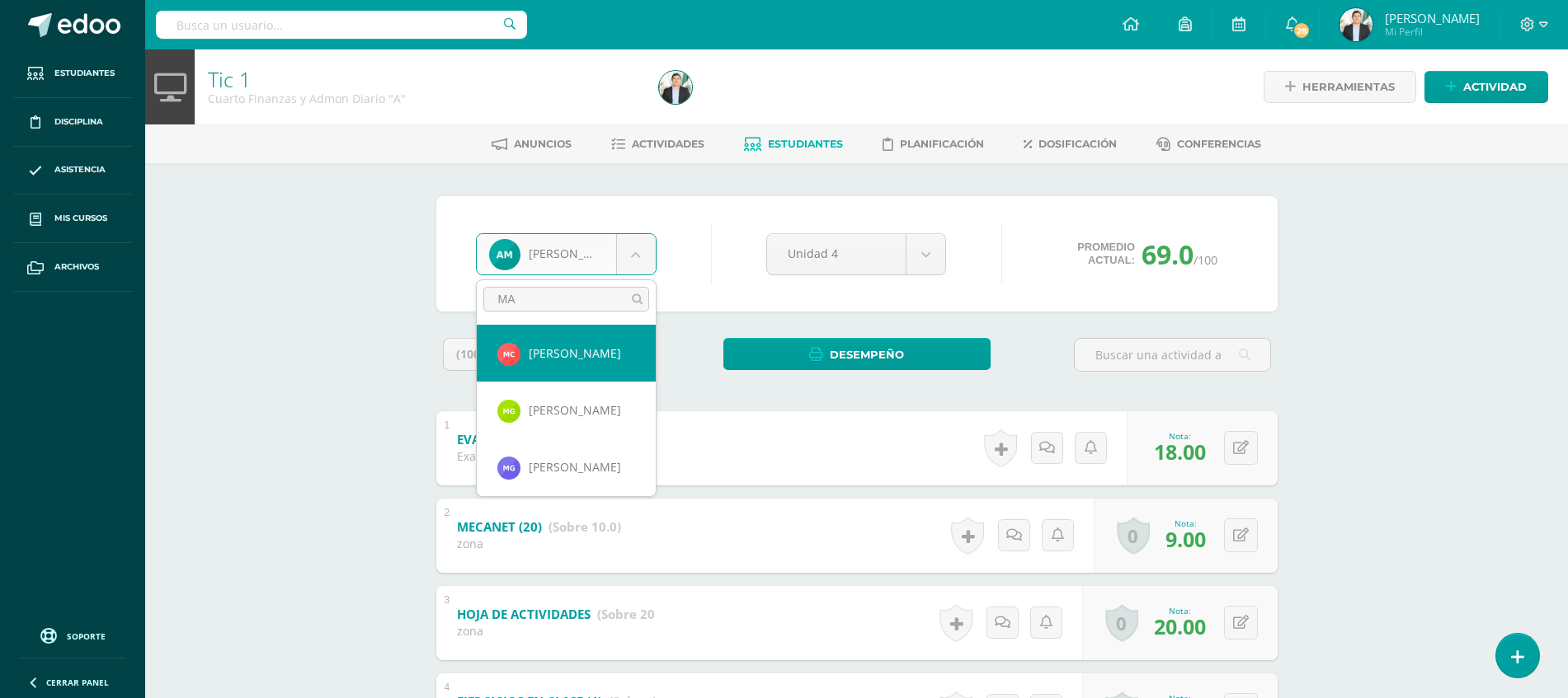
type input "MAI"
select select "8709"
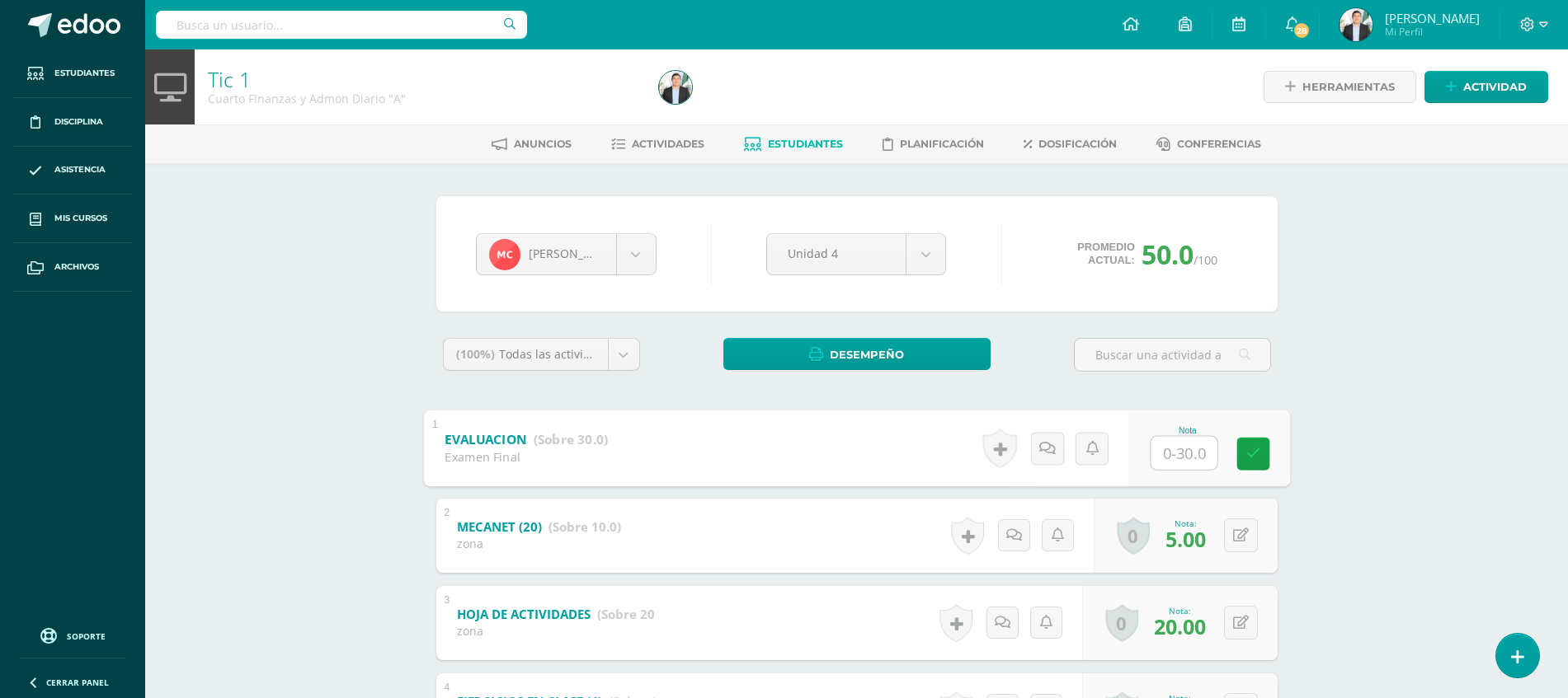
click at [1181, 445] on input "text" at bounding box center [1184, 452] width 66 height 33
type input "3"
click at [1334, 513] on div "Tic 1 Cuarto Finanzas y Admon Diario "A" Herramientas Detalle de asistencias Ac…" at bounding box center [856, 497] width 1422 height 895
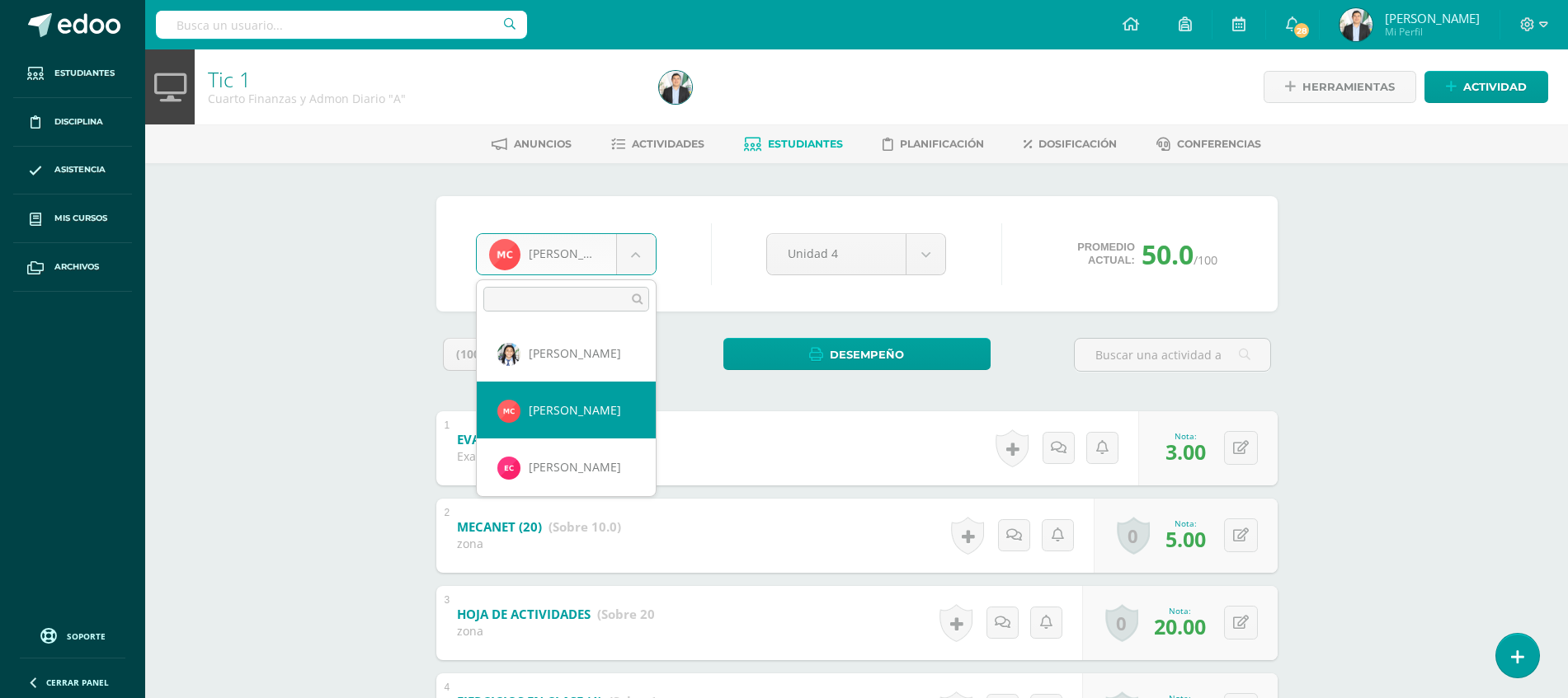
click at [625, 272] on body "Estudiantes Disciplina Asistencia Mis cursos Archivos Soporte Ayuda Reportar un…" at bounding box center [784, 472] width 1568 height 944
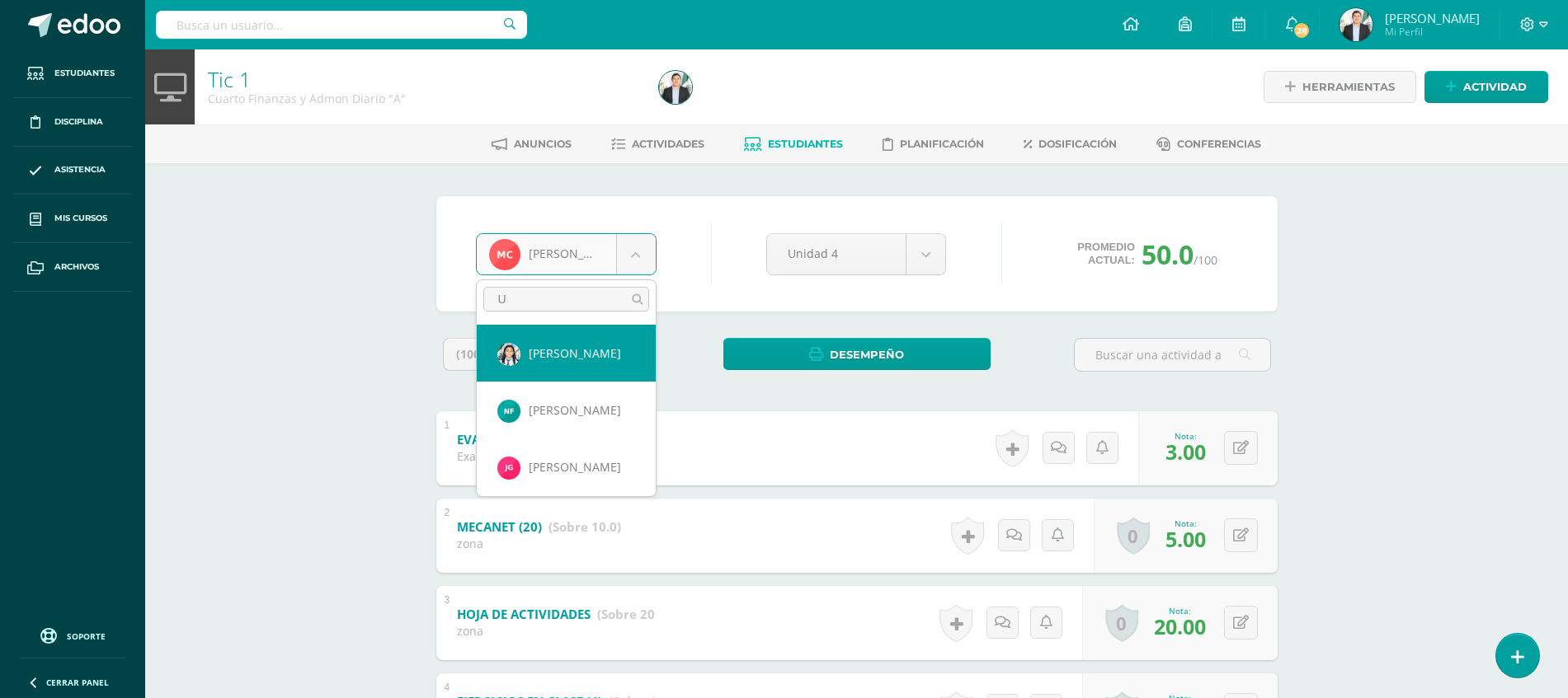
type input "UR"
select select "8733"
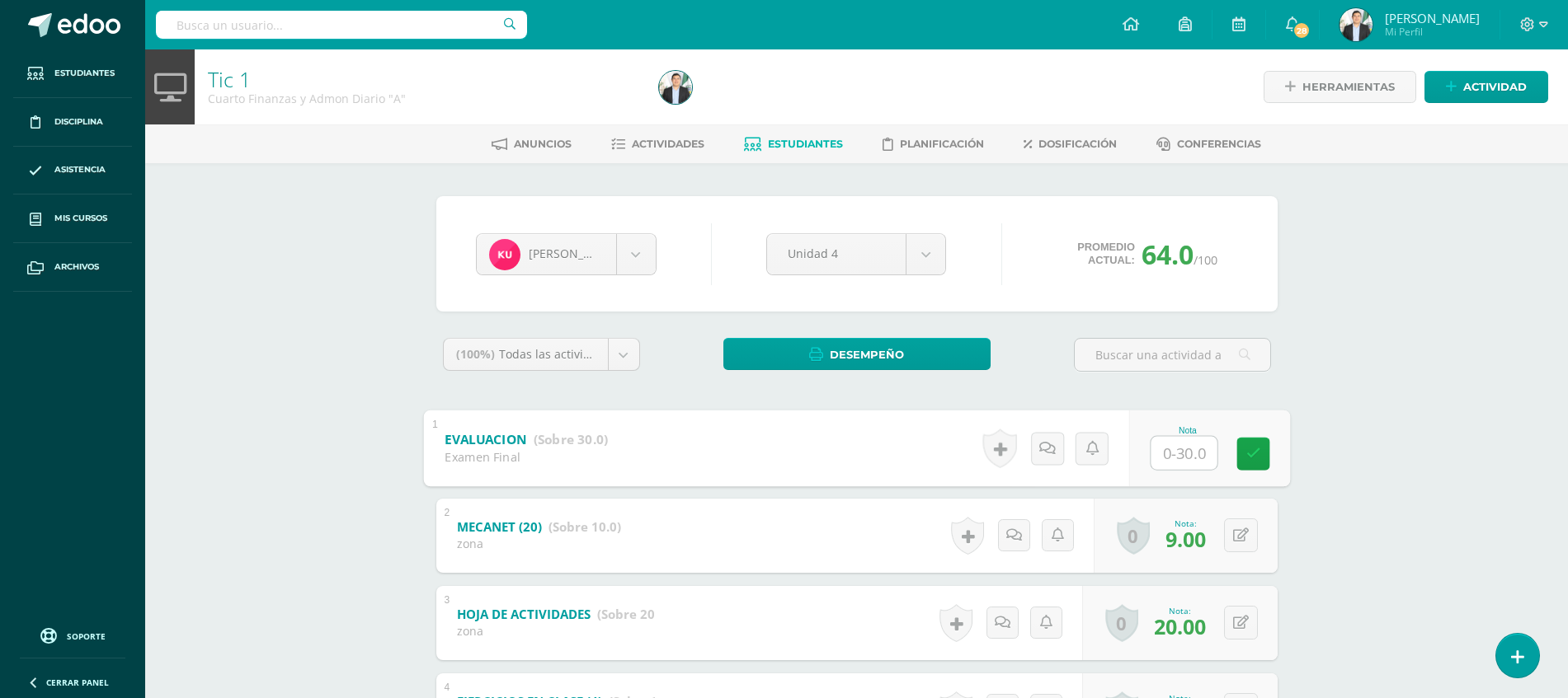
click at [1165, 455] on input "text" at bounding box center [1184, 452] width 66 height 33
type input "30"
click at [1337, 474] on div "Tic 1 Cuarto Finanzas y Admon Diario "A" Herramientas Detalle de asistencias Ac…" at bounding box center [856, 497] width 1422 height 895
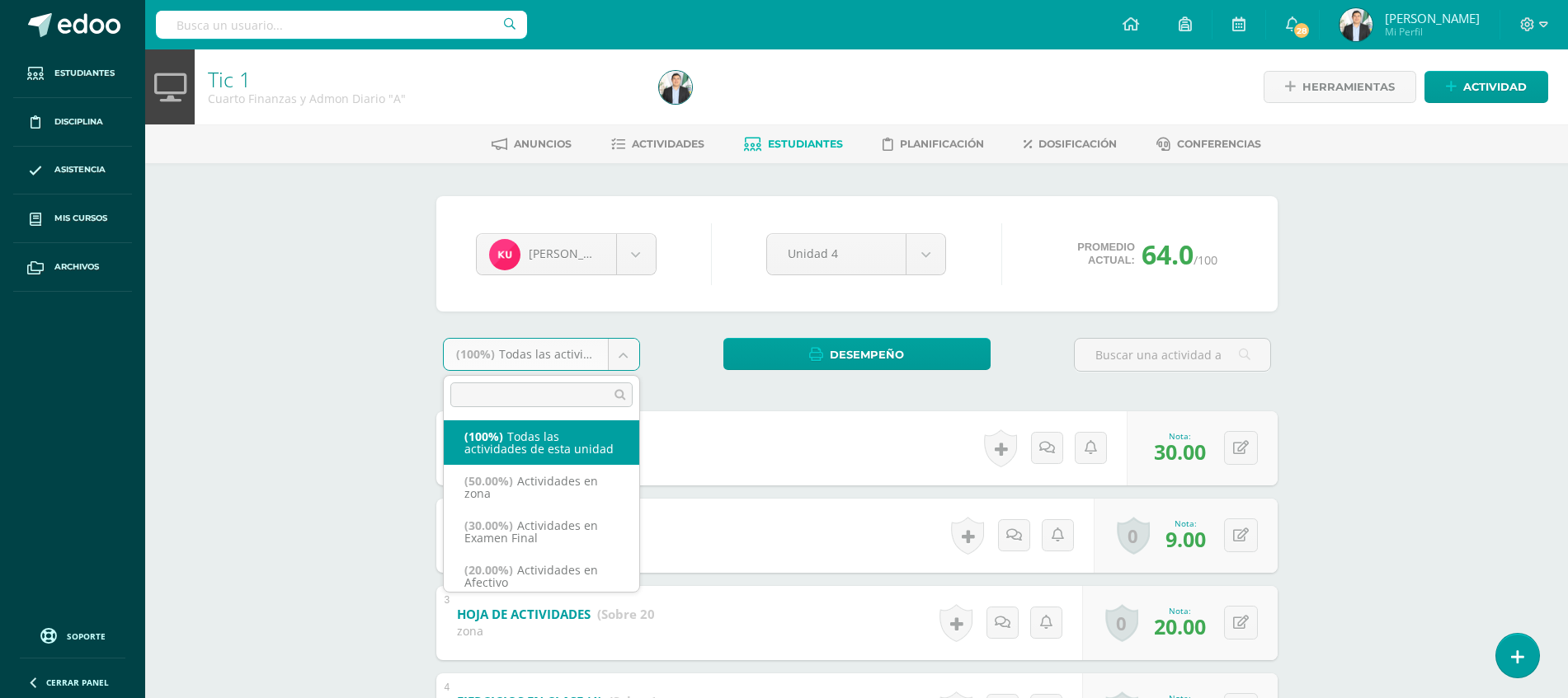
click at [599, 346] on body "Estudiantes Disciplina Asistencia Mis cursos Archivos Soporte Ayuda Reportar un…" at bounding box center [784, 472] width 1568 height 944
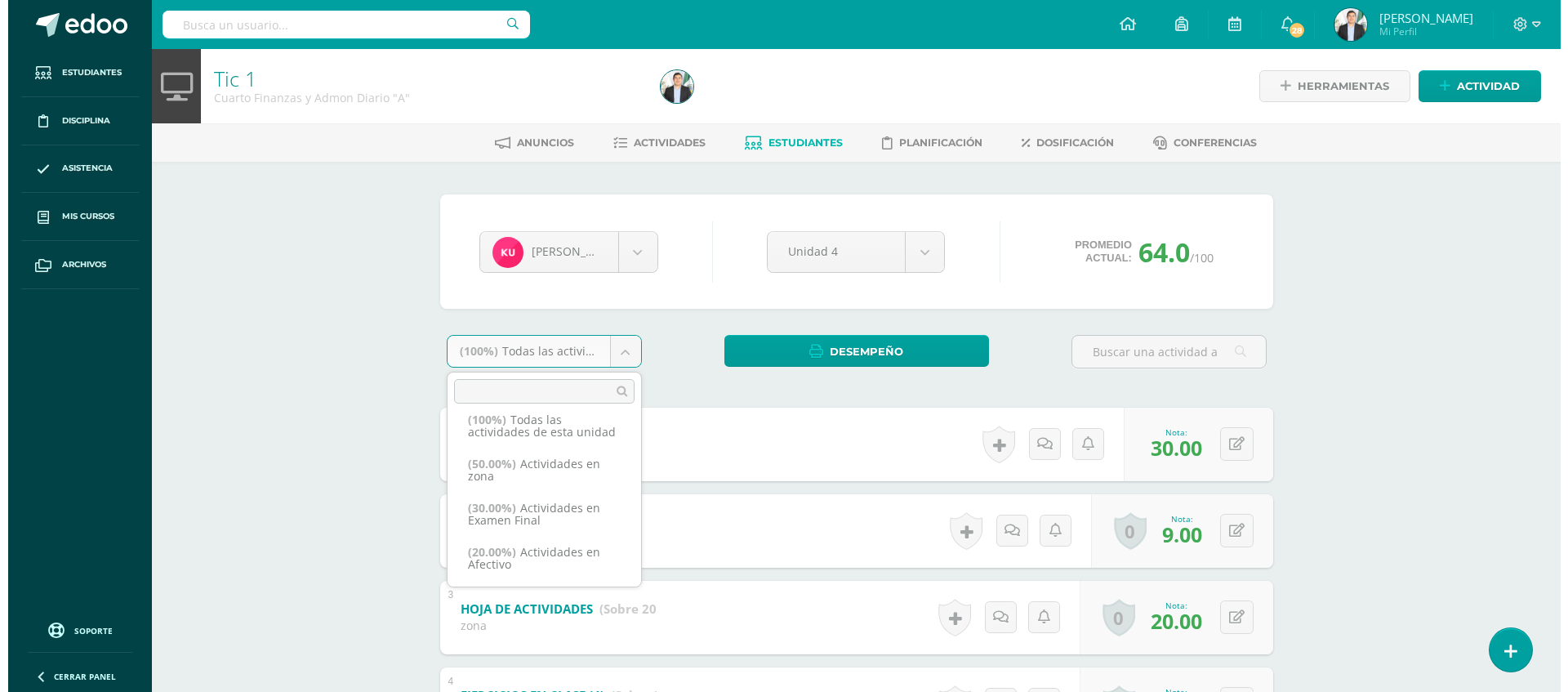
scroll to position [25, 0]
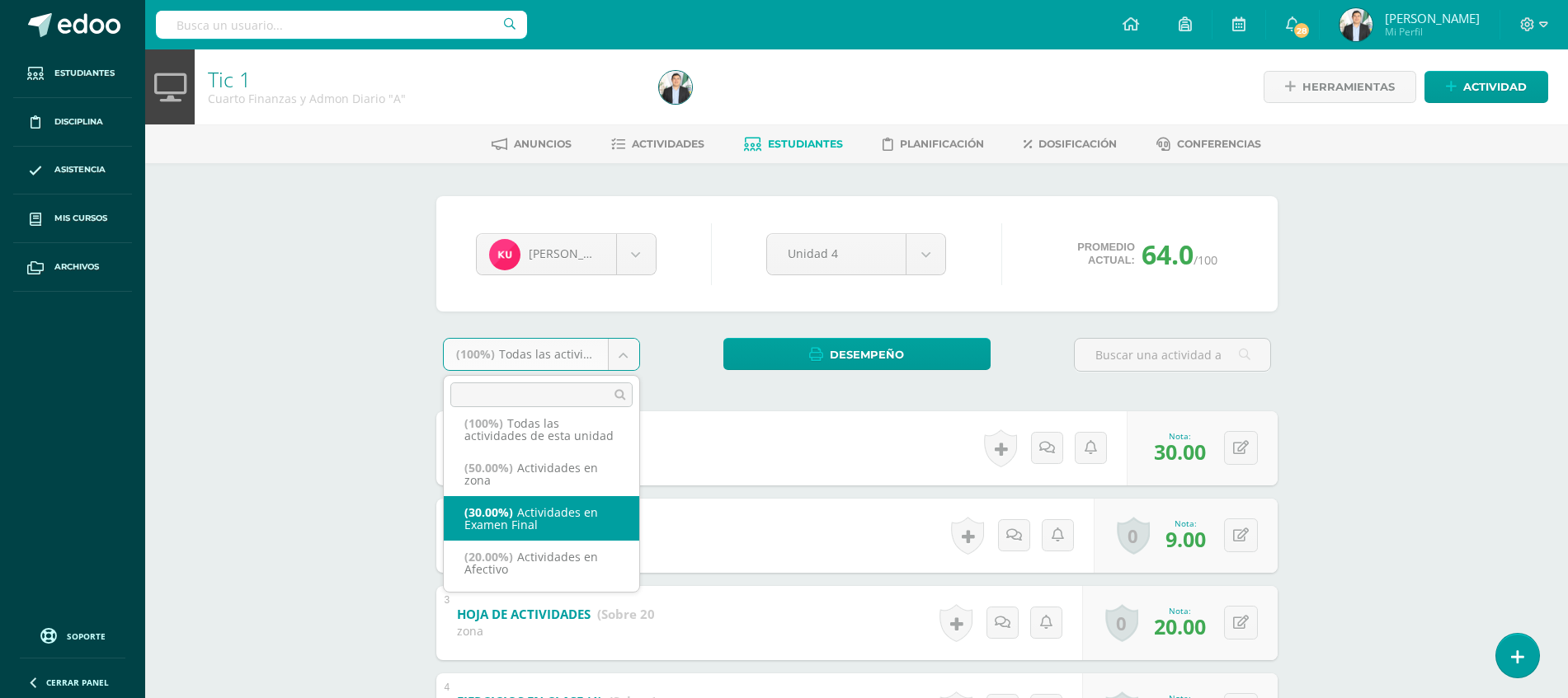
select select "69343"
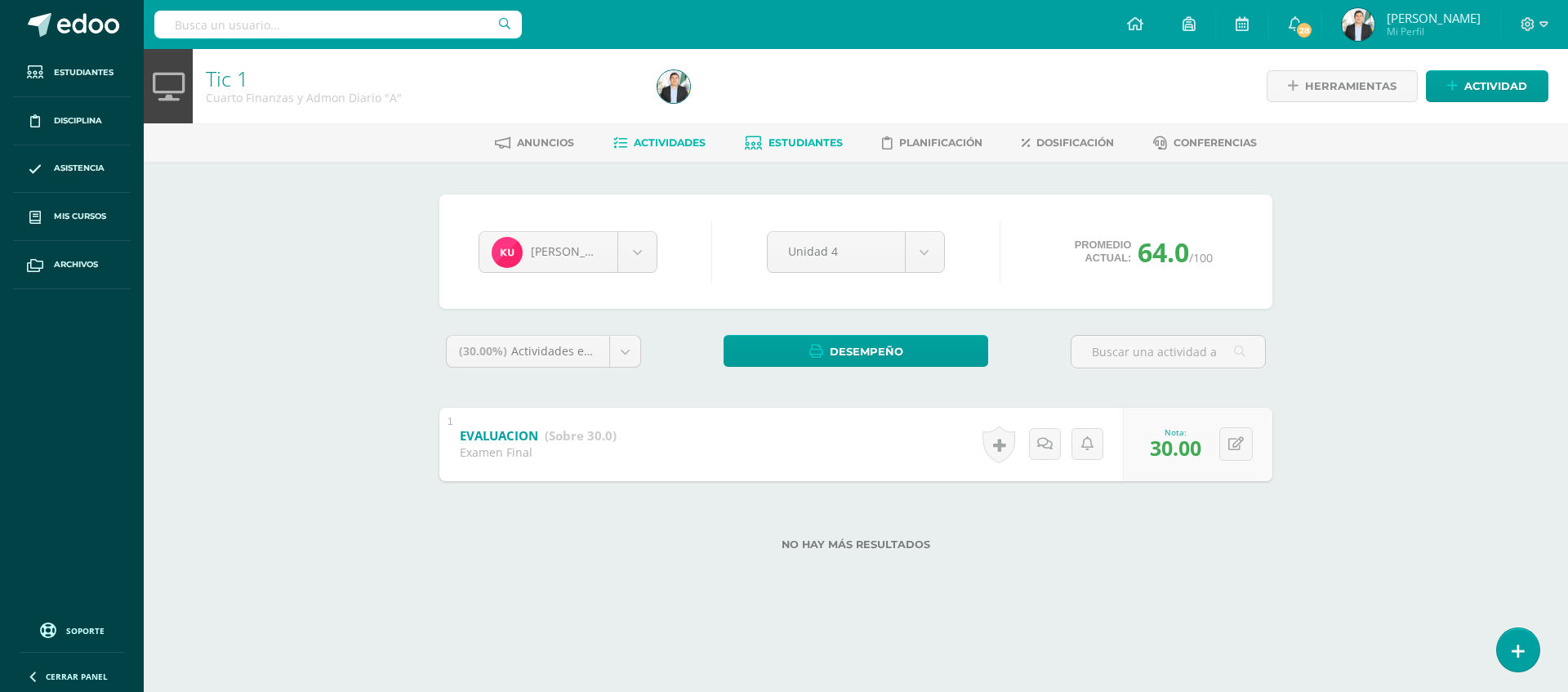
click at [682, 148] on span "Actividades" at bounding box center [670, 143] width 72 height 13
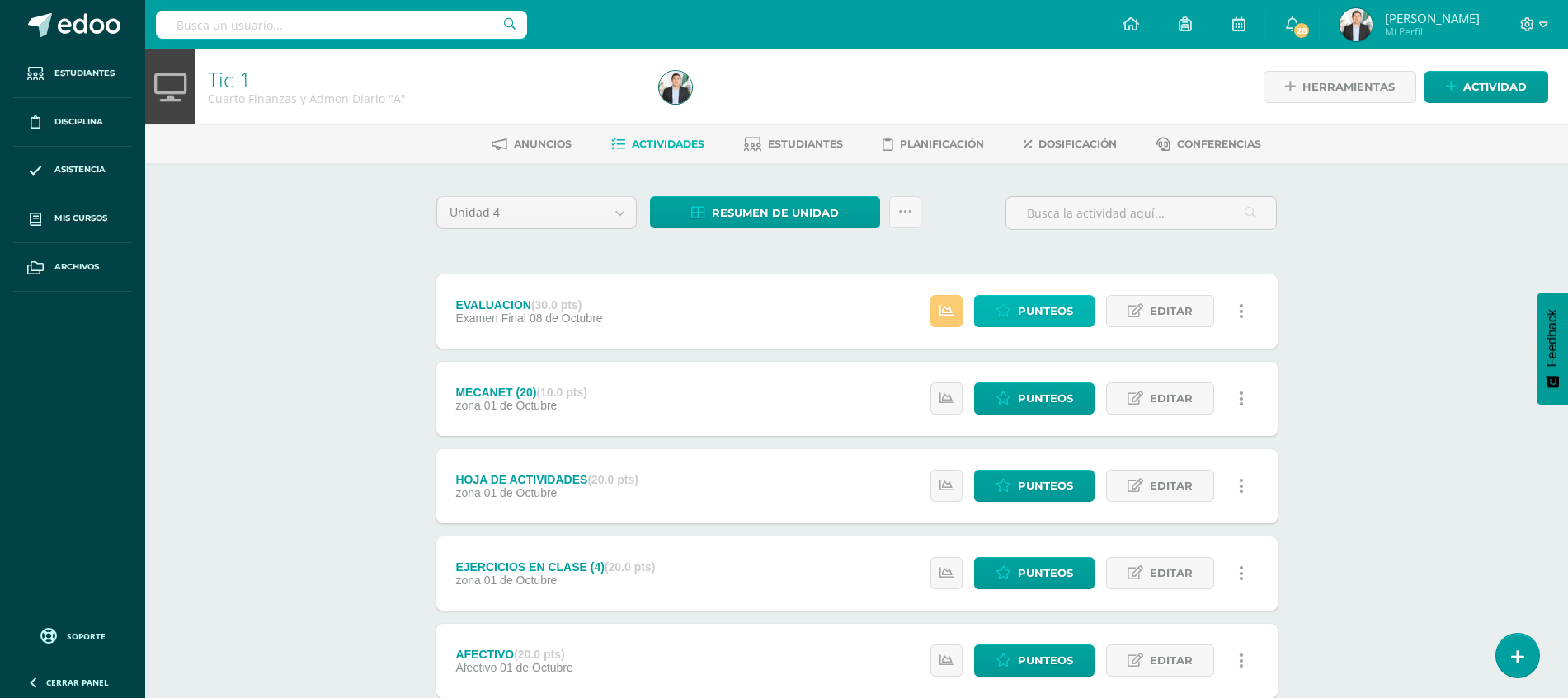
click at [1030, 319] on span "Punteos" at bounding box center [1045, 311] width 55 height 30
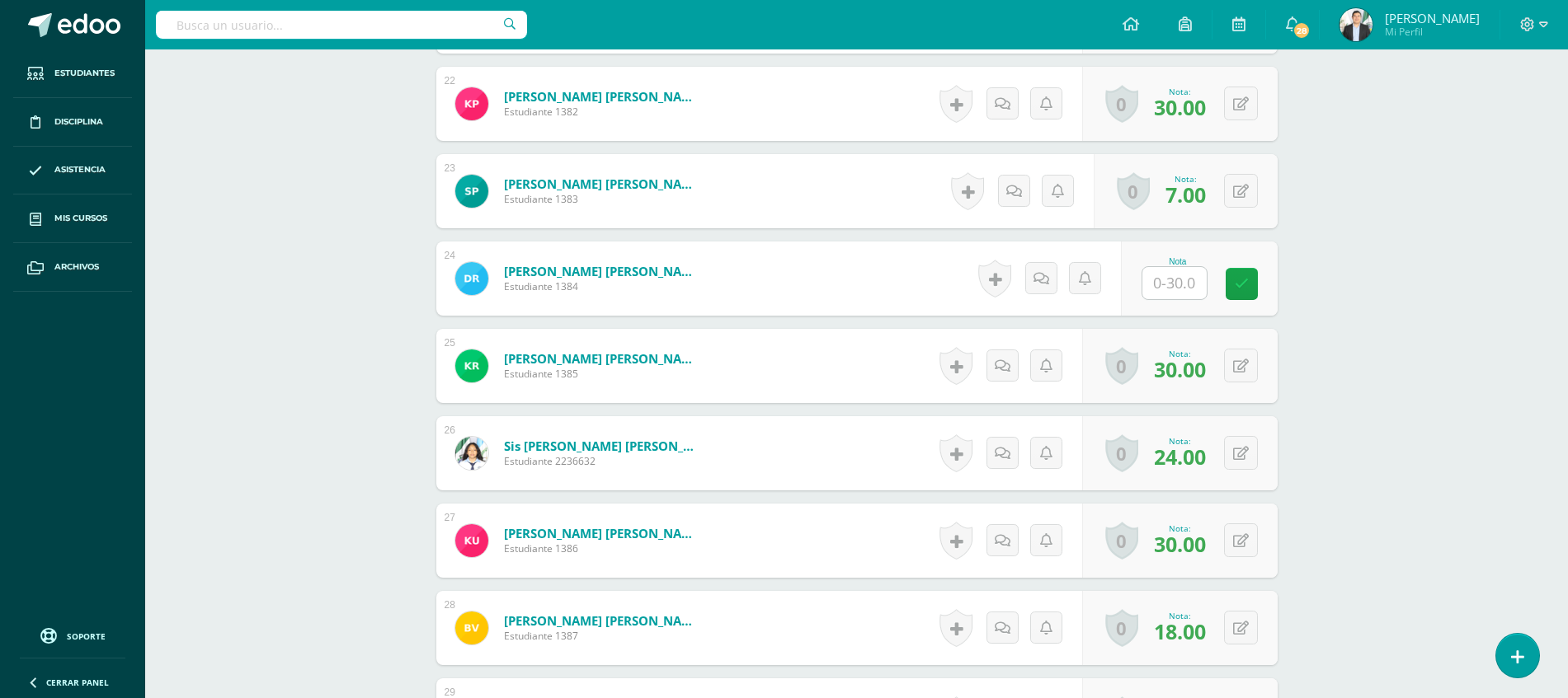
scroll to position [2332, 0]
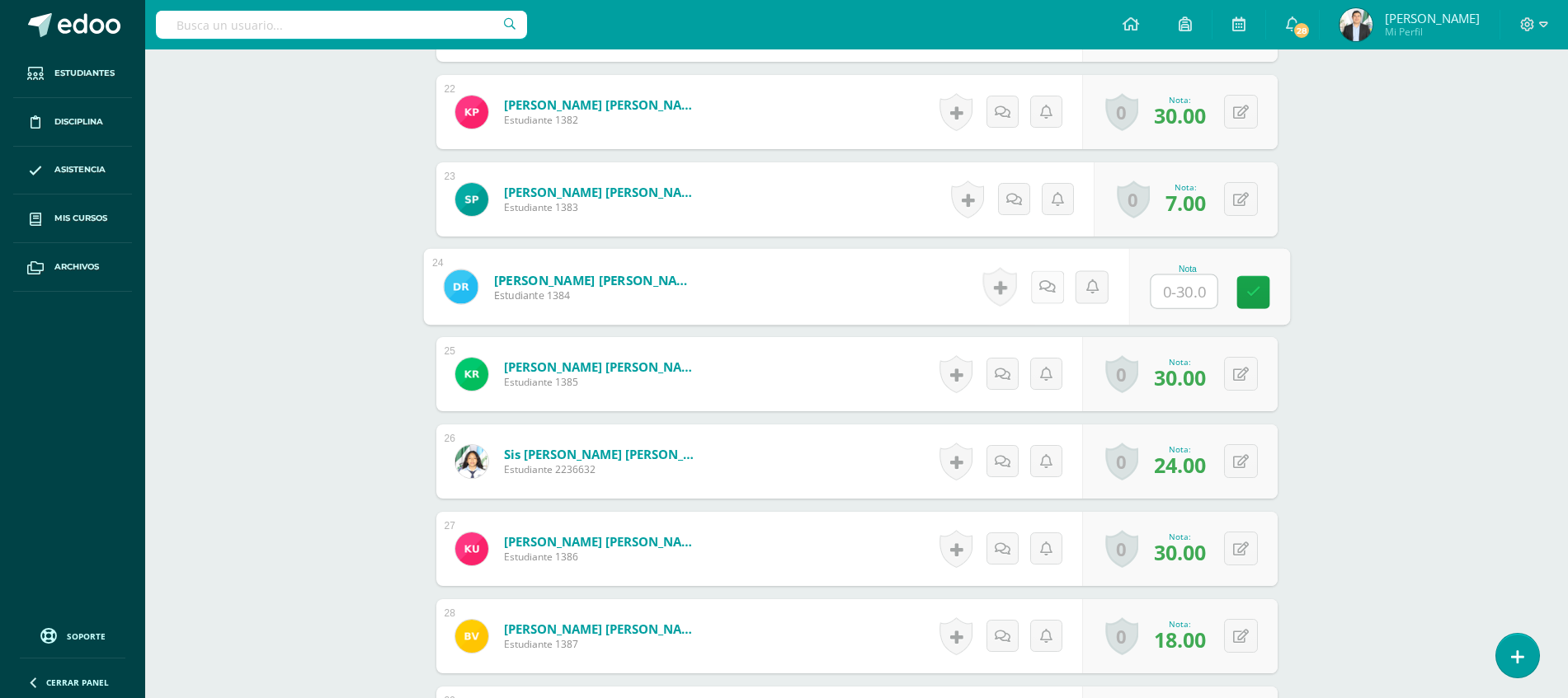
click at [1037, 288] on link at bounding box center [1046, 286] width 33 height 33
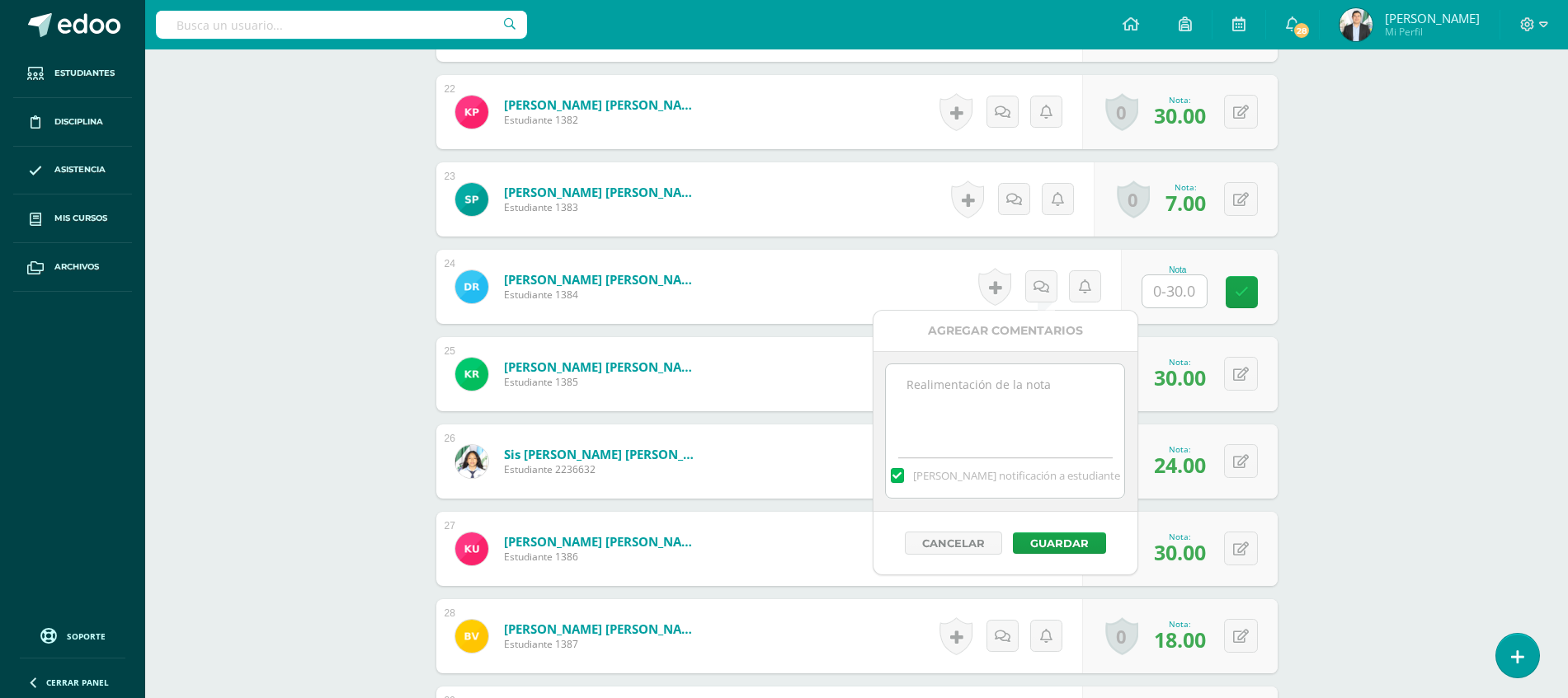
click at [999, 443] on textarea at bounding box center [1004, 405] width 238 height 82
type textarea "EXAMEN SIN NOMBRE"
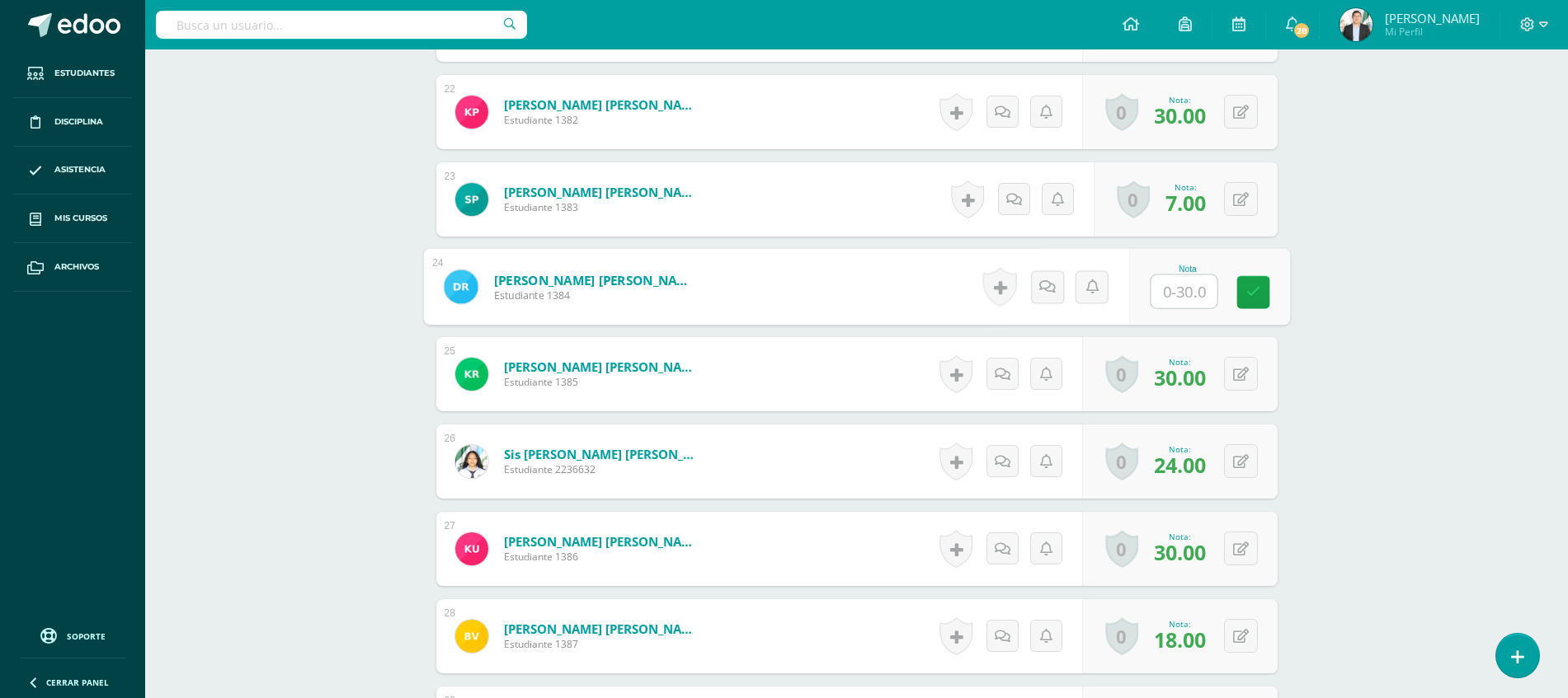
click at [1162, 295] on input "text" at bounding box center [1184, 291] width 66 height 33
type input "12"
click at [1055, 291] on link at bounding box center [1046, 286] width 33 height 33
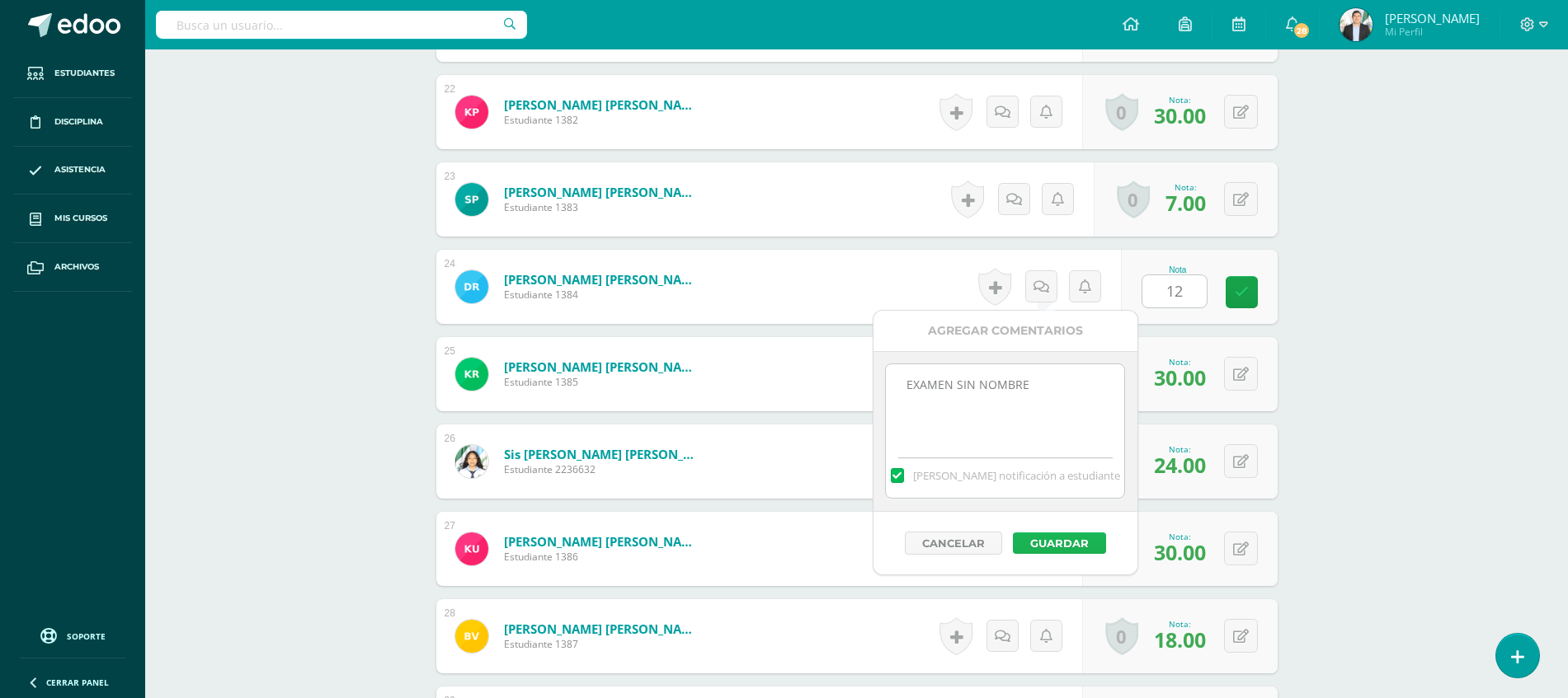
click at [1057, 540] on button "Guardar" at bounding box center [1059, 542] width 93 height 21
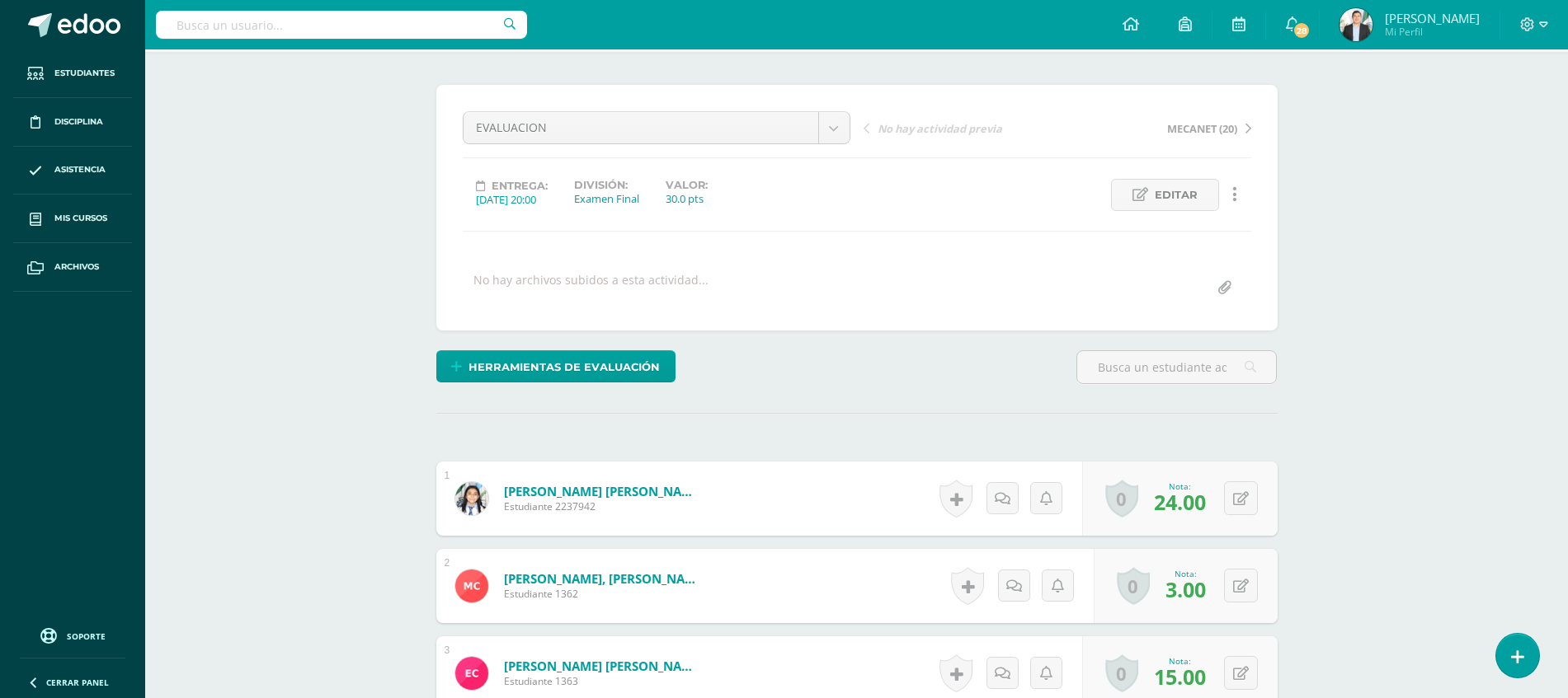
scroll to position [0, 0]
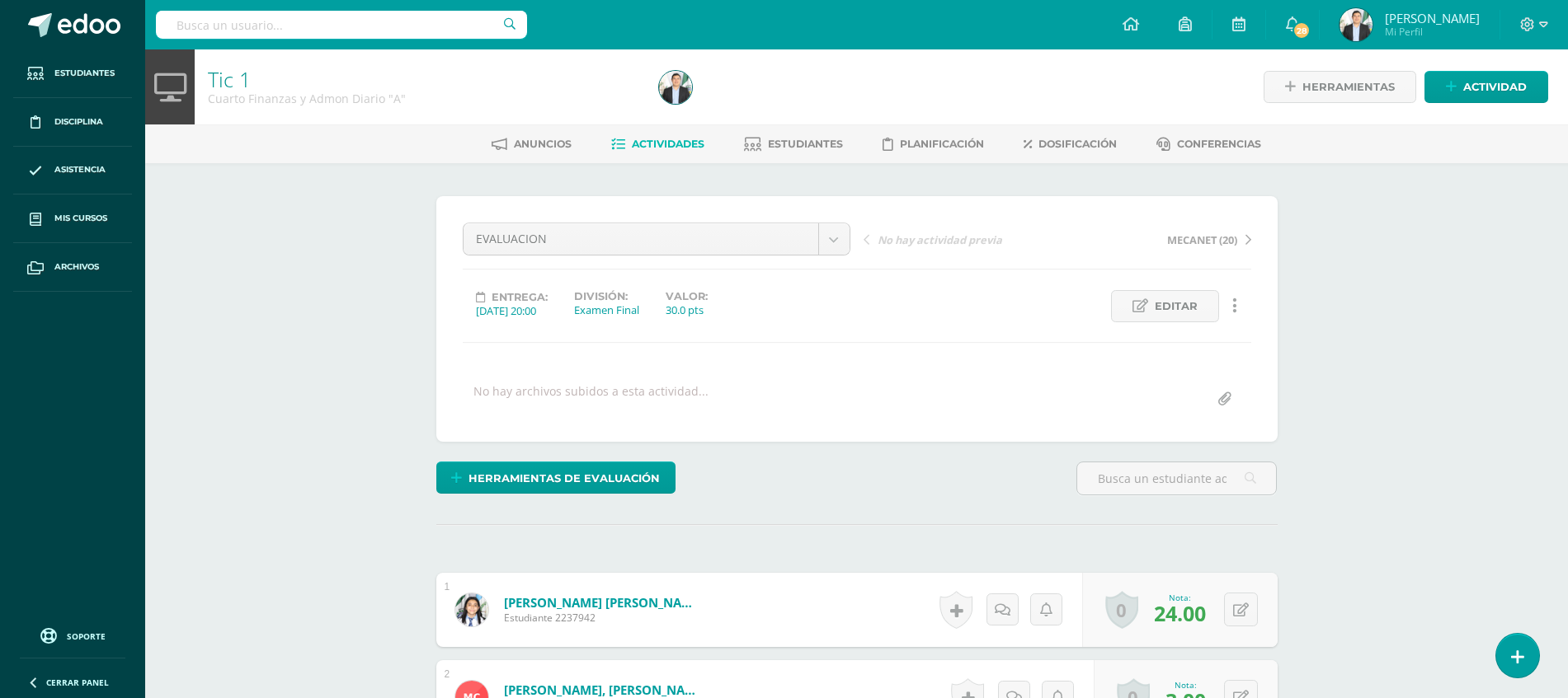
click at [1351, 32] on img at bounding box center [1355, 25] width 33 height 33
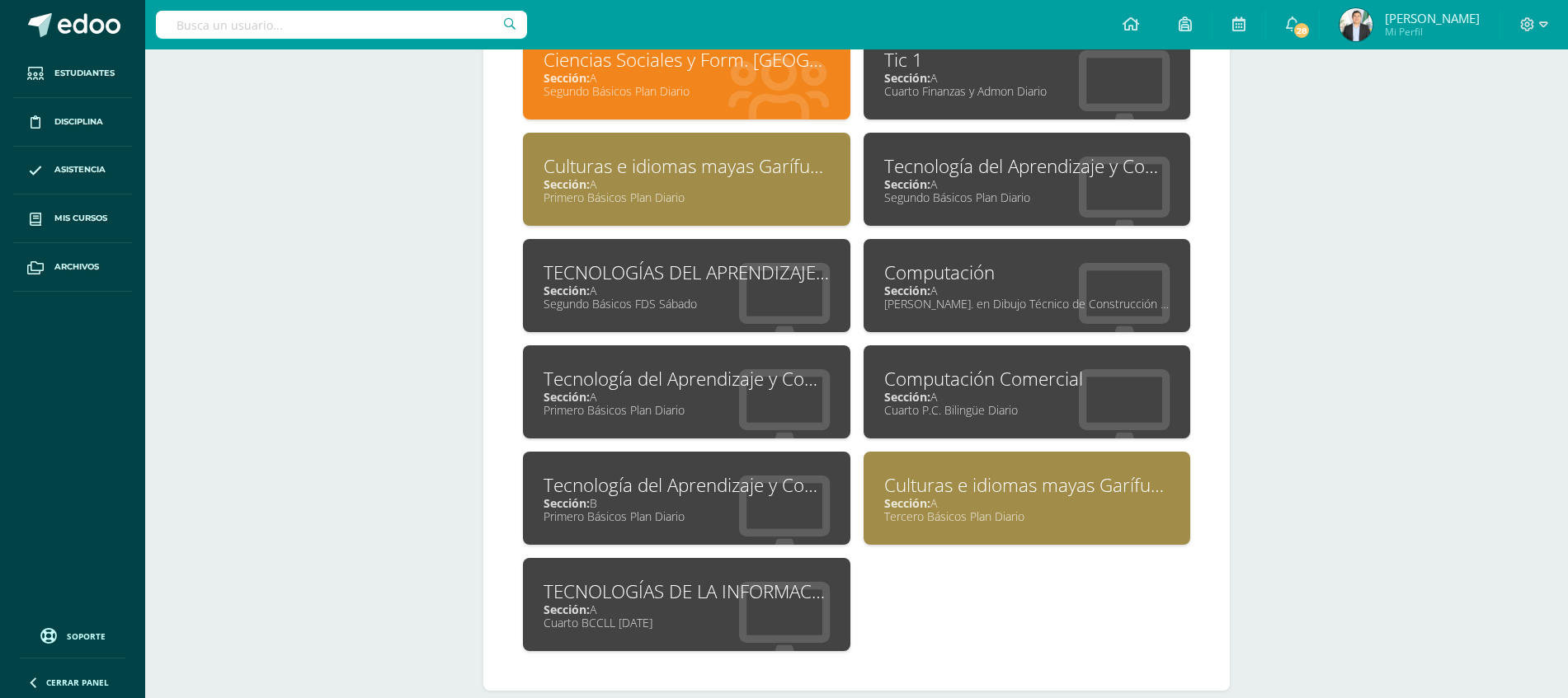
scroll to position [824, 0]
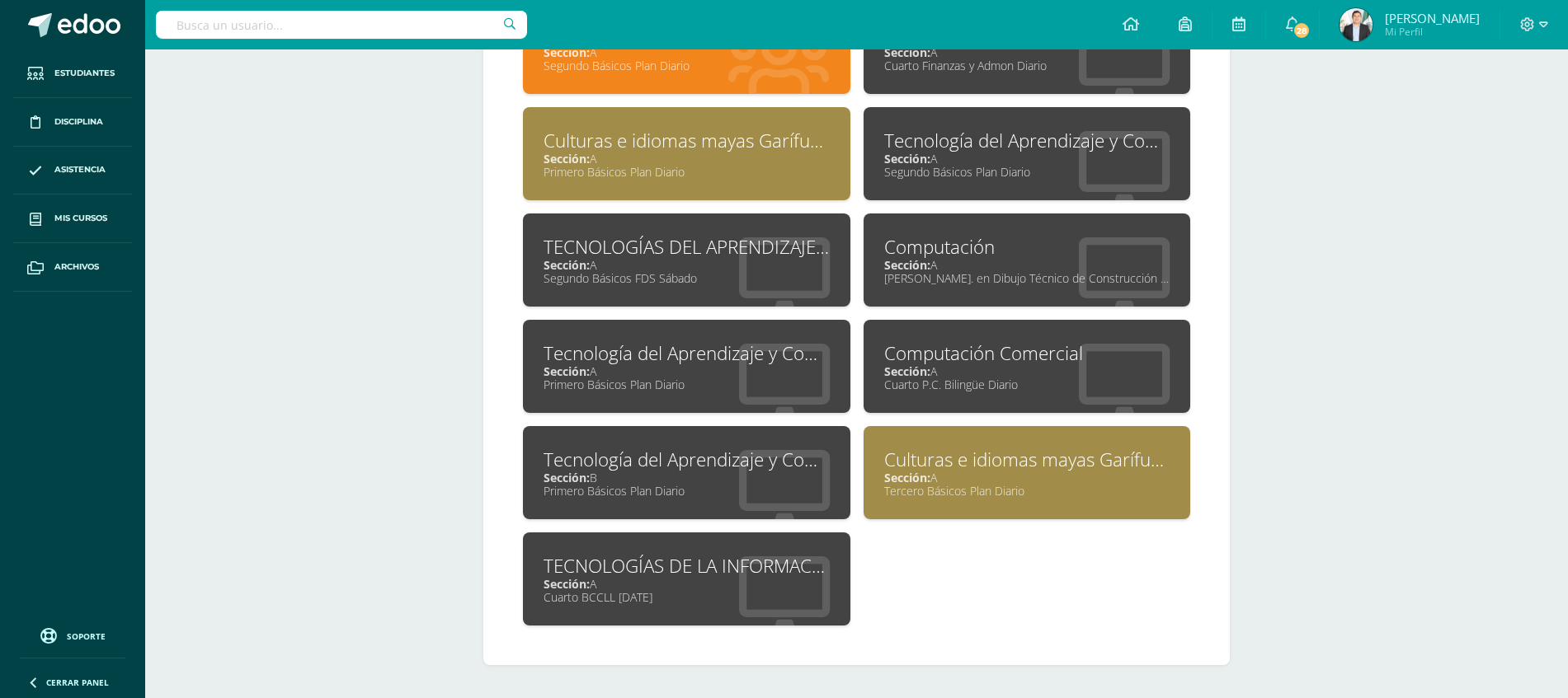
click at [785, 502] on icon at bounding box center [784, 490] width 91 height 80
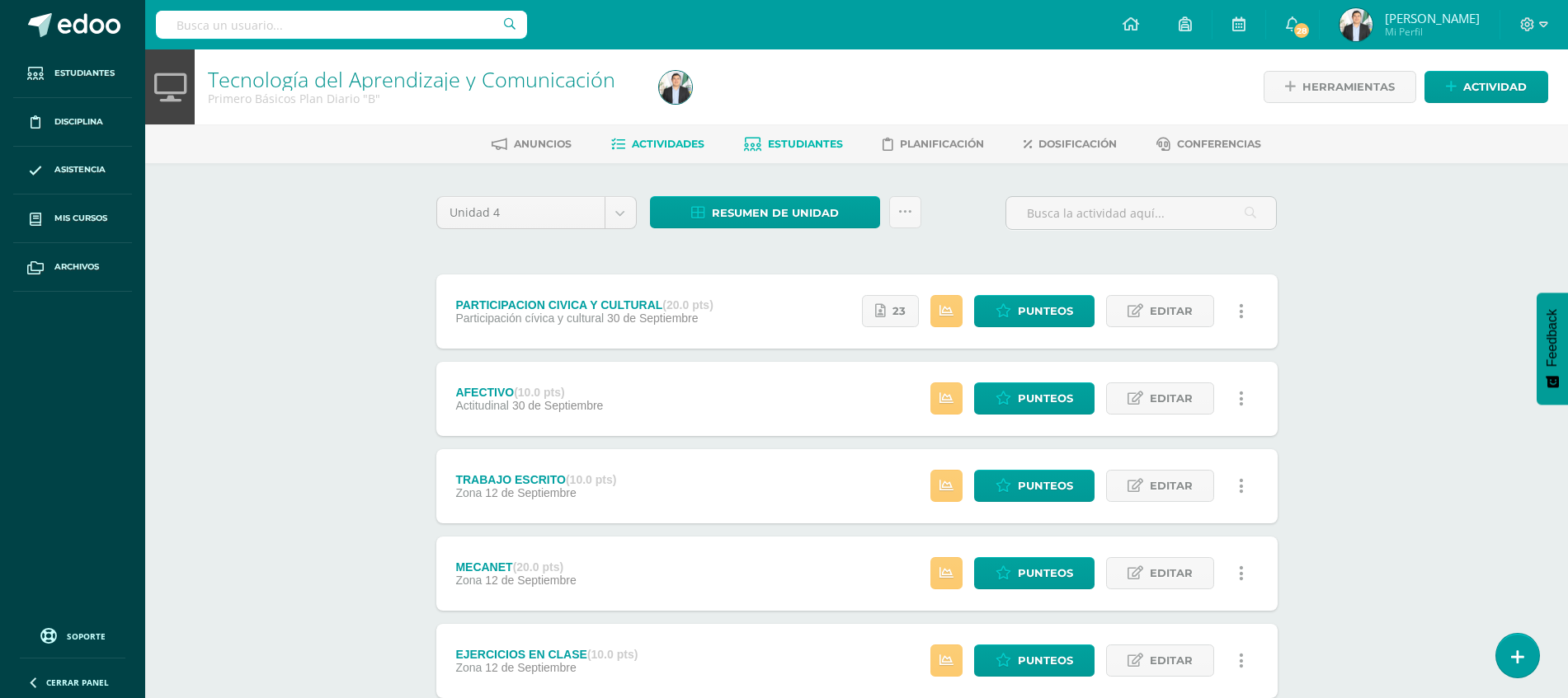
click at [809, 134] on link "Estudiantes" at bounding box center [793, 144] width 99 height 26
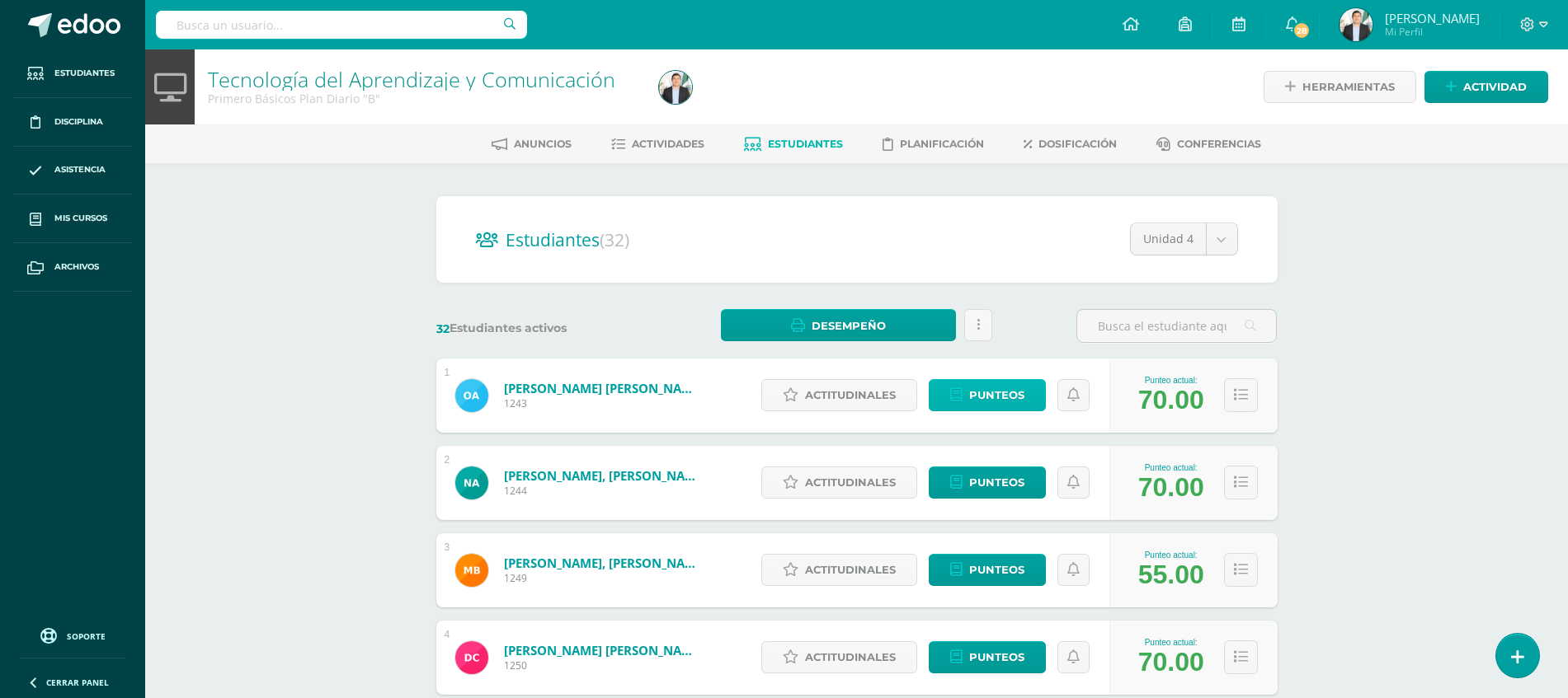
click at [997, 386] on span "Punteos" at bounding box center [996, 395] width 55 height 30
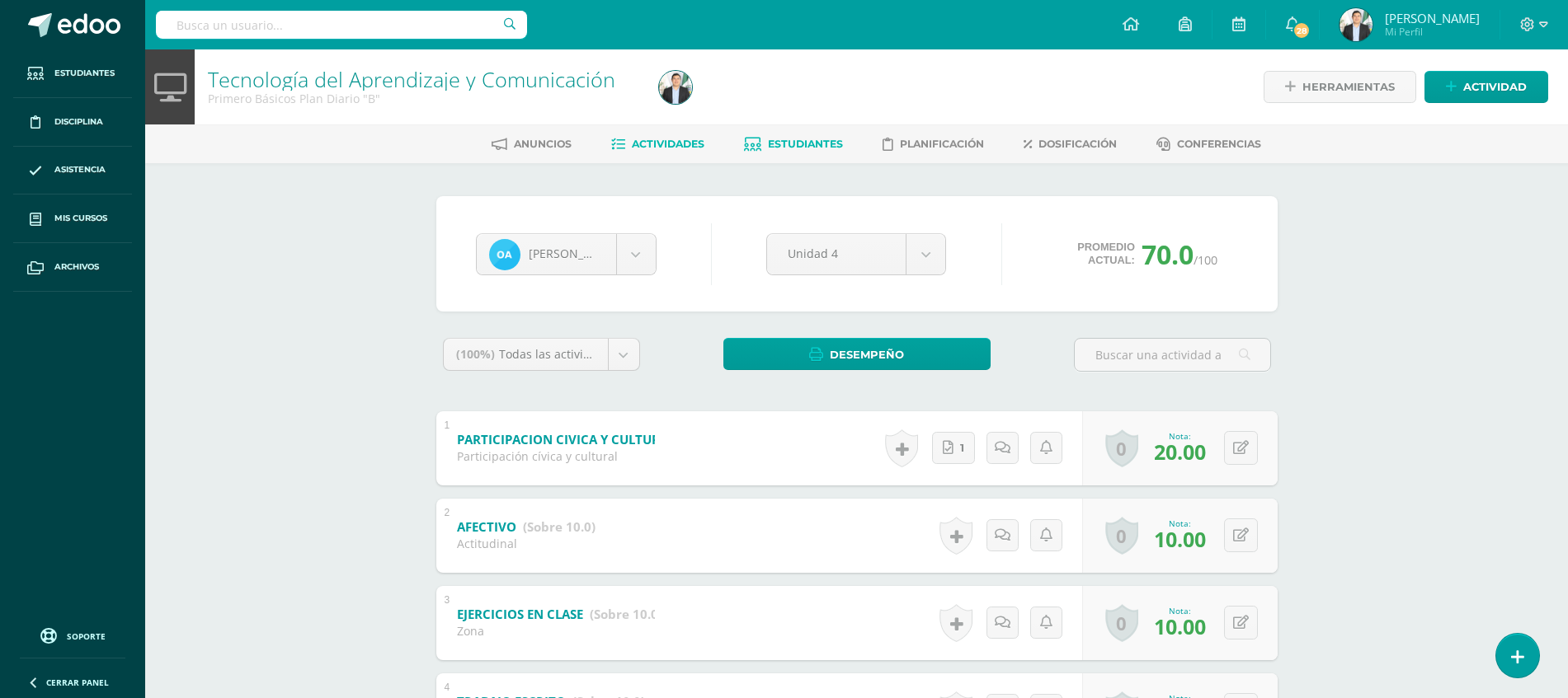
click at [643, 135] on link "Actividades" at bounding box center [658, 144] width 93 height 26
